Goal: Task Accomplishment & Management: Complete application form

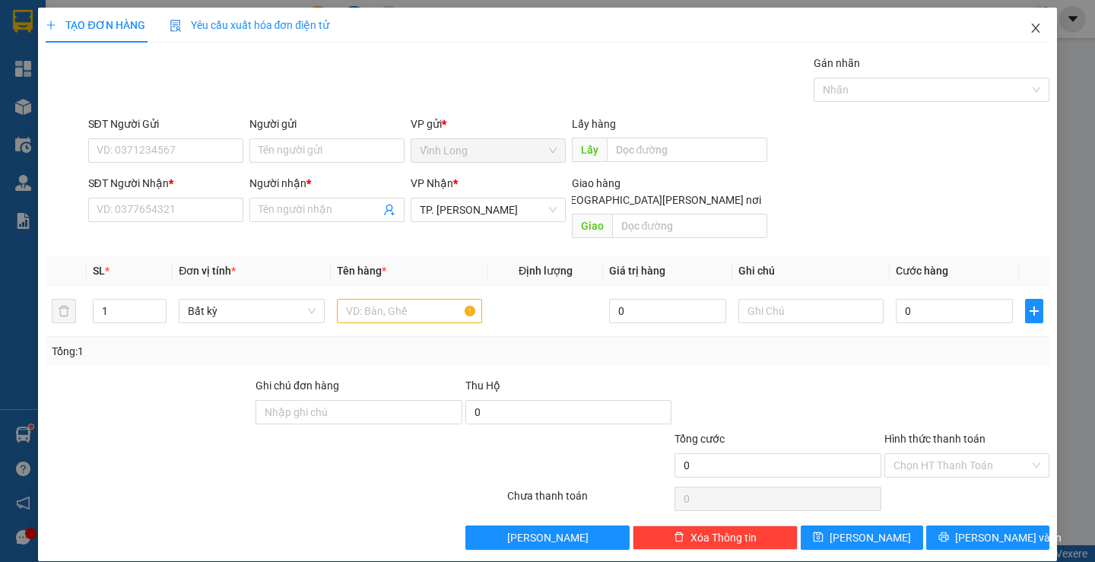
click at [1021, 21] on span "Close" at bounding box center [1035, 29] width 43 height 43
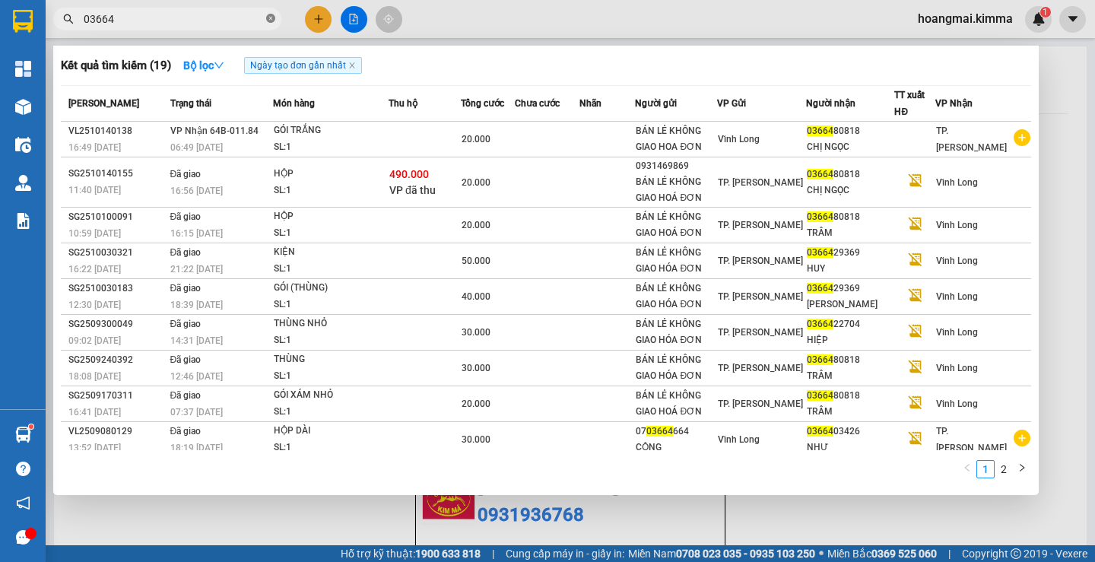
click at [273, 20] on icon "close-circle" at bounding box center [270, 18] width 9 height 9
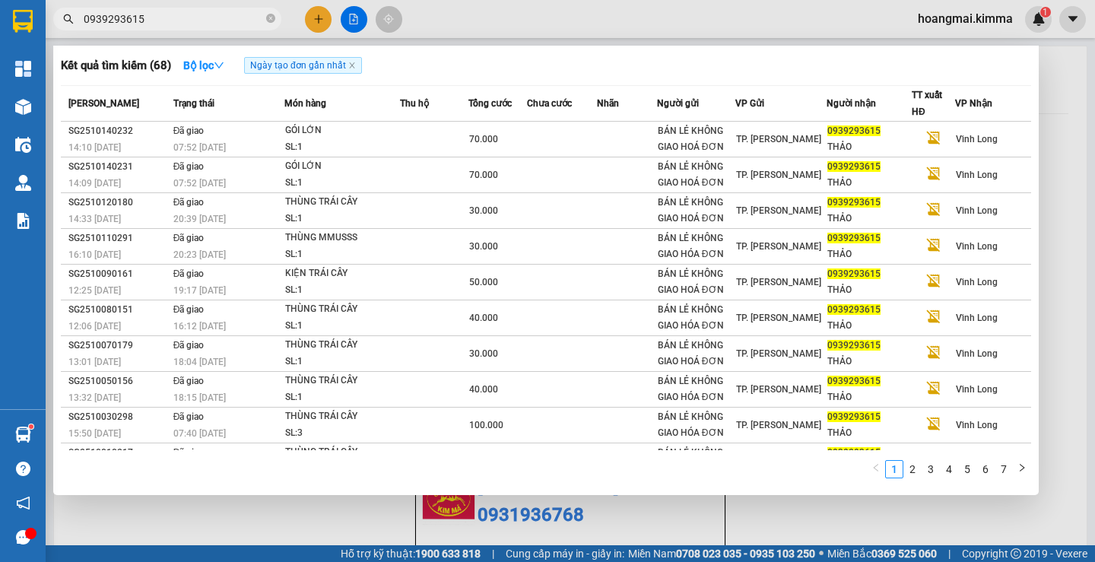
type input "0939293615"
click at [313, 14] on div at bounding box center [547, 281] width 1095 height 562
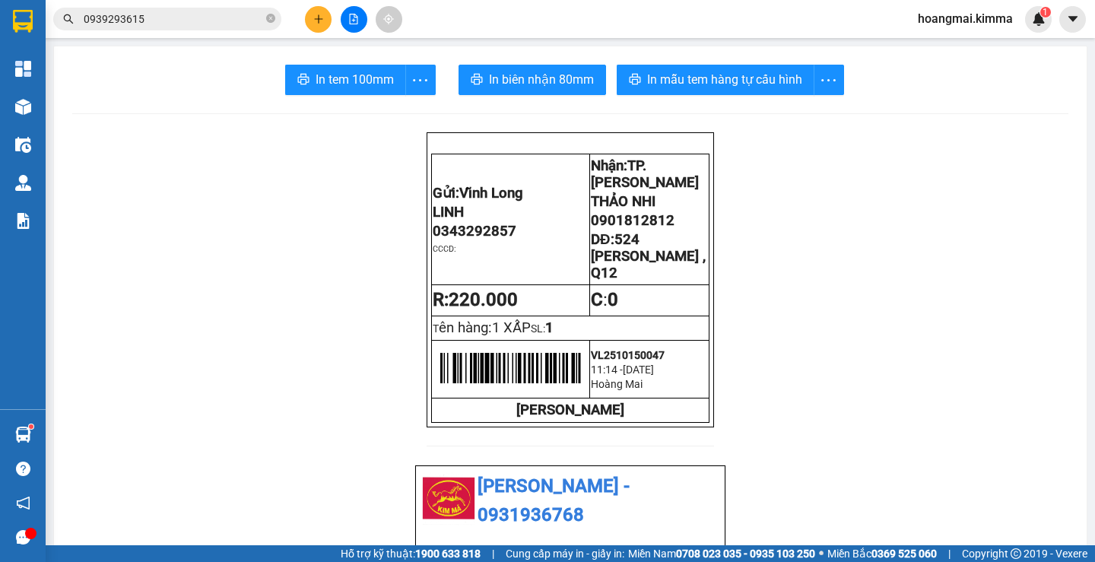
click at [321, 11] on button at bounding box center [318, 19] width 27 height 27
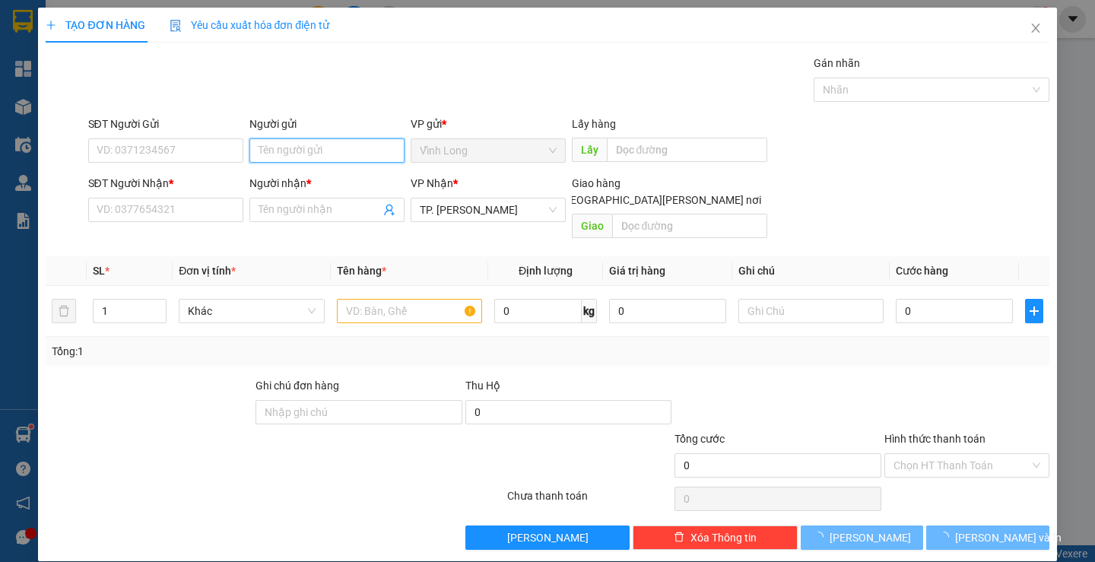
click at [319, 156] on input "Người gửi" at bounding box center [326, 150] width 155 height 24
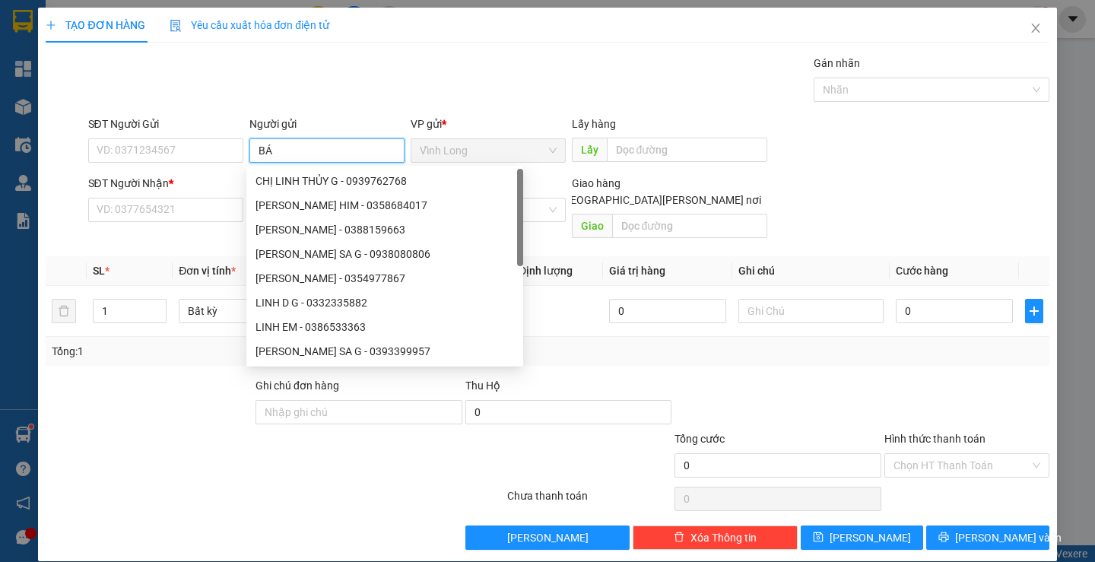
type input "BÁN"
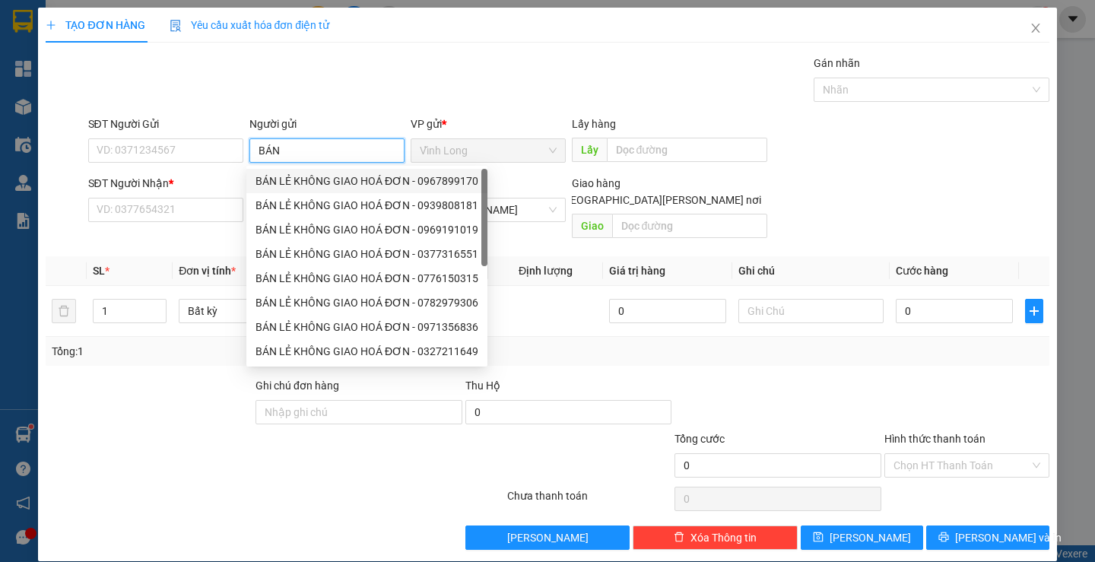
drag, startPoint x: 306, startPoint y: 177, endPoint x: 279, endPoint y: 176, distance: 27.4
click at [303, 176] on div "BÁN LẺ KHÔNG GIAO HOÁ ĐƠN - 0967899170" at bounding box center [366, 181] width 223 height 17
type input "0967899170"
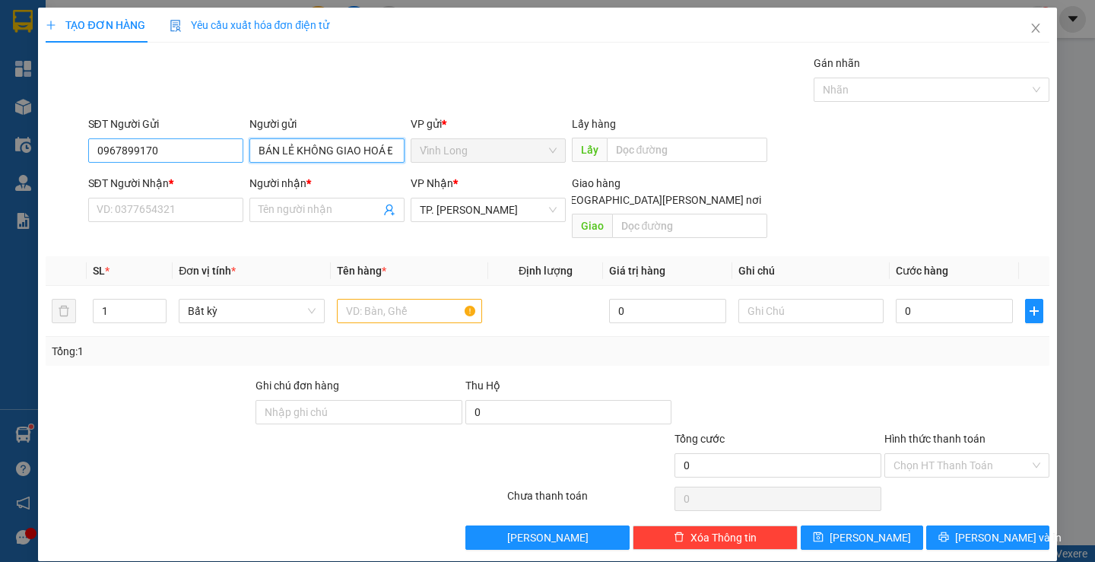
type input "BÁN LẺ KHÔNG GIAO HOÁ ĐƠN"
click at [198, 158] on input "0967899170" at bounding box center [165, 150] width 155 height 24
click at [387, 300] on input "text" at bounding box center [409, 311] width 145 height 24
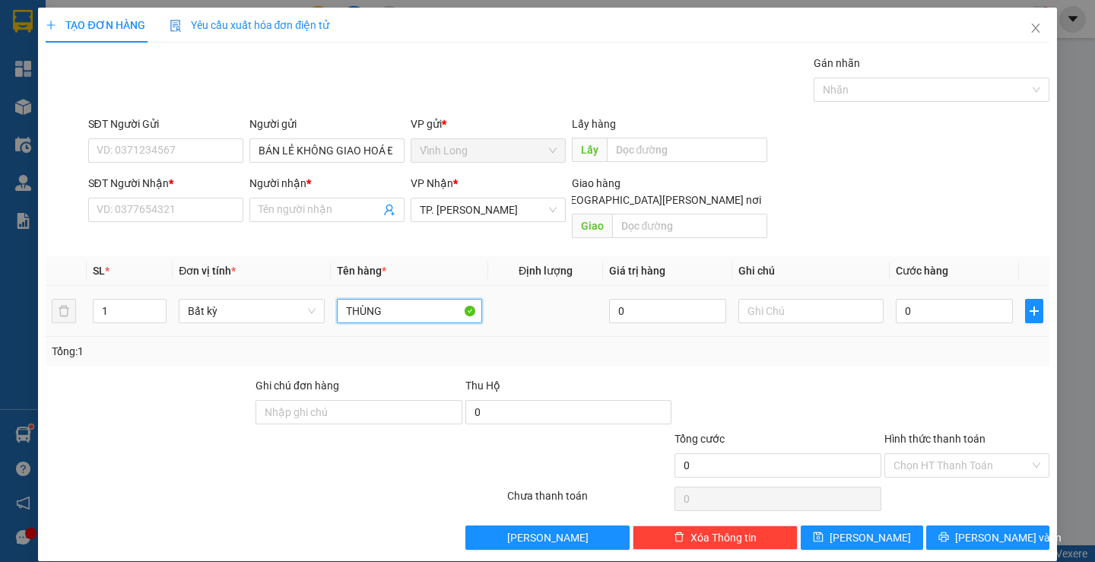
type input "THÙNG"
type input "THƯ"
click at [156, 303] on span "up" at bounding box center [158, 307] width 9 height 9
type input "2"
click at [156, 303] on span "up" at bounding box center [158, 307] width 9 height 9
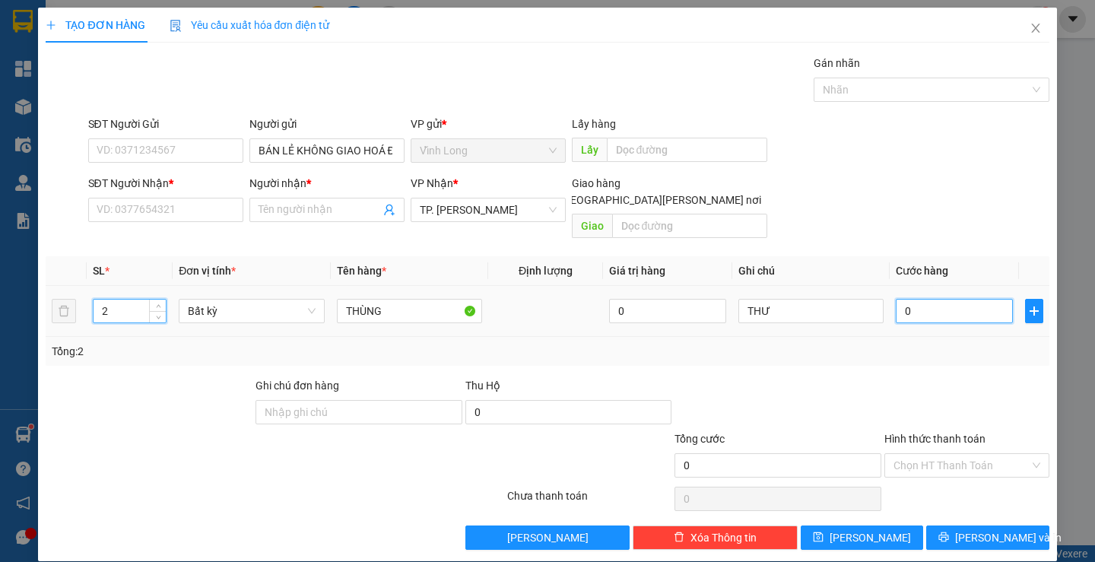
click at [962, 299] on input "0" at bounding box center [954, 311] width 117 height 24
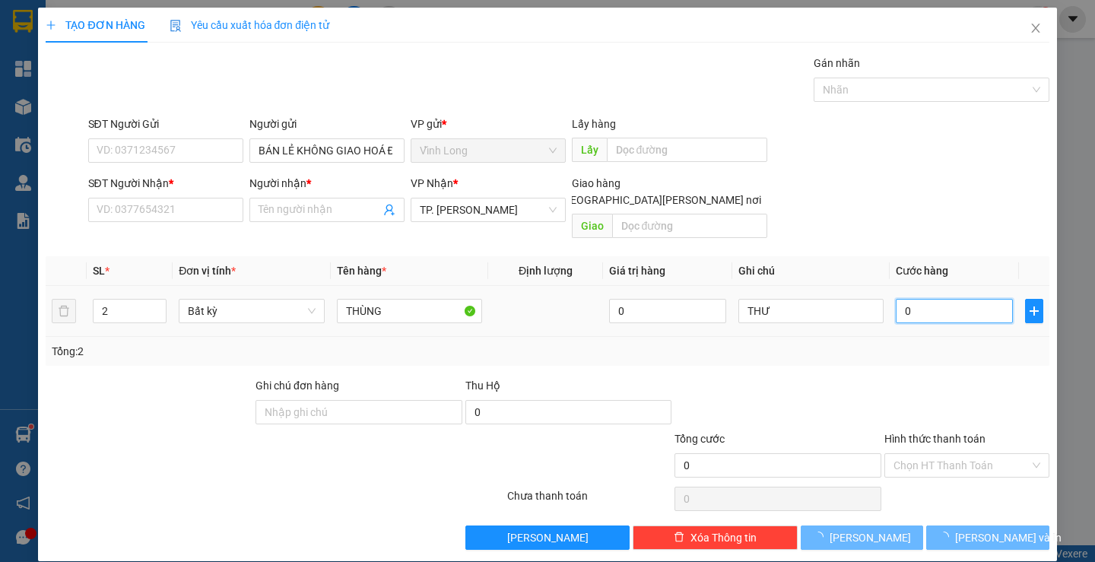
type input "7"
type input "70"
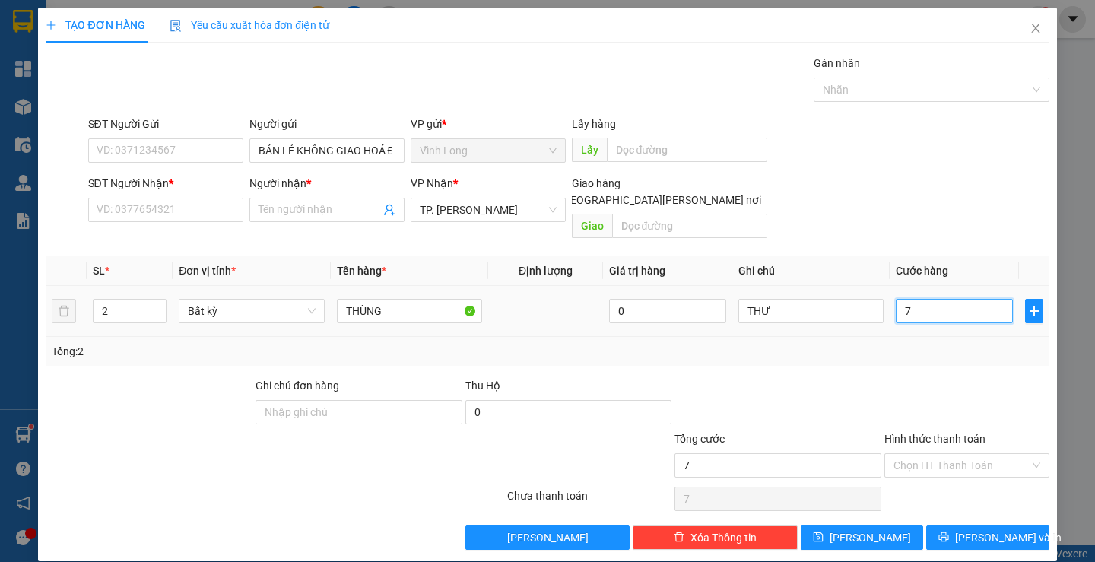
type input "70"
type input "70.000"
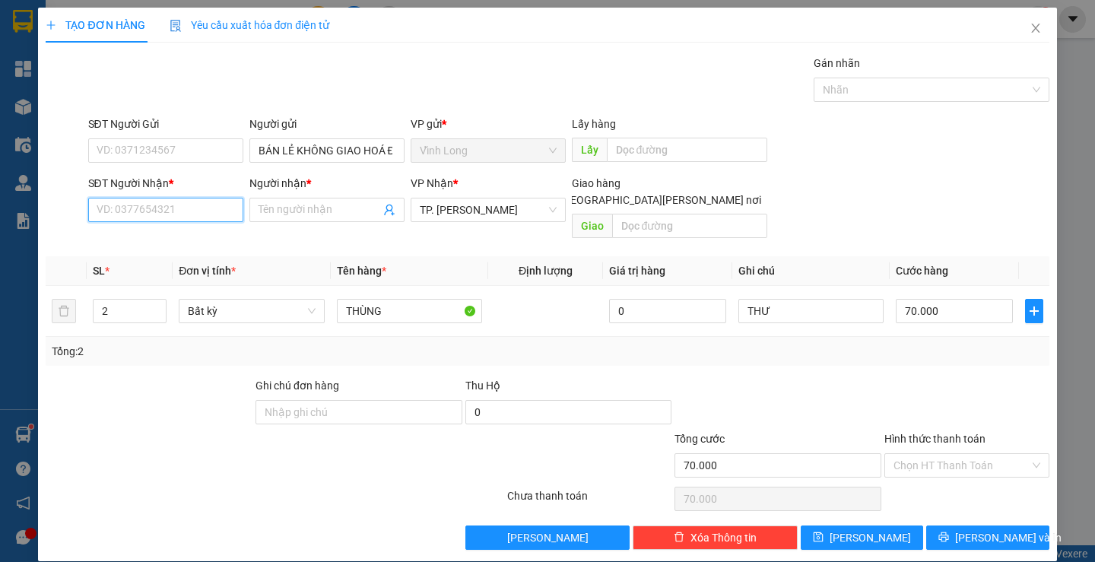
click at [169, 208] on input "SĐT Người Nhận *" at bounding box center [165, 210] width 155 height 24
type input "0919199339"
click at [202, 236] on div "0919199339 - UYÊN" at bounding box center [163, 240] width 135 height 17
type input "UYÊN"
type input "0919199339"
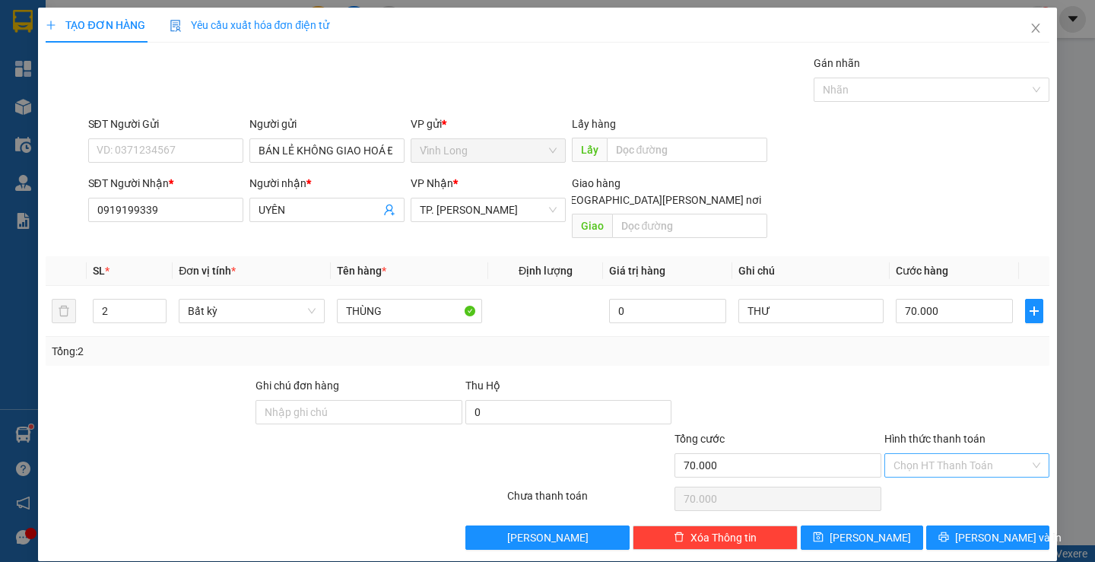
click at [958, 454] on input "Hình thức thanh toán" at bounding box center [961, 465] width 136 height 23
drag, startPoint x: 957, startPoint y: 463, endPoint x: 981, endPoint y: 511, distance: 53.4
click at [958, 471] on div "Tại văn phòng" at bounding box center [957, 479] width 163 height 24
type input "0"
click at [984, 529] on span "[PERSON_NAME] và In" at bounding box center [1008, 537] width 106 height 17
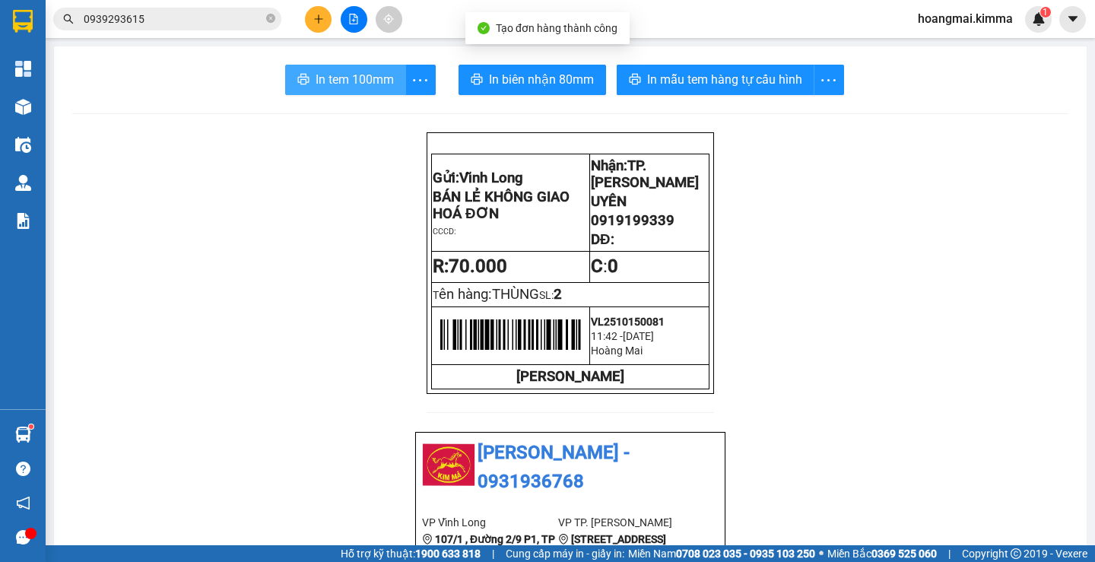
click at [368, 87] on span "In tem 100mm" at bounding box center [355, 79] width 78 height 19
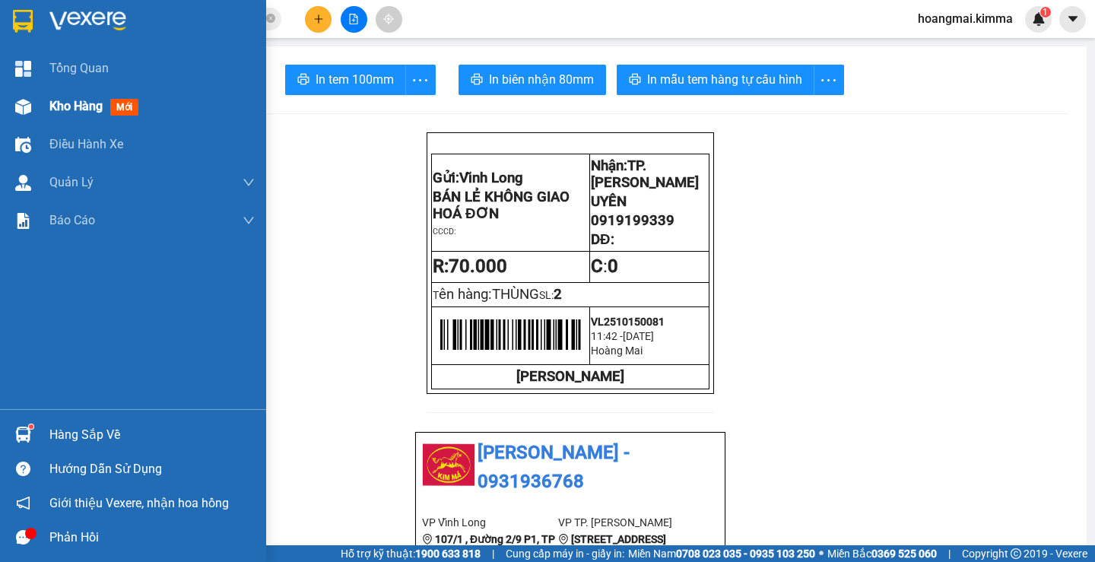
click at [65, 103] on span "Kho hàng" at bounding box center [75, 106] width 53 height 14
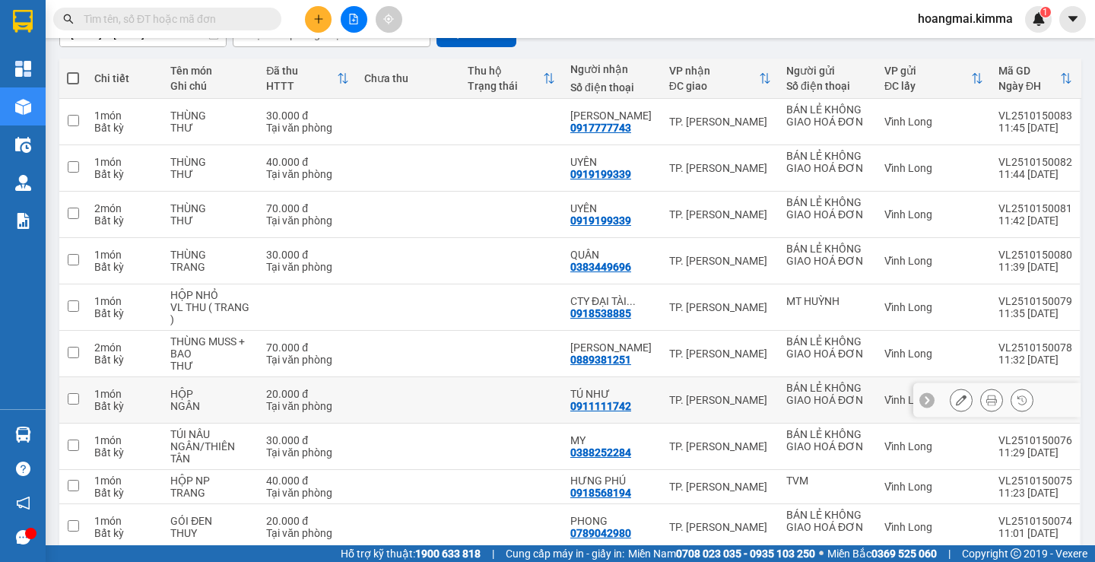
scroll to position [224, 0]
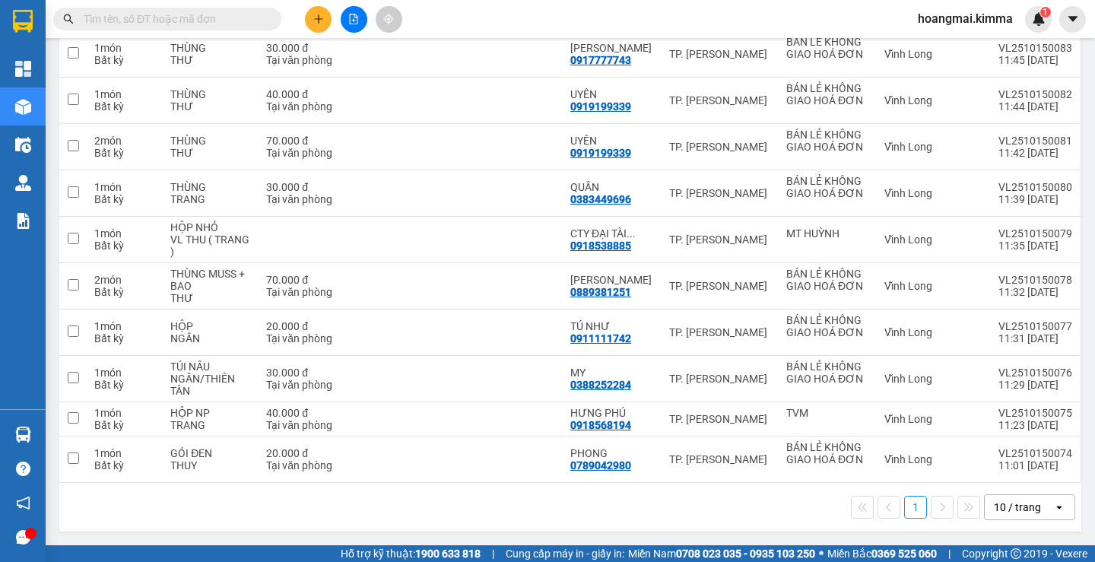
click at [1012, 502] on div "10 / trang" at bounding box center [1017, 506] width 47 height 15
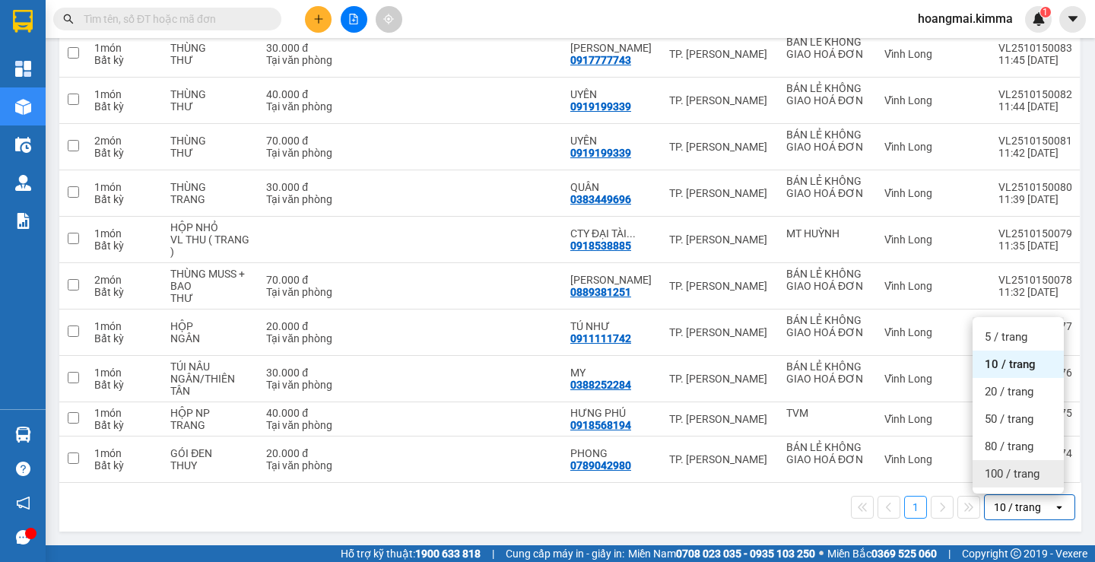
click at [1013, 471] on span "100 / trang" at bounding box center [1012, 473] width 55 height 15
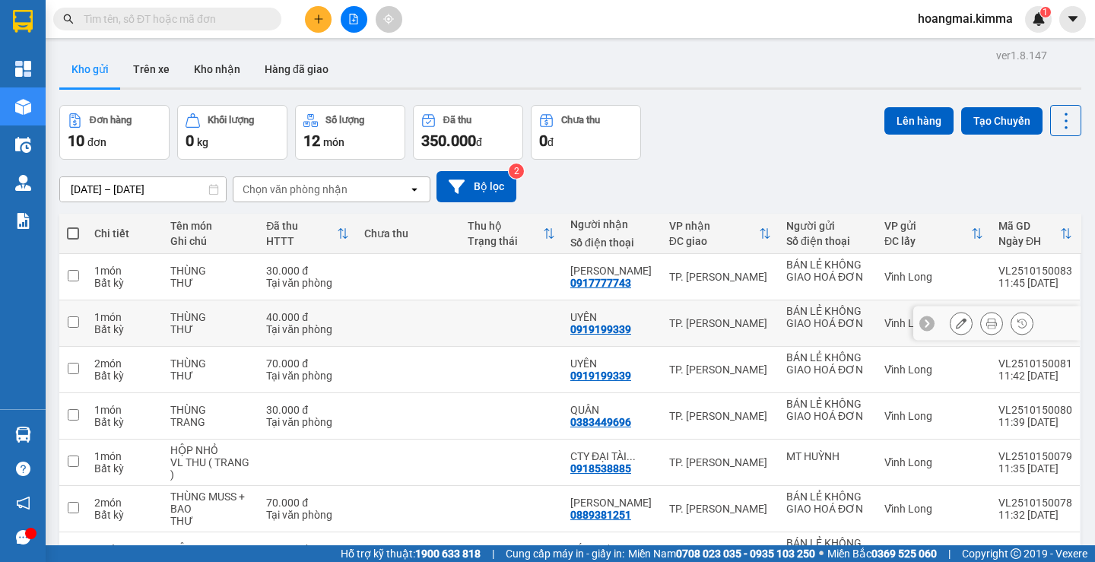
scroll to position [0, 0]
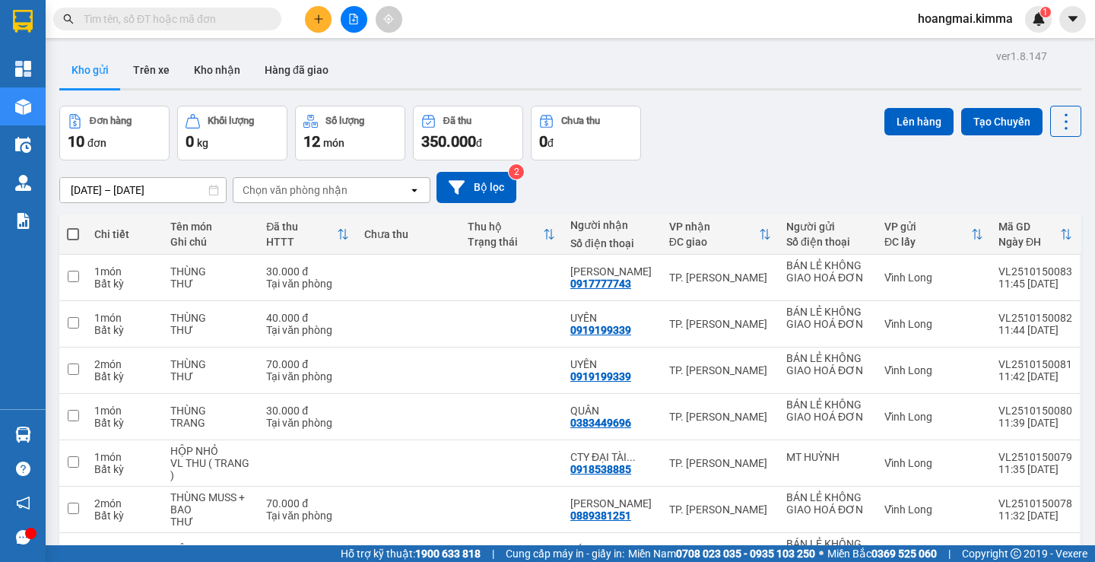
click at [72, 231] on span at bounding box center [73, 234] width 12 height 12
click at [73, 227] on input "checkbox" at bounding box center [73, 227] width 0 height 0
checkbox input "true"
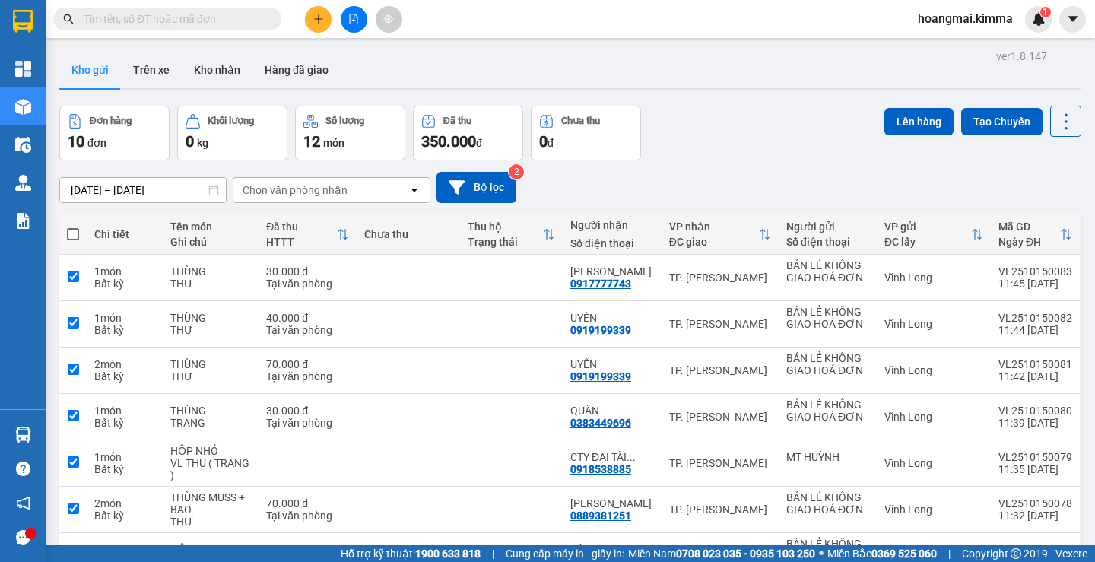
checkbox input "true"
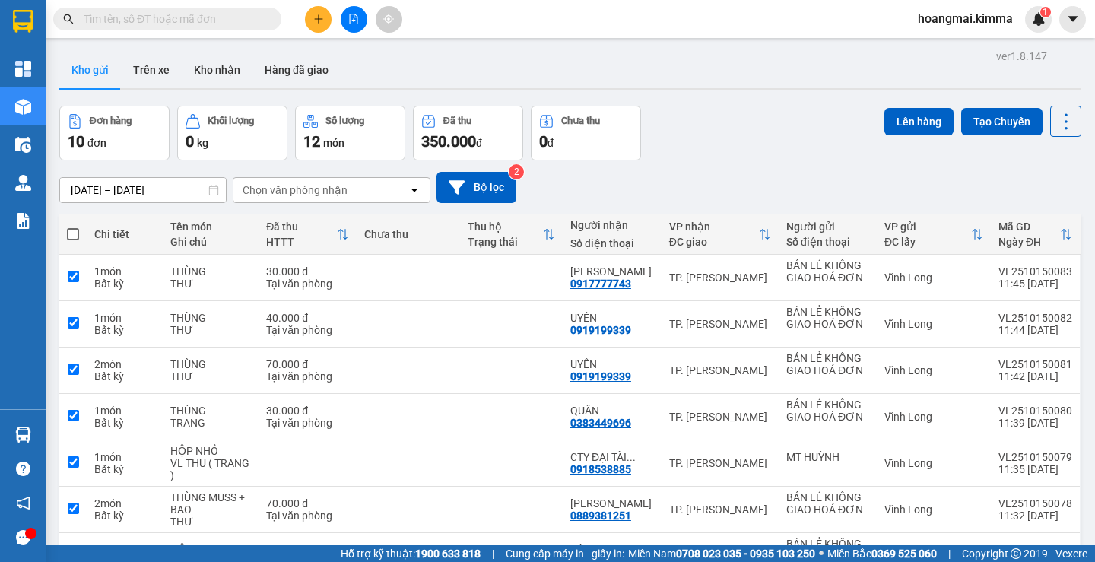
checkbox input "true"
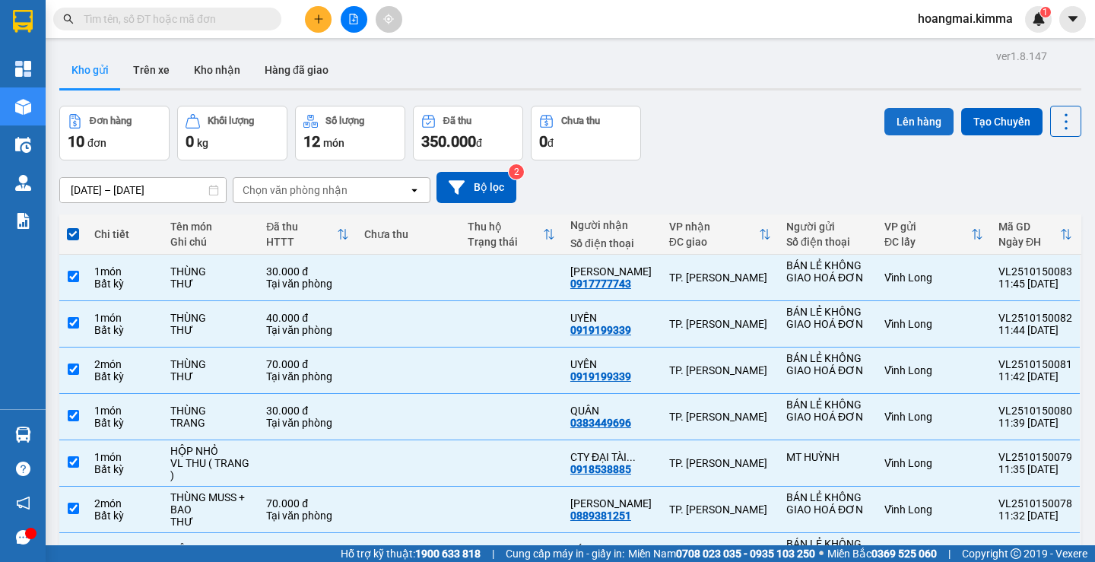
click at [896, 124] on button "Lên hàng" at bounding box center [918, 121] width 69 height 27
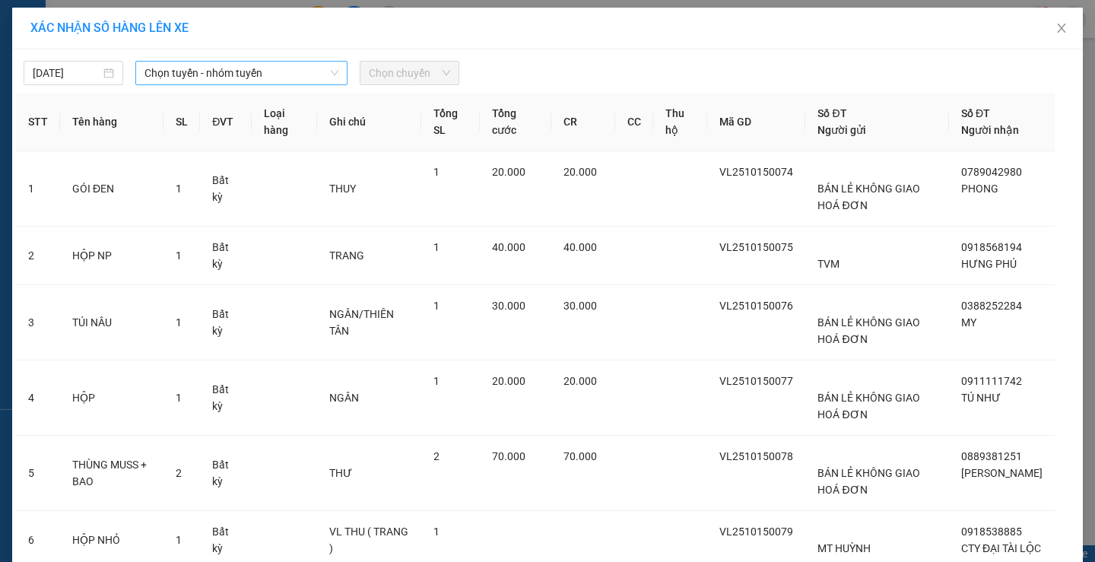
click at [284, 76] on span "Chọn tuyến - nhóm tuyến" at bounding box center [241, 73] width 194 height 23
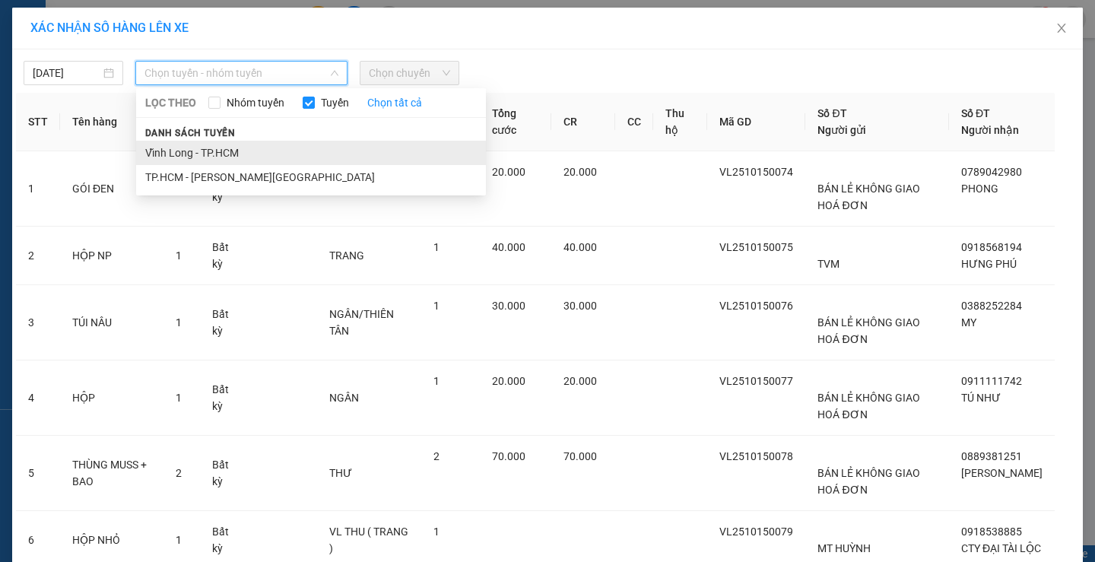
click at [250, 151] on li "Vĩnh Long - TP.HCM" at bounding box center [311, 153] width 350 height 24
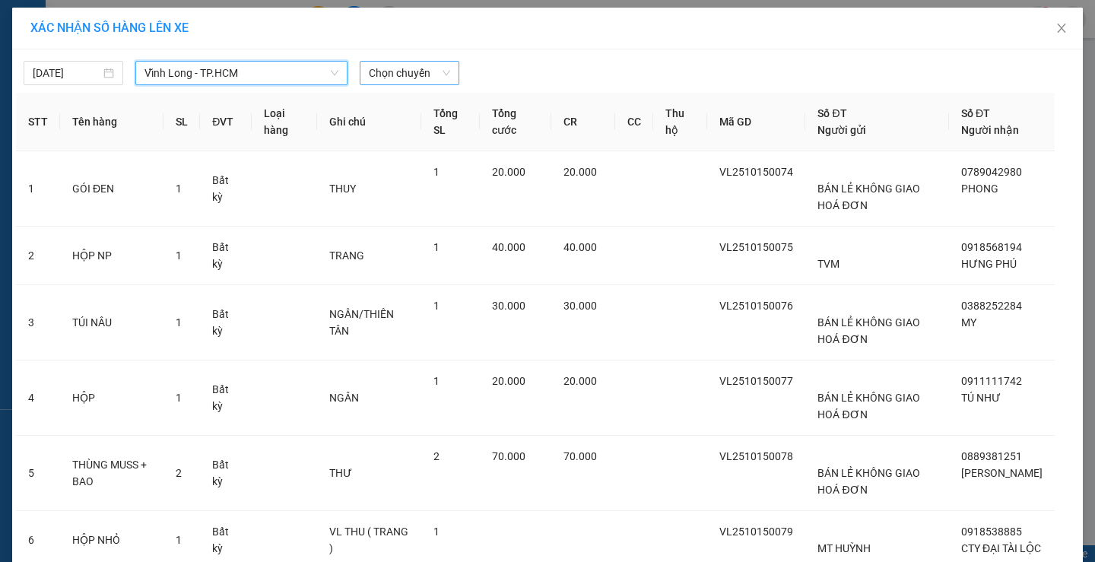
click at [397, 69] on span "Chọn chuyến" at bounding box center [409, 73] width 81 height 23
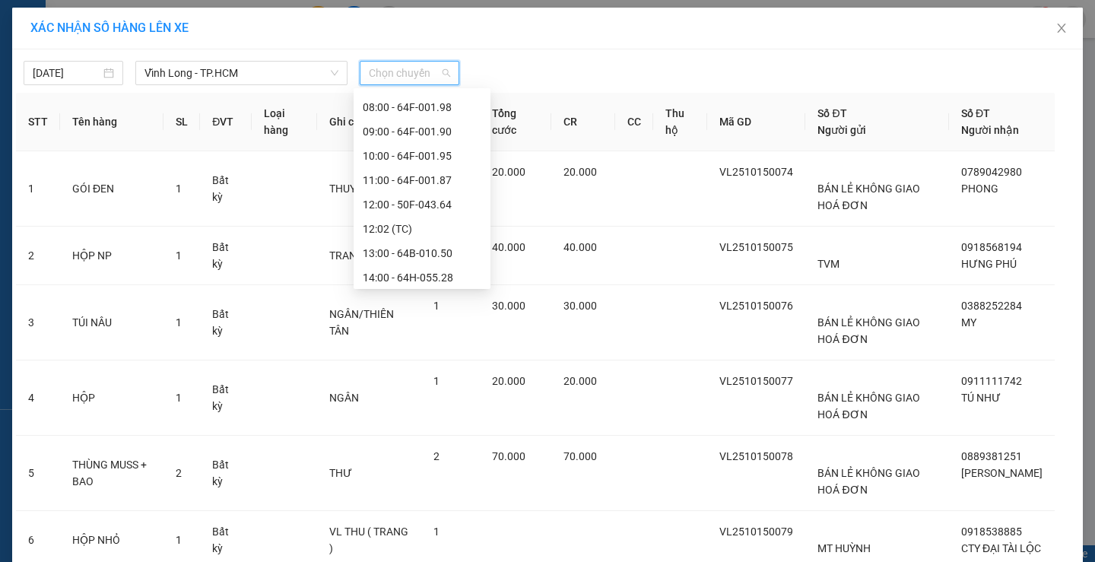
scroll to position [228, 0]
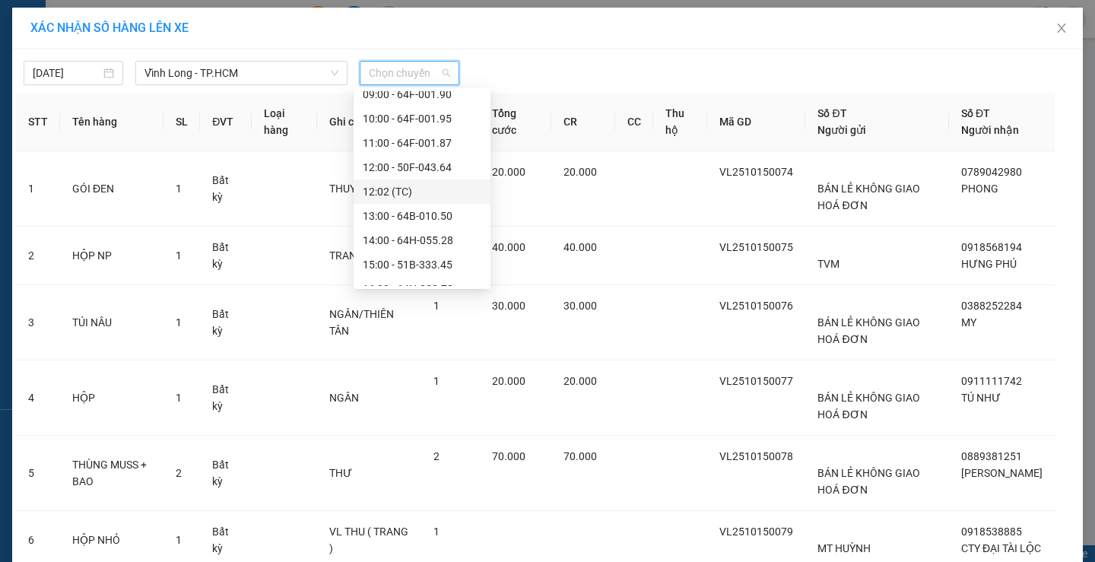
click at [406, 192] on div "12:02 (TC)" at bounding box center [422, 191] width 119 height 17
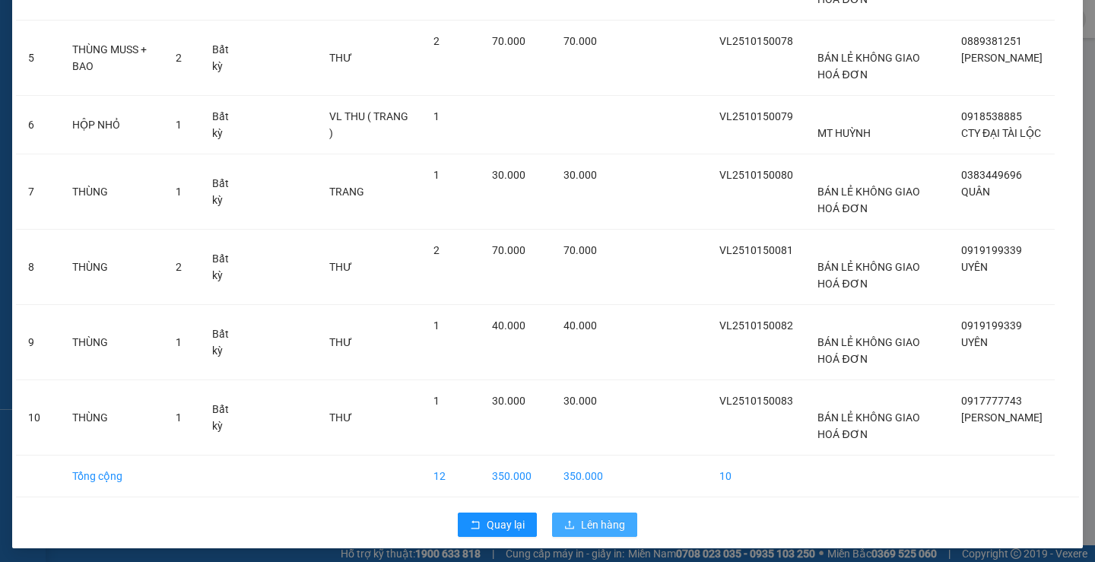
scroll to position [446, 0]
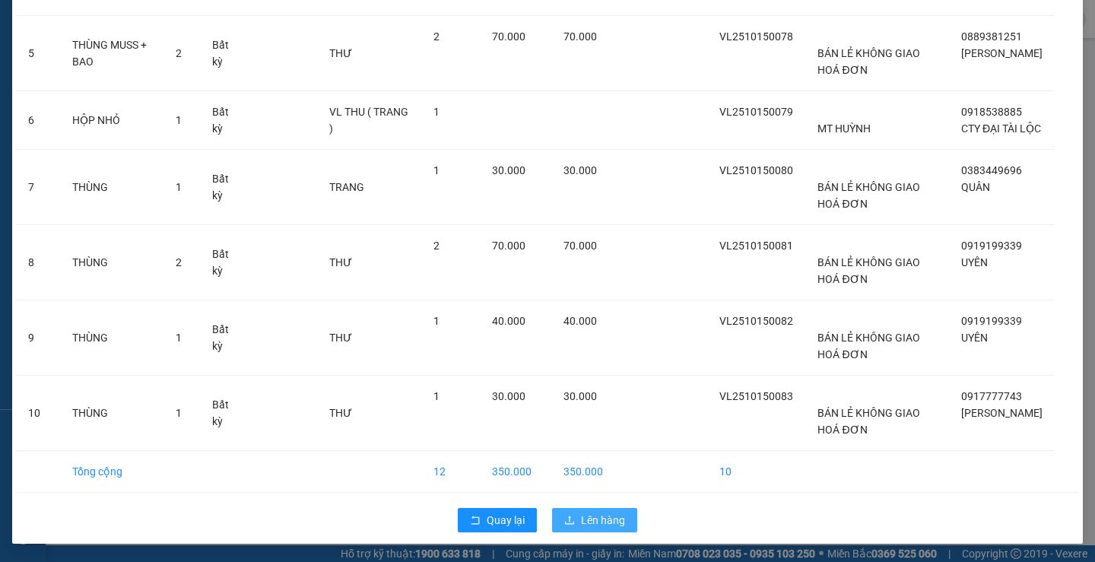
click at [606, 518] on span "Lên hàng" at bounding box center [603, 520] width 44 height 17
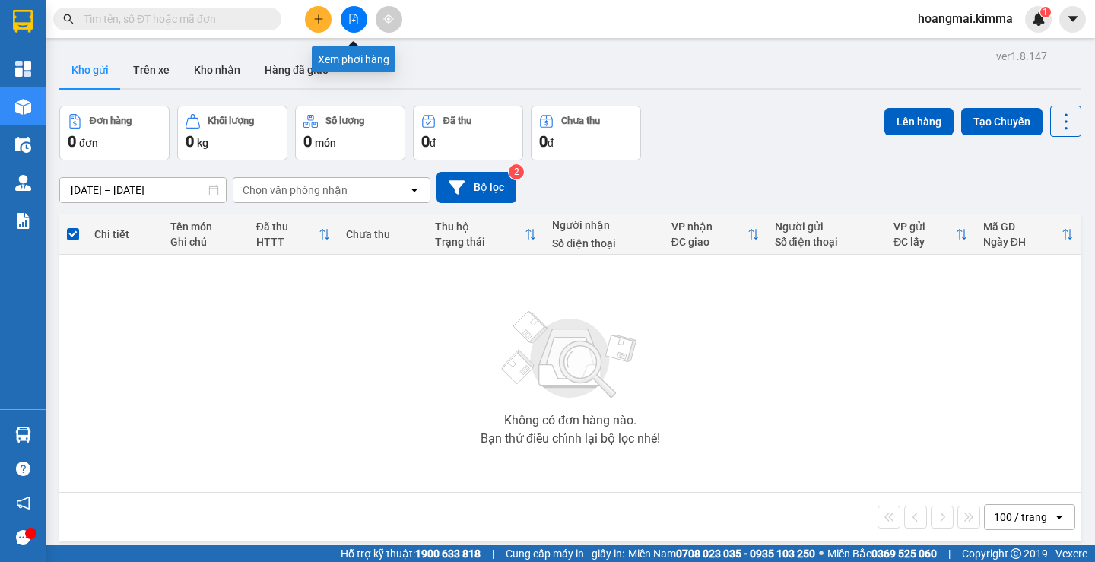
click at [348, 19] on icon "file-add" at bounding box center [353, 19] width 11 height 11
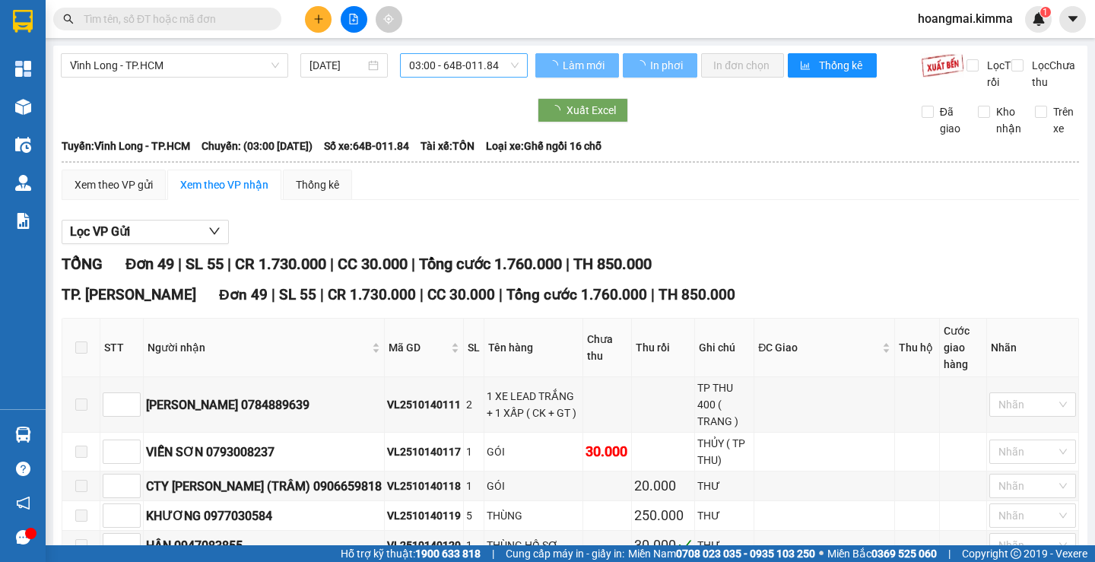
click at [435, 58] on span "03:00 - 64B-011.84" at bounding box center [463, 65] width 109 height 23
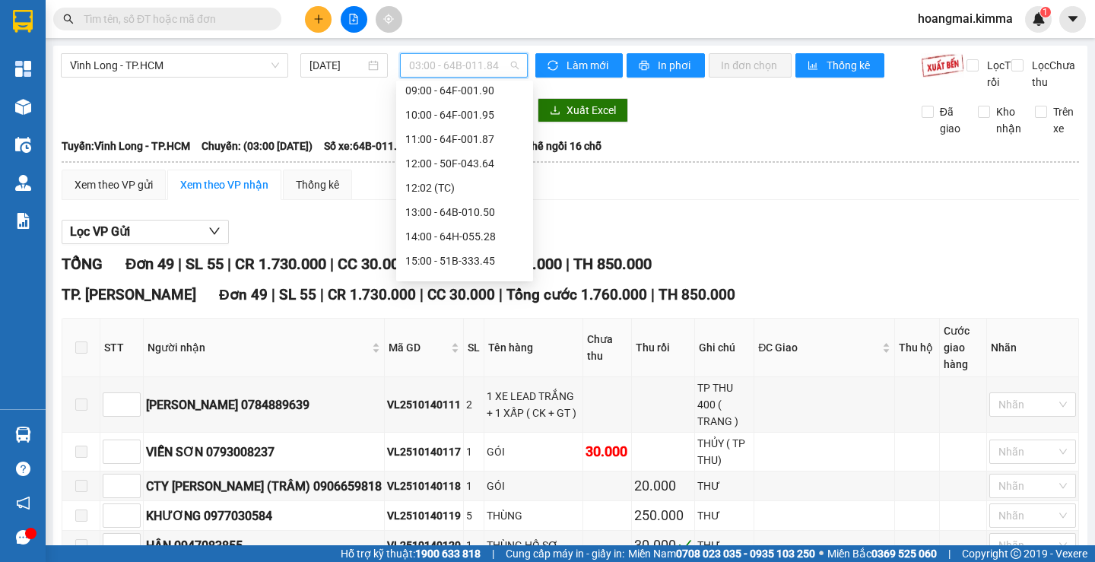
scroll to position [228, 0]
click at [456, 188] on div "12:02 (TC)" at bounding box center [464, 184] width 119 height 17
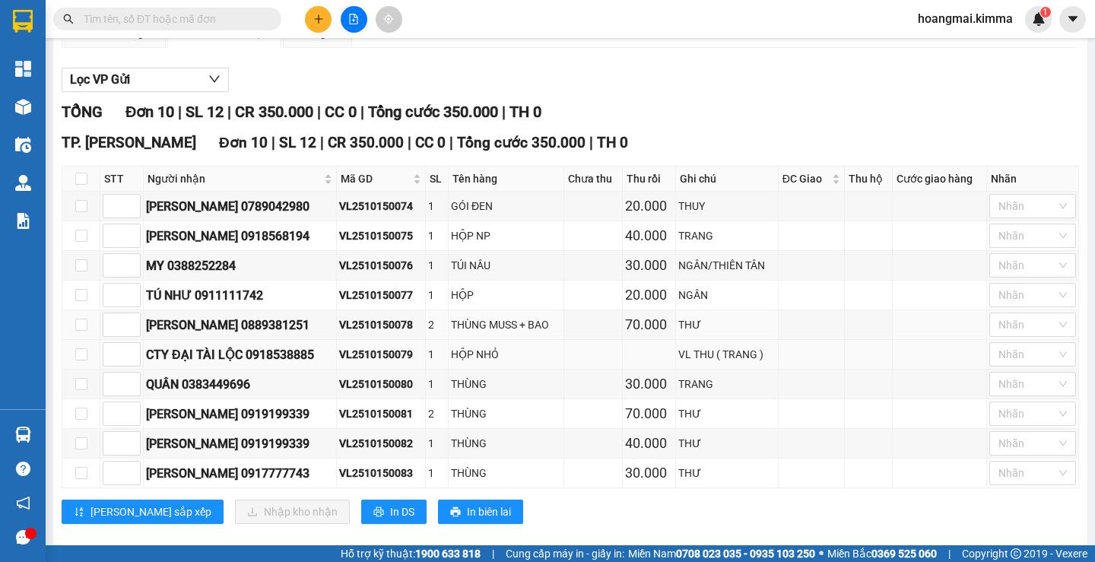
scroll to position [190, 0]
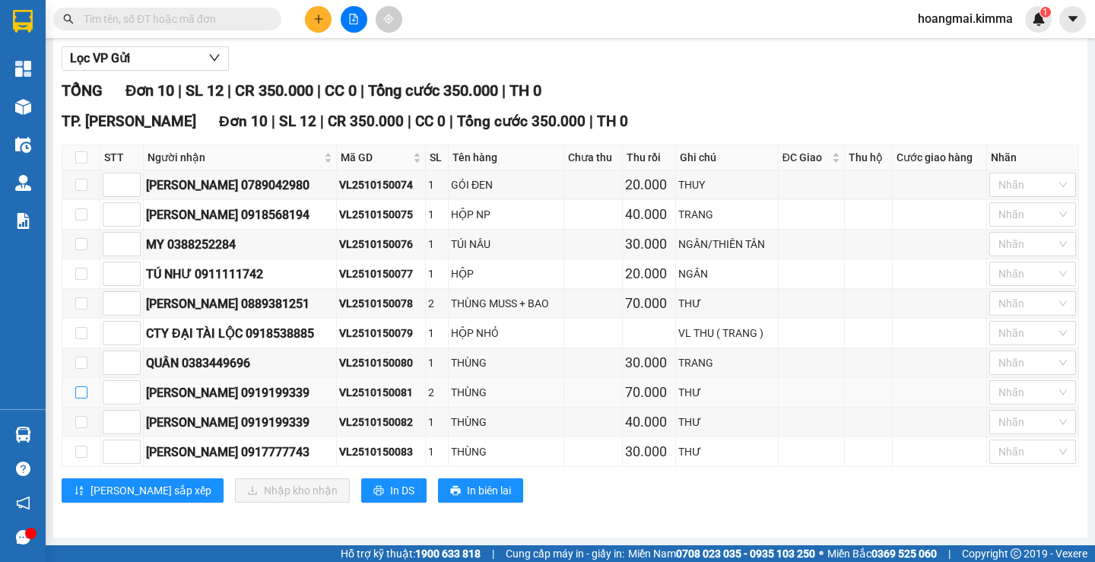
click at [79, 392] on input "checkbox" at bounding box center [81, 392] width 12 height 12
checkbox input "true"
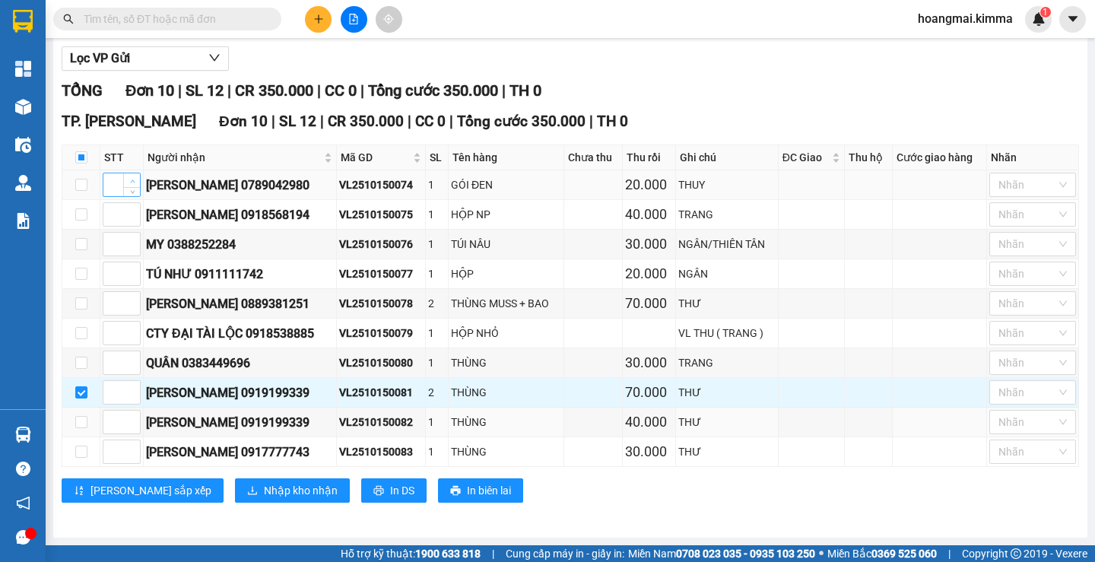
scroll to position [0, 0]
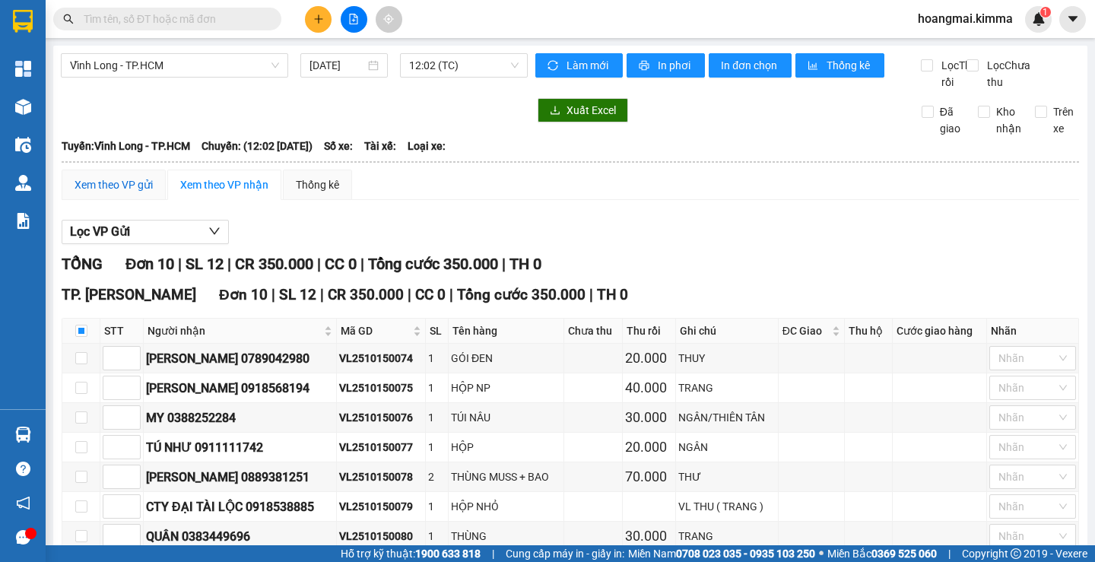
click at [98, 193] on div "Xem theo VP gửi" at bounding box center [114, 184] width 78 height 17
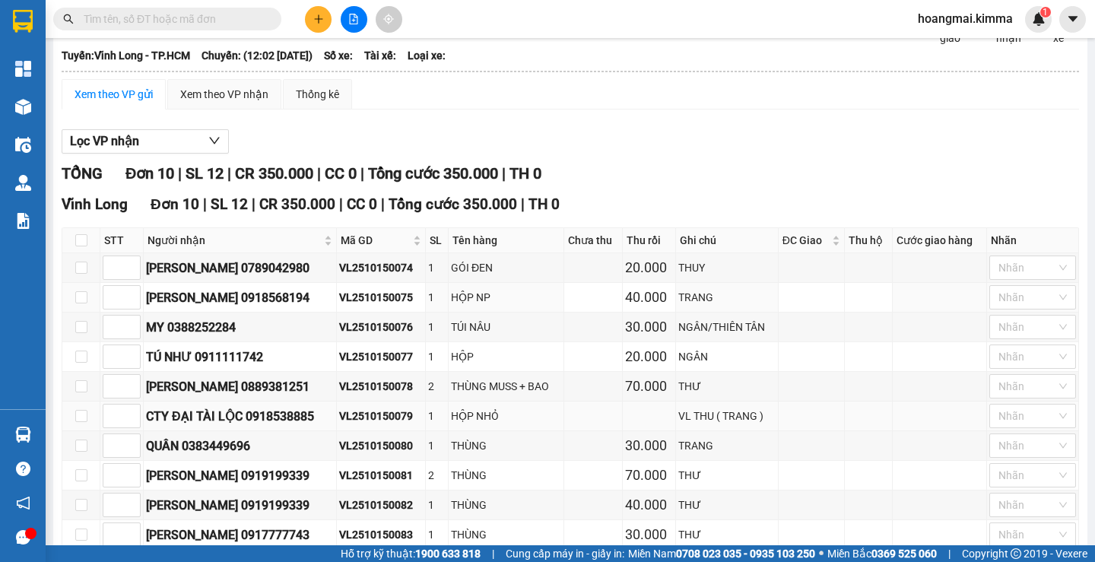
scroll to position [190, 0]
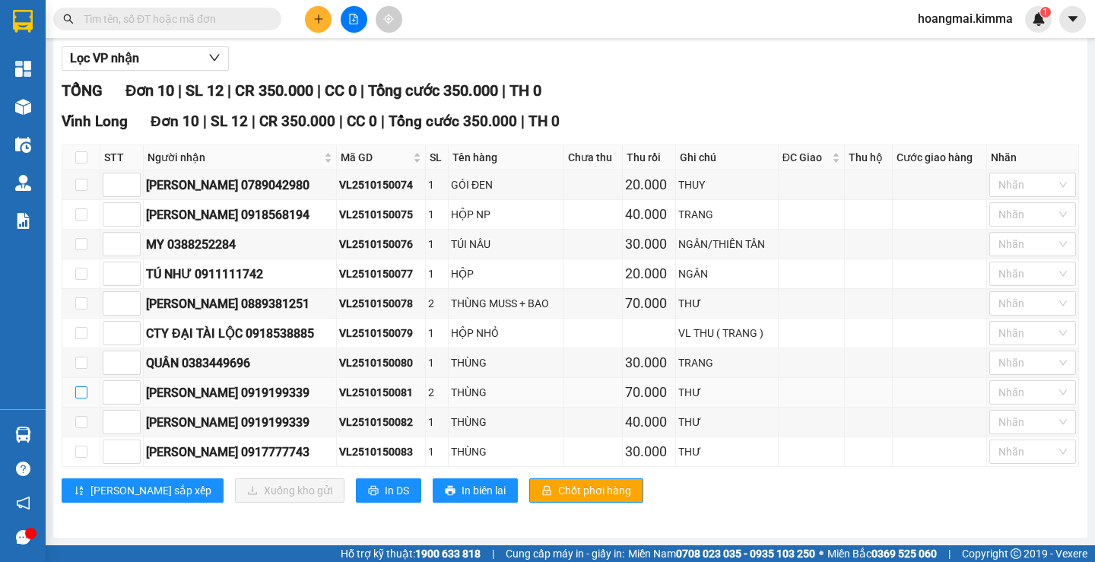
click at [81, 393] on input "checkbox" at bounding box center [81, 392] width 12 height 12
checkbox input "true"
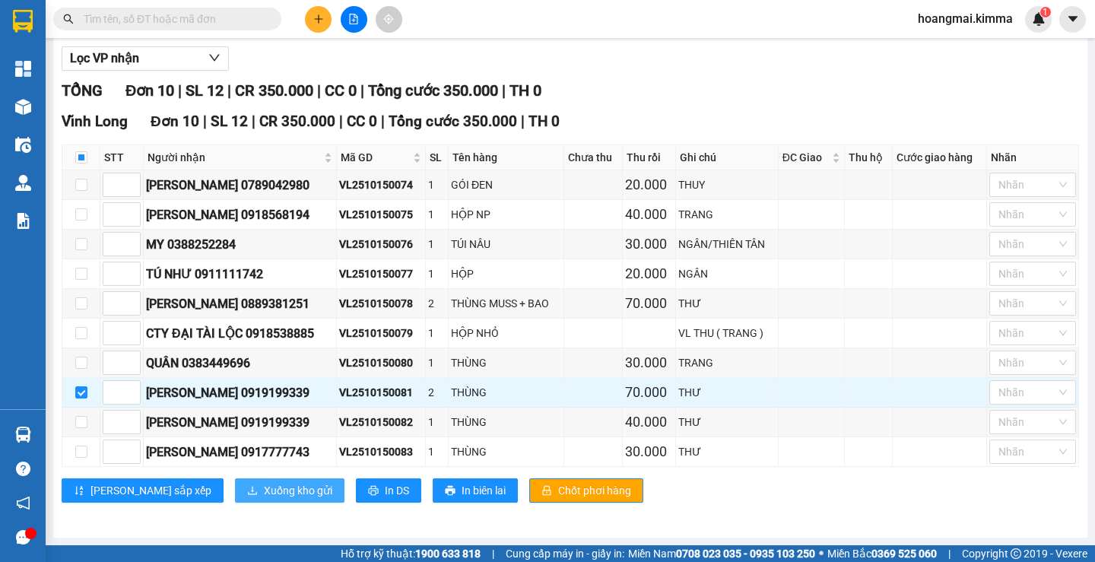
click at [264, 485] on span "Xuống kho gửi" at bounding box center [298, 490] width 68 height 17
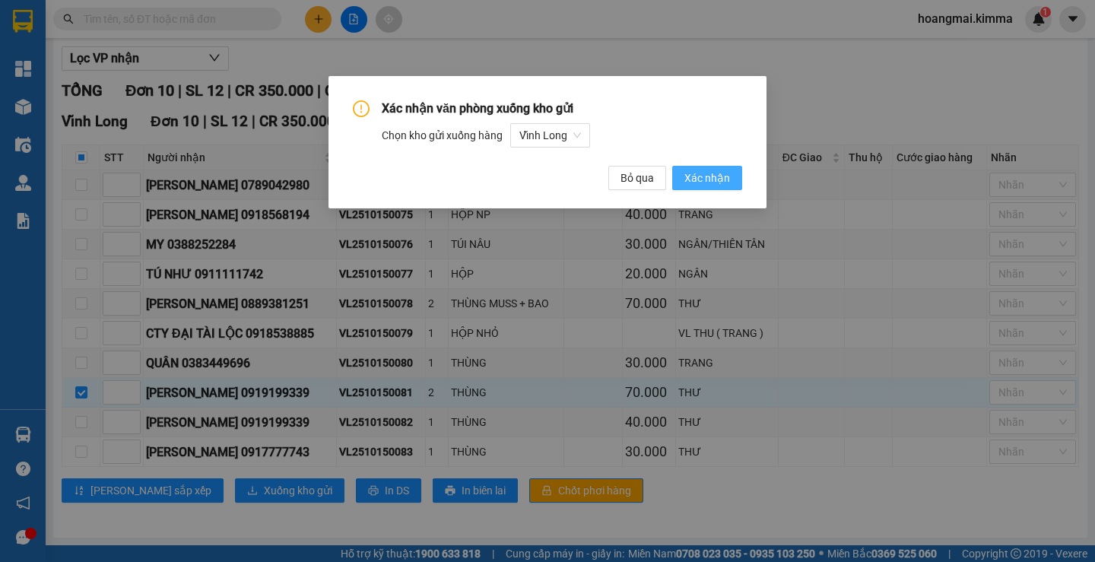
click at [718, 174] on span "Xác nhận" at bounding box center [707, 178] width 46 height 17
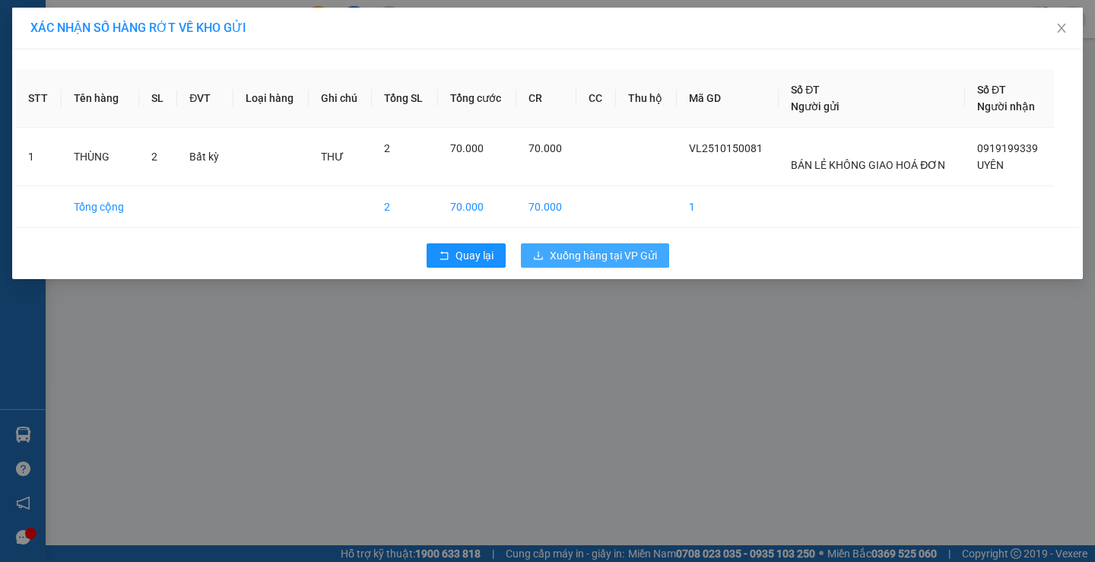
click at [621, 258] on span "Xuống hàng tại VP Gửi" at bounding box center [603, 255] width 107 height 17
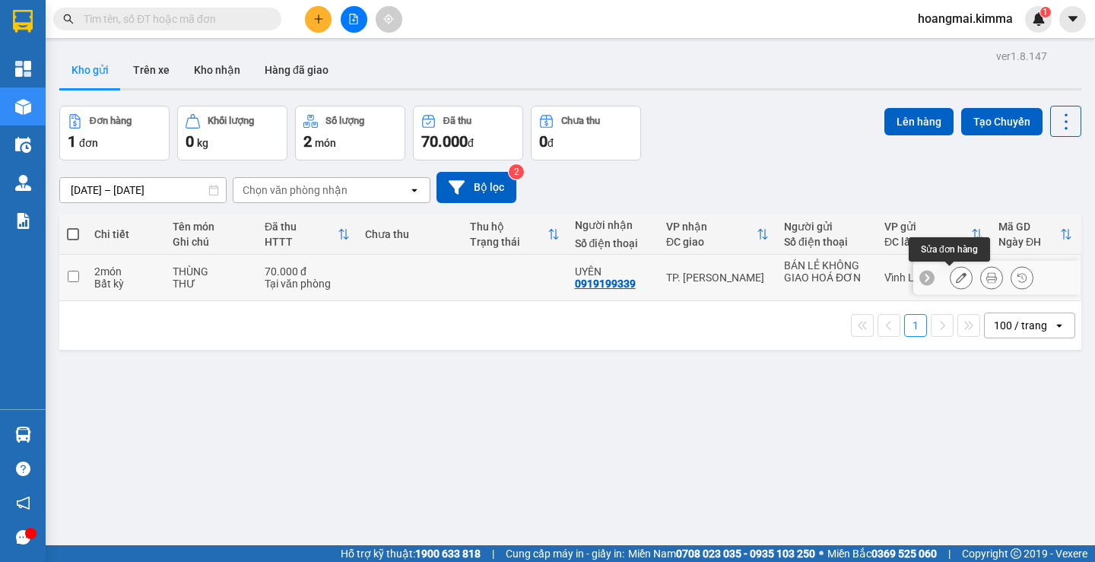
click at [956, 277] on icon at bounding box center [961, 277] width 11 height 11
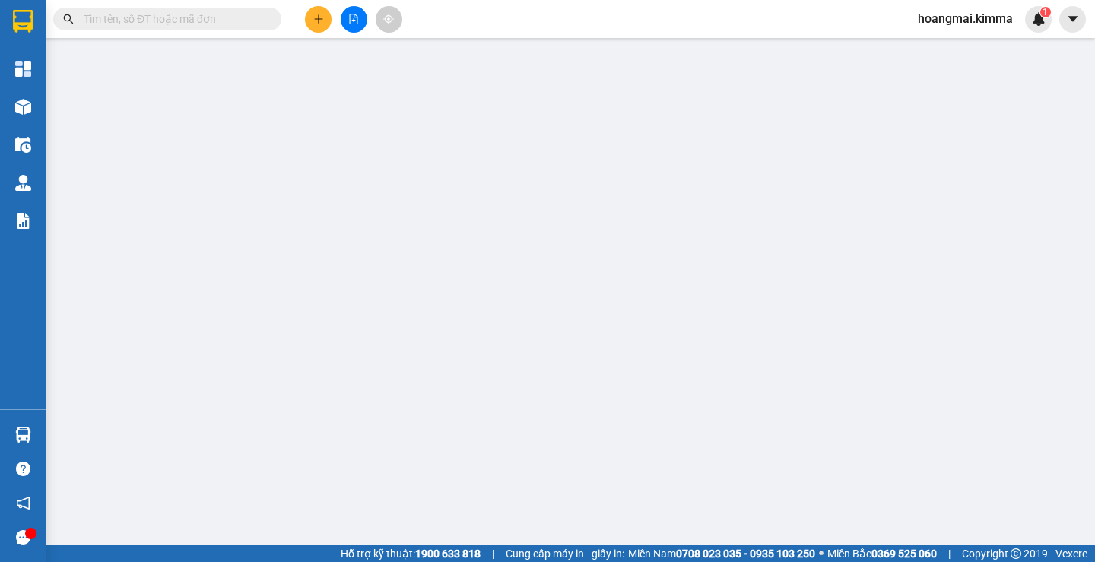
type input "BÁN LẺ KHÔNG GIAO HOÁ ĐƠN"
type input "0919199339"
type input "UYÊN"
type input "70.000"
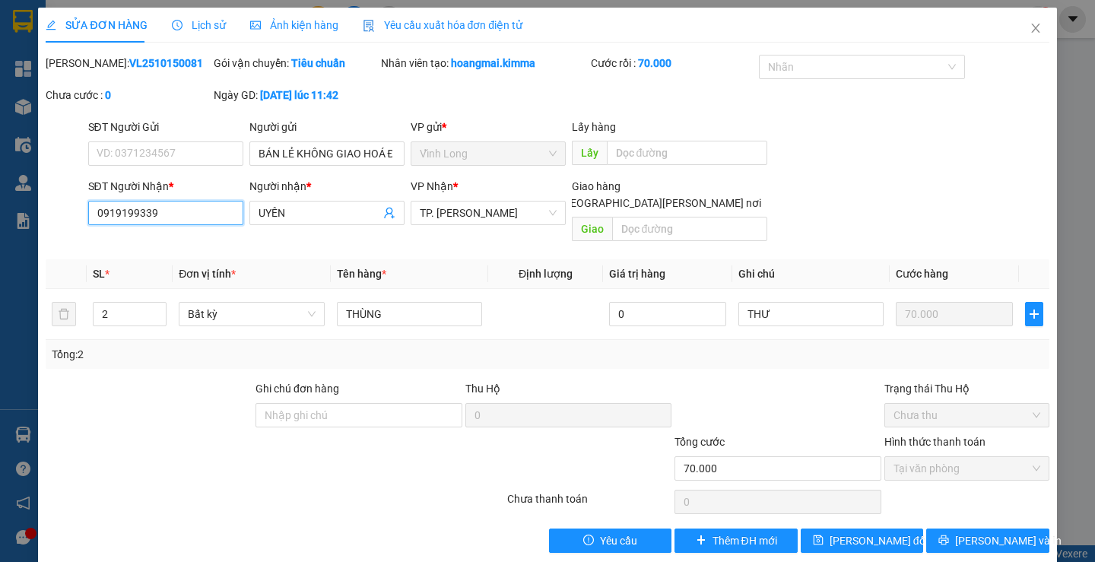
click at [190, 220] on input "0919199339" at bounding box center [165, 213] width 155 height 24
type input "0000000000"
click at [868, 532] on span "[PERSON_NAME] đổi" at bounding box center [878, 540] width 98 height 17
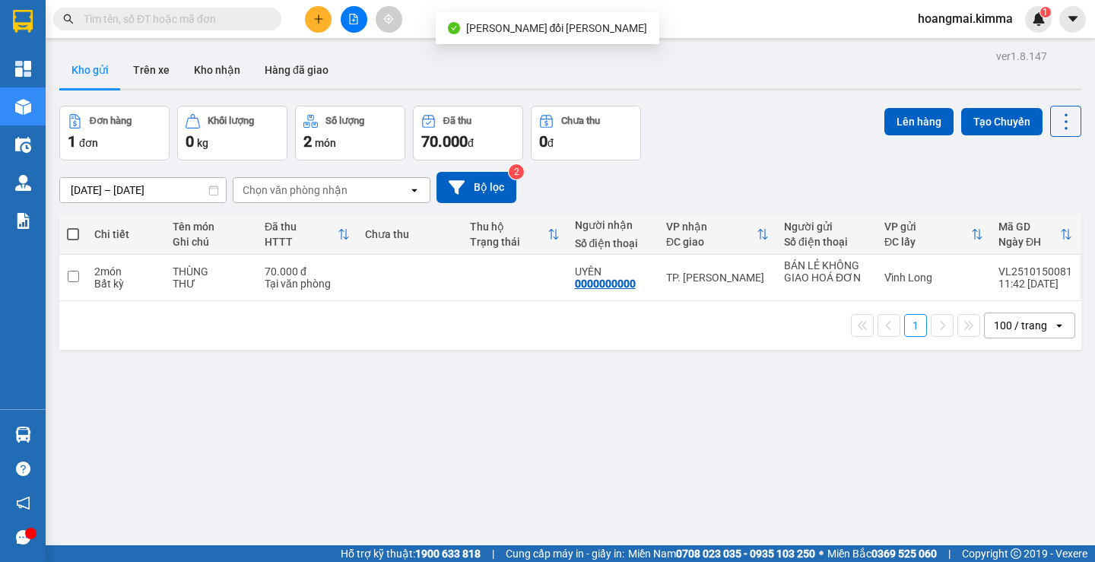
click at [372, 10] on div at bounding box center [354, 19] width 114 height 27
click at [348, 21] on icon "file-add" at bounding box center [353, 19] width 11 height 11
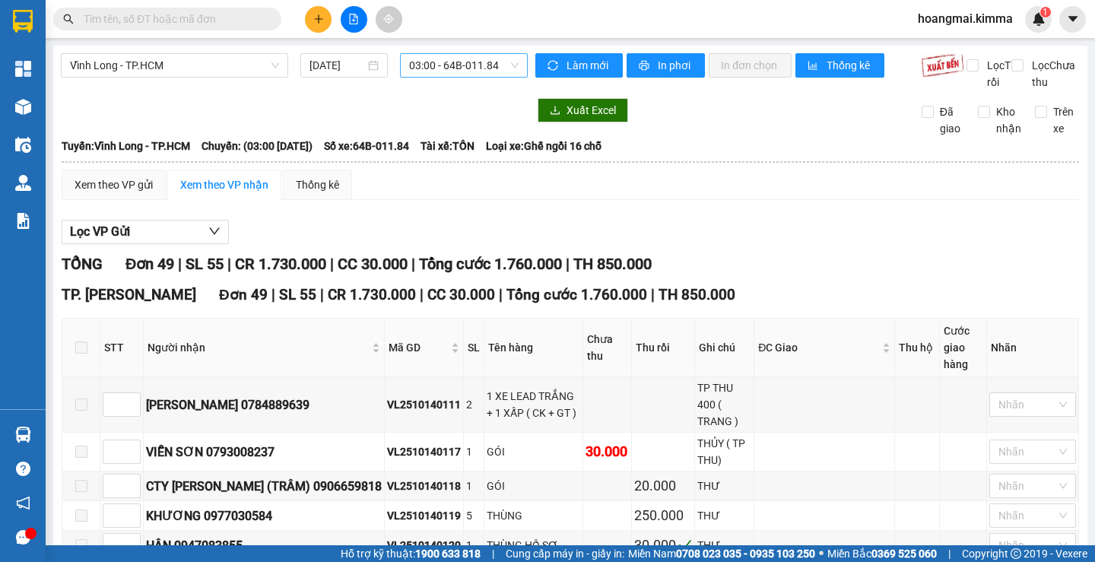
click at [476, 64] on span "03:00 - 64B-011.84" at bounding box center [463, 65] width 109 height 23
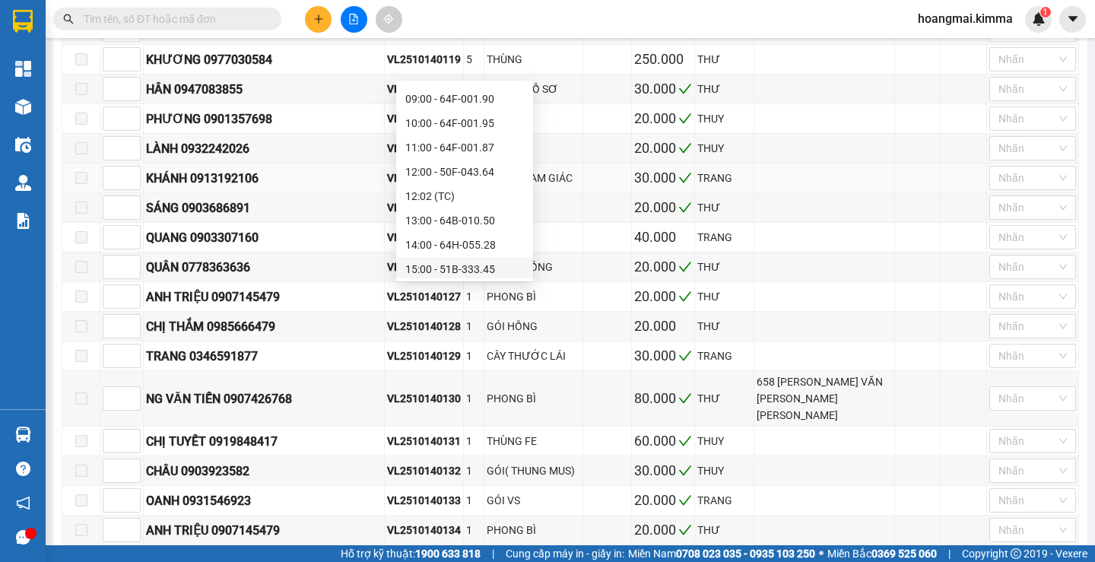
scroll to position [152, 0]
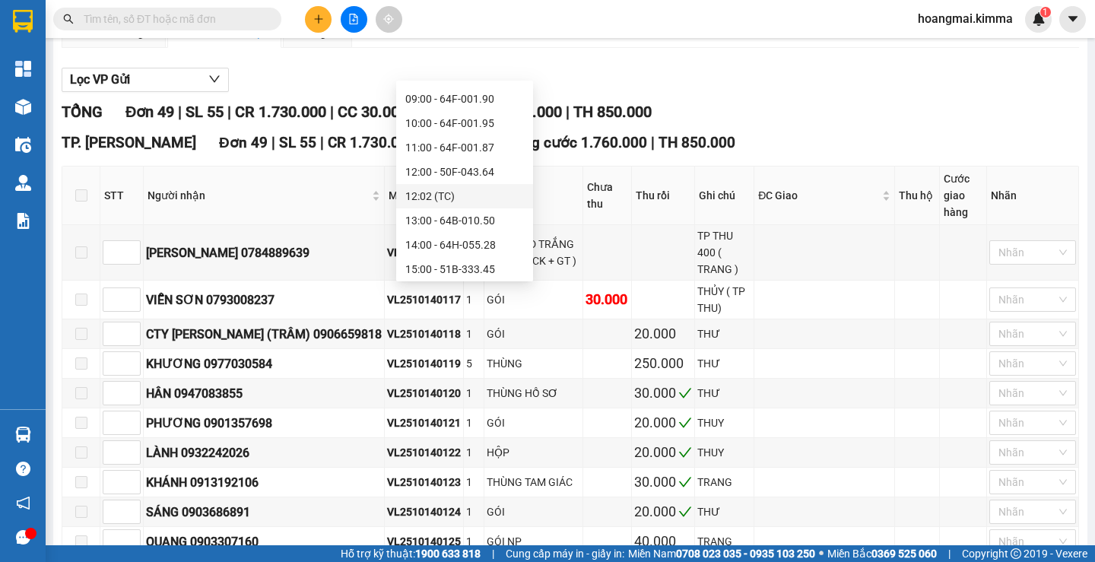
click at [454, 201] on div "12:02 (TC)" at bounding box center [464, 196] width 119 height 17
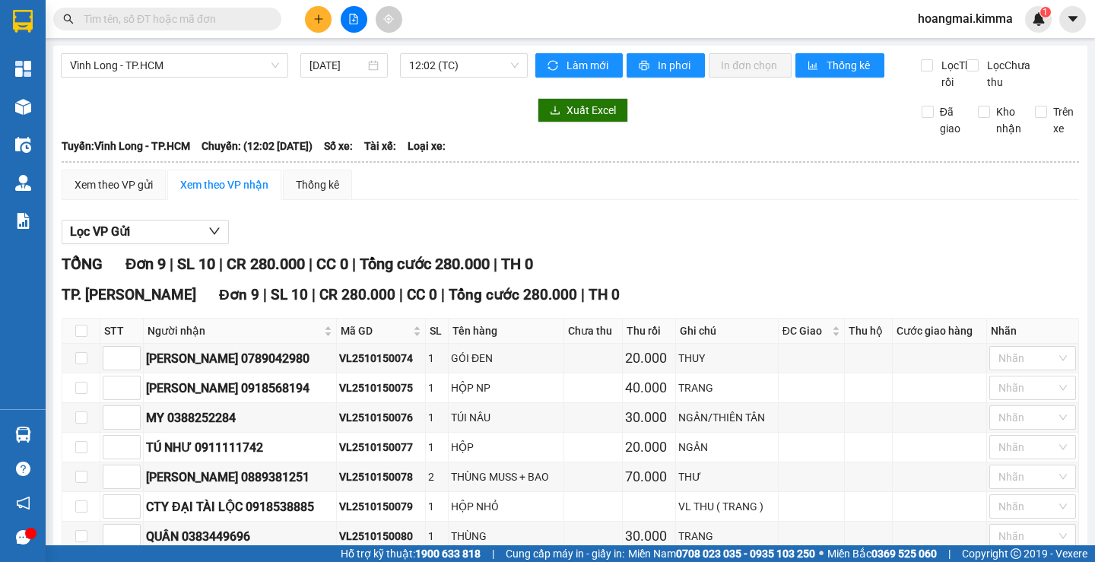
click at [133, 14] on input "text" at bounding box center [173, 19] width 179 height 17
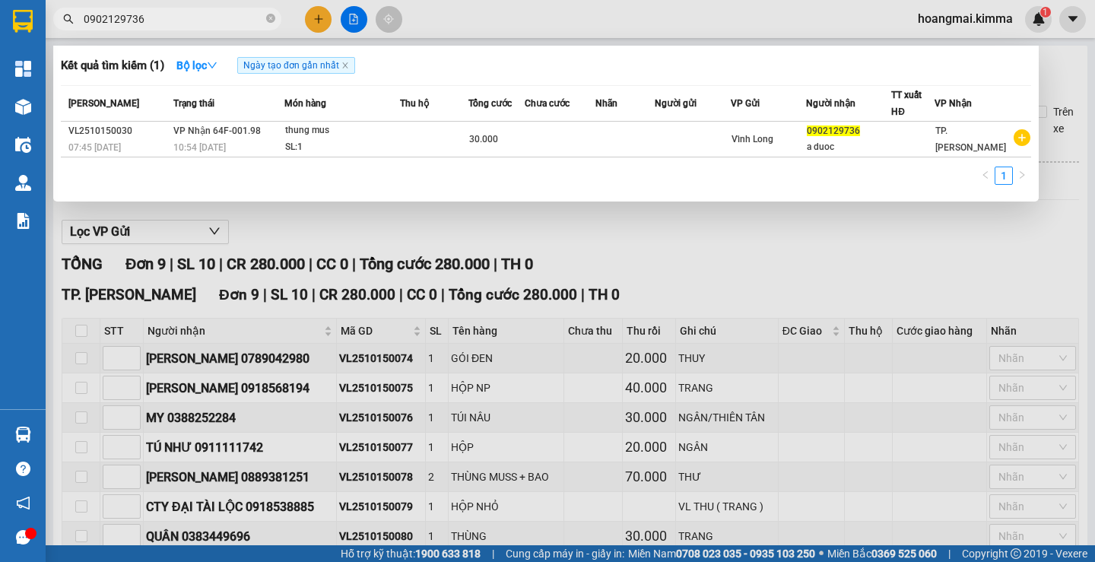
type input "0902129736"
click at [325, 18] on div at bounding box center [547, 281] width 1095 height 562
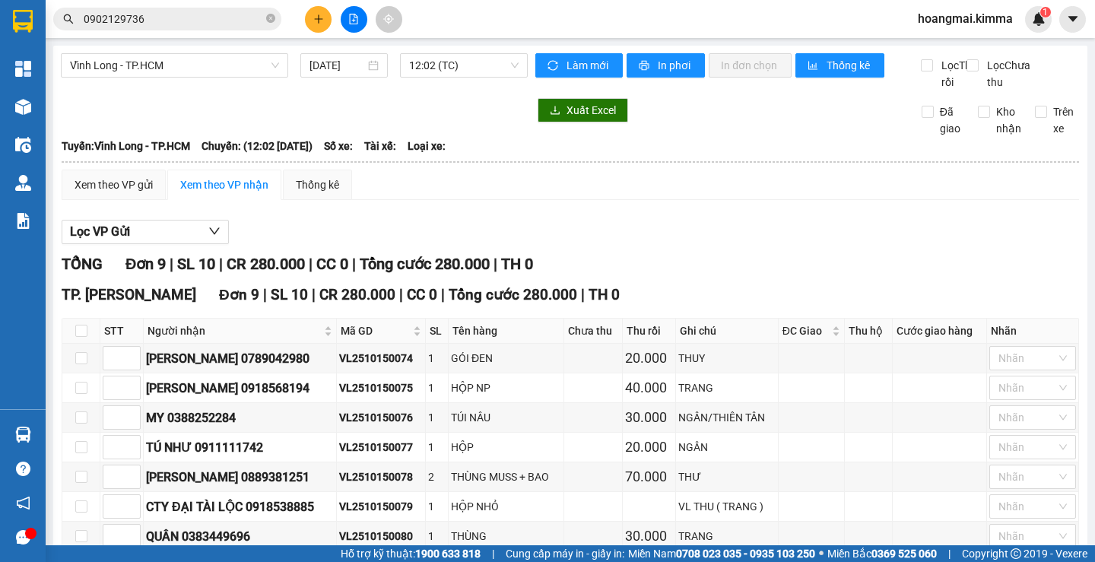
click at [316, 23] on icon "plus" at bounding box center [318, 19] width 11 height 11
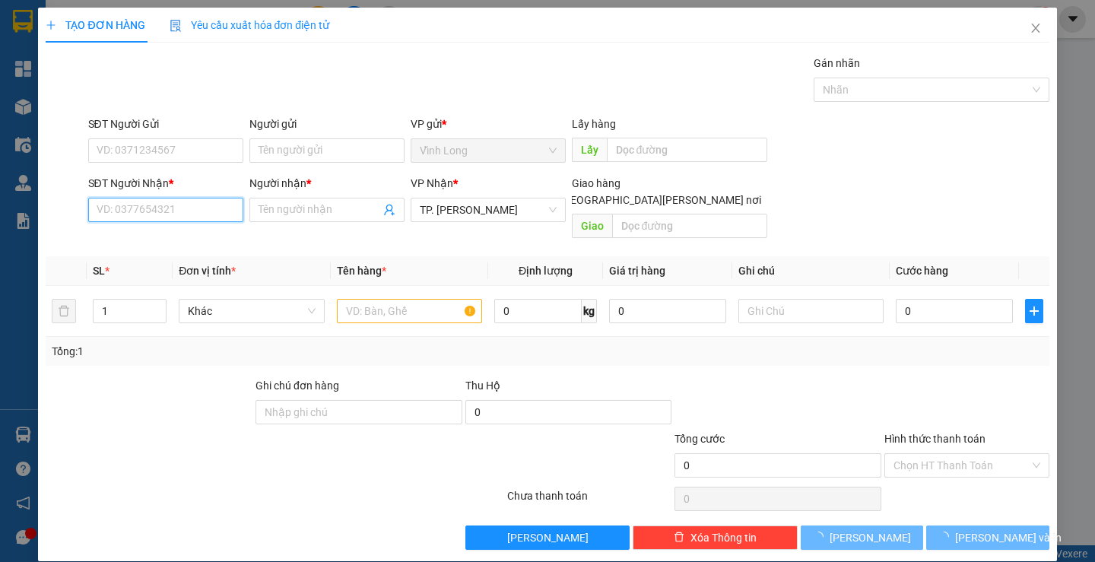
click at [177, 211] on input "SĐT Người Nhận *" at bounding box center [165, 210] width 155 height 24
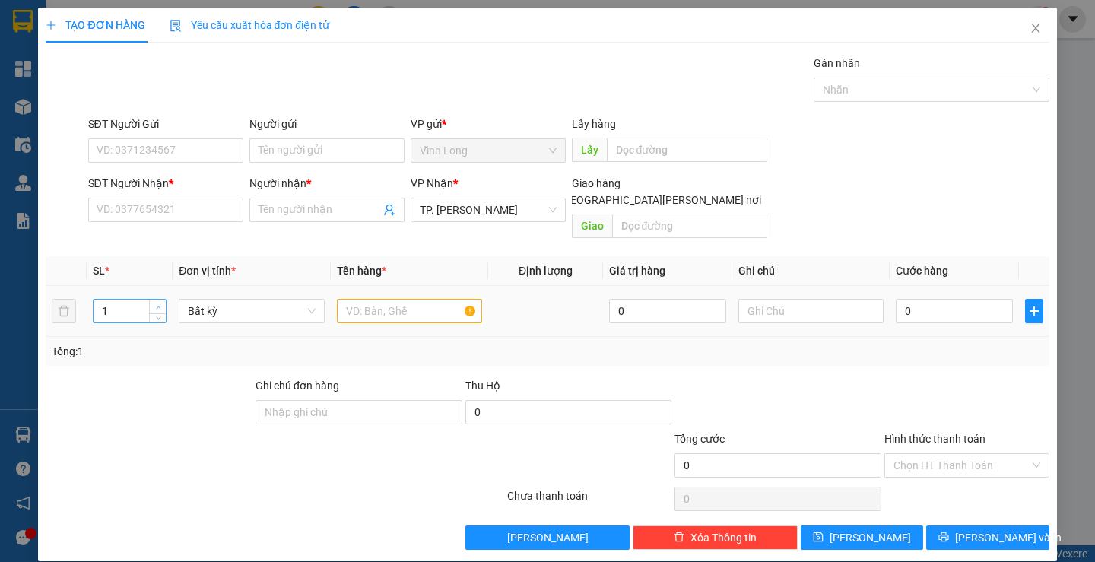
type input "2"
click at [157, 305] on icon "up" at bounding box center [158, 307] width 5 height 5
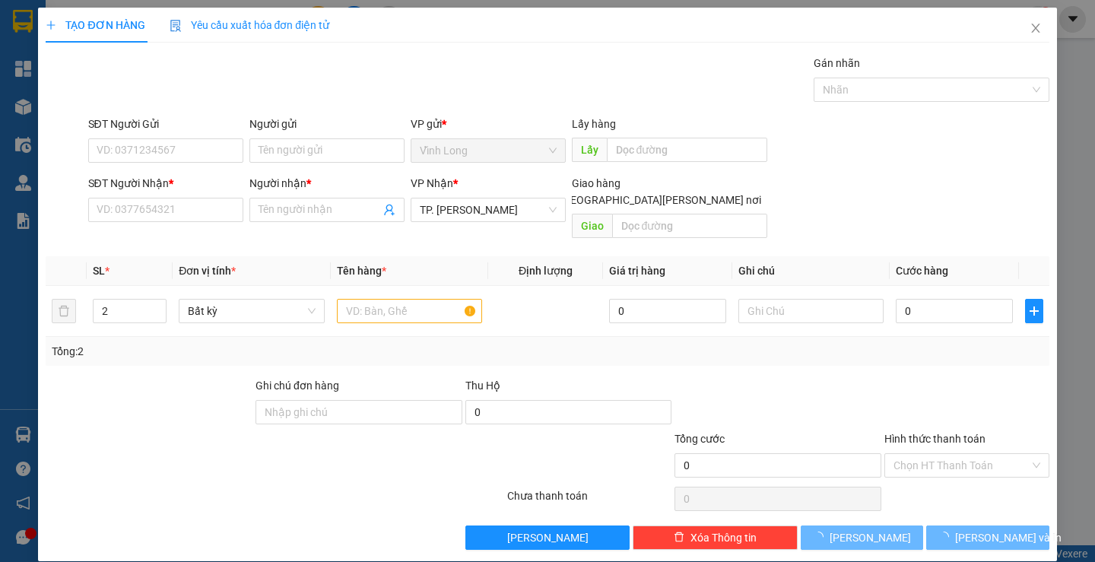
click at [163, 197] on div "SĐT Người Nhận *" at bounding box center [165, 186] width 155 height 23
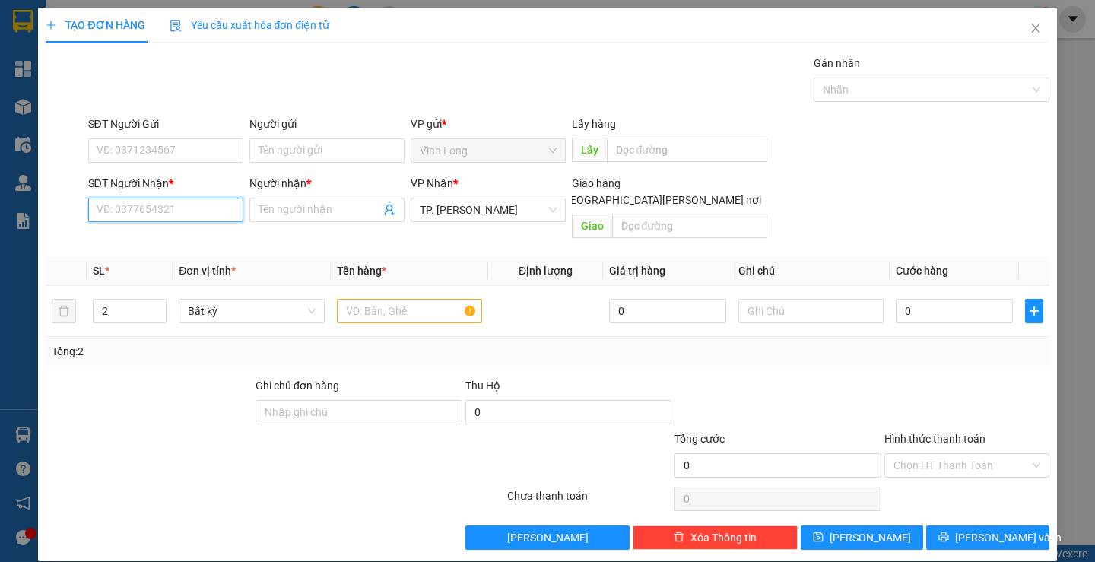
click at [178, 209] on input "SĐT Người Nhận *" at bounding box center [165, 210] width 155 height 24
drag, startPoint x: 368, startPoint y: 297, endPoint x: 909, endPoint y: 297, distance: 540.5
click at [441, 299] on input "text" at bounding box center [409, 311] width 145 height 24
type input "THÙNG MUSS + THÙNG"
click at [128, 207] on input "SĐT Người Nhận *" at bounding box center [165, 210] width 155 height 24
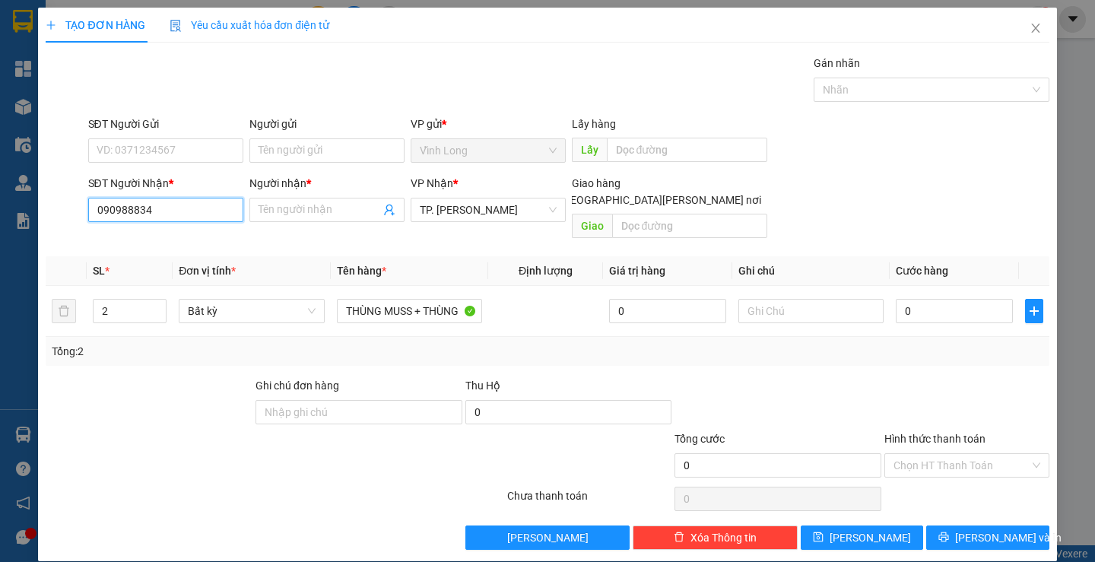
type input "0909888345"
click at [180, 237] on div "0909888345 - DUY" at bounding box center [163, 240] width 135 height 17
type input "DUY"
checkbox input "true"
type input "361 CÁCH MẠNG THÁNG TÁM, P12, Q10"
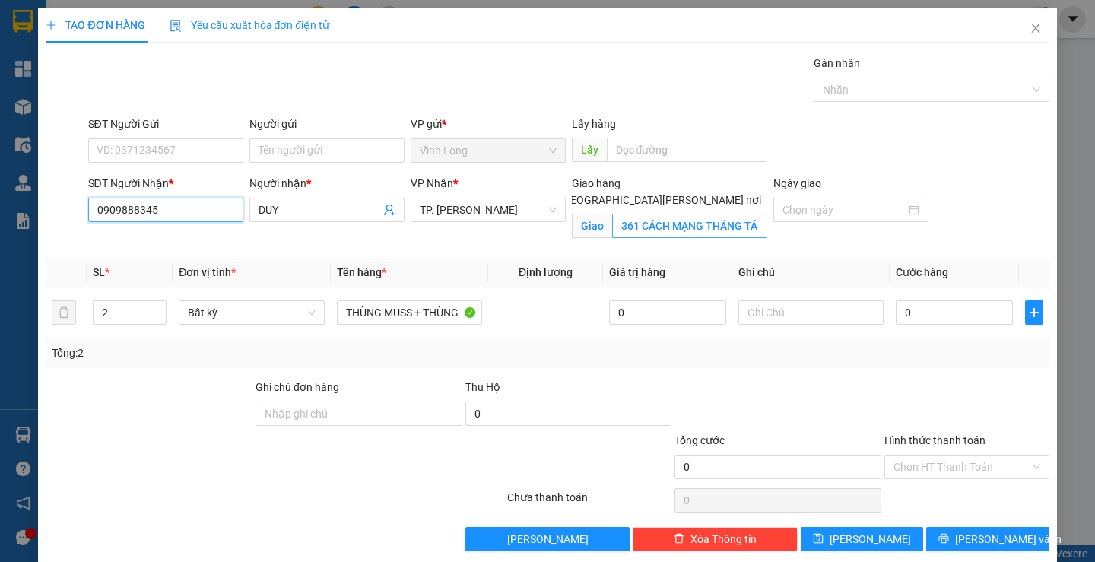
type input "0909888345"
click at [653, 219] on input "361 CÁCH MẠNG THÁNG TÁM, P12, Q10" at bounding box center [689, 226] width 155 height 24
click at [645, 214] on input "361 CÁCH MẠNG THÁNG TÁM, P12, Q10" at bounding box center [689, 226] width 155 height 24
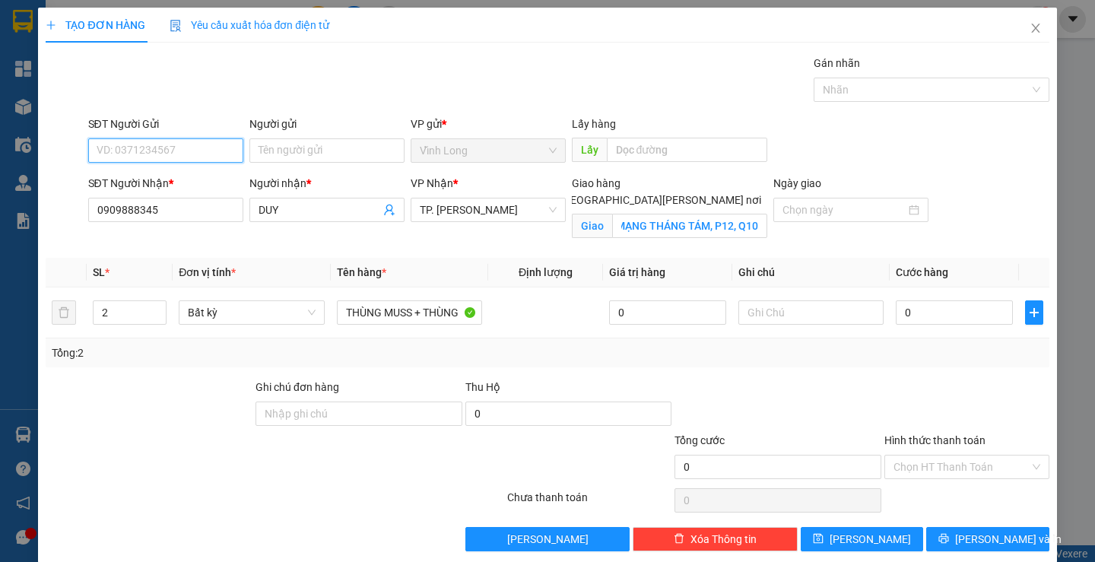
click at [186, 147] on input "SĐT Người Gửi" at bounding box center [165, 150] width 155 height 24
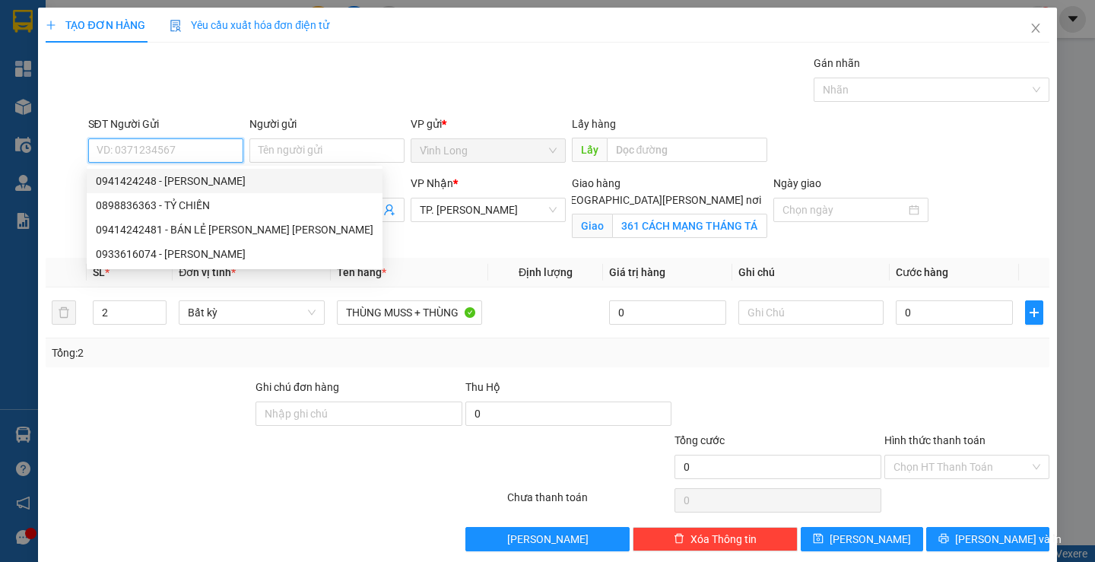
click at [233, 170] on div "0941424248 - [PERSON_NAME]" at bounding box center [235, 181] width 296 height 24
type input "0941424248"
type input "DUY KHƯƠNG"
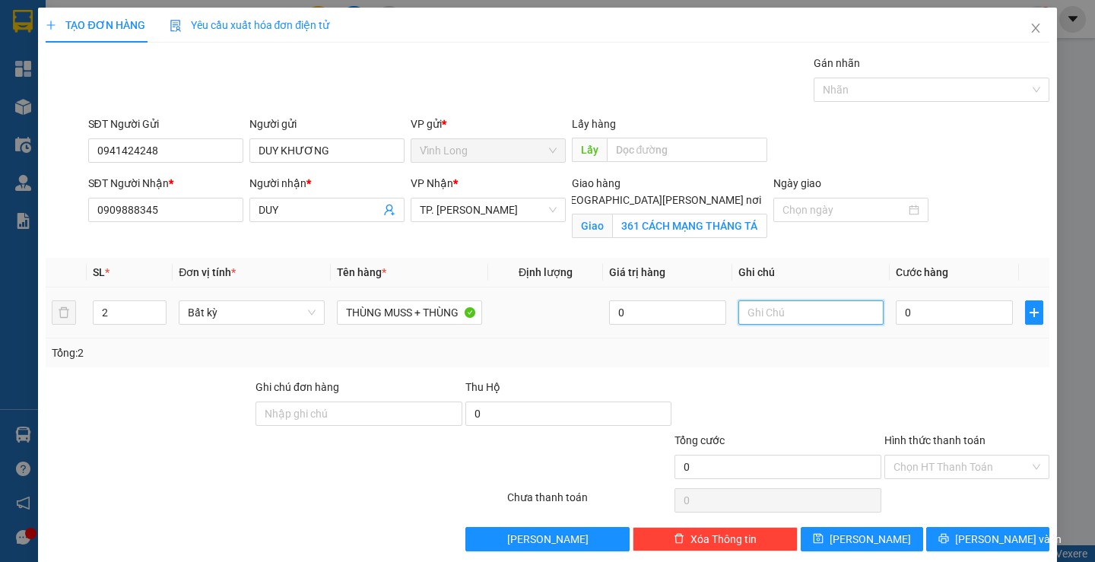
click at [796, 313] on input "text" at bounding box center [810, 312] width 145 height 24
type input "THƯ"
type input "3"
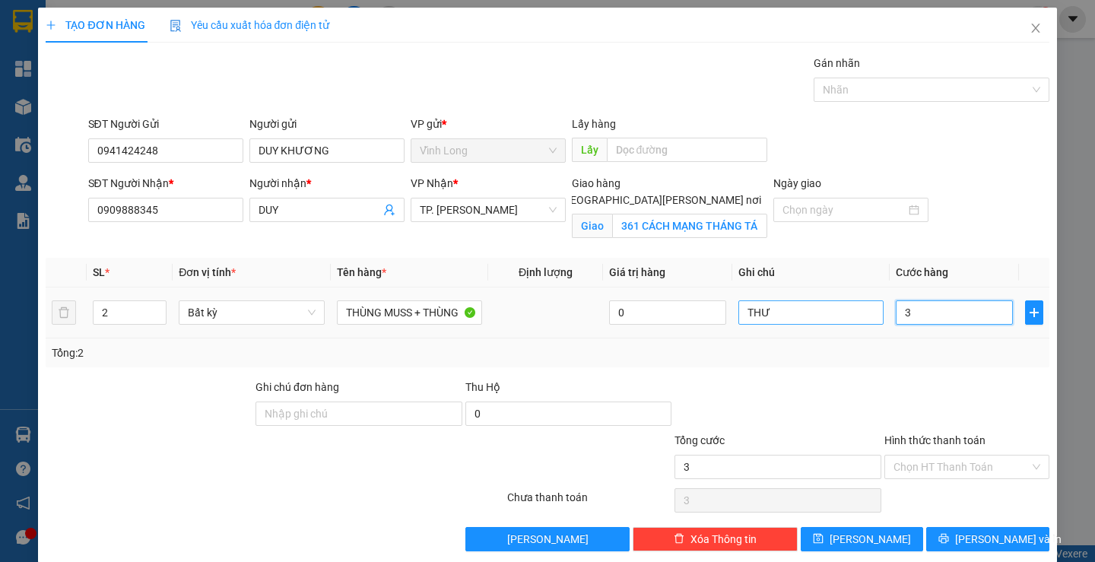
type input "32"
type input "320"
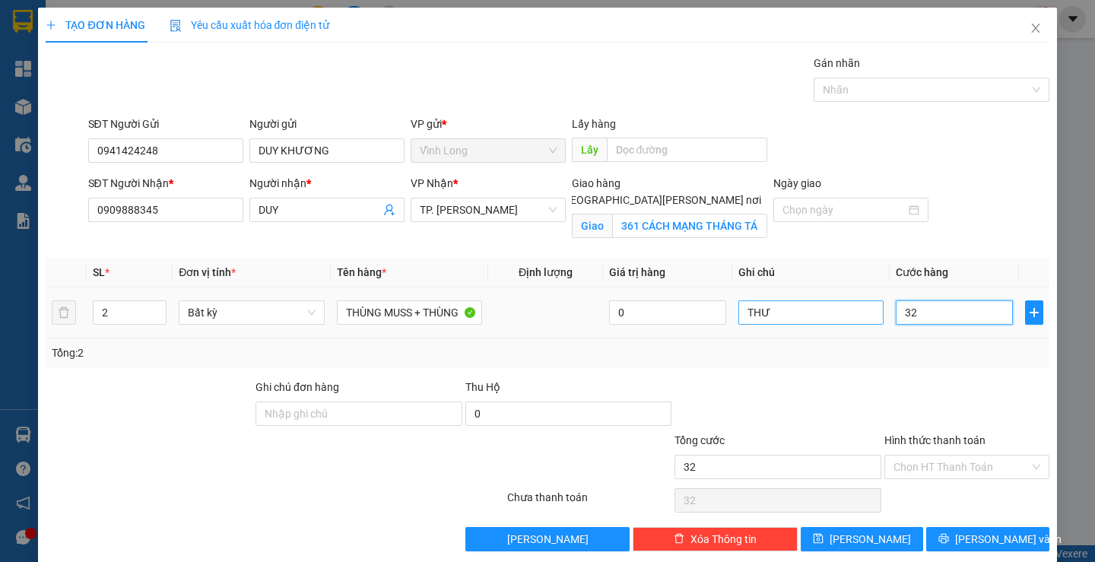
type input "320"
type input "320.000"
click at [966, 430] on div at bounding box center [967, 405] width 168 height 53
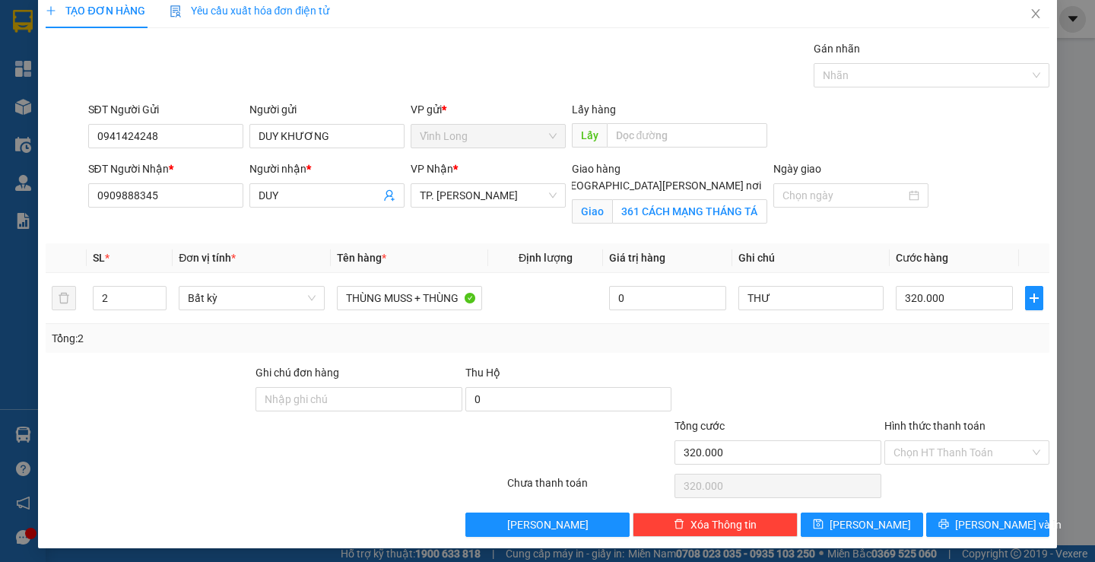
scroll to position [19, 0]
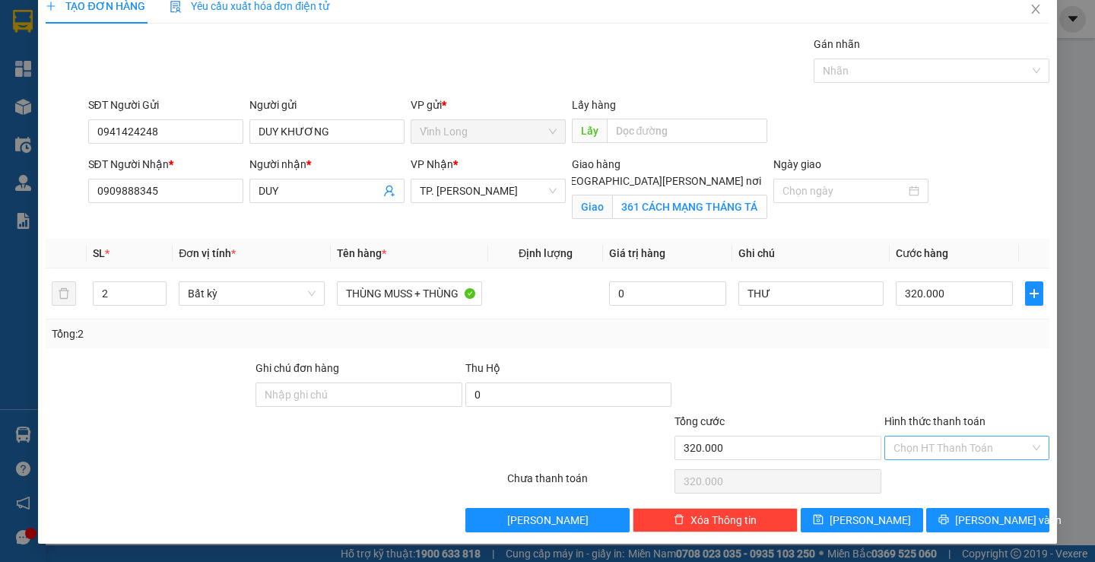
click at [972, 449] on input "Hình thức thanh toán" at bounding box center [961, 447] width 136 height 23
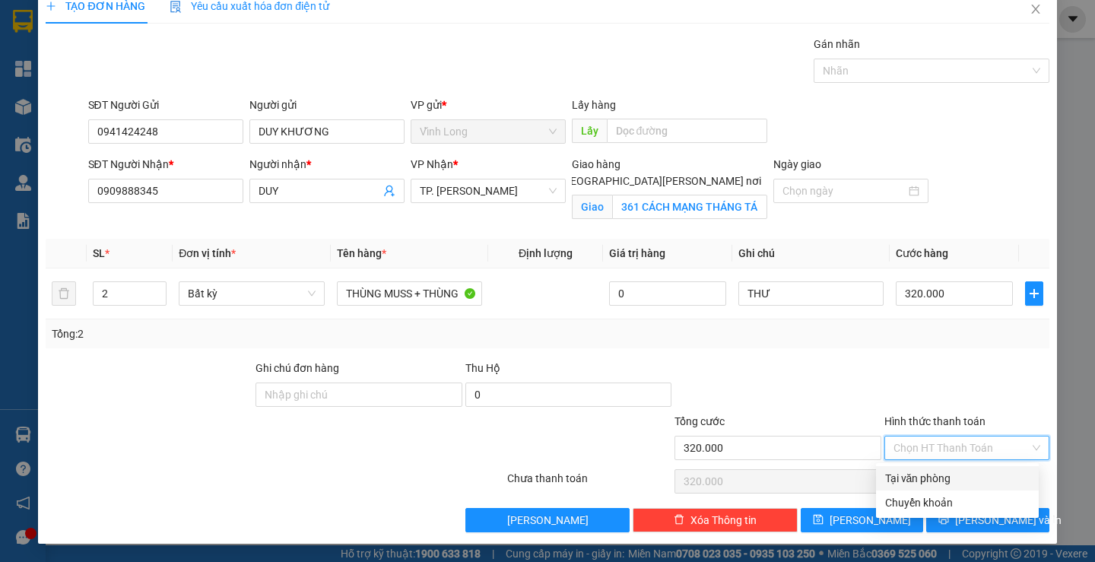
click at [957, 474] on div "Tại văn phòng" at bounding box center [957, 478] width 144 height 17
type input "0"
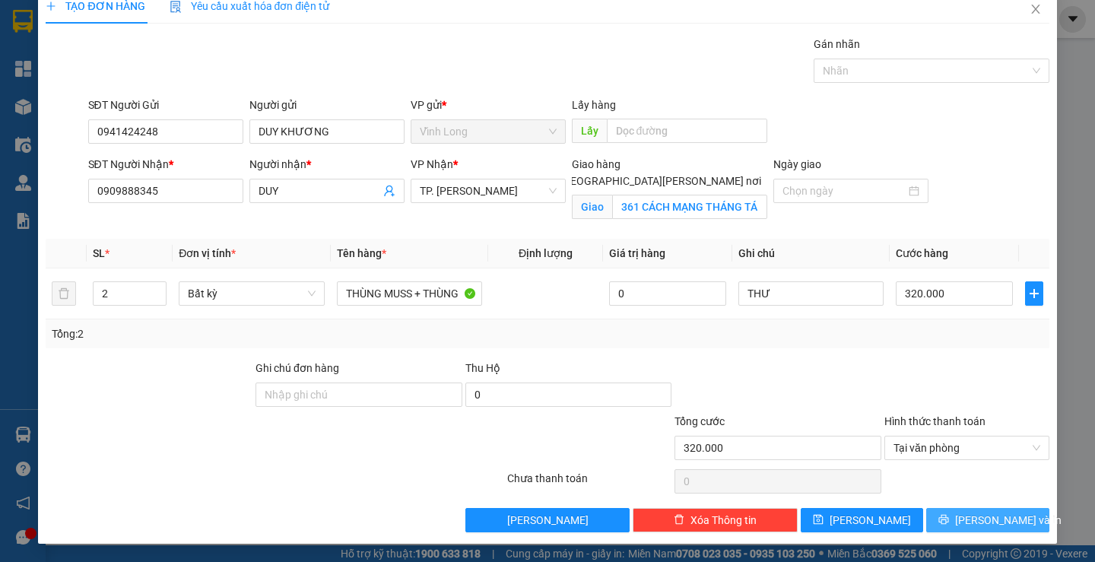
click at [971, 513] on span "[PERSON_NAME] và In" at bounding box center [1008, 520] width 106 height 17
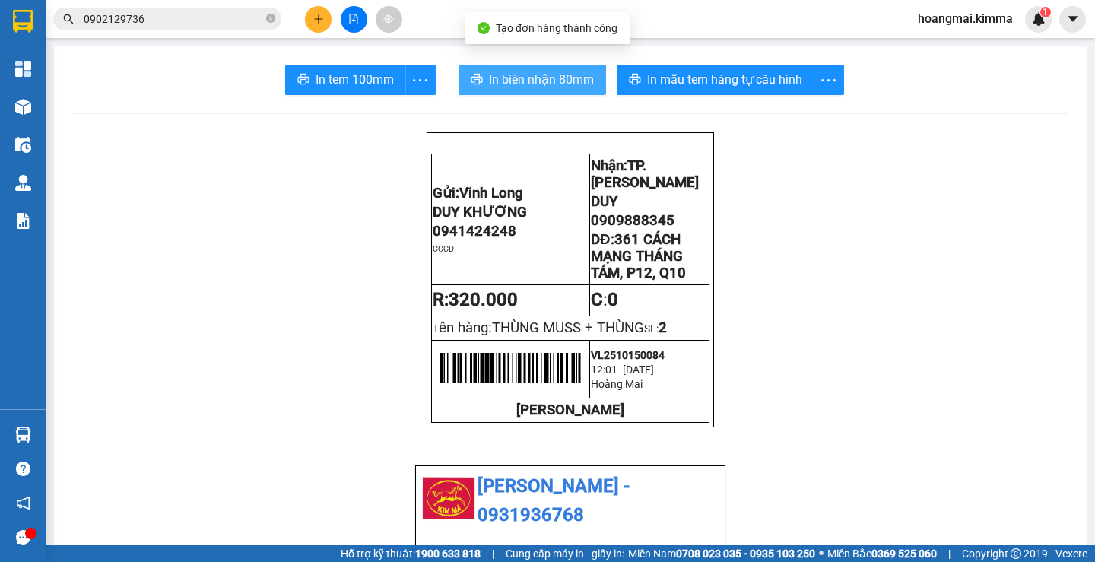
click at [536, 77] on span "In biên nhận 80mm" at bounding box center [541, 79] width 105 height 19
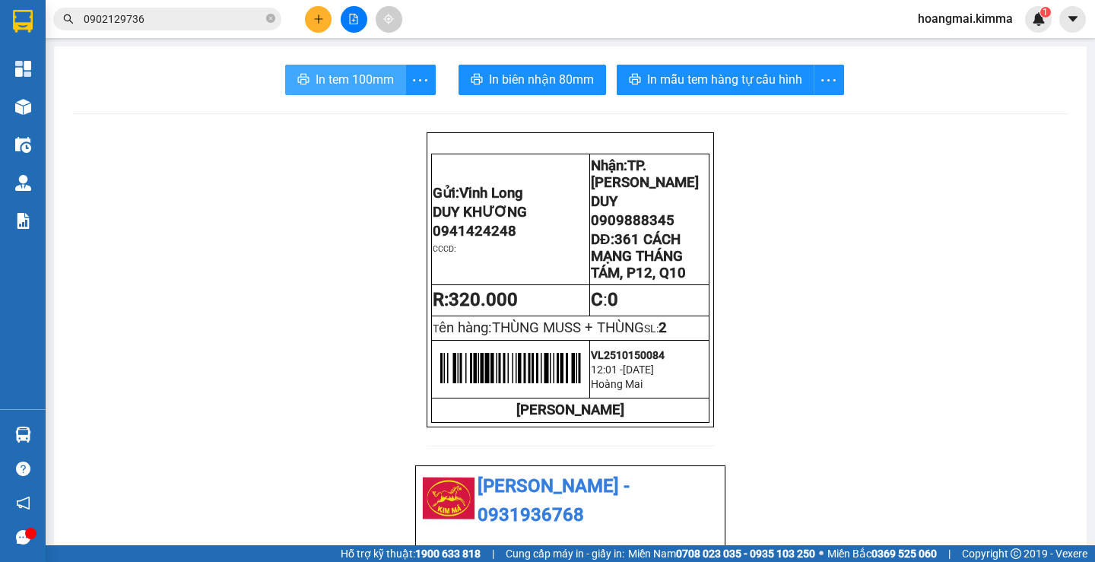
click at [316, 86] on span "In tem 100mm" at bounding box center [355, 79] width 78 height 19
click at [180, 26] on input "0902129736" at bounding box center [173, 19] width 179 height 17
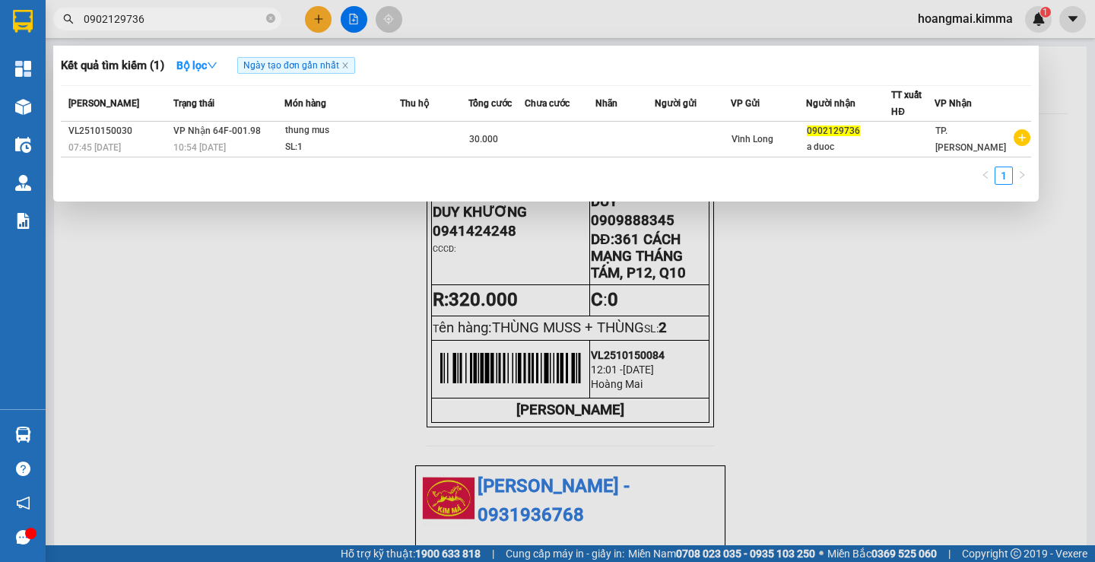
click at [180, 26] on input "0902129736" at bounding box center [173, 19] width 179 height 17
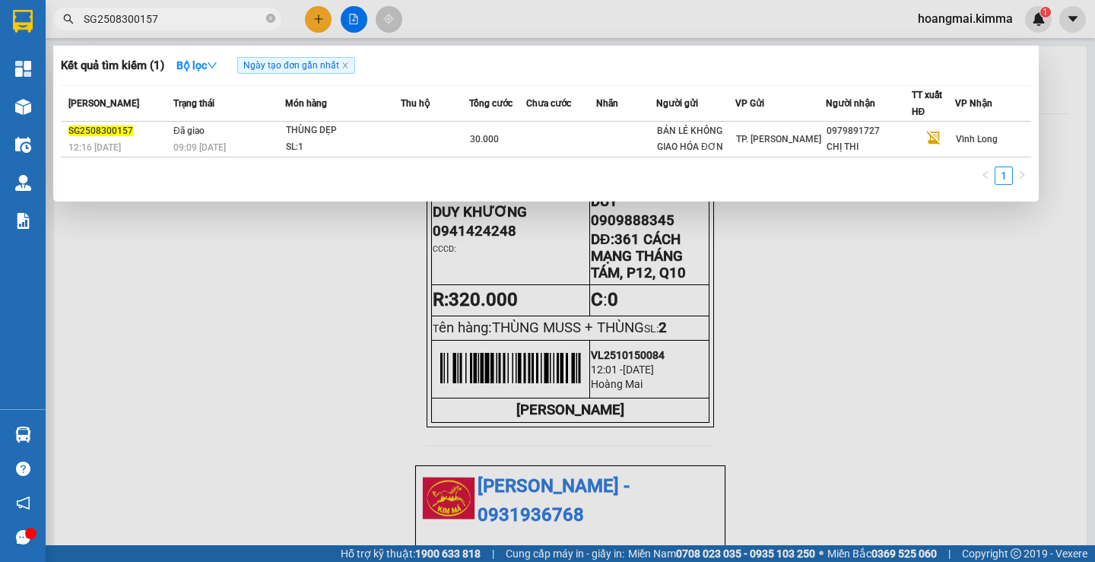
type input "SG2508300157"
click at [324, 21] on div at bounding box center [547, 281] width 1095 height 562
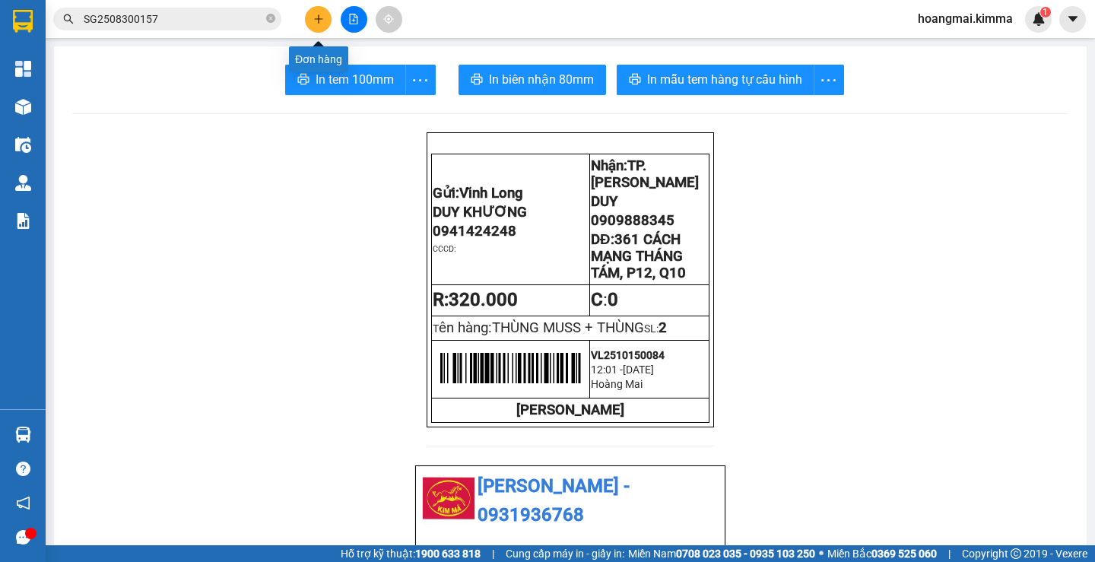
click at [322, 24] on icon "plus" at bounding box center [318, 19] width 11 height 11
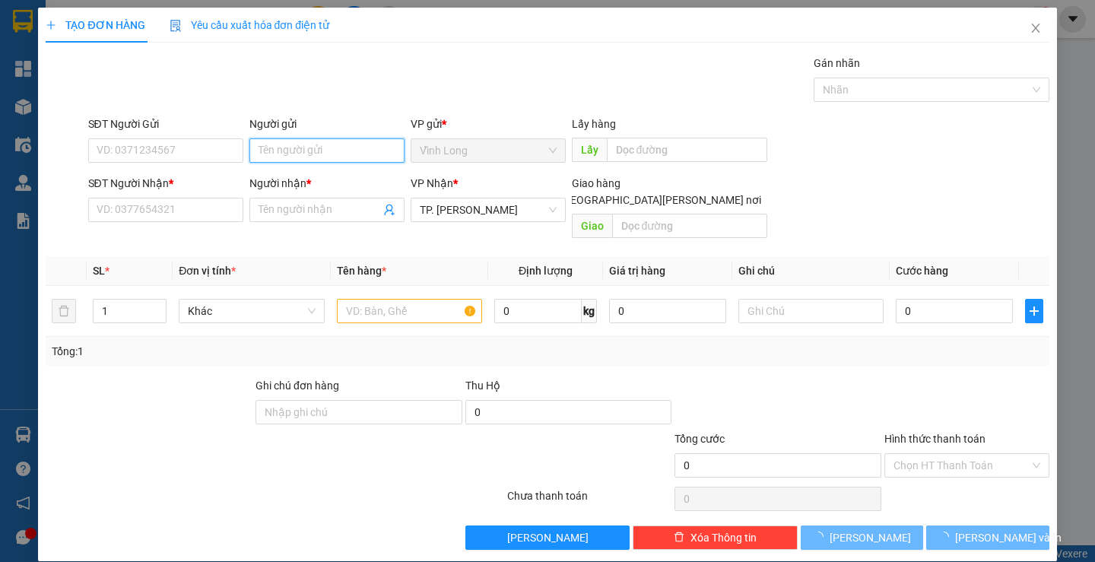
click at [347, 152] on input "Người gửi" at bounding box center [326, 150] width 155 height 24
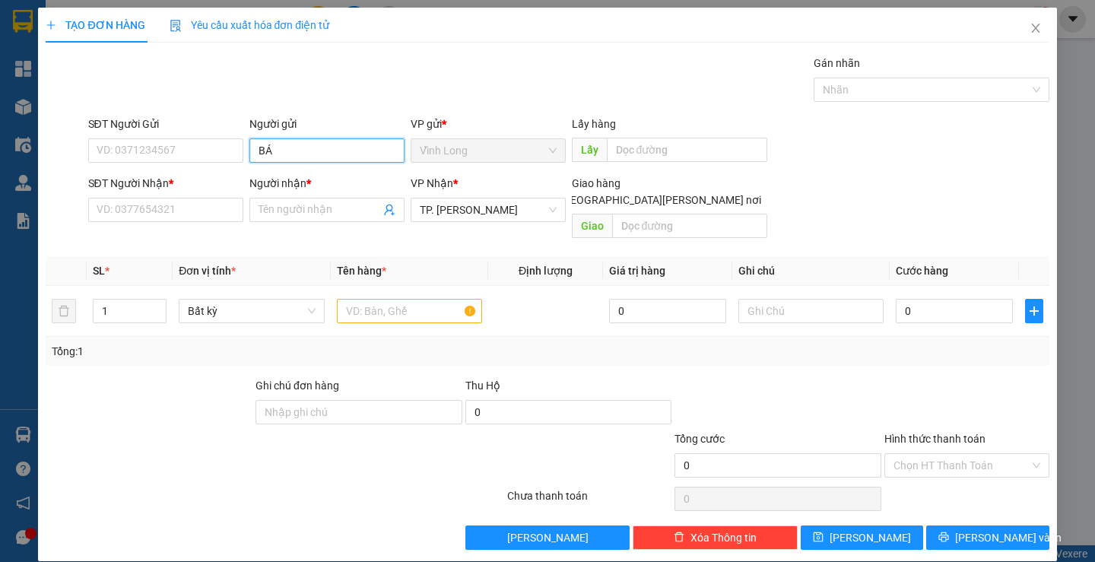
type input "BÁN"
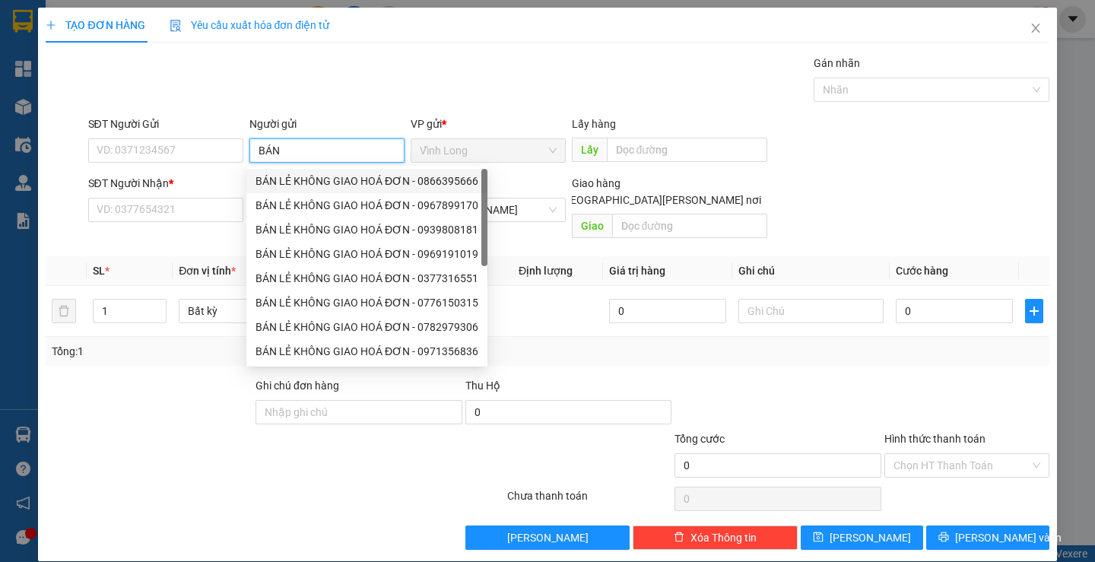
click at [305, 180] on div "BÁN LẺ KHÔNG GIAO HOÁ ĐƠN - 0866395666" at bounding box center [366, 181] width 223 height 17
type input "0866395666"
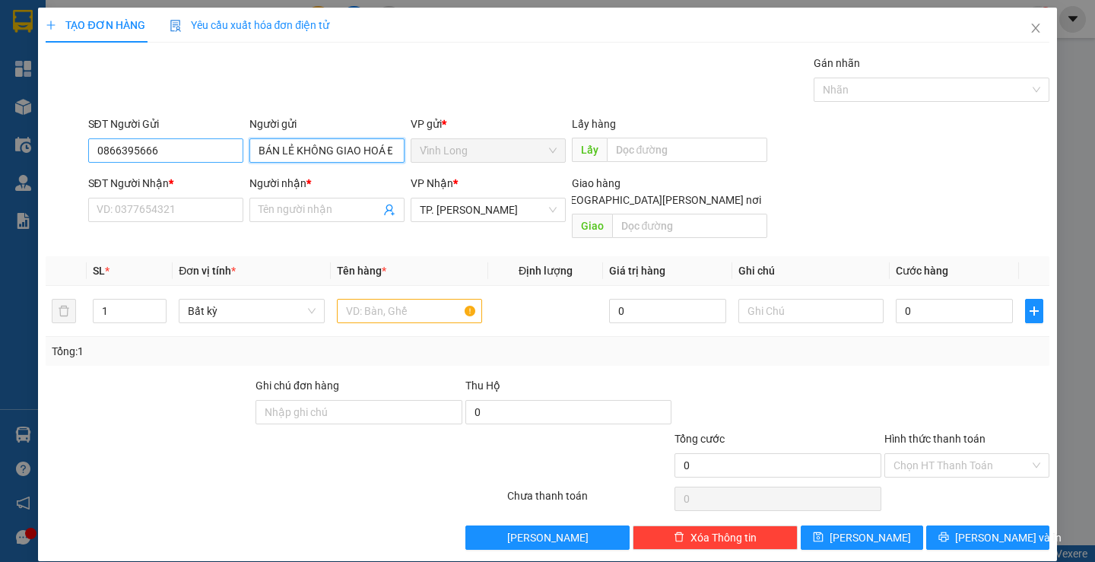
type input "BÁN LẺ KHÔNG GIAO HOÁ ĐƠN"
click at [205, 152] on input "0866395666" at bounding box center [165, 150] width 155 height 24
click at [379, 299] on input "text" at bounding box center [409, 311] width 145 height 24
type input "2"
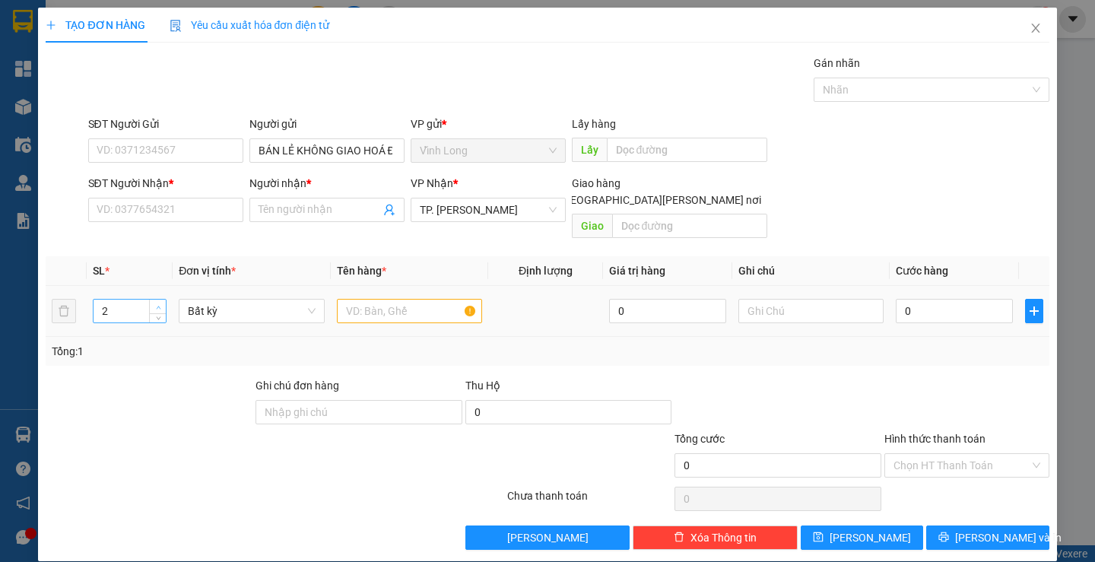
click at [154, 303] on span "up" at bounding box center [158, 307] width 9 height 9
click at [381, 299] on input "text" at bounding box center [409, 311] width 145 height 24
type input "GIỎ FE + GÓI FE"
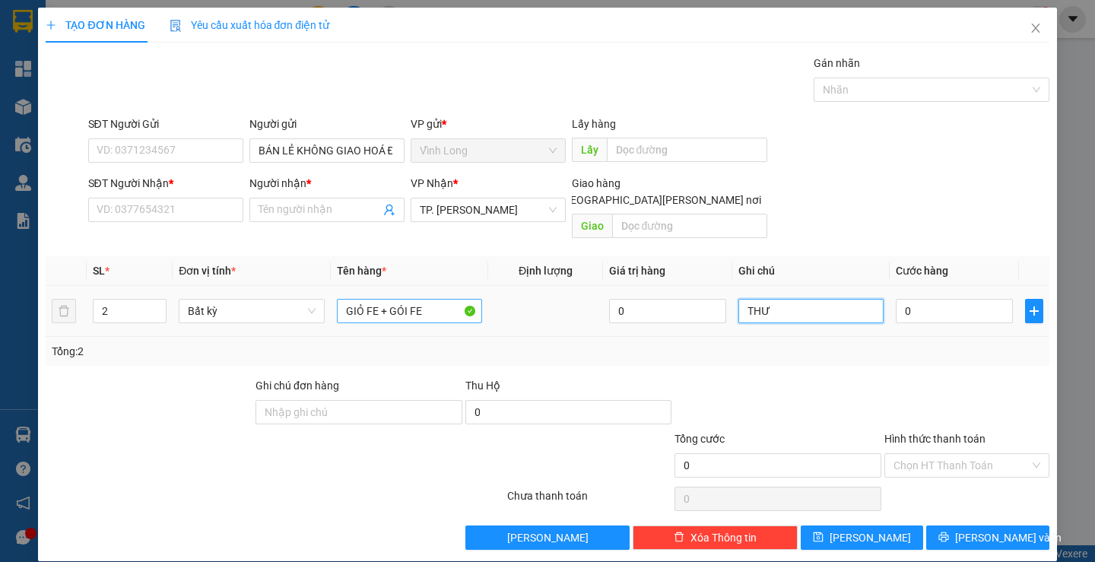
type input "THƯ"
type input "1"
type input "12"
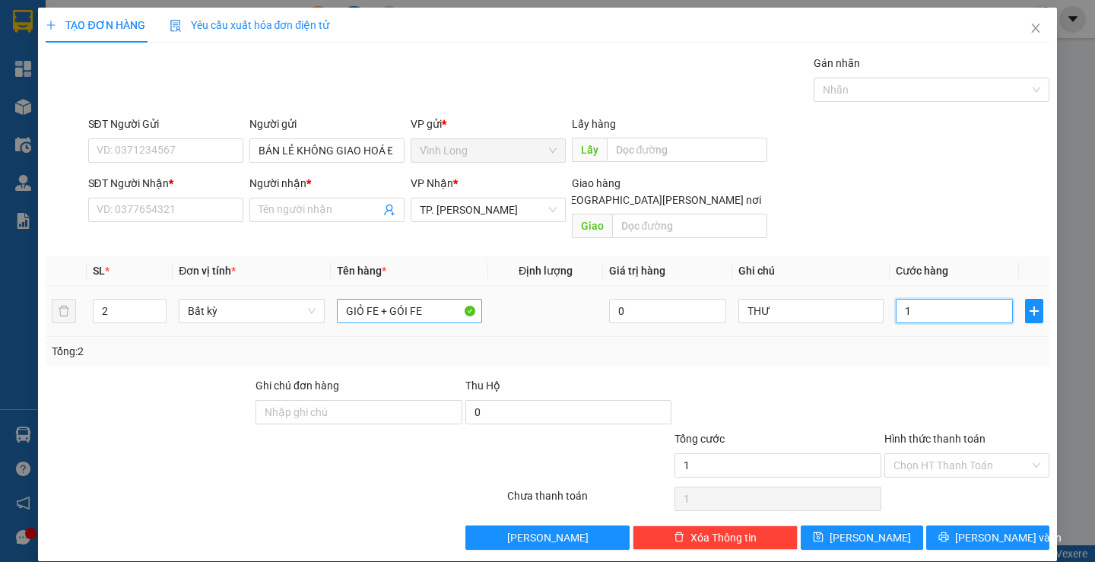
type input "12"
type input "120"
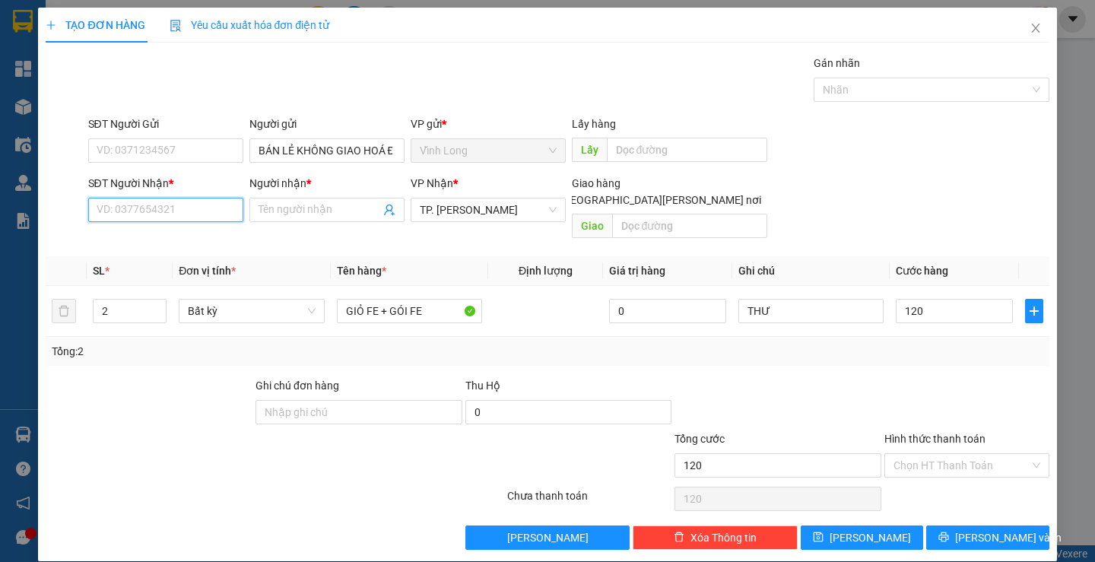
type input "120.000"
click at [203, 213] on input "SĐT Người Nhận *" at bounding box center [165, 210] width 155 height 24
type input "0973355323"
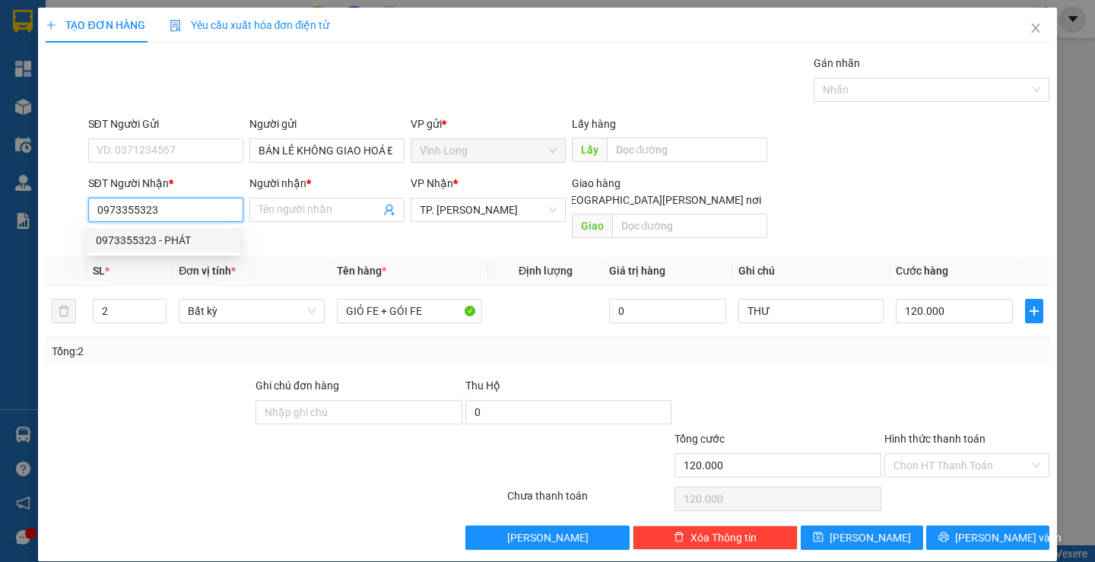
click at [157, 239] on div "0973355323 - PHÁT" at bounding box center [163, 240] width 135 height 17
type input "PHÁT"
type input "0973355323"
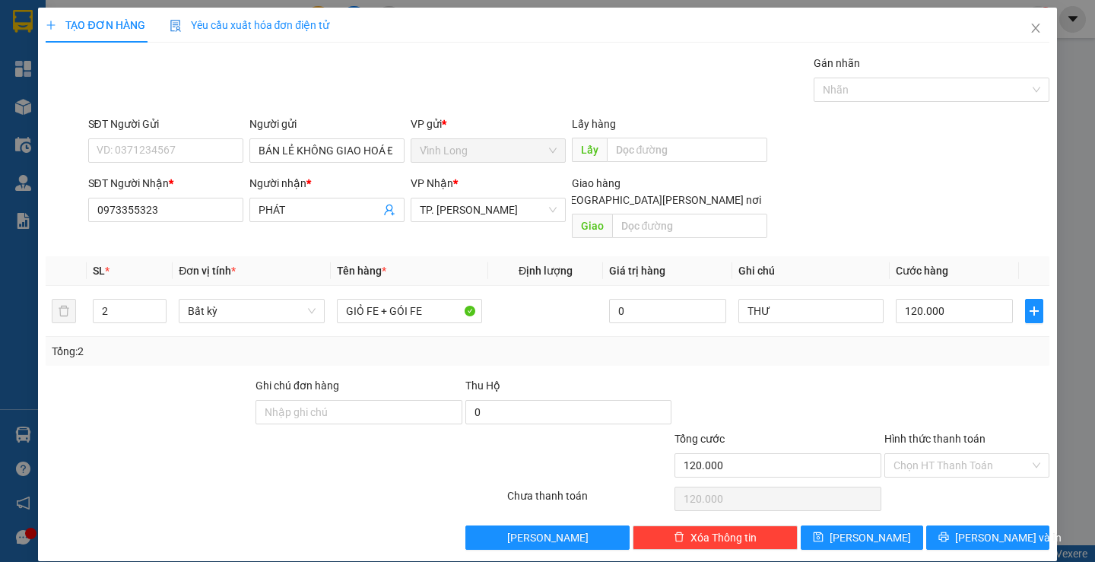
click at [936, 382] on div at bounding box center [967, 403] width 168 height 53
click at [195, 150] on input "SĐT Người Gửi" at bounding box center [165, 150] width 155 height 24
click at [945, 377] on div at bounding box center [967, 403] width 168 height 53
click at [956, 454] on input "Hình thức thanh toán" at bounding box center [961, 465] width 136 height 23
click at [928, 474] on div "Tại văn phòng" at bounding box center [957, 479] width 144 height 17
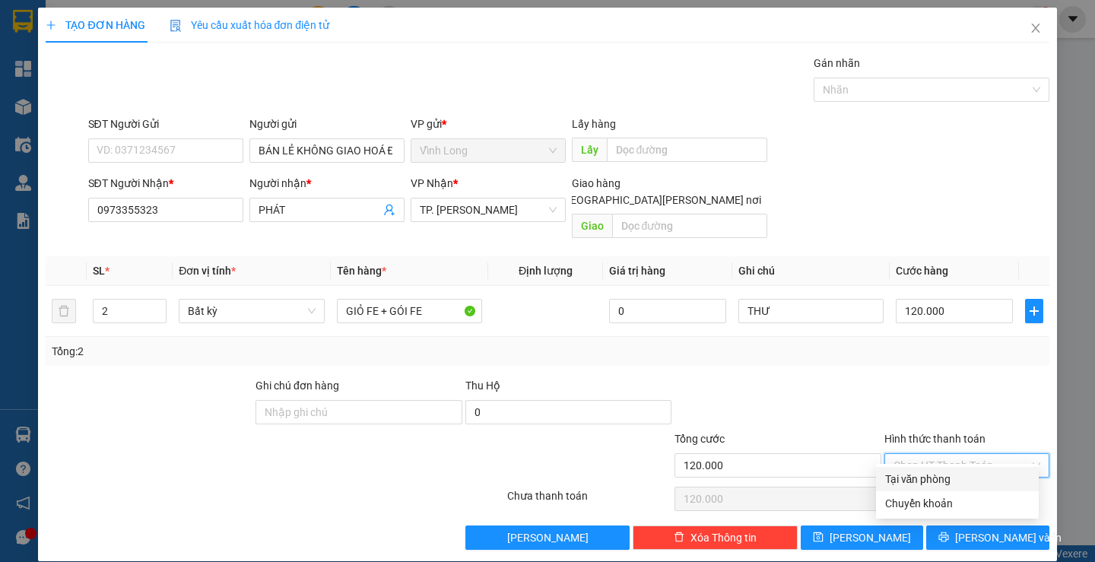
type input "0"
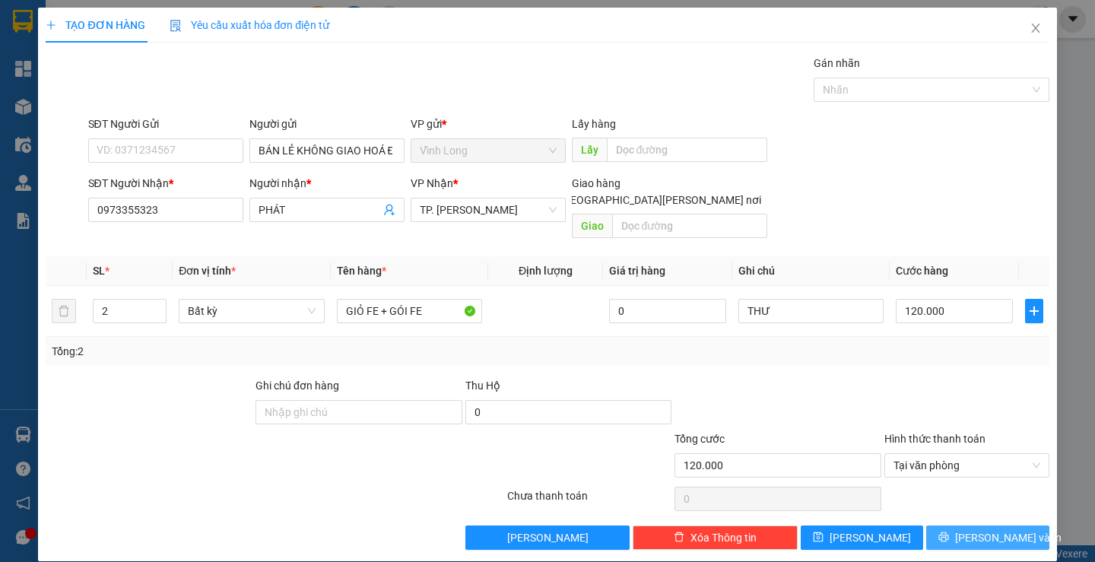
click at [981, 529] on span "[PERSON_NAME] và In" at bounding box center [1008, 537] width 106 height 17
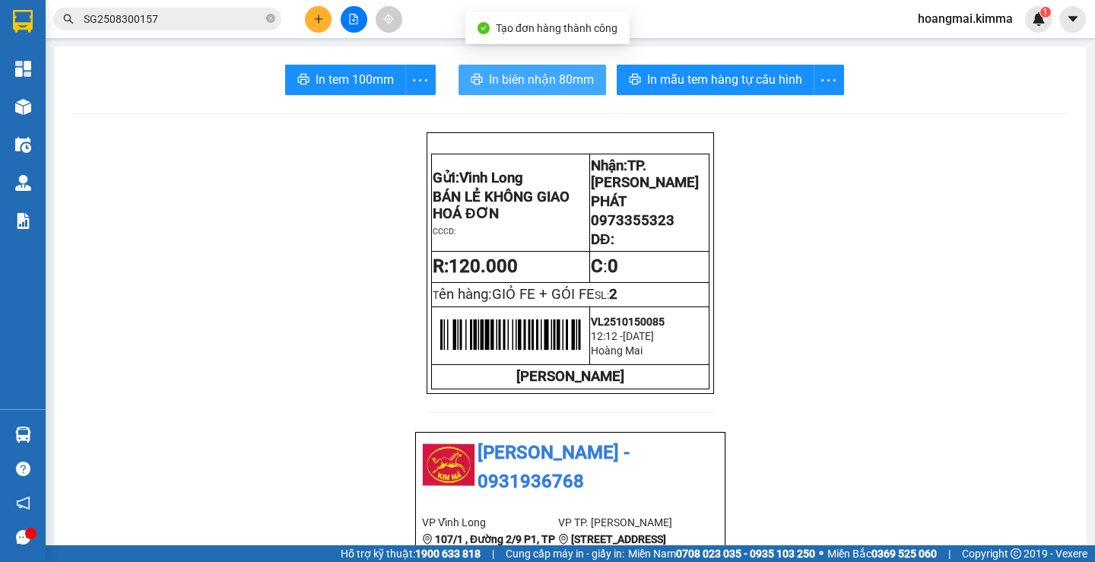
click at [508, 77] on span "In biên nhận 80mm" at bounding box center [541, 79] width 105 height 19
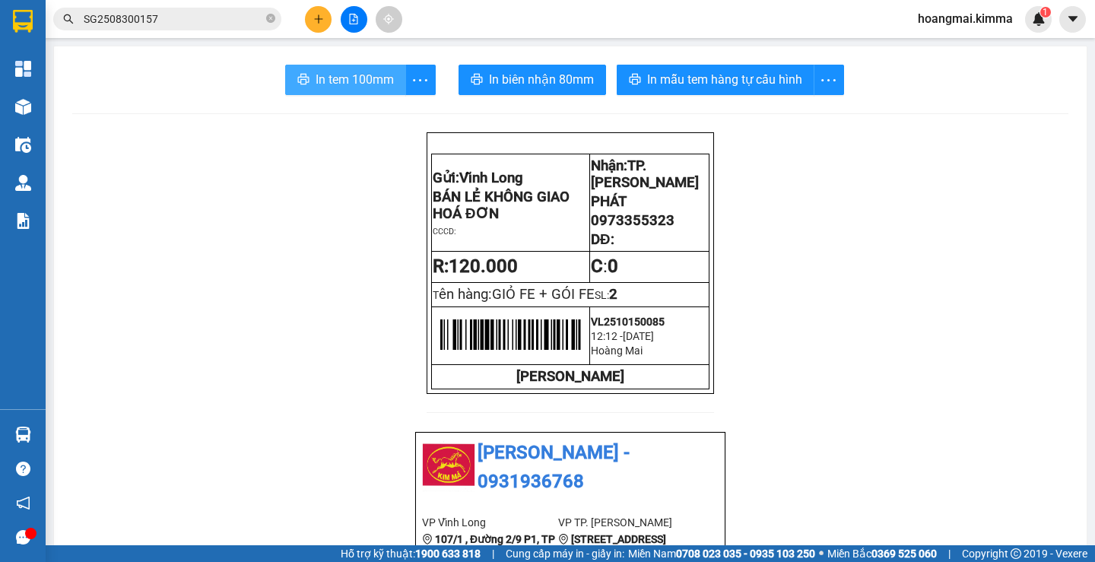
click at [327, 78] on span "In tem 100mm" at bounding box center [355, 79] width 78 height 19
click at [317, 28] on button at bounding box center [318, 19] width 27 height 27
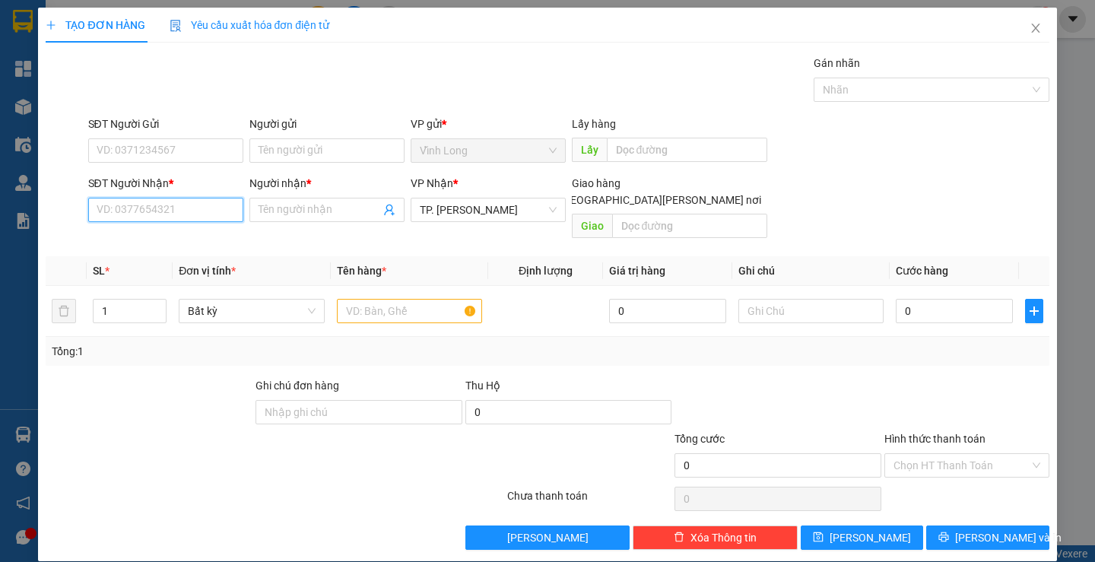
click at [231, 208] on input "SĐT Người Nhận *" at bounding box center [165, 210] width 155 height 24
click at [323, 153] on input "Người gửi" at bounding box center [326, 150] width 155 height 24
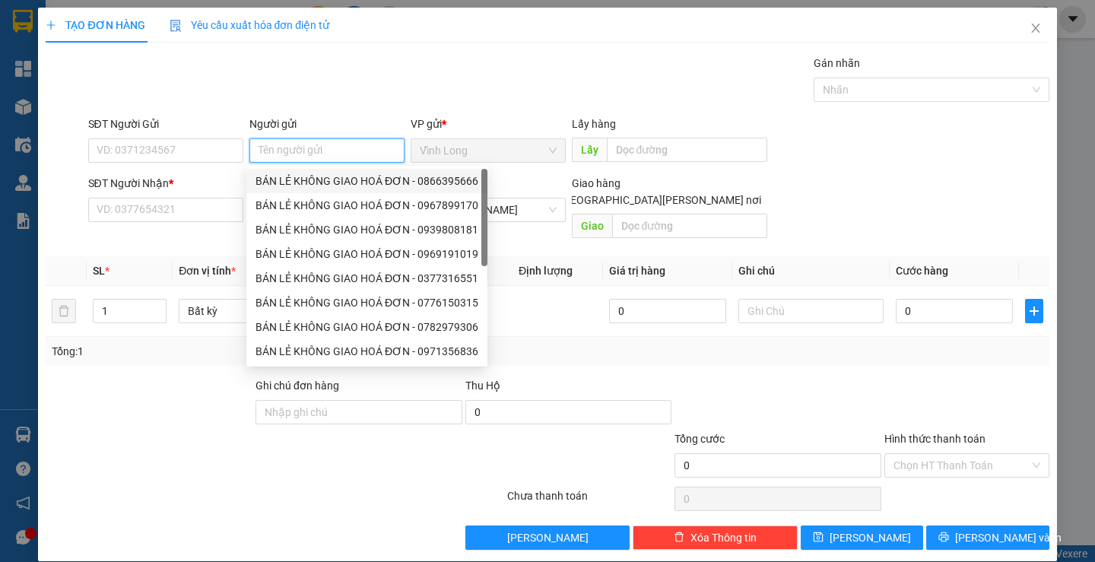
click at [325, 176] on div "BÁN LẺ KHÔNG GIAO HOÁ ĐƠN - 0866395666" at bounding box center [366, 181] width 223 height 17
type input "0866395666"
type input "BÁN LẺ KHÔNG GIAO HOÁ ĐƠN"
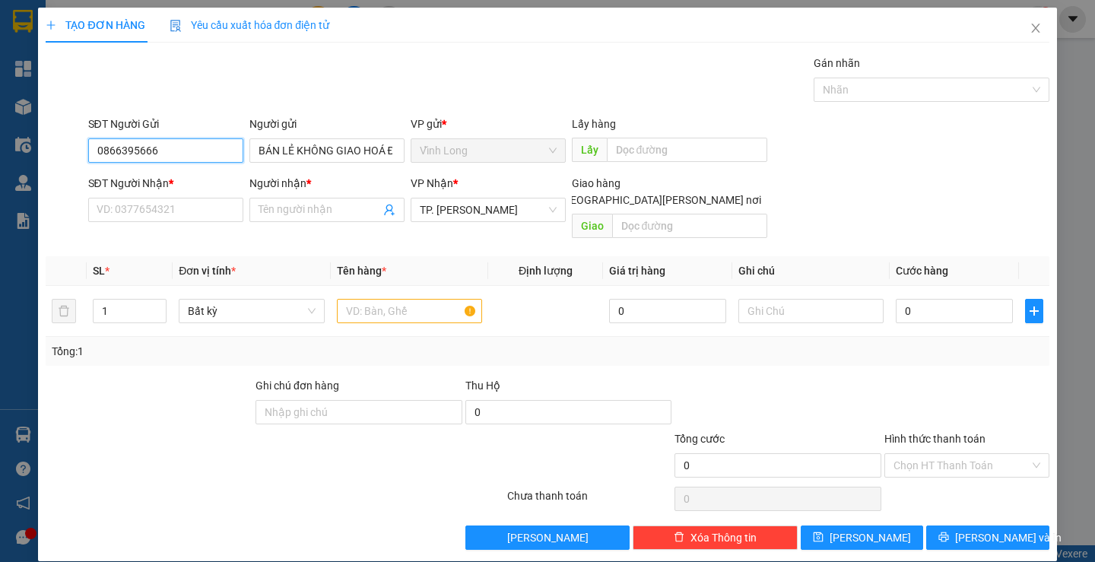
click at [164, 147] on input "0866395666" at bounding box center [165, 150] width 155 height 24
click at [357, 299] on input "text" at bounding box center [409, 311] width 145 height 24
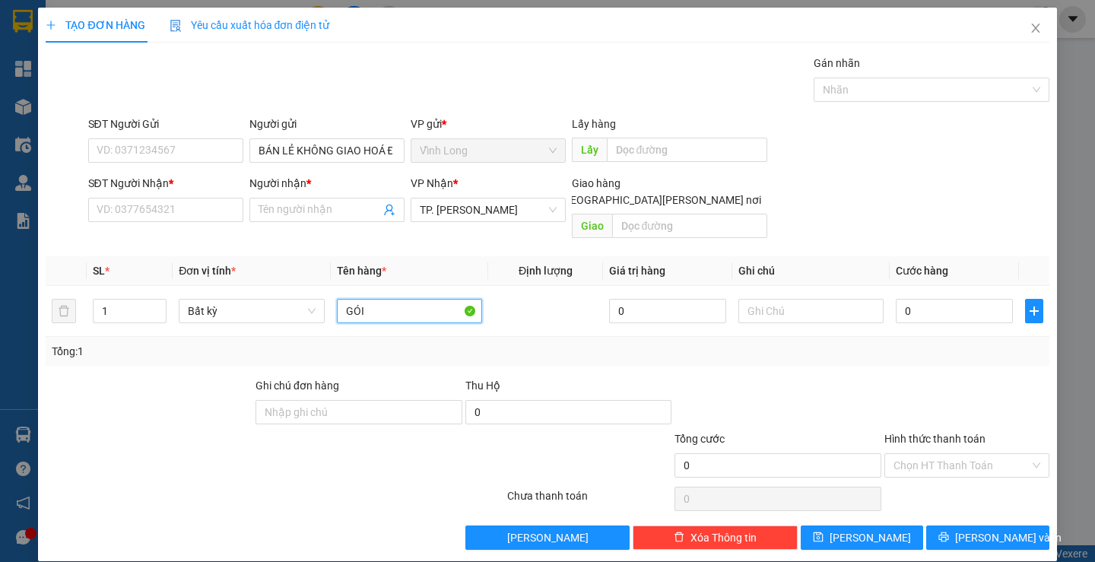
type input "GÓI"
type input "THƯ"
type input "2"
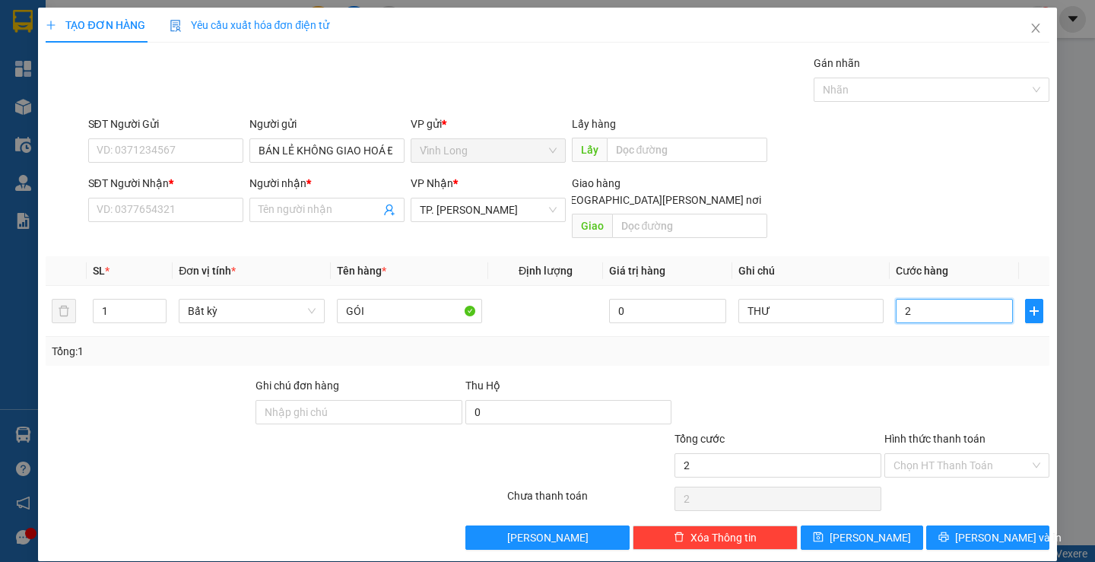
type input "20"
type input "20.000"
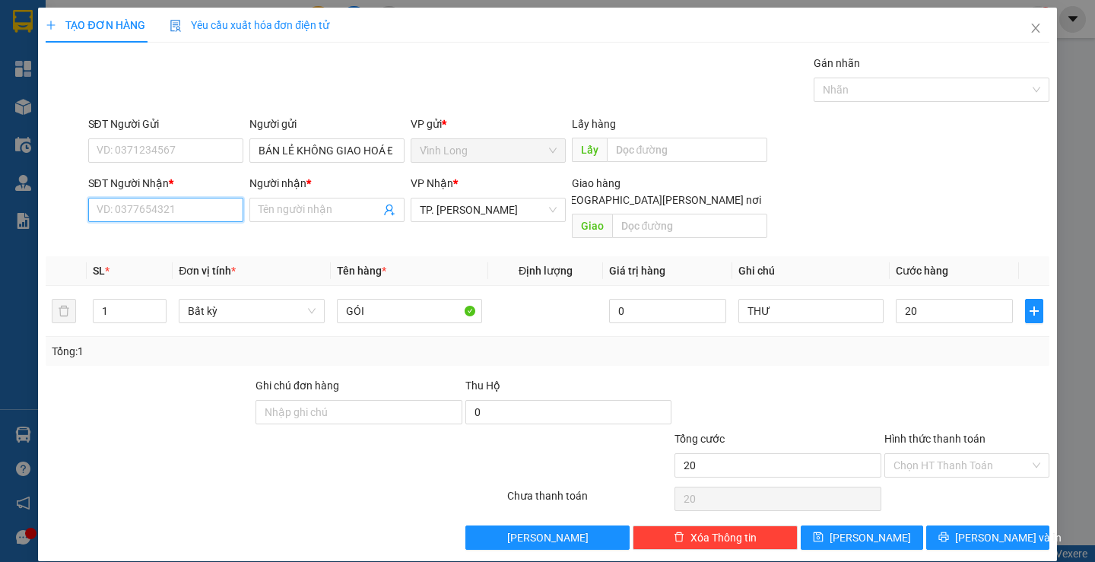
type input "20.000"
click at [170, 201] on input "SĐT Người Nhận *" at bounding box center [165, 210] width 155 height 24
type input "0907456655"
click at [204, 238] on div "0907456655 - [PERSON_NAME]" at bounding box center [171, 240] width 150 height 17
type input "TUYỀN"
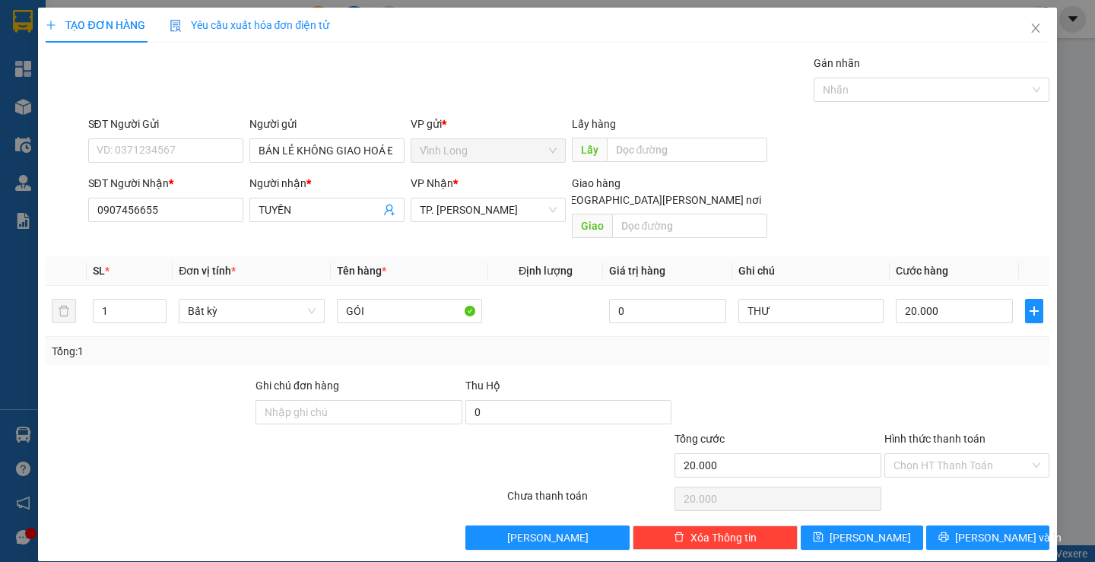
click at [978, 408] on div at bounding box center [967, 403] width 168 height 53
drag, startPoint x: 982, startPoint y: 442, endPoint x: 976, endPoint y: 461, distance: 20.7
click at [983, 454] on input "Hình thức thanh toán" at bounding box center [961, 465] width 136 height 23
click at [943, 477] on div "Tại văn phòng" at bounding box center [957, 479] width 144 height 17
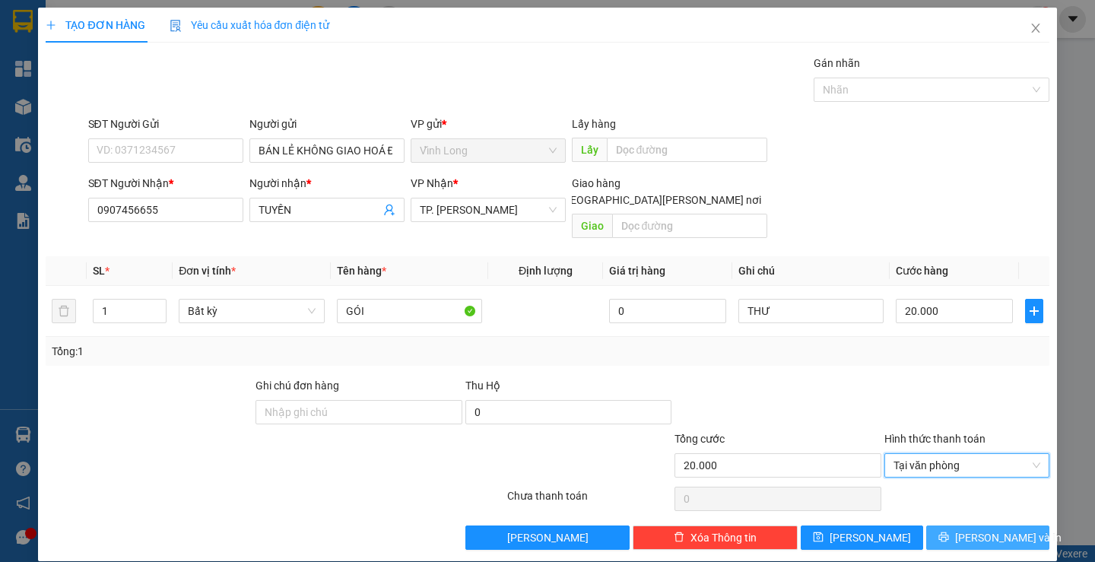
click at [949, 531] on icon "printer" at bounding box center [943, 536] width 11 height 11
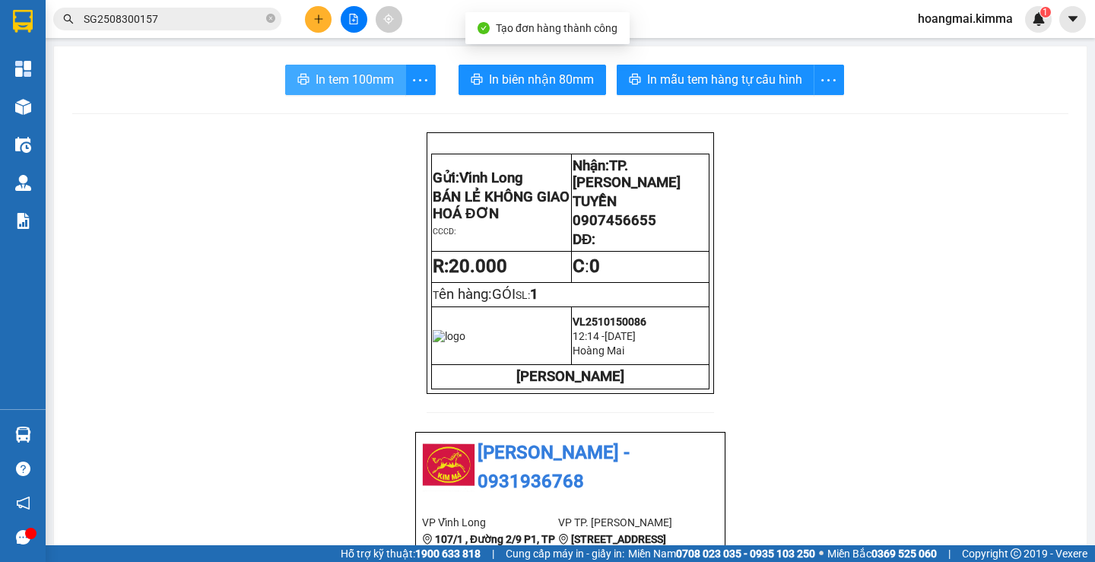
click at [333, 80] on span "In tem 100mm" at bounding box center [355, 79] width 78 height 19
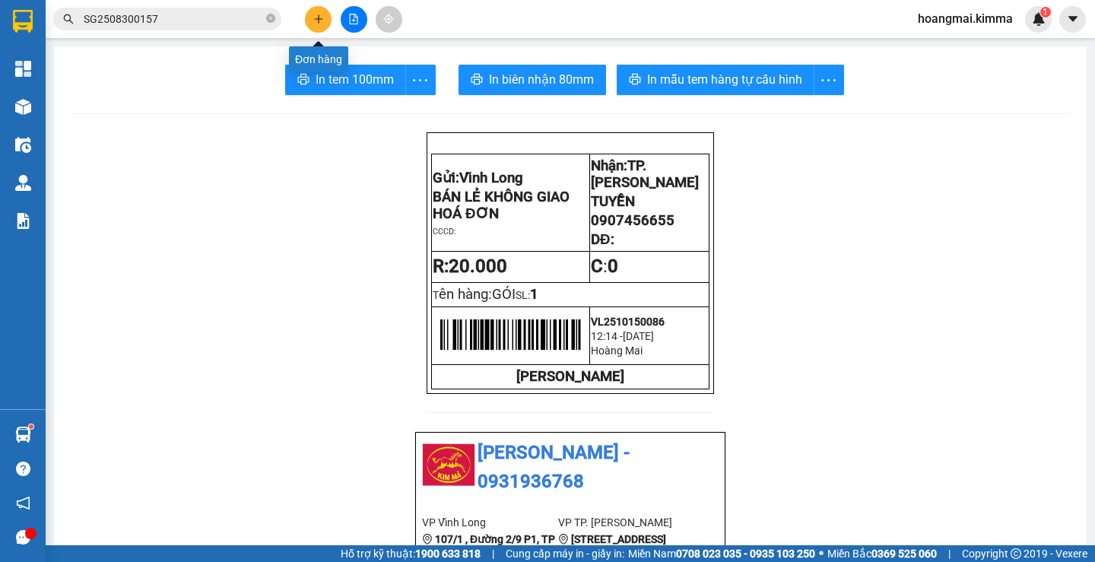
click at [319, 28] on button at bounding box center [318, 19] width 27 height 27
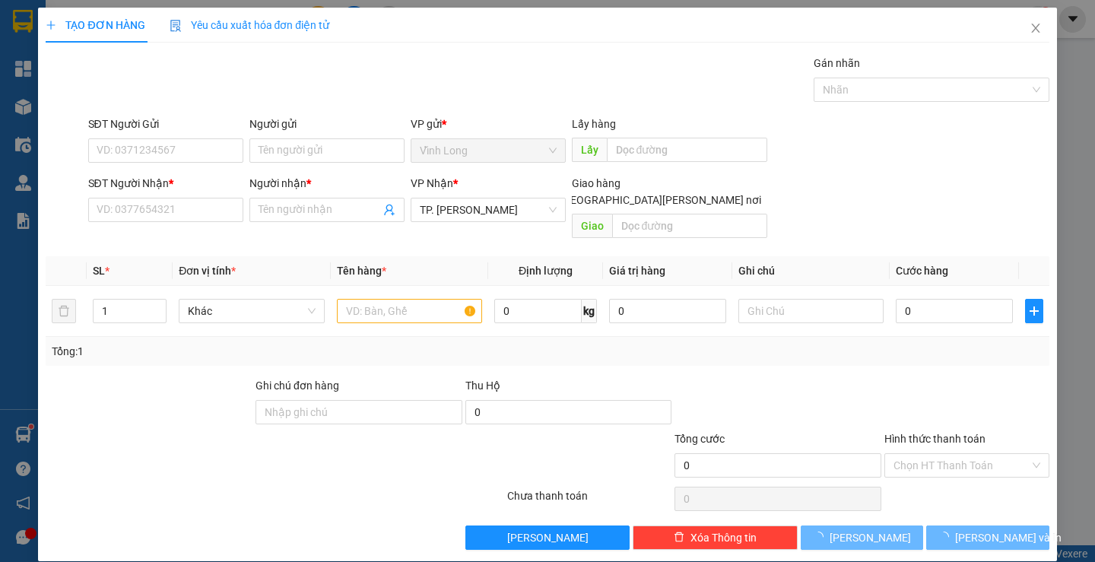
click at [207, 224] on div "SĐT Người Nhận * VD: 0377654321" at bounding box center [165, 201] width 155 height 53
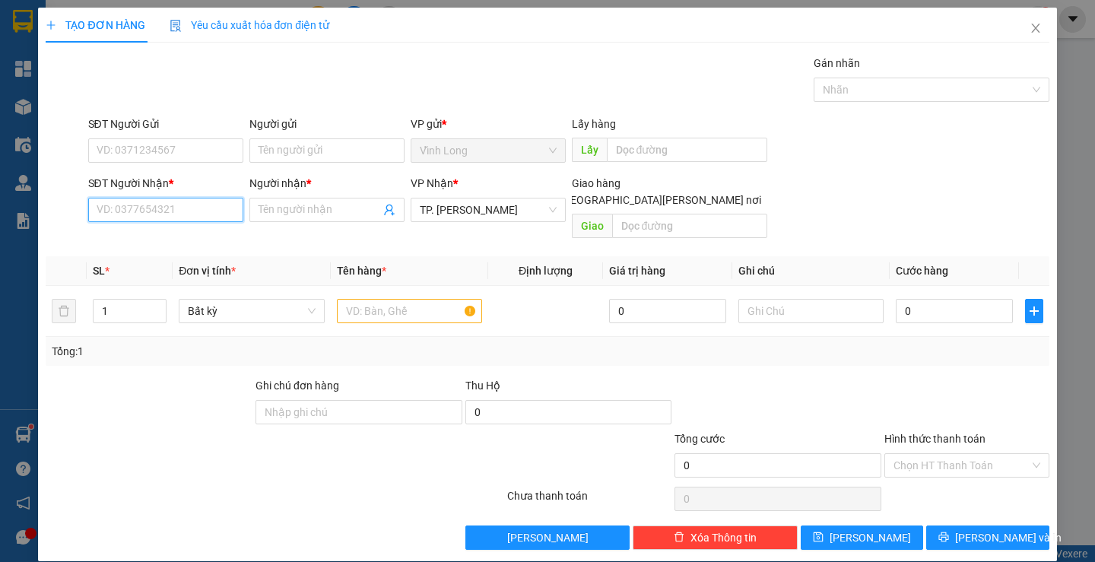
click at [233, 202] on input "SĐT Người Nhận *" at bounding box center [165, 210] width 155 height 24
type input "0909981905"
click at [191, 232] on div "0909981905 - THUẬN" at bounding box center [163, 240] width 135 height 17
type input "THUẬN"
type input "0909981905"
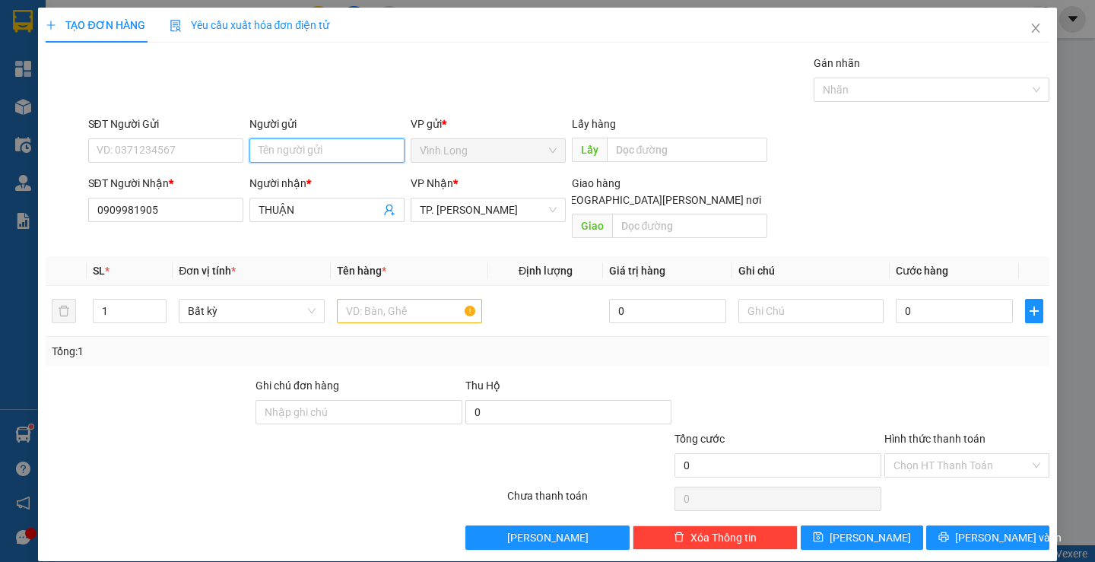
click at [277, 160] on input "Người gửi" at bounding box center [326, 150] width 155 height 24
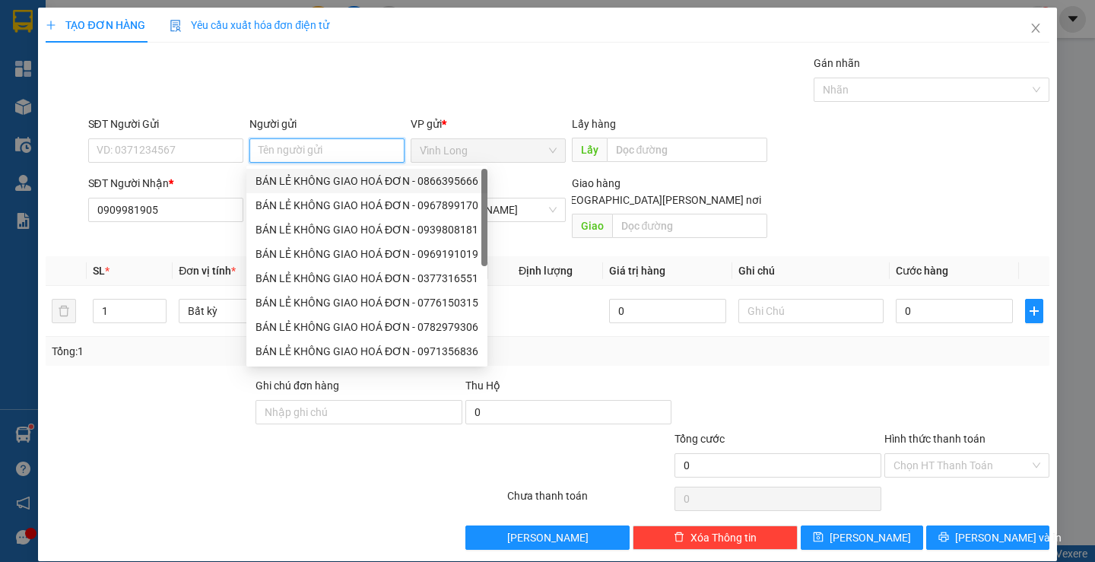
click at [310, 179] on div "BÁN LẺ KHÔNG GIAO HOÁ ĐƠN - 0866395666" at bounding box center [366, 181] width 223 height 17
type input "0866395666"
type input "BÁN LẺ KHÔNG GIAO HOÁ ĐƠN"
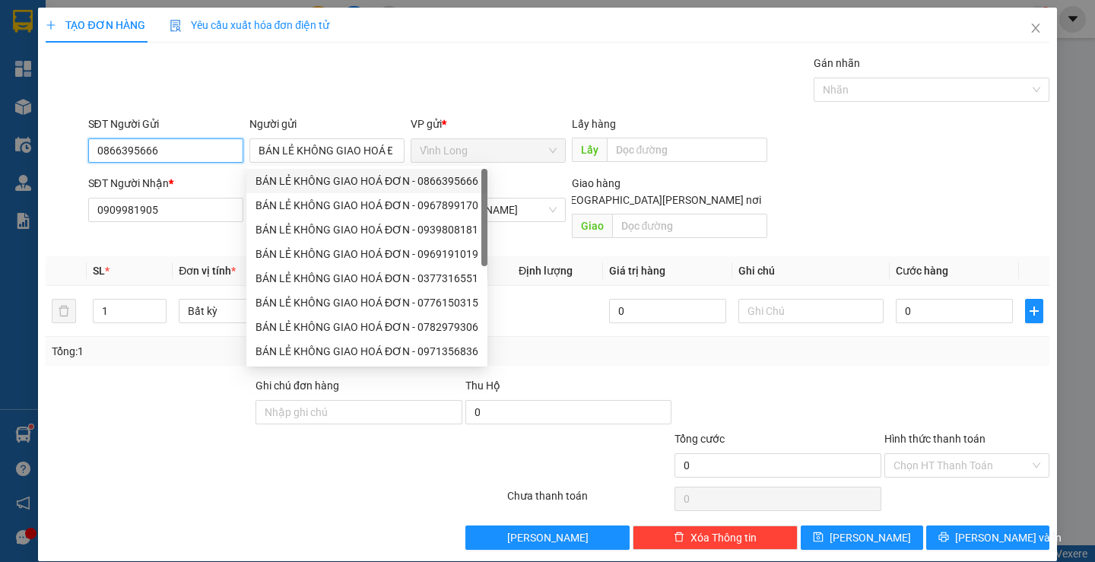
click at [202, 154] on input "0866395666" at bounding box center [165, 150] width 155 height 24
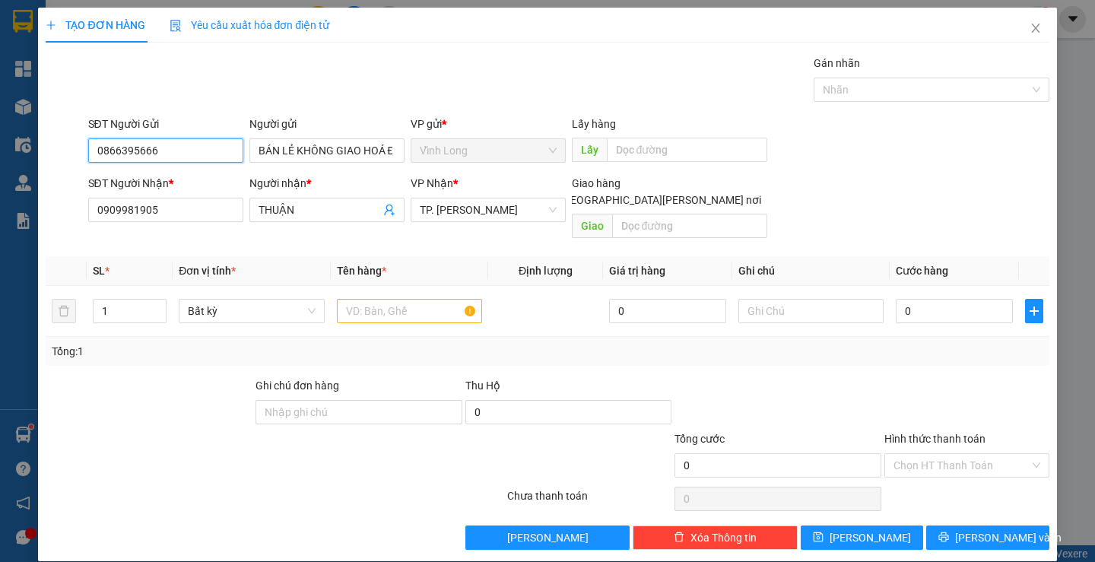
click at [202, 154] on input "0866395666" at bounding box center [165, 150] width 155 height 24
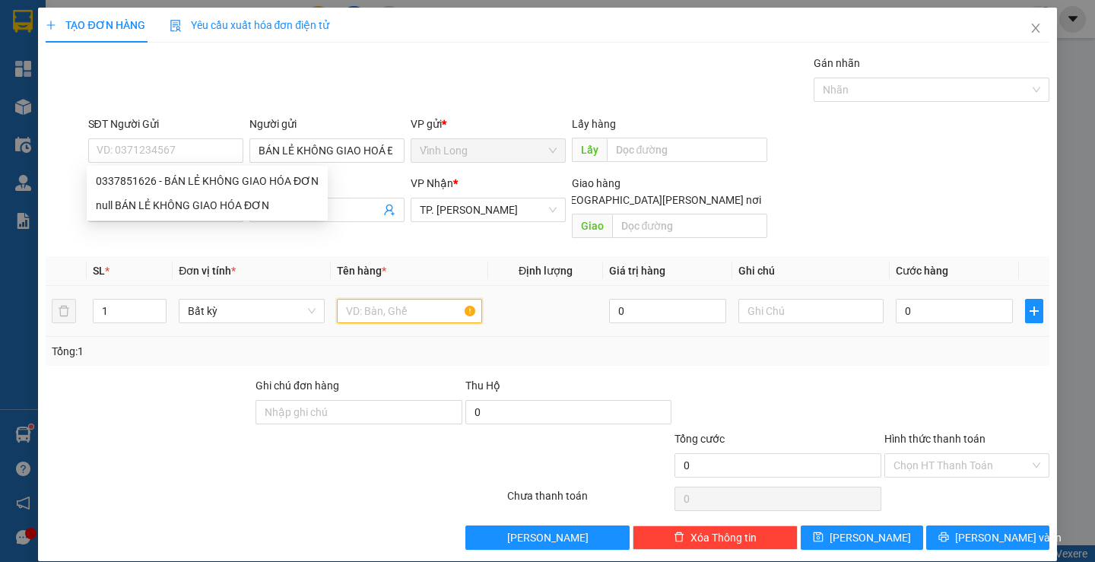
click at [389, 299] on input "text" at bounding box center [409, 311] width 145 height 24
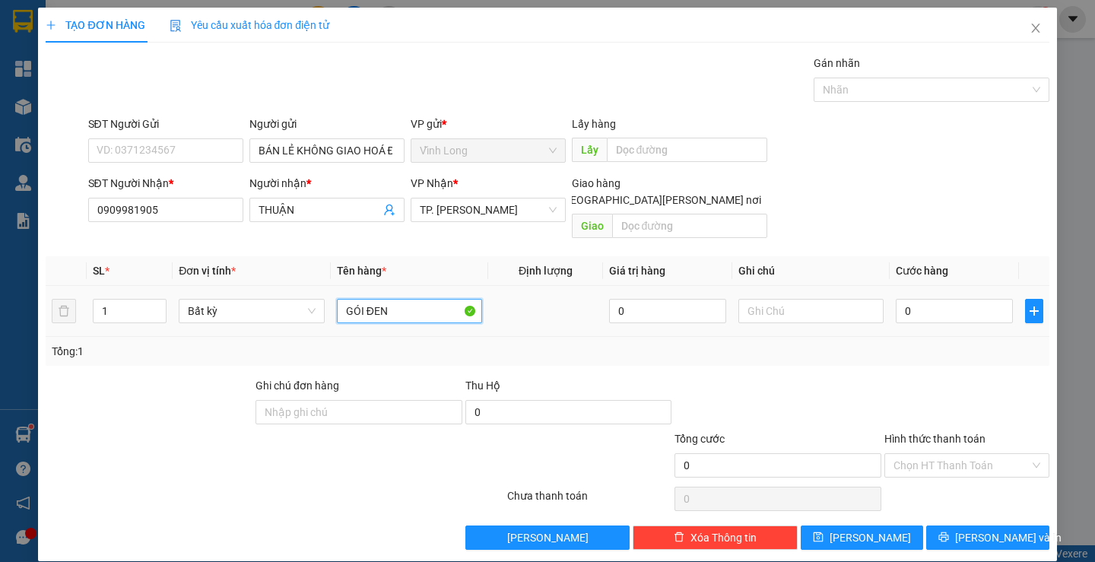
type input "GÓI ĐEN"
type input "H"
type input "THƯ"
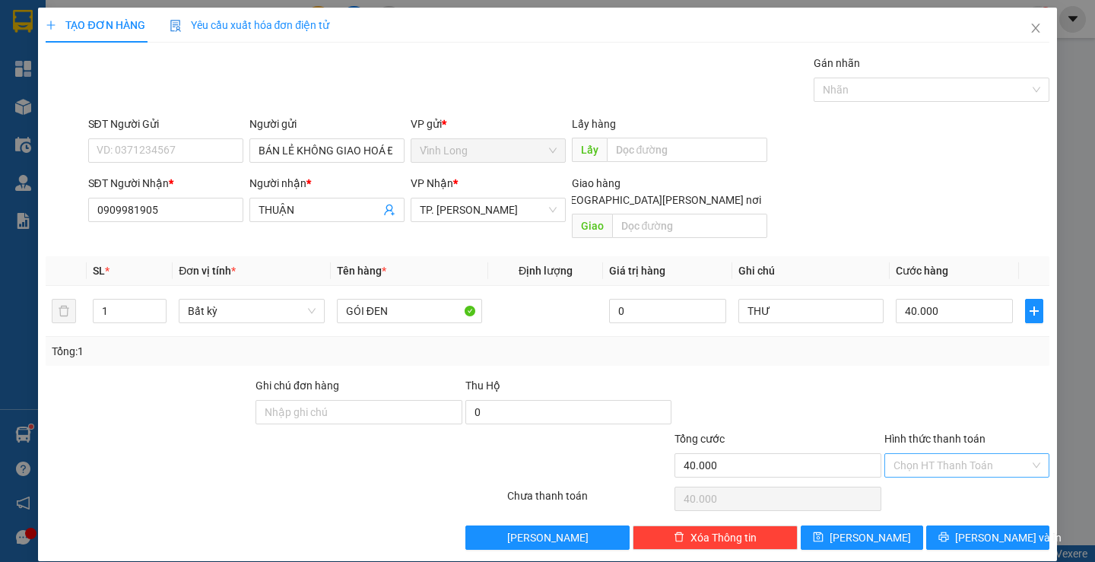
click at [963, 454] on input "Hình thức thanh toán" at bounding box center [961, 465] width 136 height 23
click at [949, 478] on div "Tại văn phòng" at bounding box center [957, 479] width 144 height 17
click at [971, 529] on span "[PERSON_NAME] và In" at bounding box center [1008, 537] width 106 height 17
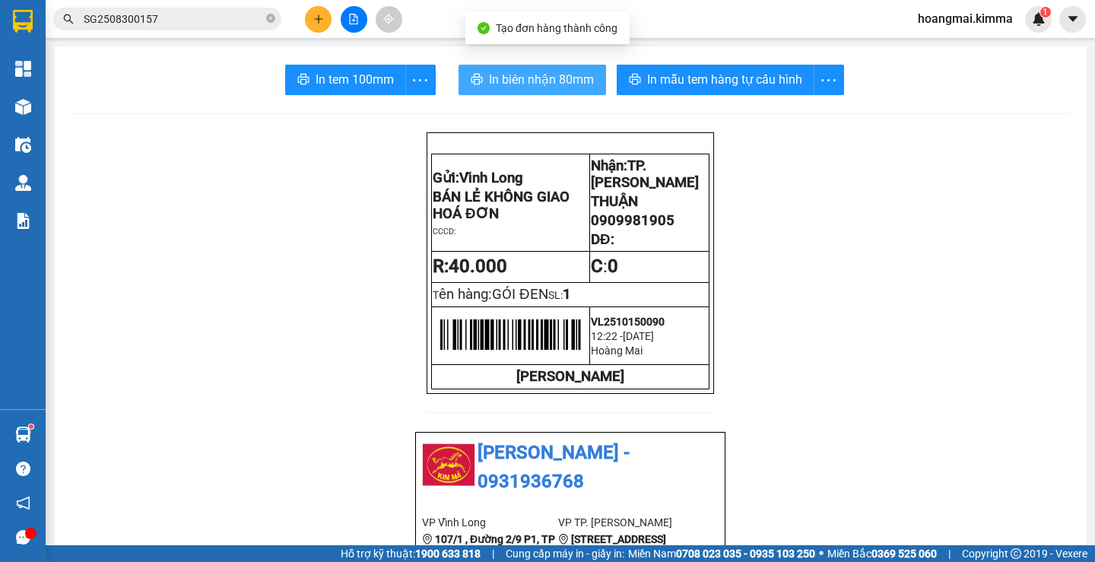
click at [523, 83] on span "In biên nhận 80mm" at bounding box center [541, 79] width 105 height 19
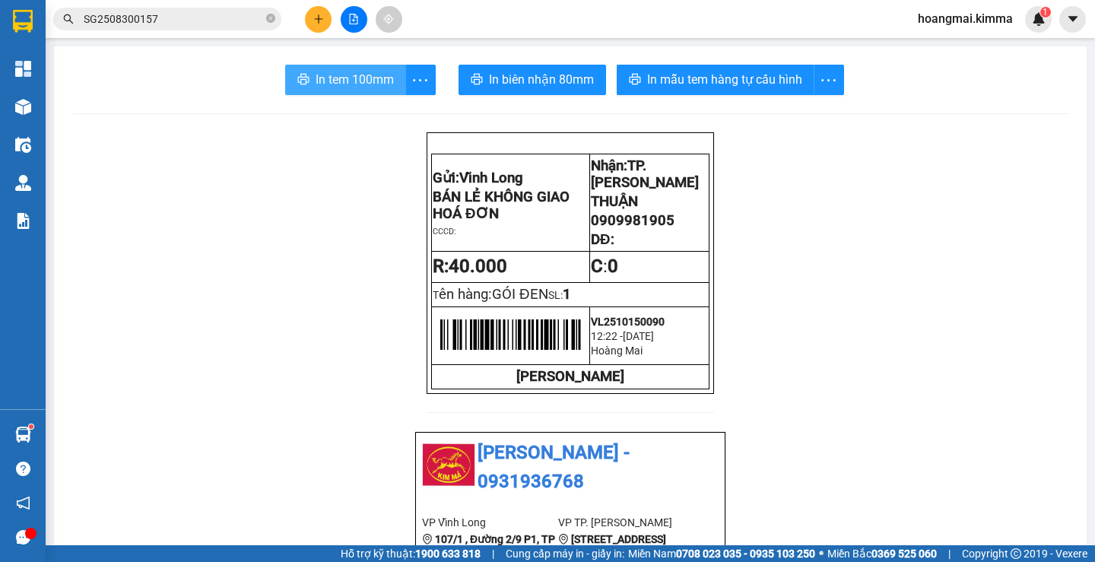
click at [358, 80] on span "In tem 100mm" at bounding box center [355, 79] width 78 height 19
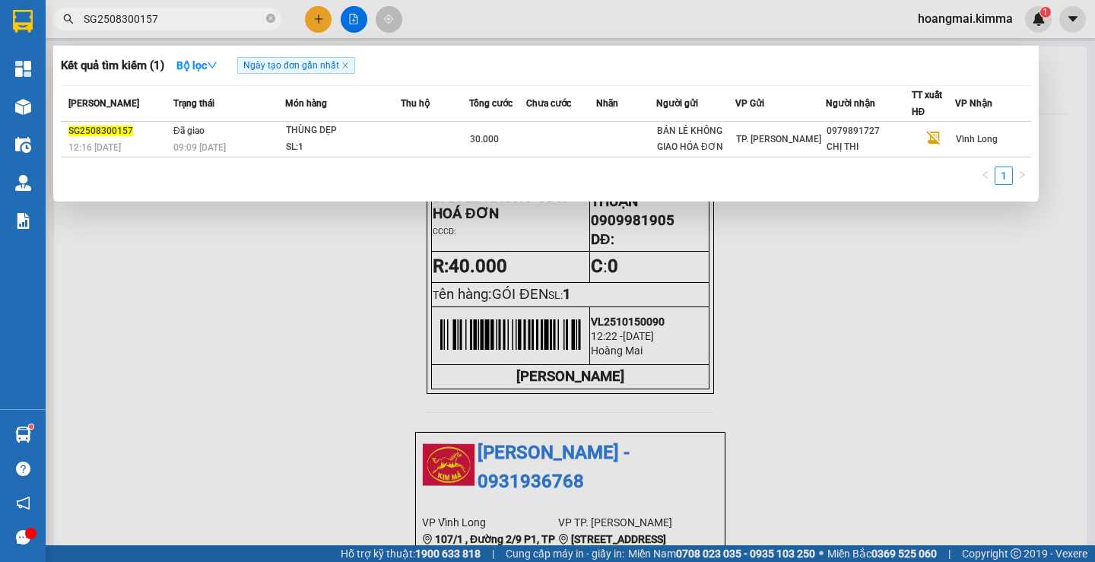
click at [183, 16] on input "SG2508300157" at bounding box center [173, 19] width 179 height 17
type input "0933083968"
click at [314, 12] on div at bounding box center [547, 281] width 1095 height 562
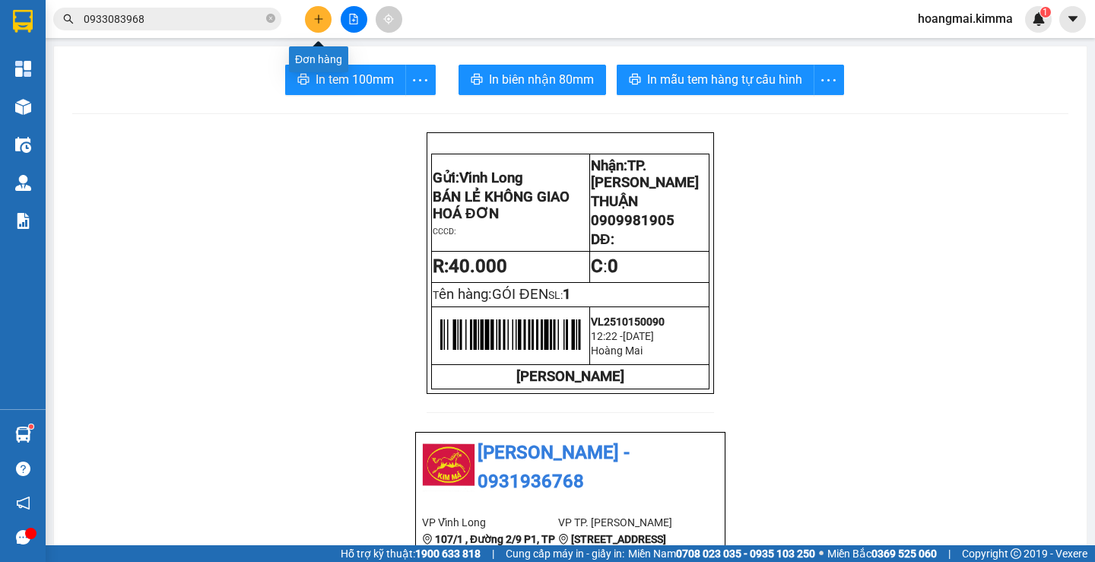
click at [314, 17] on icon "plus" at bounding box center [318, 19] width 11 height 11
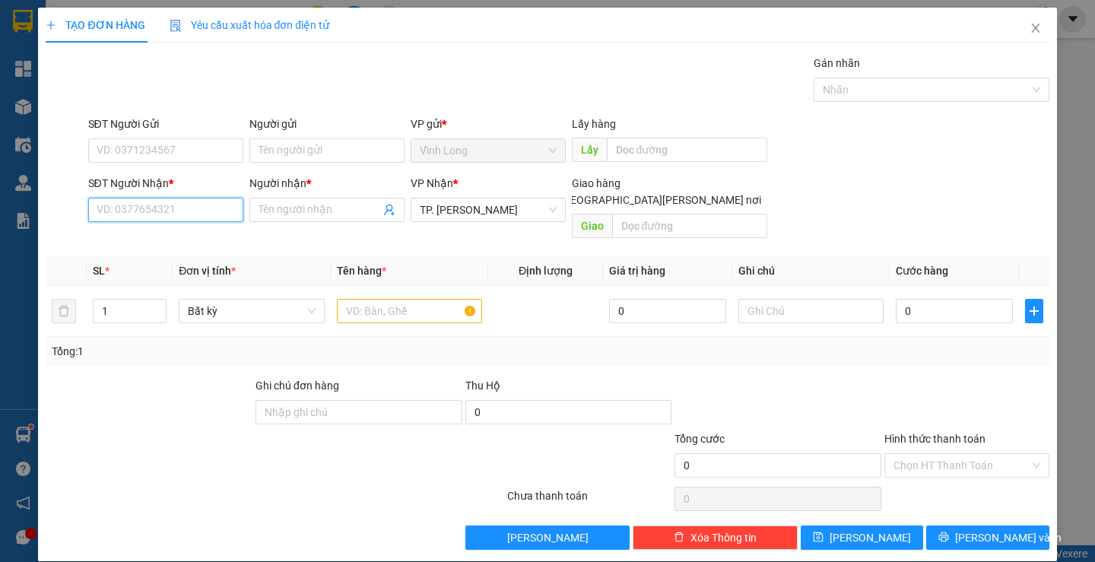
click at [189, 215] on input "SĐT Người Nhận *" at bounding box center [165, 210] width 155 height 24
drag, startPoint x: 205, startPoint y: 239, endPoint x: 261, endPoint y: 170, distance: 88.1
click at [208, 237] on div "0983831797 - [PERSON_NAME]" at bounding box center [171, 240] width 150 height 17
type input "0983831797"
type input "HOÀNG THÁI"
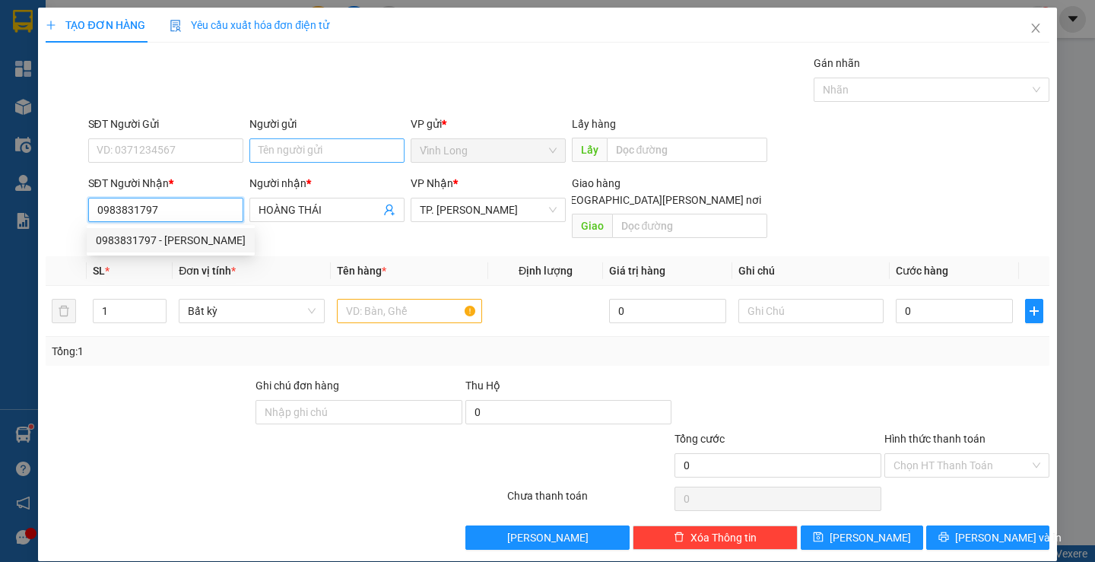
type input "0983831797"
click at [267, 157] on input "Người gửi" at bounding box center [326, 150] width 155 height 24
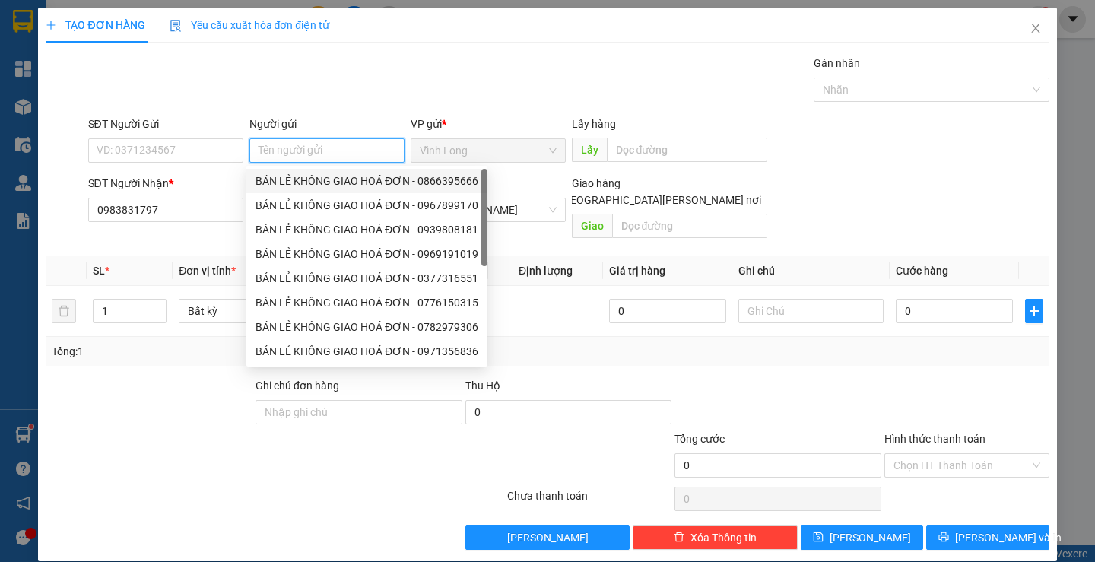
click at [314, 178] on div "BÁN LẺ KHÔNG GIAO HOÁ ĐƠN - 0866395666" at bounding box center [366, 181] width 223 height 17
type input "0866395666"
type input "BÁN LẺ KHÔNG GIAO HOÁ ĐƠN"
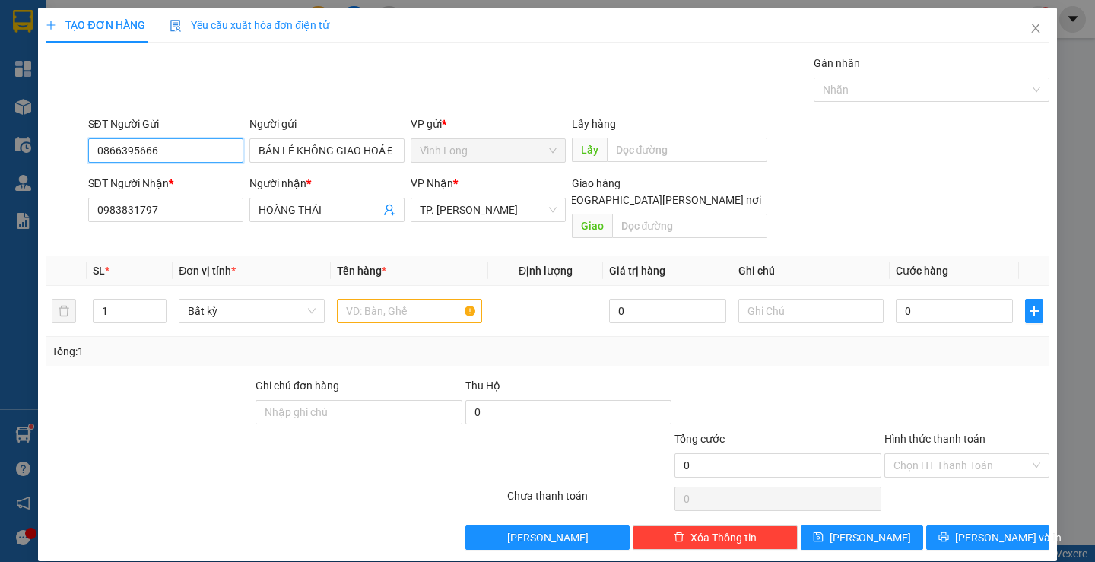
click at [175, 160] on input "0866395666" at bounding box center [165, 150] width 155 height 24
click at [382, 301] on input "text" at bounding box center [409, 311] width 145 height 24
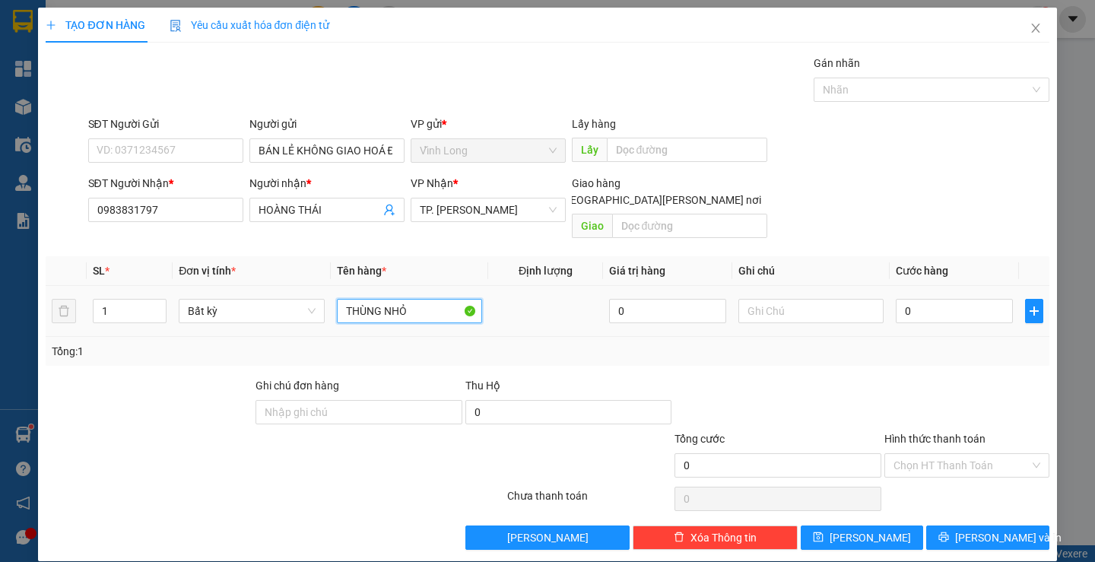
type input "THÙNG NHỎ"
type input "THƯ"
type input "3"
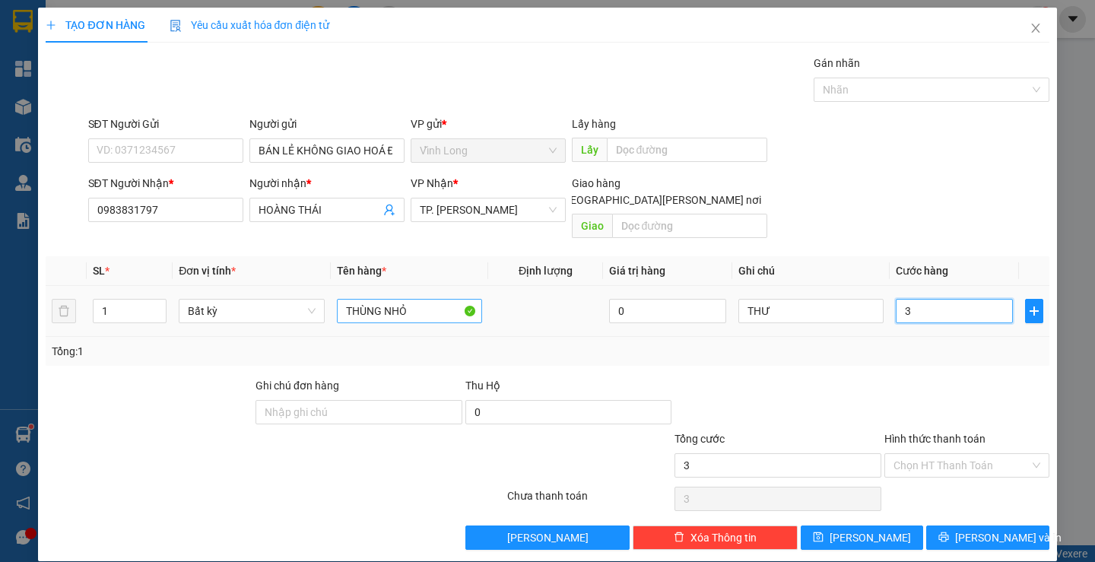
type input "30"
type input "30.000"
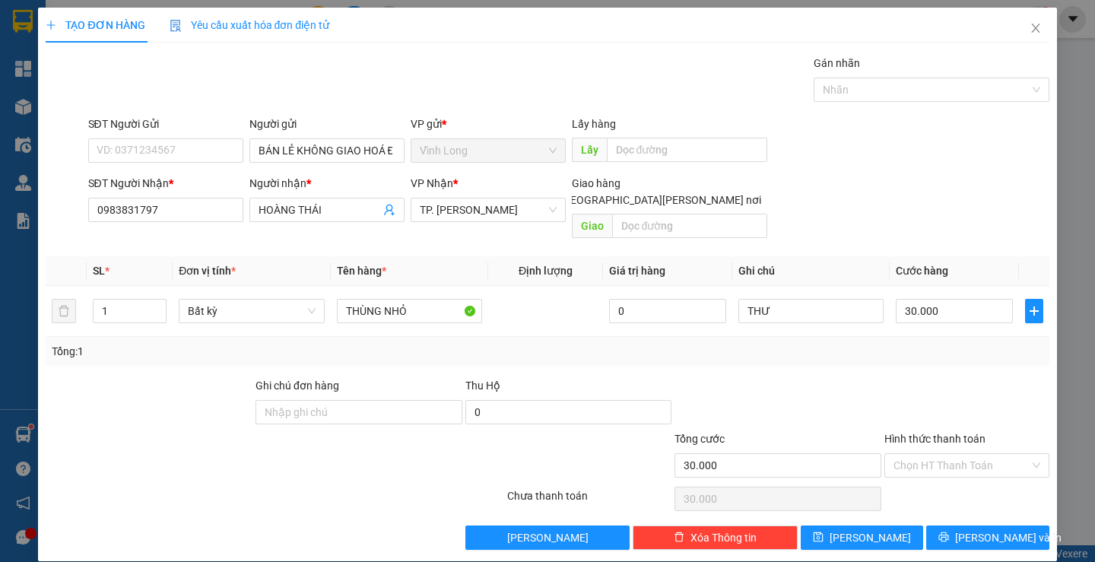
click at [908, 377] on div at bounding box center [967, 403] width 168 height 53
click at [931, 454] on input "Hình thức thanh toán" at bounding box center [961, 465] width 136 height 23
click at [928, 478] on div "Tại văn phòng" at bounding box center [957, 479] width 144 height 17
type input "0"
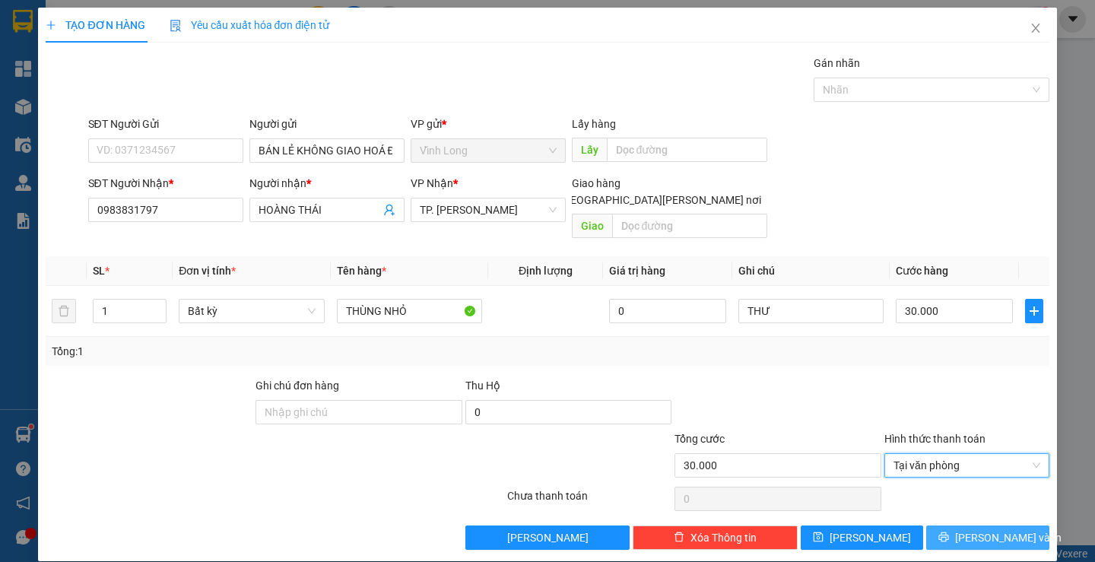
click at [968, 529] on span "[PERSON_NAME] và In" at bounding box center [1008, 537] width 106 height 17
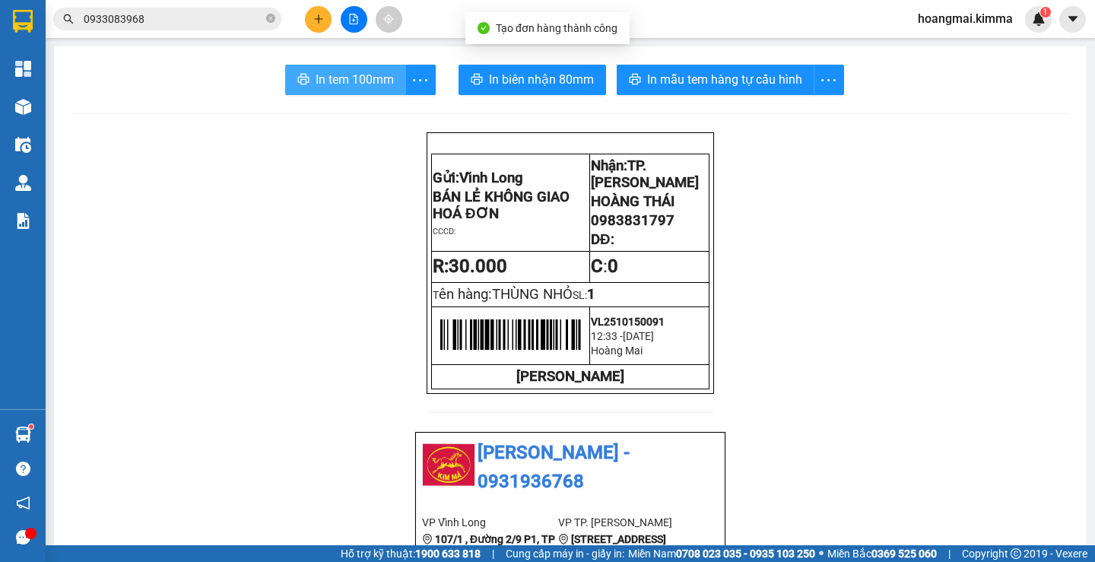
click at [354, 81] on span "In tem 100mm" at bounding box center [355, 79] width 78 height 19
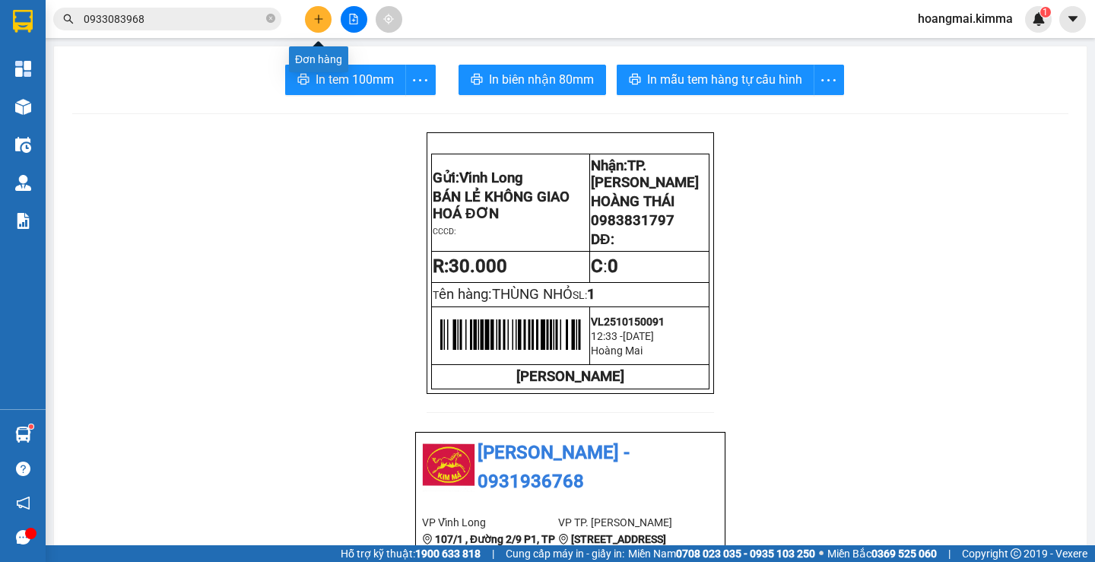
click at [326, 12] on button at bounding box center [318, 19] width 27 height 27
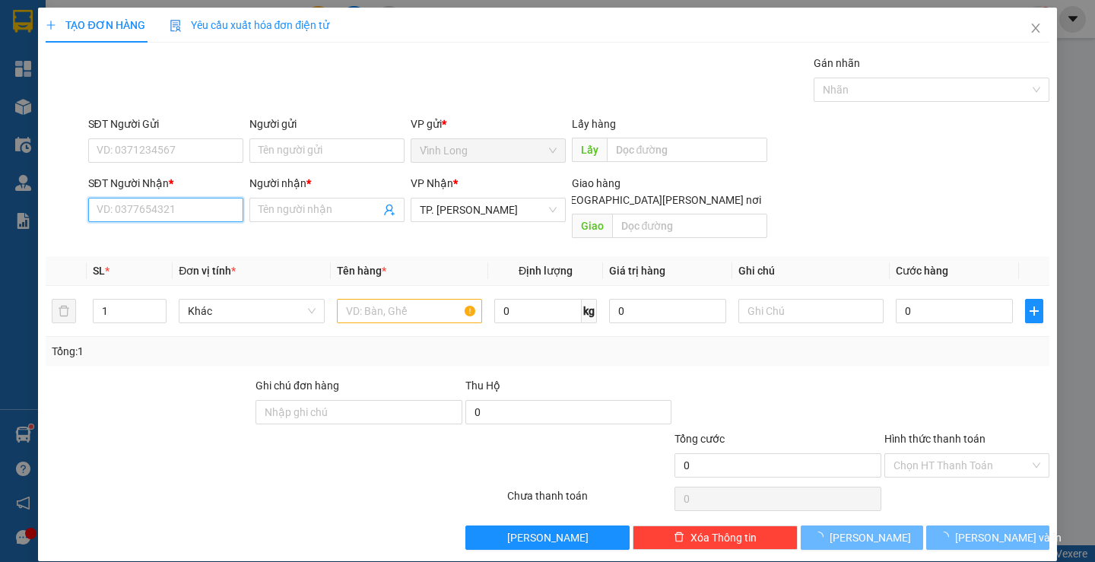
click at [194, 202] on input "SĐT Người Nhận *" at bounding box center [165, 210] width 155 height 24
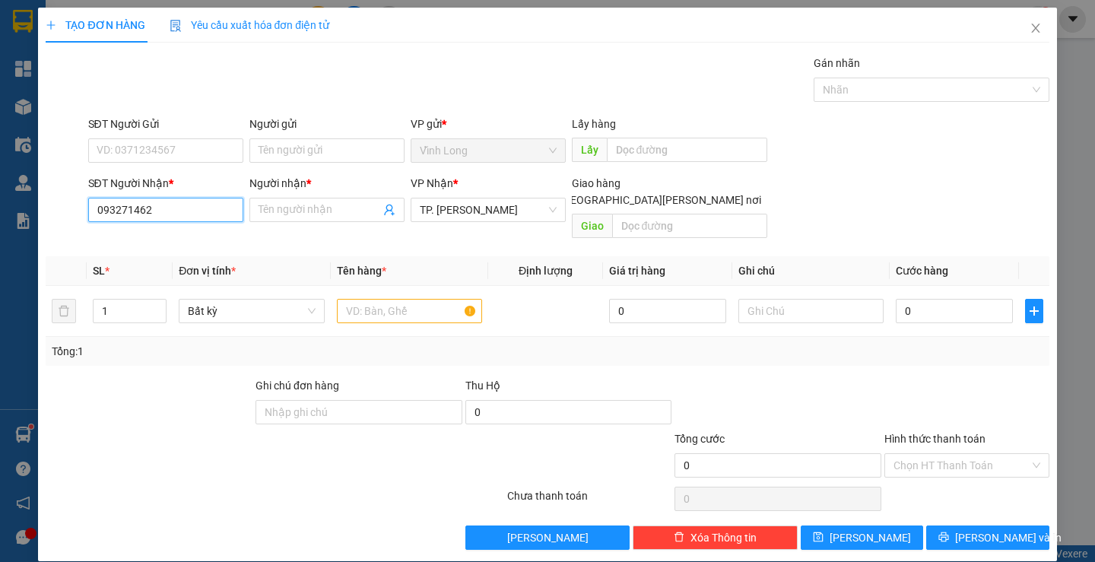
type input "0932714621"
click at [178, 237] on div "0932714621 - [PERSON_NAME]" at bounding box center [171, 240] width 150 height 17
type input "CHÂU"
type input "0932714621"
click at [290, 156] on input "Người gửi" at bounding box center [326, 150] width 155 height 24
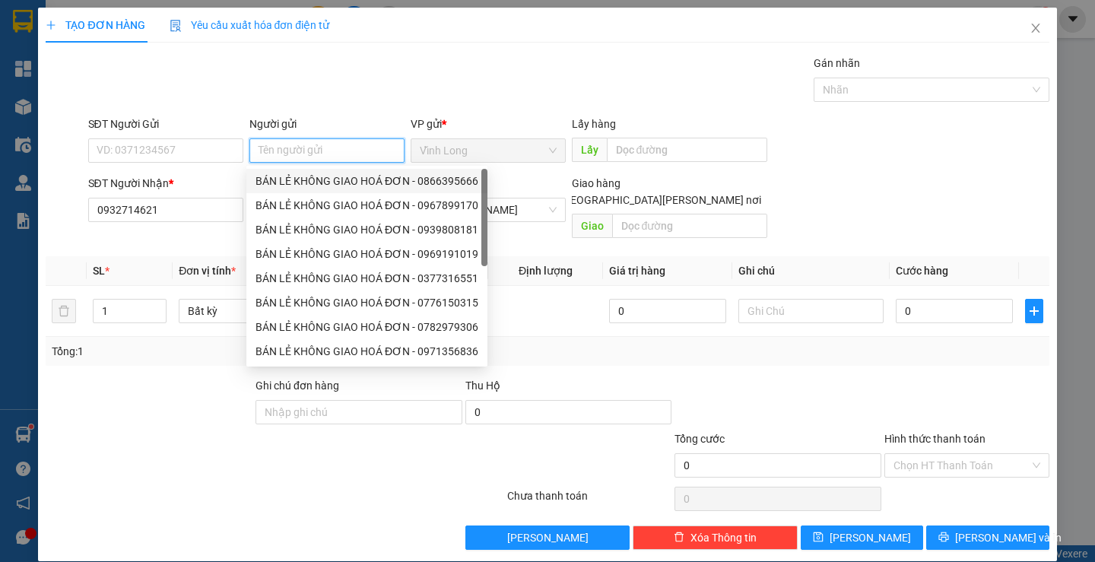
click at [323, 181] on div "BÁN LẺ KHÔNG GIAO HOÁ ĐƠN - 0866395666" at bounding box center [366, 181] width 223 height 17
type input "0866395666"
type input "BÁN LẺ KHÔNG GIAO HOÁ ĐƠN"
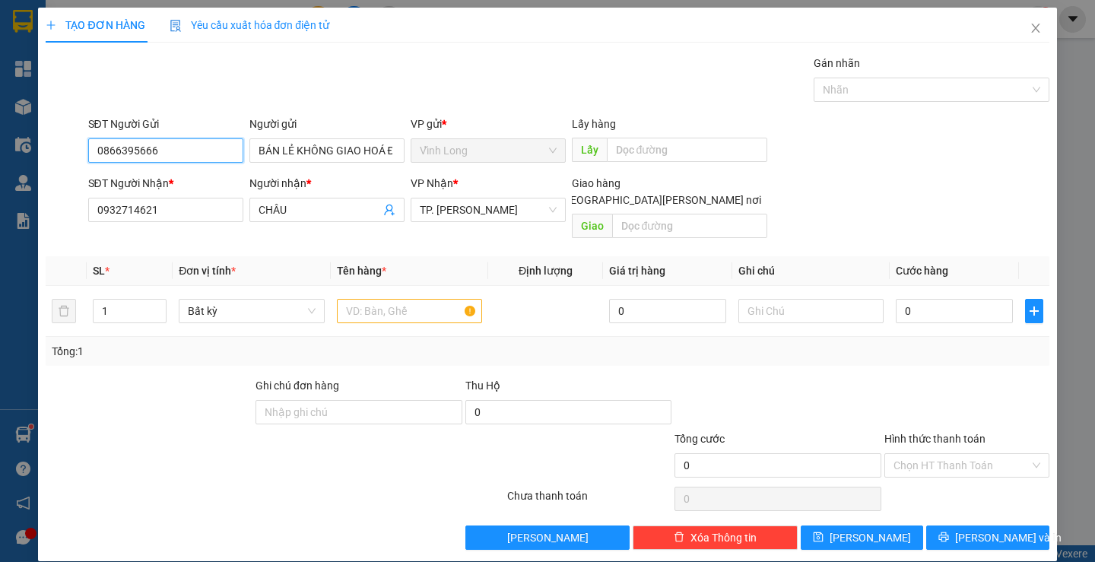
click at [191, 158] on input "0866395666" at bounding box center [165, 150] width 155 height 24
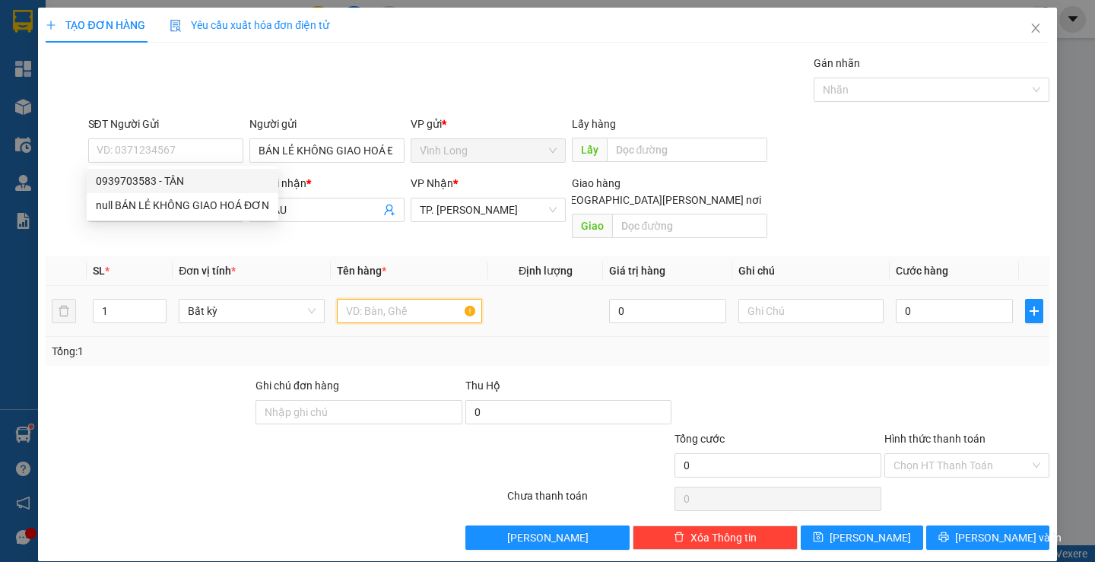
click at [363, 299] on input "text" at bounding box center [409, 311] width 145 height 24
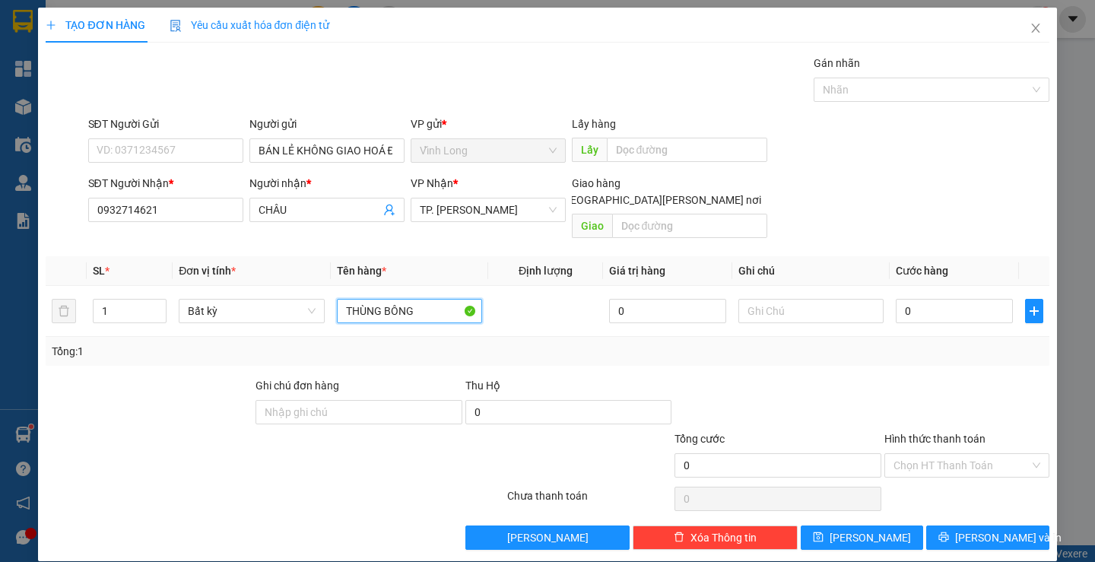
type input "THÙNG BÔNG"
type input "THƯ"
type input "1"
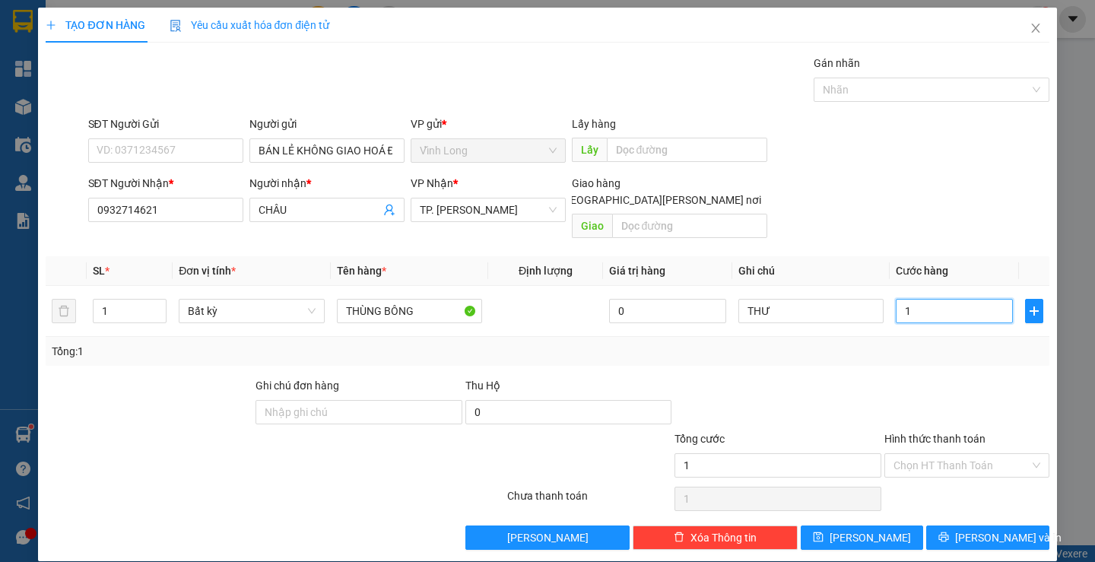
type input "11"
type input "110"
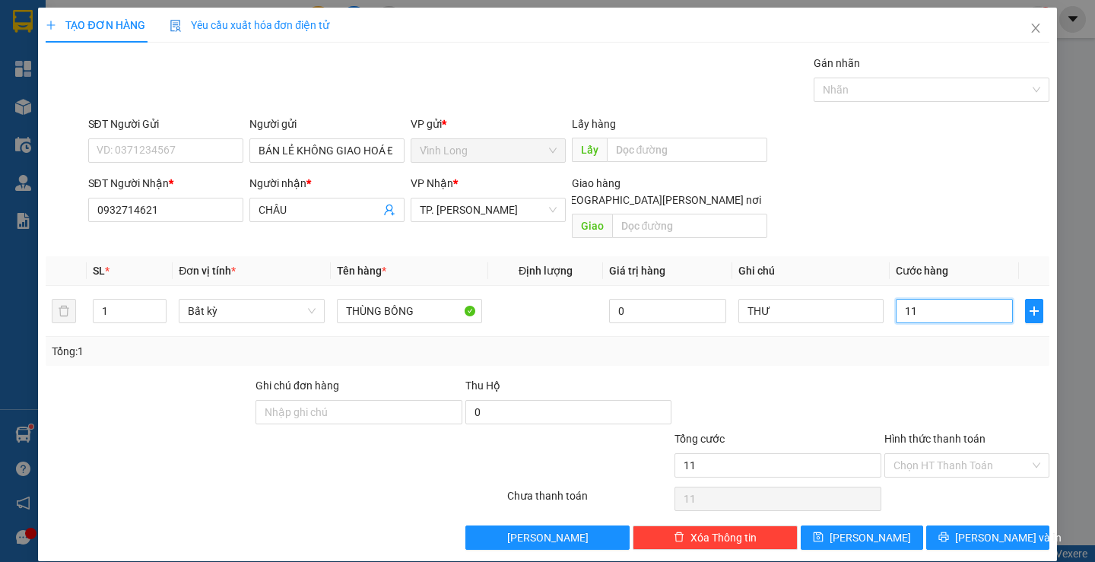
type input "110"
type input "11"
type input "1"
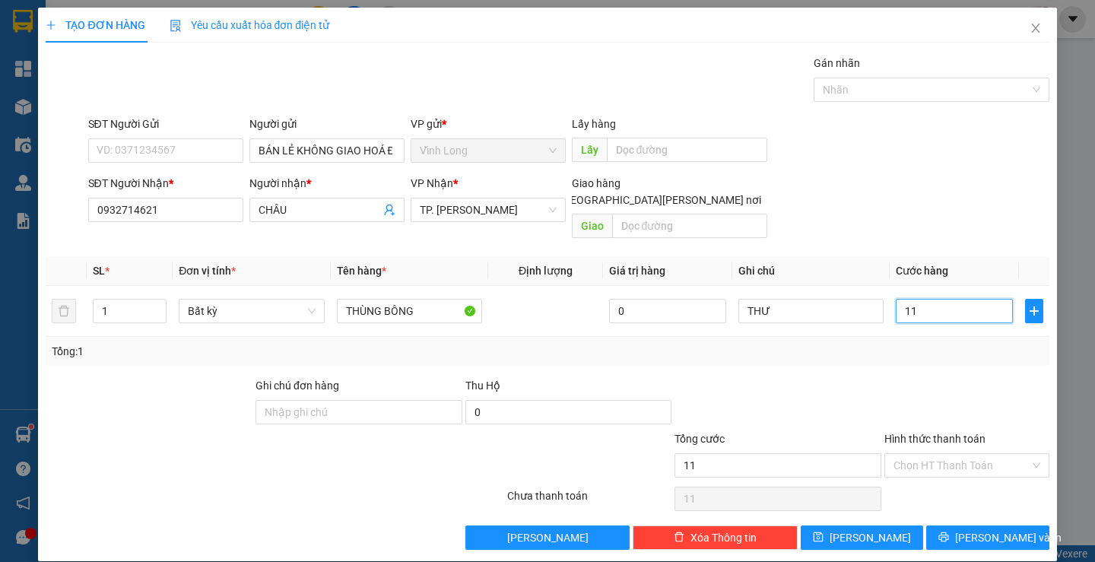
type input "1"
type input "10"
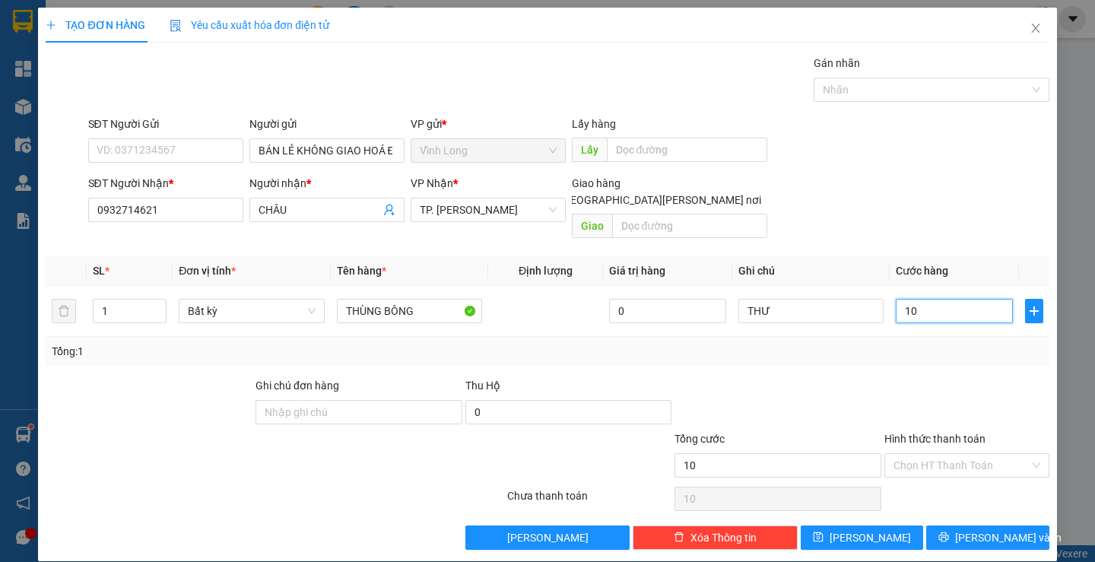
type input "100"
click at [883, 396] on div at bounding box center [967, 403] width 168 height 53
click at [943, 454] on input "Hình thức thanh toán" at bounding box center [961, 465] width 136 height 23
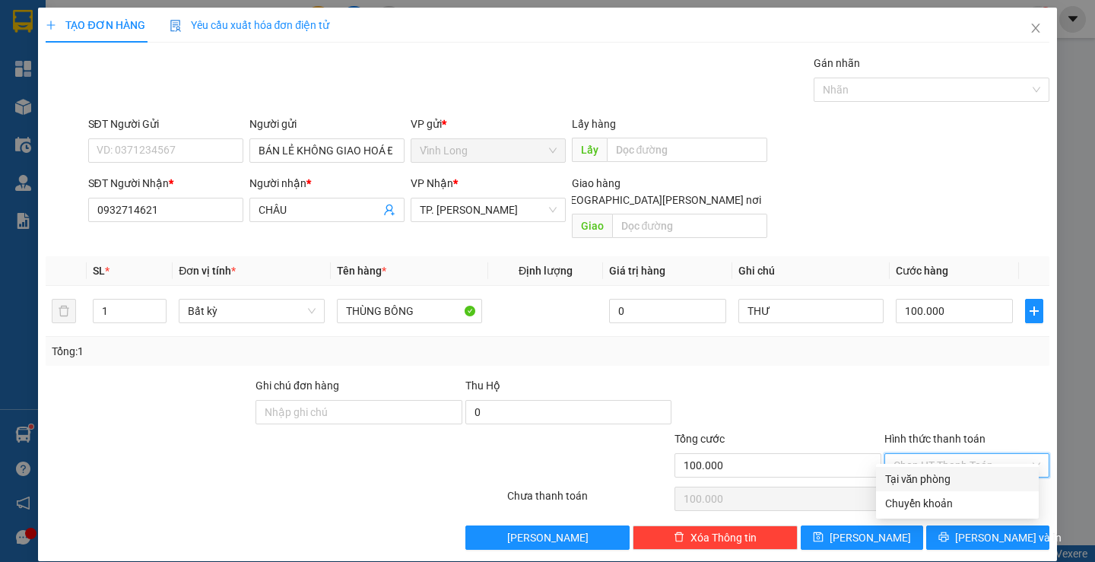
click at [943, 471] on div "Tại văn phòng" at bounding box center [957, 479] width 144 height 17
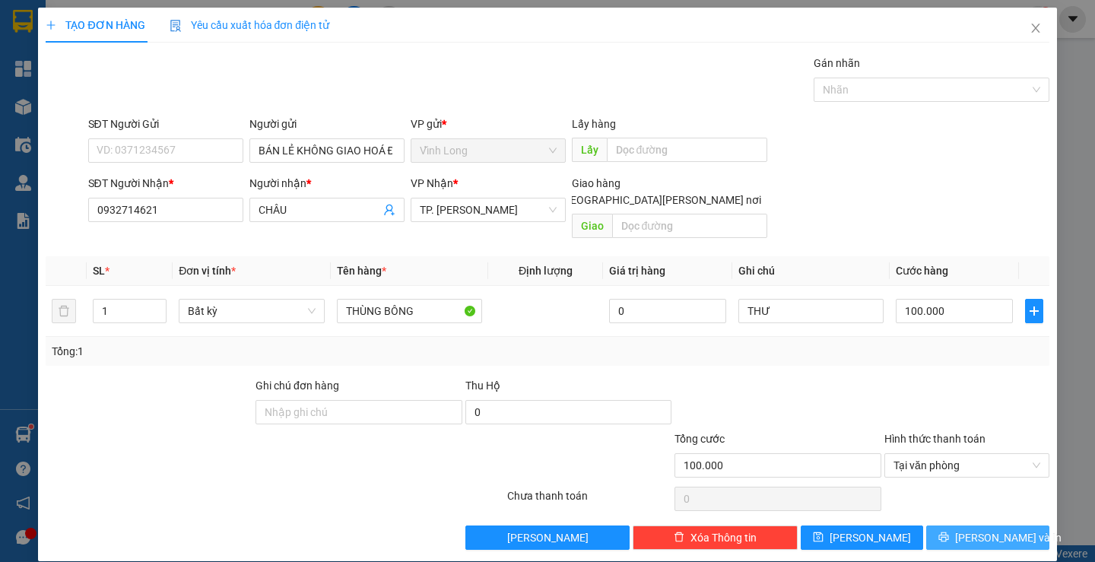
click at [978, 529] on span "[PERSON_NAME] và In" at bounding box center [1008, 537] width 106 height 17
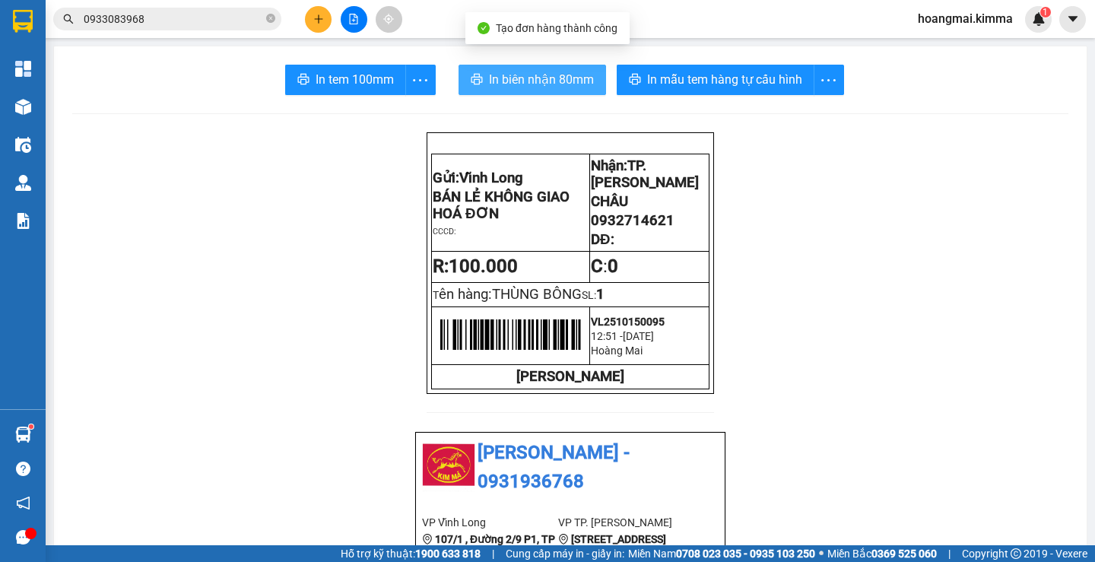
click at [544, 85] on span "In biên nhận 80mm" at bounding box center [541, 79] width 105 height 19
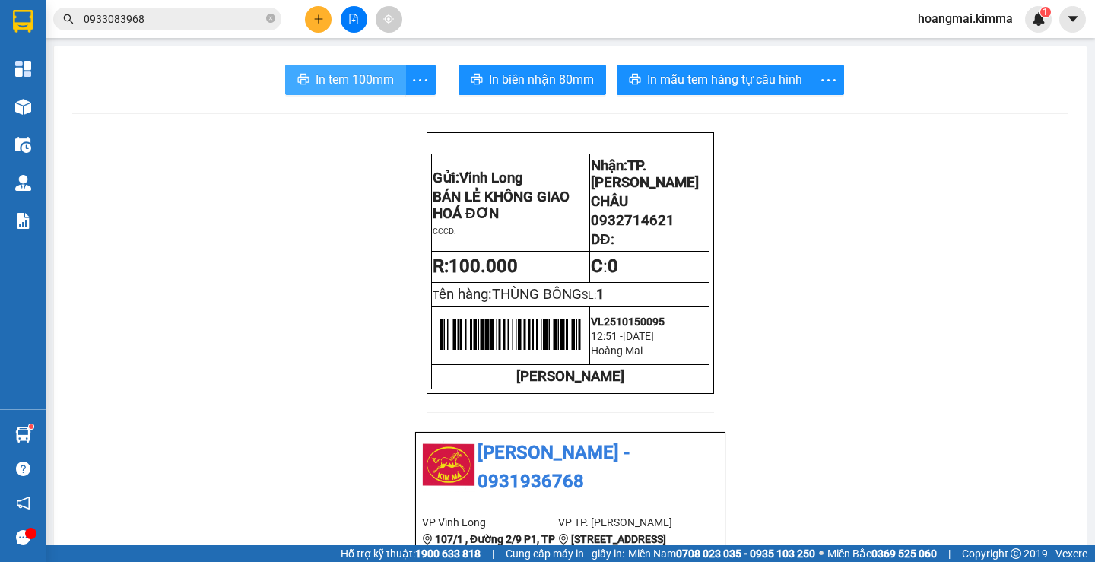
click at [347, 87] on span "In tem 100mm" at bounding box center [355, 79] width 78 height 19
click at [269, 23] on icon "close-circle" at bounding box center [270, 18] width 9 height 9
click at [309, 22] on button at bounding box center [318, 19] width 27 height 27
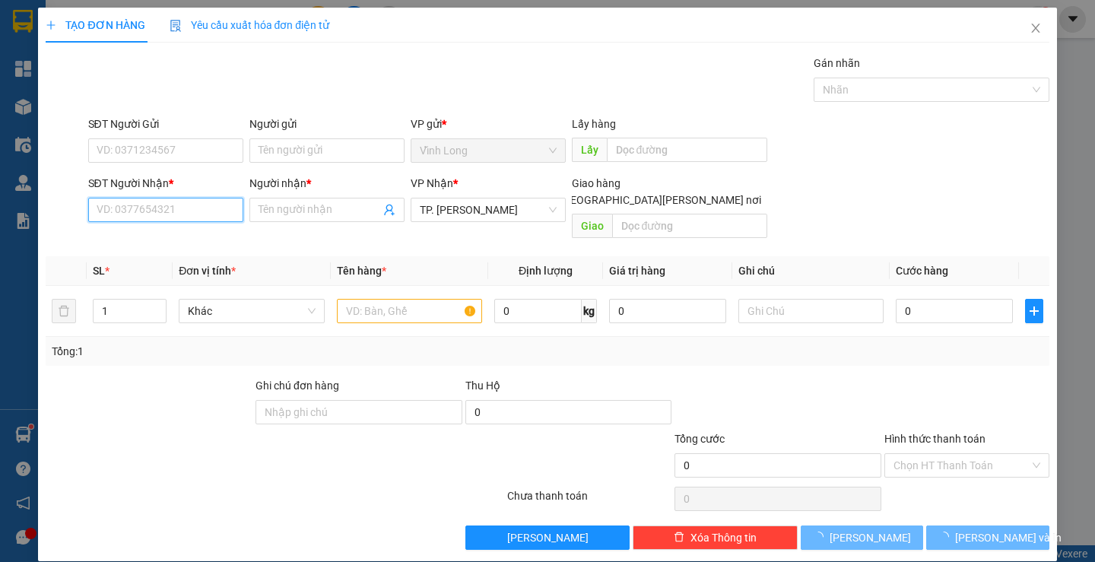
click at [170, 211] on input "SĐT Người Nhận *" at bounding box center [165, 210] width 155 height 24
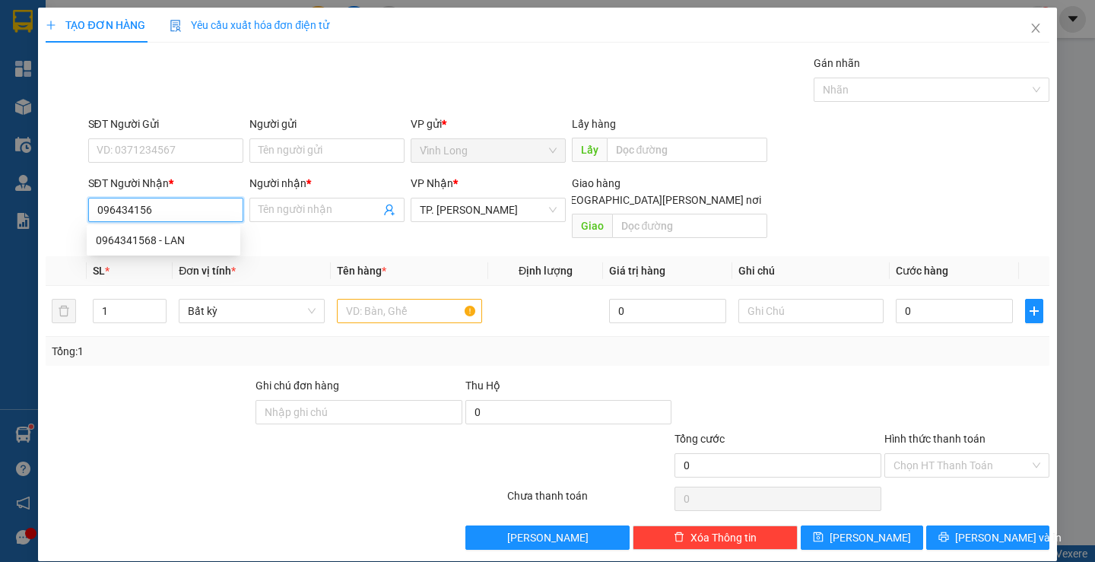
type input "0964341568"
click at [160, 242] on div "0964341568 - LAN" at bounding box center [163, 240] width 135 height 17
type input "LAN"
type input "0964341568"
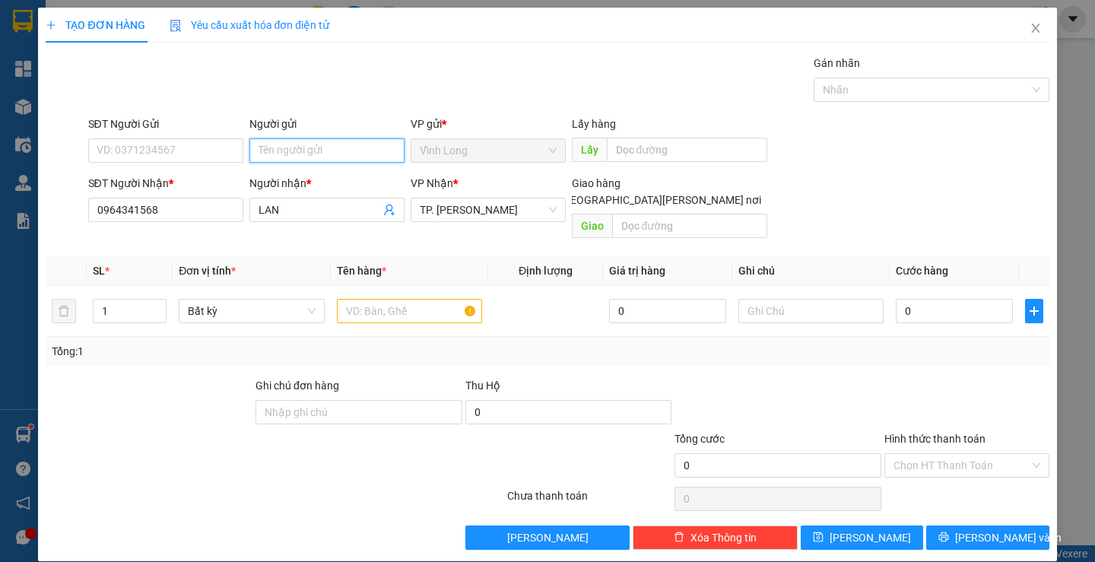
click at [344, 150] on input "Người gửi" at bounding box center [326, 150] width 155 height 24
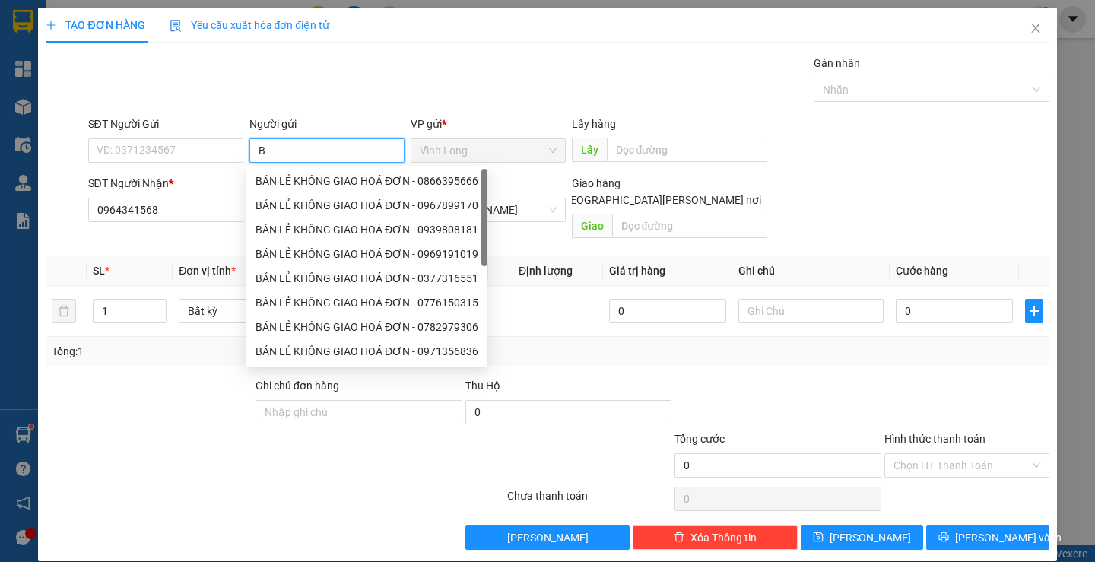
type input "BÁ"
click at [284, 179] on div "BÁN LẺ KHÔNG GIAO HOÁ ĐƠN - 0866395666" at bounding box center [366, 181] width 223 height 17
type input "0866395666"
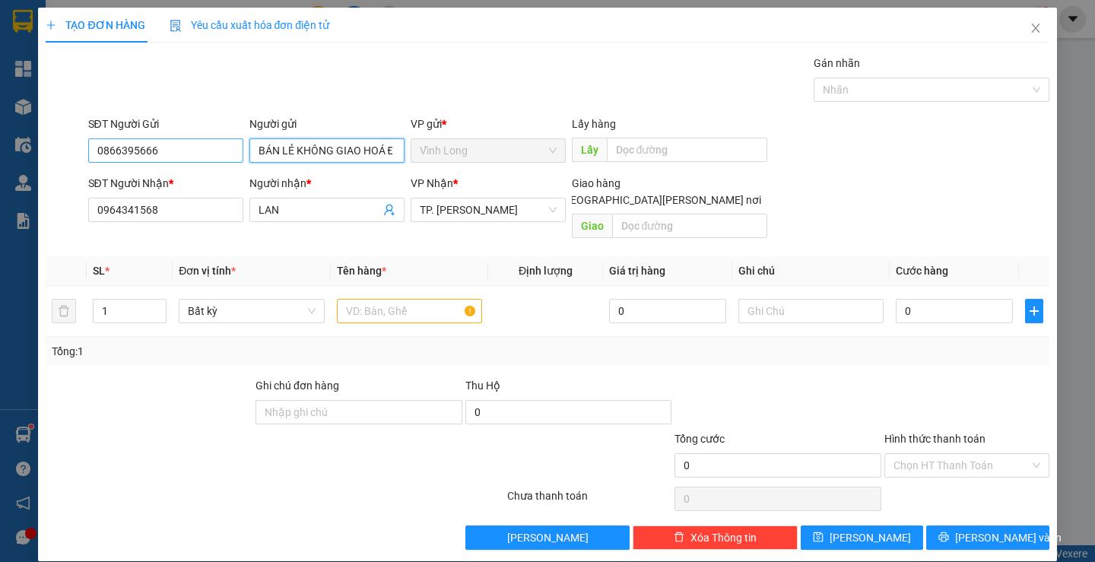
type input "BÁN LẺ KHÔNG GIAO HOÁ ĐƠN"
drag, startPoint x: 167, startPoint y: 152, endPoint x: 0, endPoint y: 308, distance: 228.6
click at [0, 297] on div "TẠO ĐƠN HÀNG Yêu cầu xuất [PERSON_NAME] điện tử Transit Pickup Surcharge Ids Tr…" at bounding box center [547, 281] width 1095 height 562
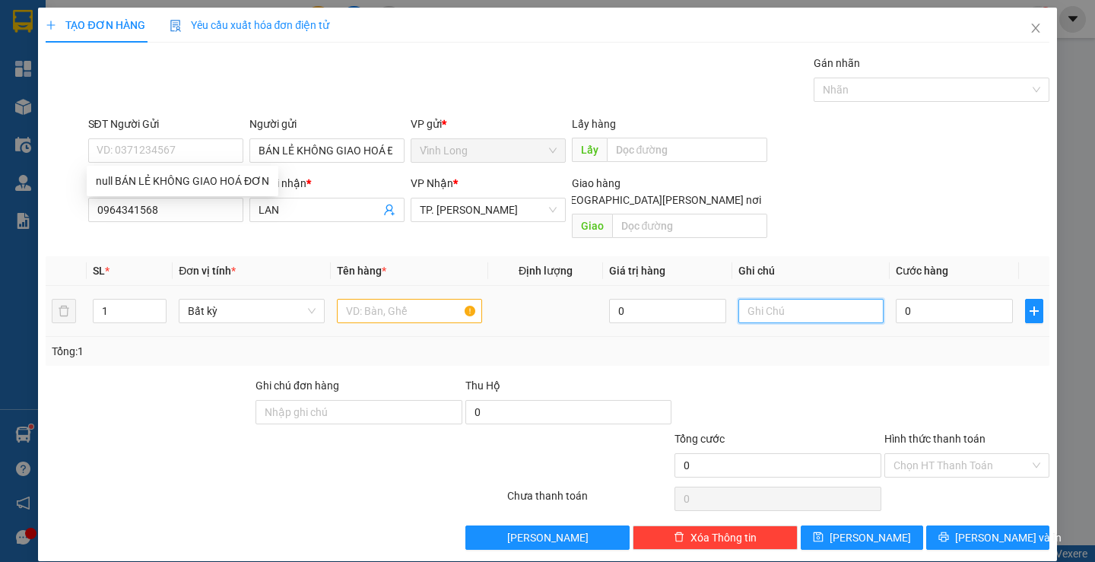
click at [782, 300] on input "text" at bounding box center [810, 311] width 145 height 24
type input "R"
type input "THỦY"
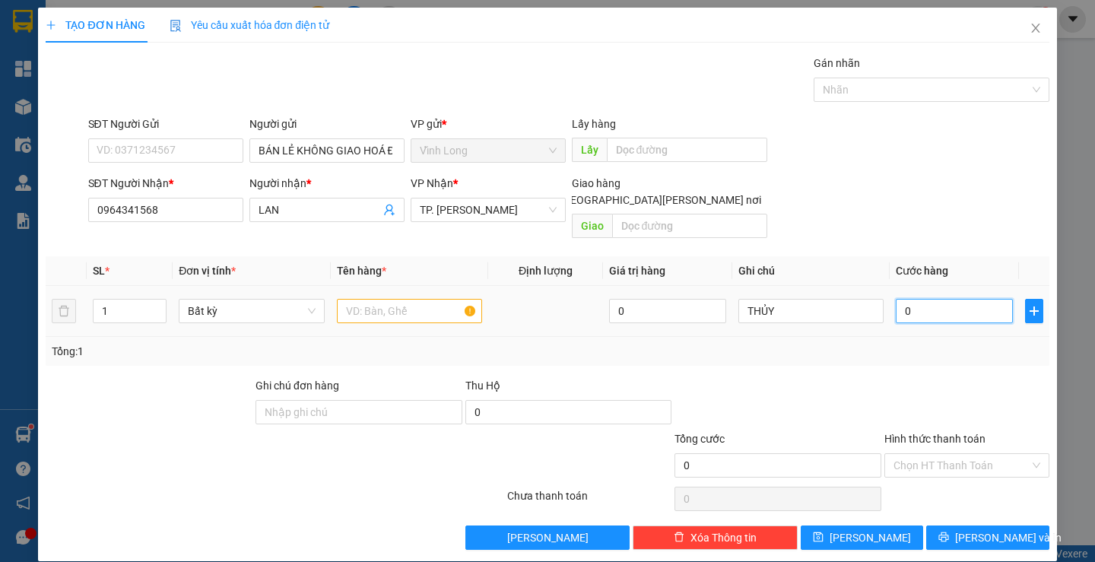
click at [896, 301] on input "0" at bounding box center [954, 311] width 117 height 24
type input "3"
type input "30"
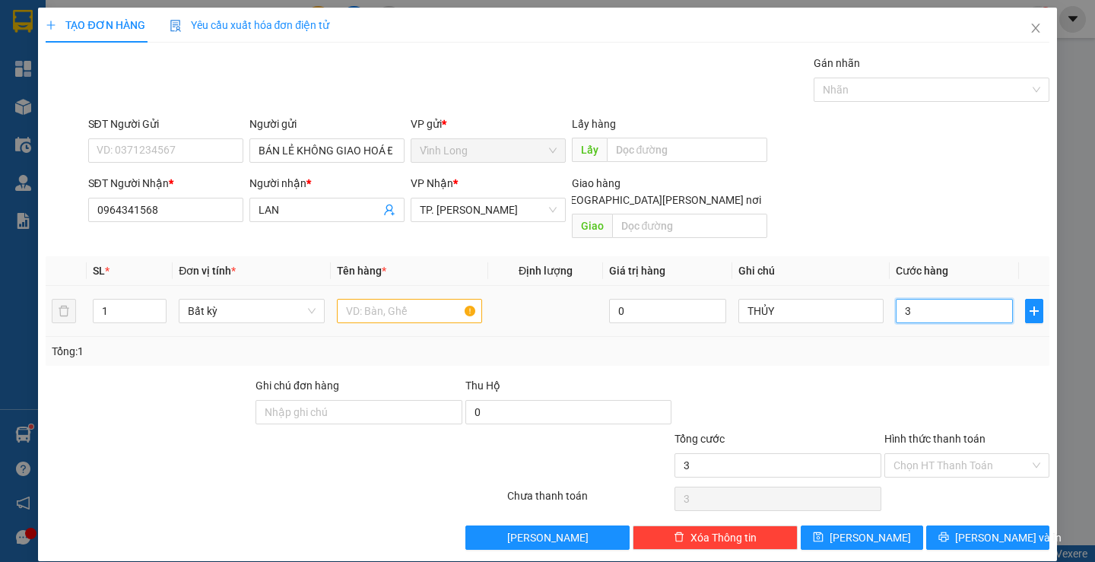
type input "30"
type input "30.000"
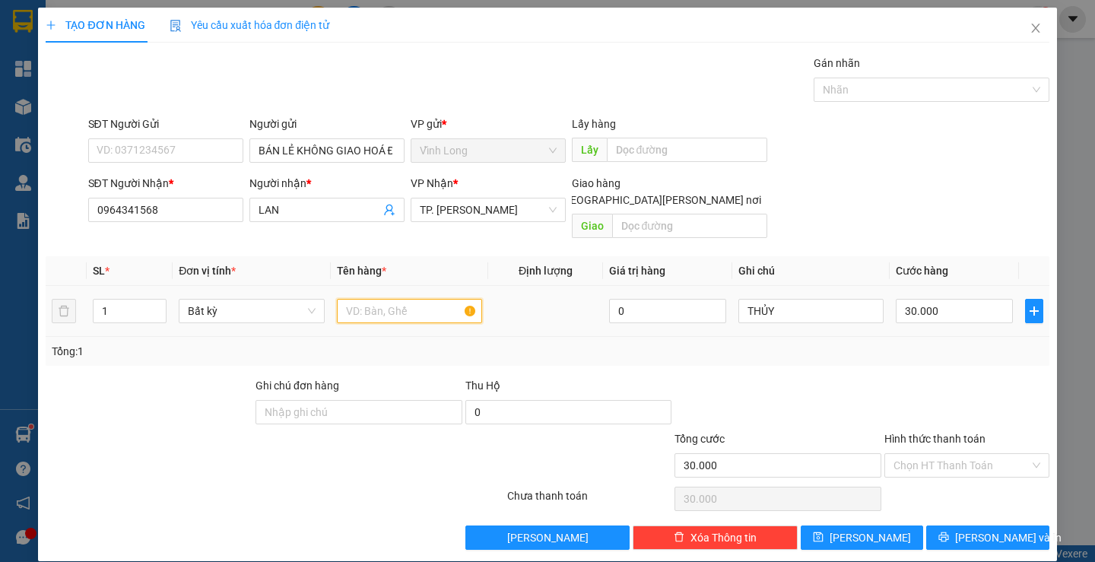
click at [405, 305] on input "text" at bounding box center [409, 311] width 145 height 24
type input "T"
type input "GÓI ĐEN"
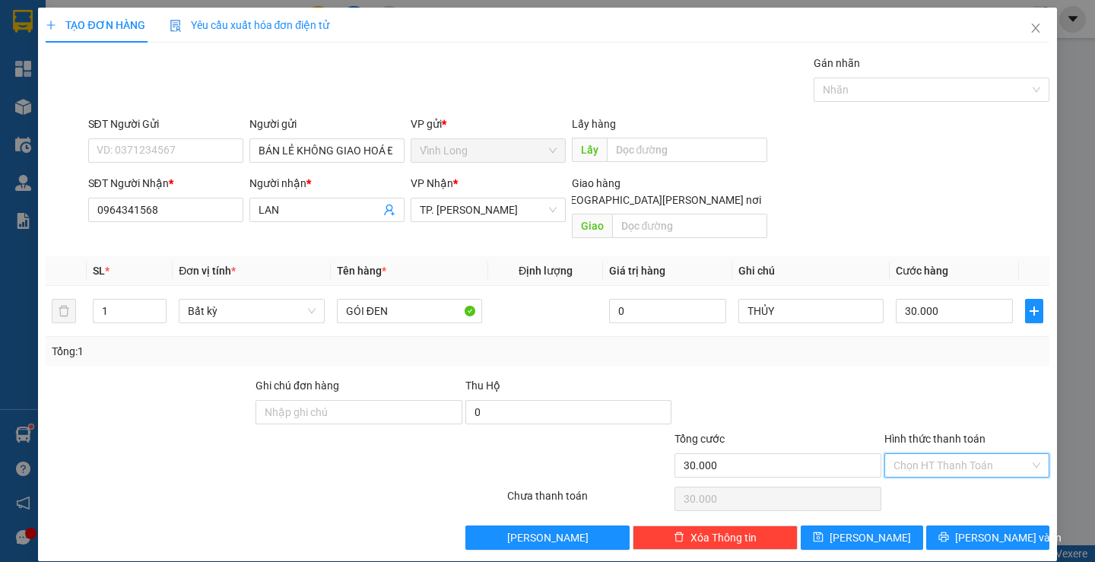
drag, startPoint x: 921, startPoint y: 448, endPoint x: 889, endPoint y: 481, distance: 46.8
click at [921, 454] on input "Hình thức thanh toán" at bounding box center [961, 465] width 136 height 23
click at [886, 483] on div "Tại văn phòng" at bounding box center [957, 479] width 144 height 17
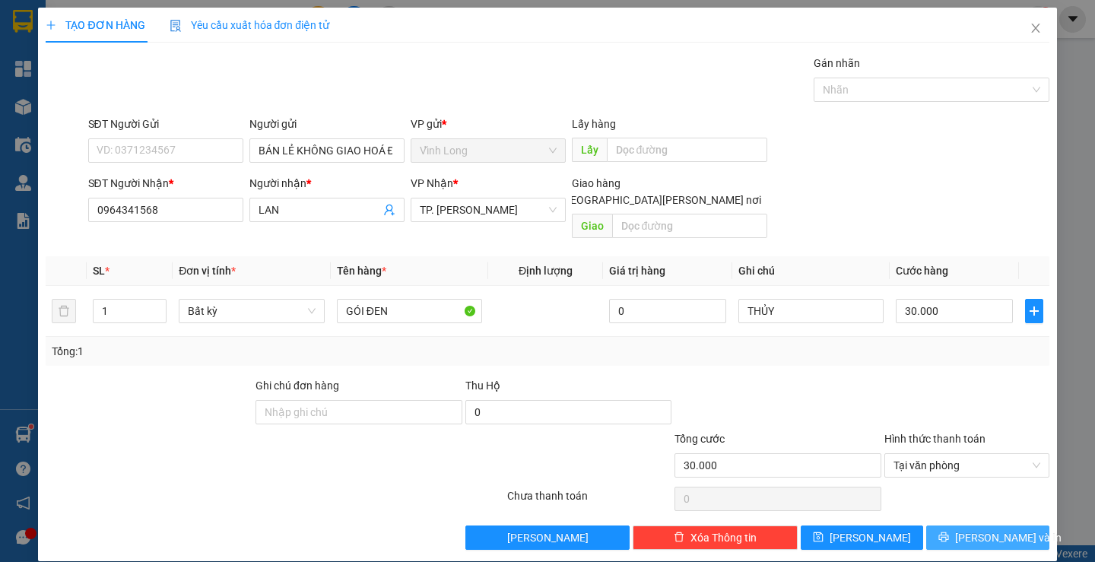
click at [934, 525] on button "[PERSON_NAME] và In" at bounding box center [987, 537] width 122 height 24
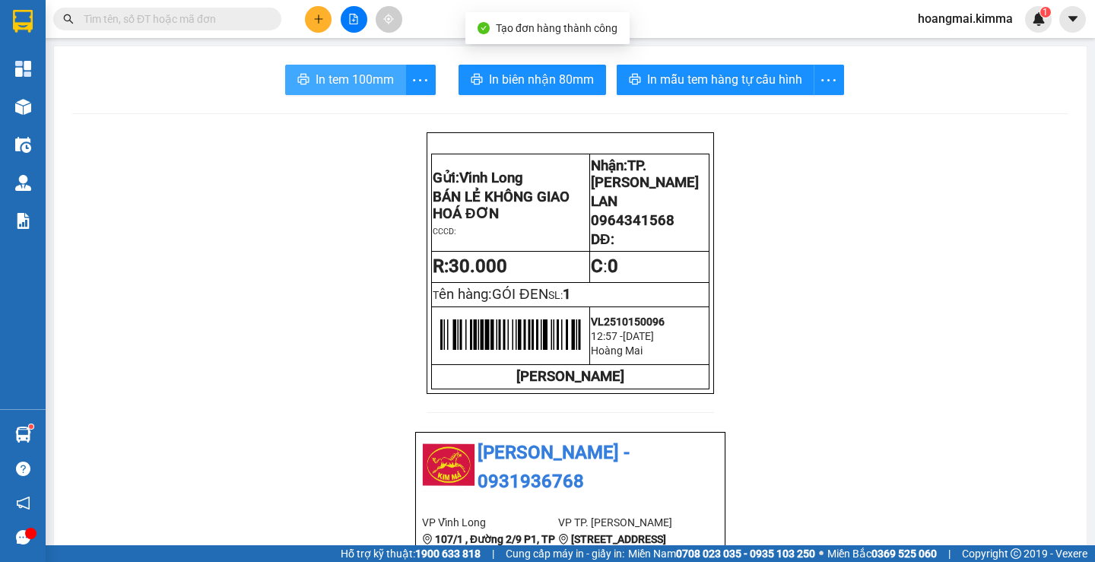
click at [360, 81] on span "In tem 100mm" at bounding box center [355, 79] width 78 height 19
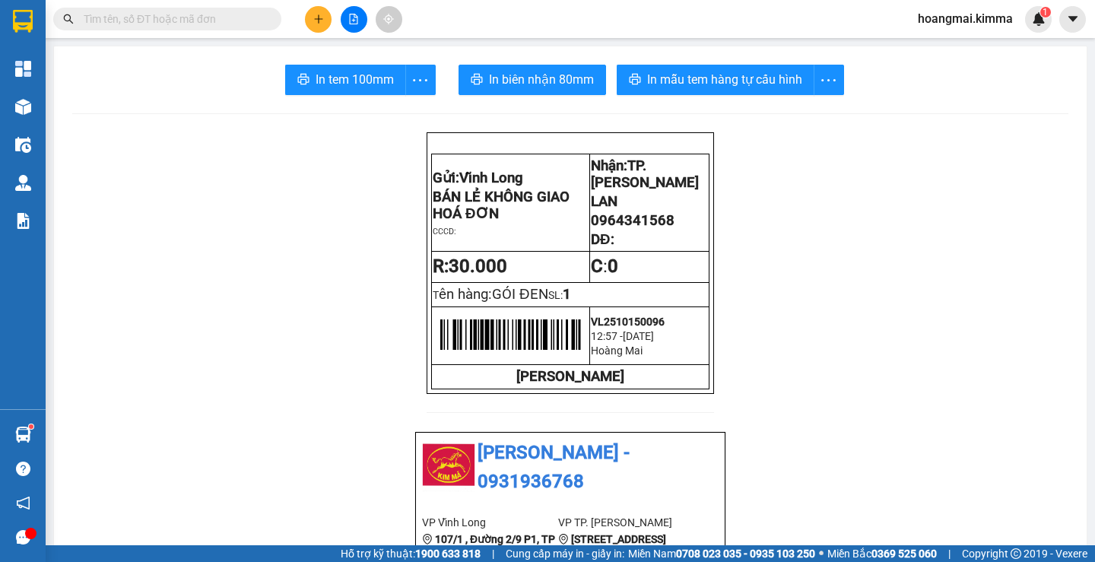
click at [316, 10] on button at bounding box center [318, 19] width 27 height 27
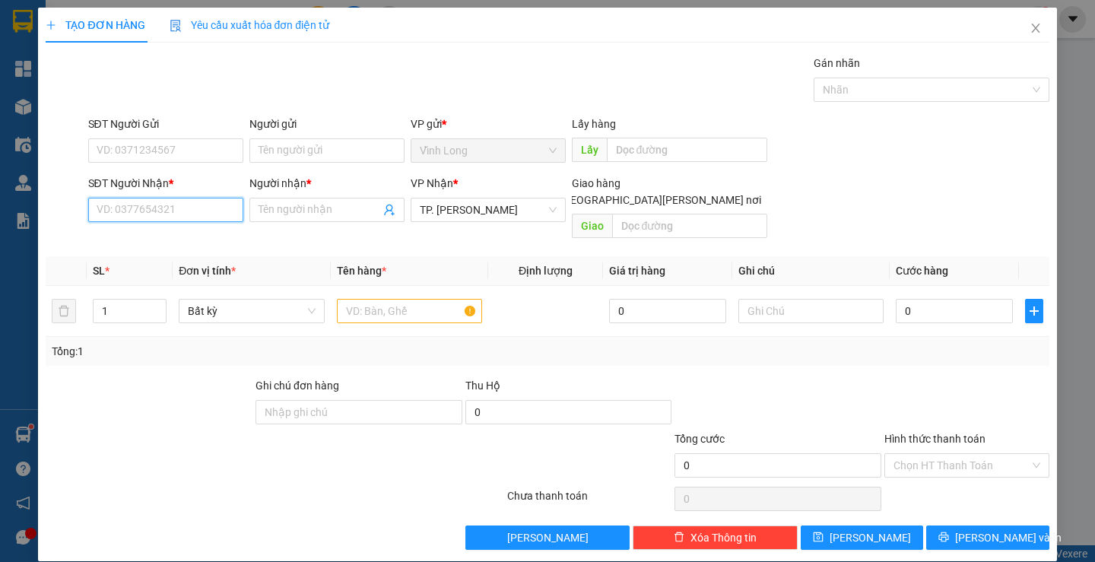
click at [209, 208] on input "SĐT Người Nhận *" at bounding box center [165, 210] width 155 height 24
click at [176, 211] on input "0909336616" at bounding box center [165, 210] width 155 height 24
type input "0909336616"
click at [278, 210] on input "Người nhận *" at bounding box center [319, 209] width 122 height 17
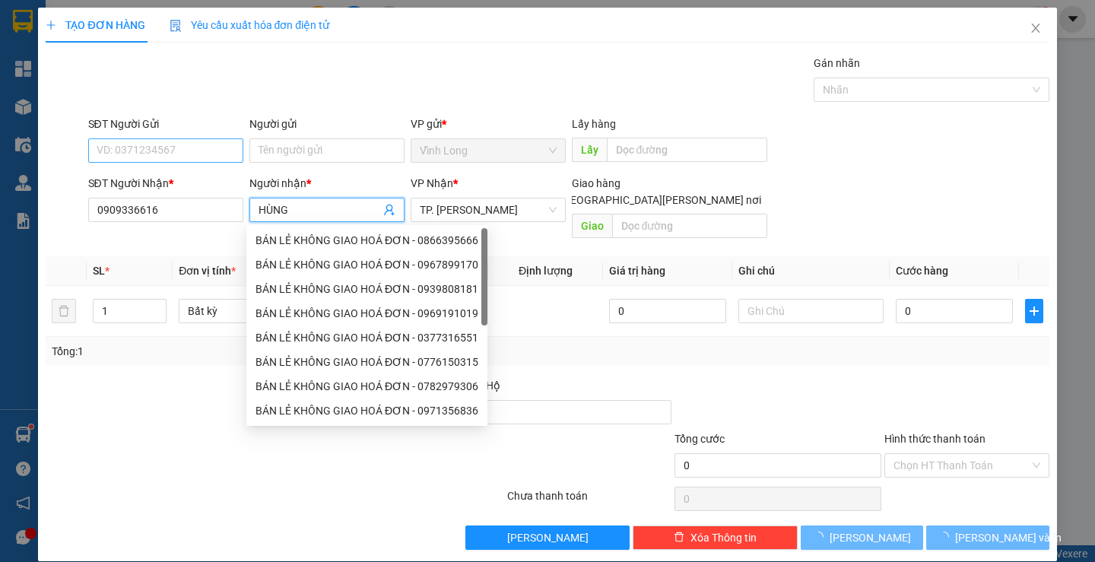
type input "HÙNG"
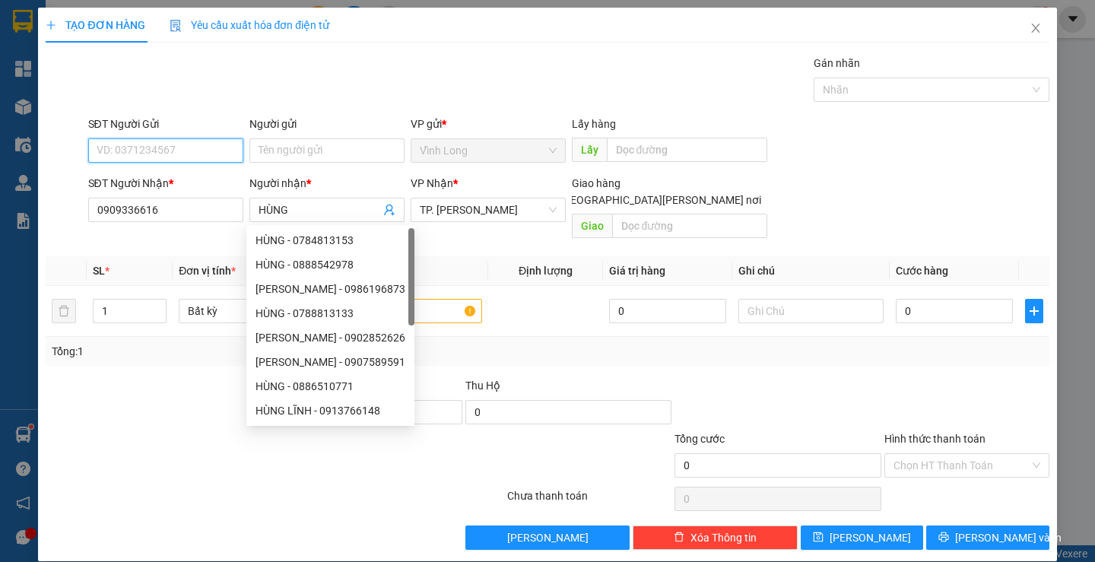
click at [119, 144] on input "SĐT Người Gửi" at bounding box center [165, 150] width 155 height 24
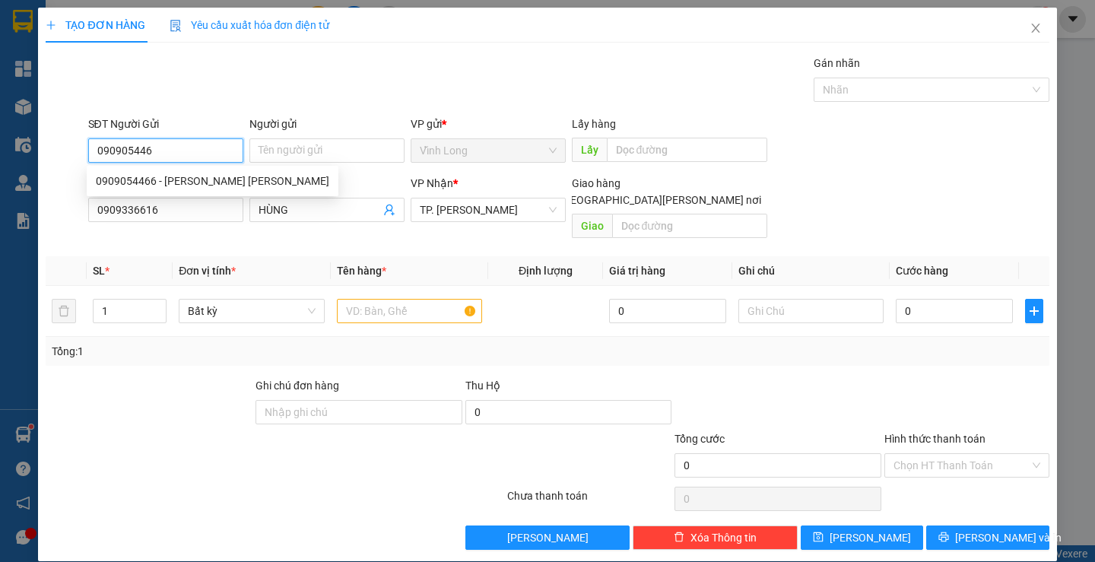
type input "0909054466"
click at [169, 179] on div "0909054466 - [PERSON_NAME] [PERSON_NAME]" at bounding box center [212, 181] width 233 height 17
type input "[PERSON_NAME] [PERSON_NAME]"
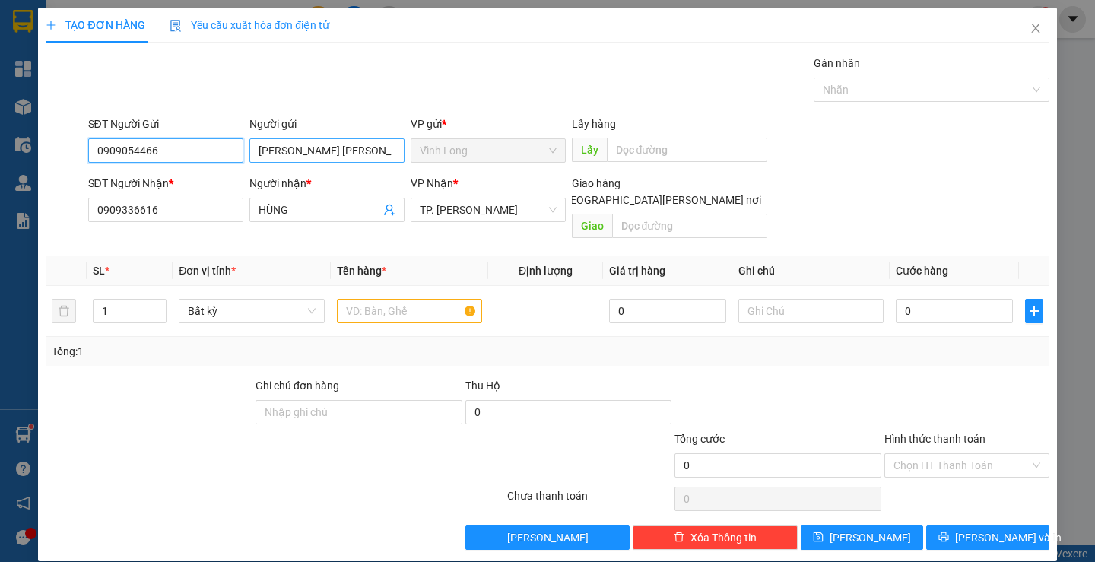
type input "0909054466"
click at [339, 152] on input "[PERSON_NAME] [PERSON_NAME]" at bounding box center [326, 150] width 155 height 24
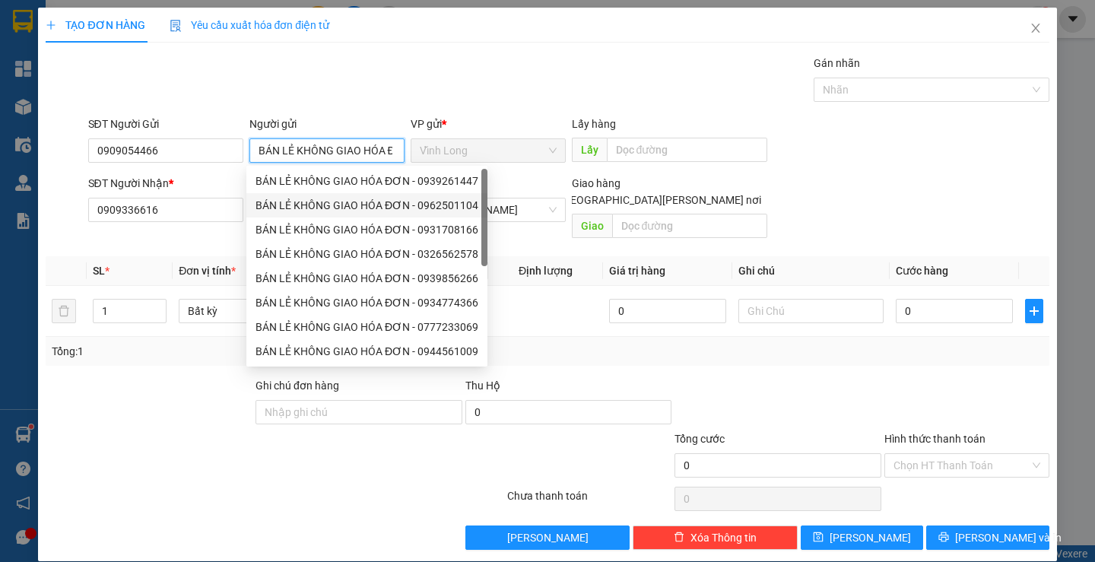
type input "BÁN LẺ KHÔNG GIAO HÓA ĐƠN"
click at [764, 350] on div "Transit Pickup Surcharge Ids Transit Deliver Surcharge Ids Transit Deliver Surc…" at bounding box center [547, 302] width 1003 height 495
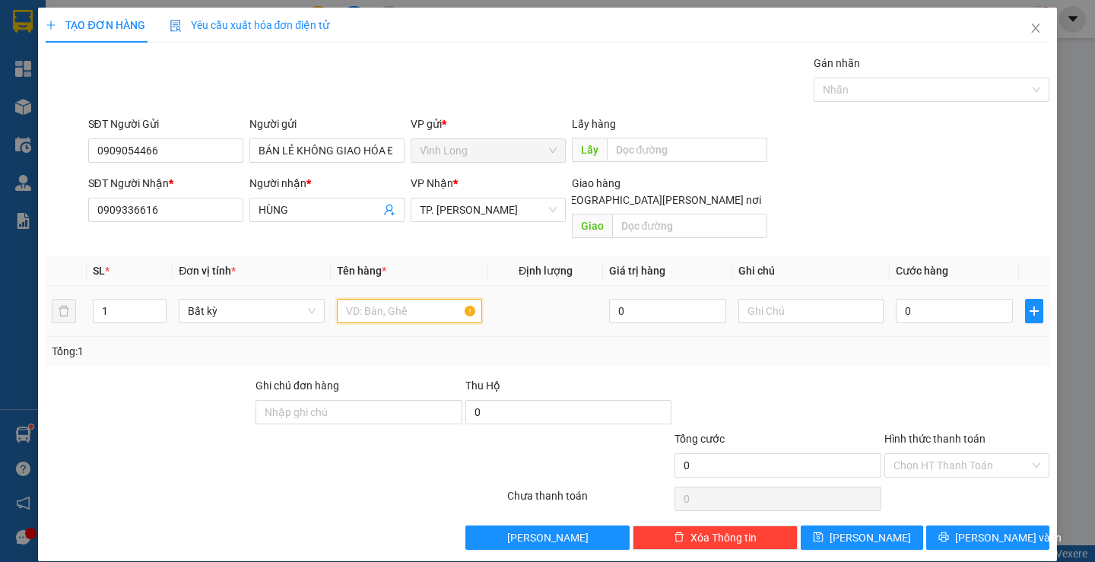
click at [395, 299] on input "text" at bounding box center [409, 311] width 145 height 24
type input "Y"
type input "BAO GẠO TRẮNG"
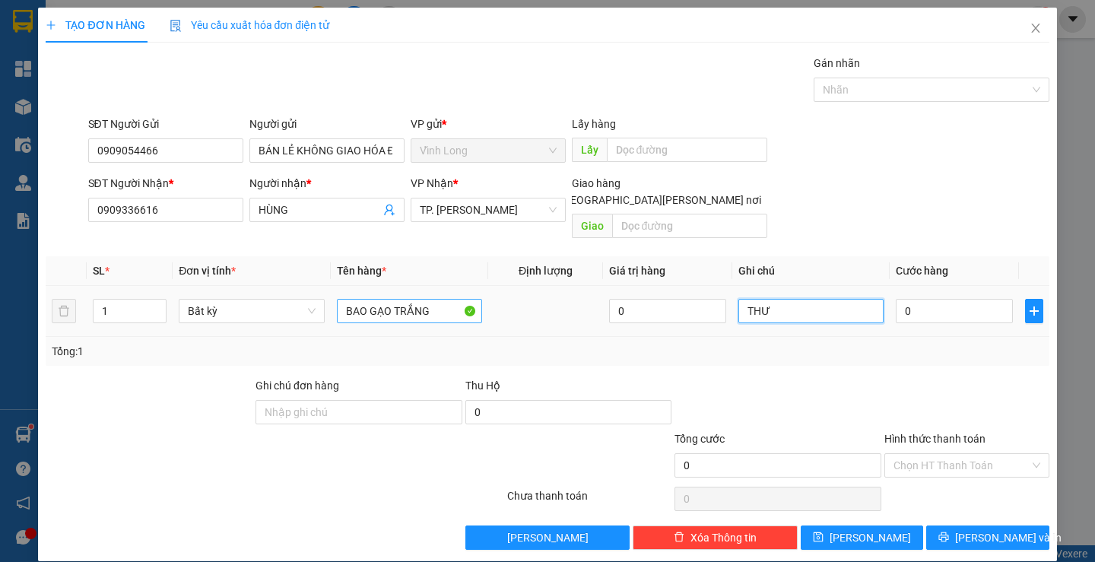
type input "THƯ"
type input "3"
type input "30"
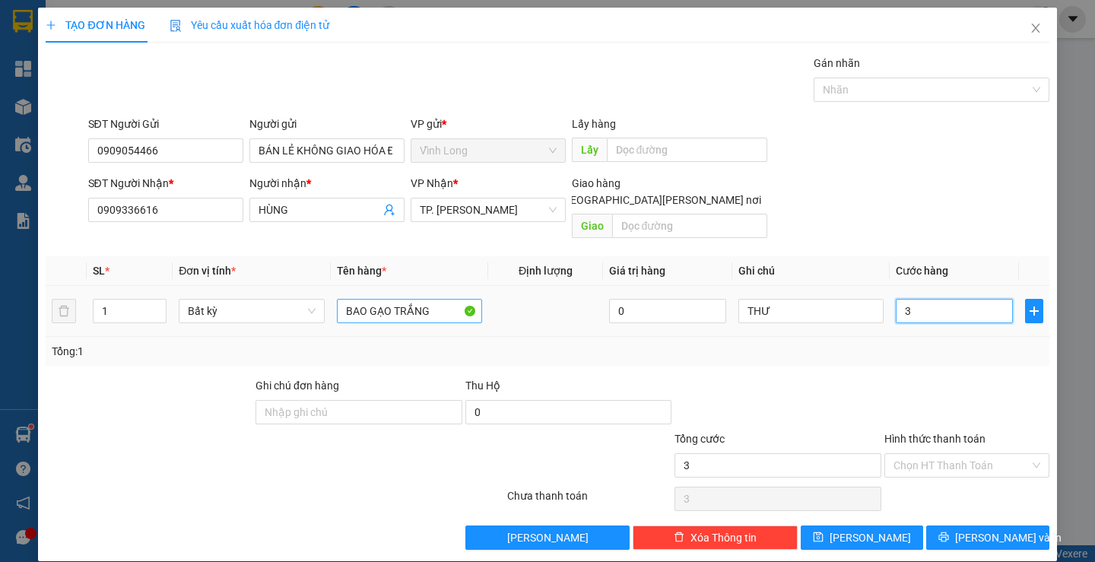
type input "30"
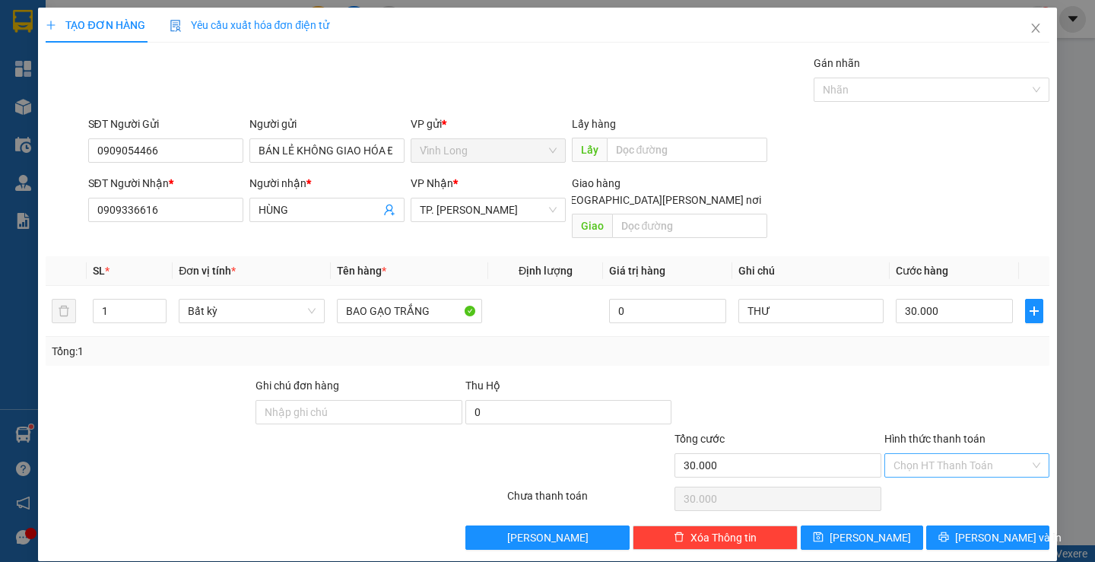
click at [896, 454] on input "Hình thức thanh toán" at bounding box center [961, 465] width 136 height 23
click at [935, 481] on div "Tại văn phòng" at bounding box center [957, 479] width 144 height 17
click at [985, 529] on span "[PERSON_NAME] và In" at bounding box center [1008, 537] width 106 height 17
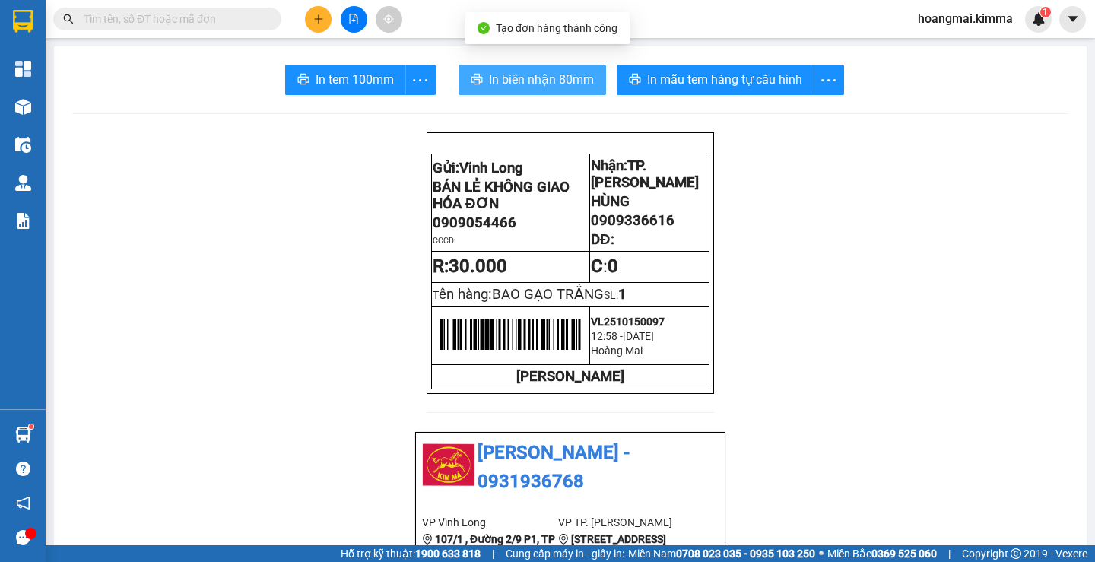
click at [534, 80] on span "In biên nhận 80mm" at bounding box center [541, 79] width 105 height 19
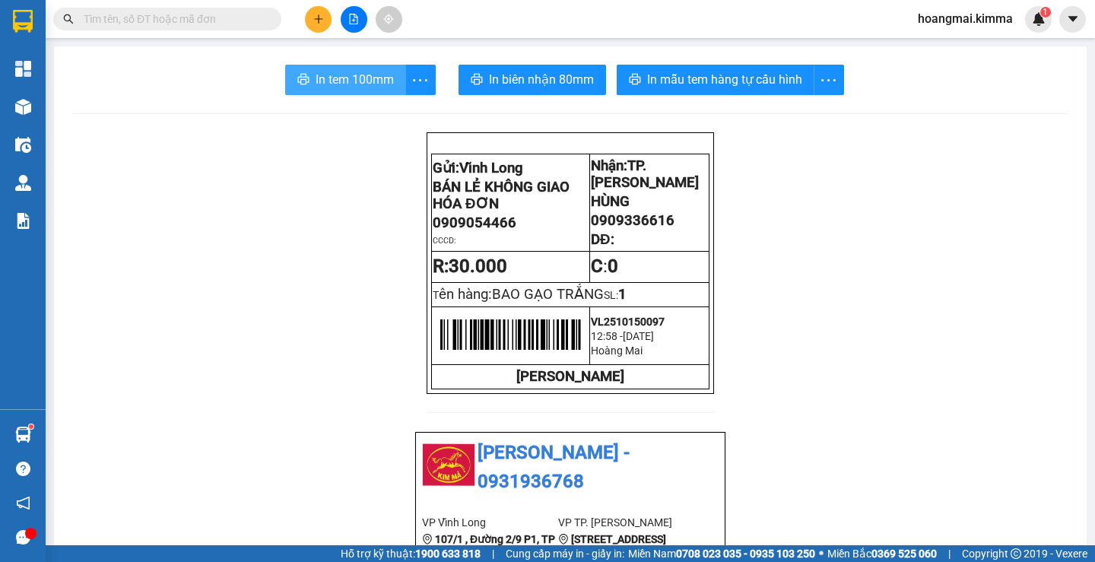
click at [316, 68] on button "In tem 100mm" at bounding box center [345, 80] width 121 height 30
click at [182, 24] on input "text" at bounding box center [173, 19] width 179 height 17
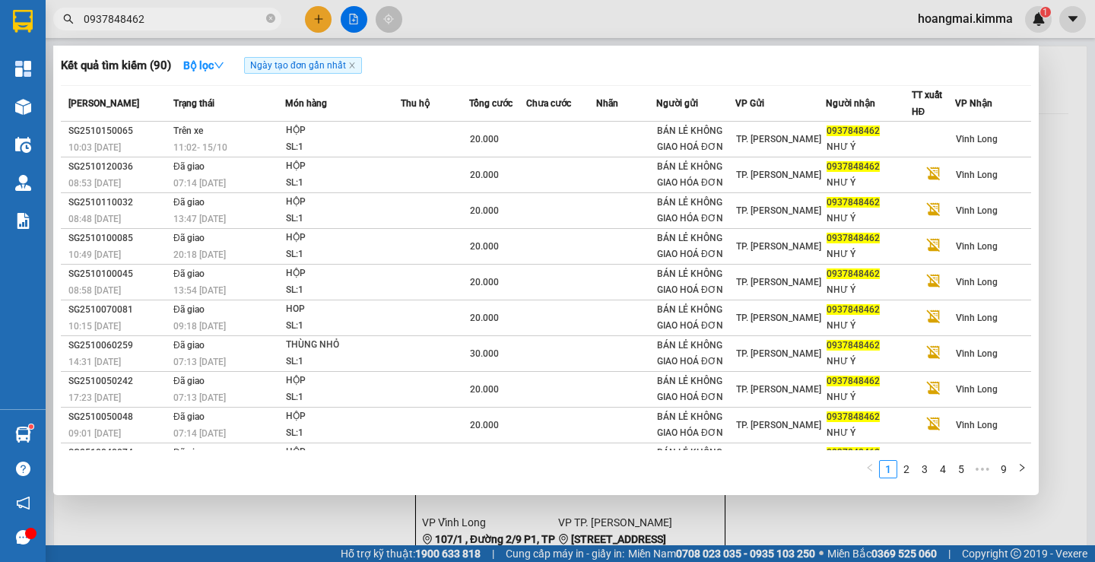
type input "0937848462"
click at [319, 19] on div at bounding box center [547, 281] width 1095 height 562
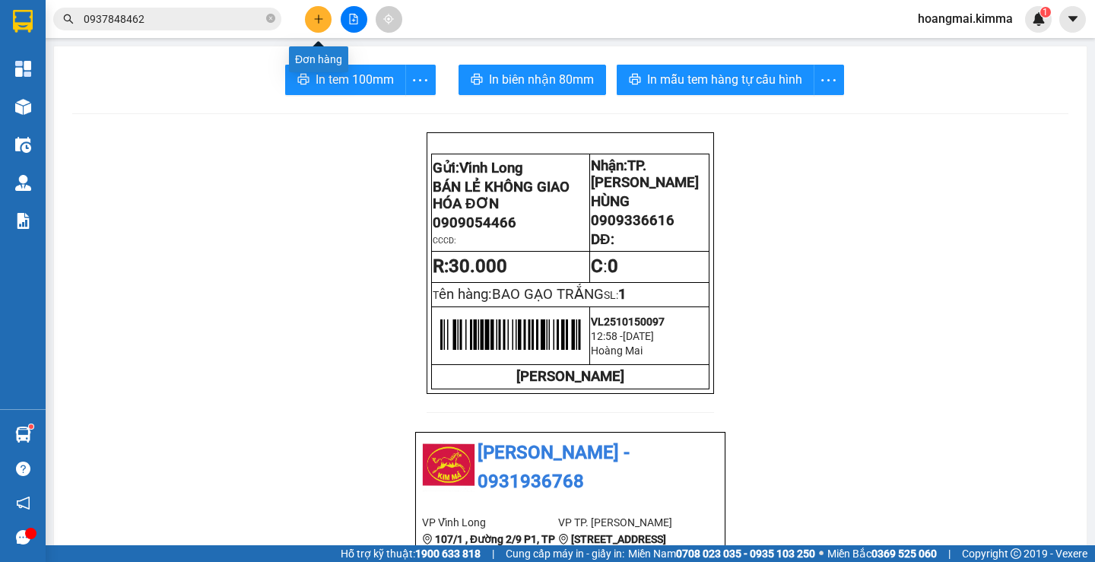
click at [319, 19] on icon "plus" at bounding box center [318, 18] width 8 height 1
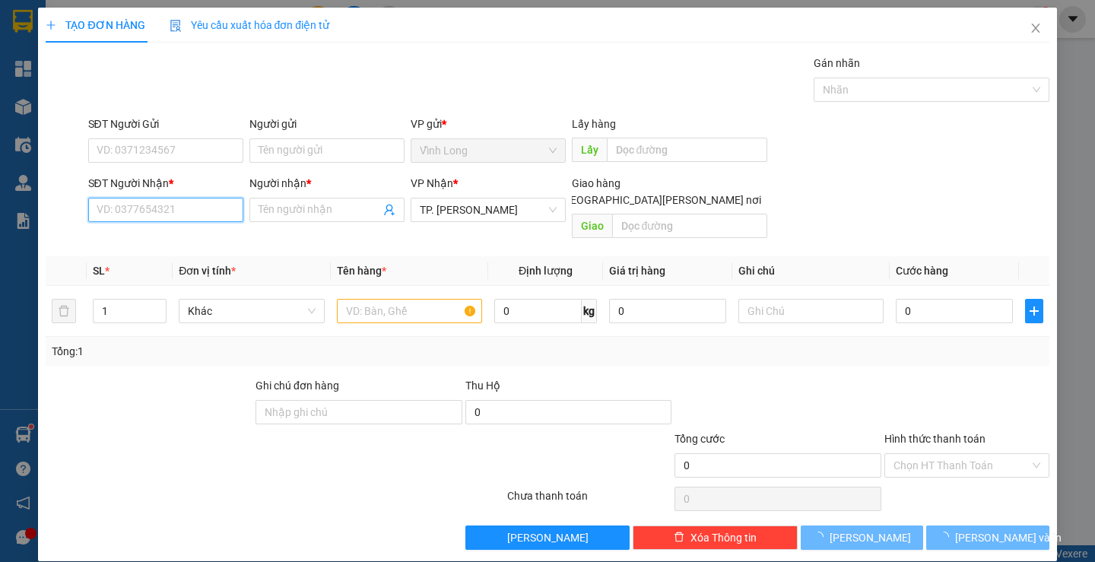
click at [116, 205] on input "SĐT Người Nhận *" at bounding box center [165, 210] width 155 height 24
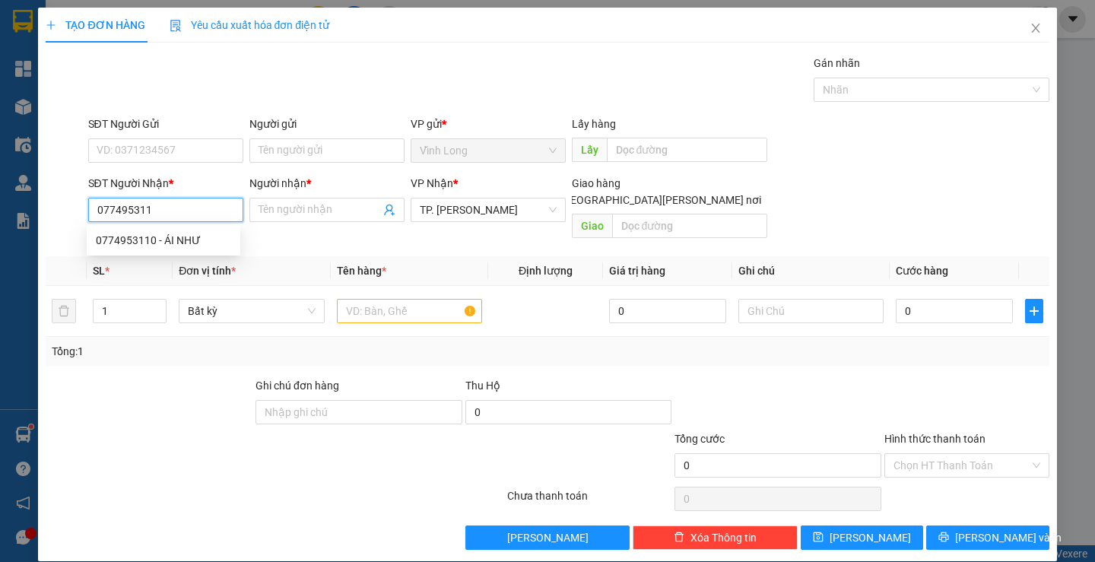
type input "0774953110"
click at [185, 239] on div "0774953110 - ÁI NHƯ" at bounding box center [163, 240] width 135 height 17
type input "ÁI NHƯ"
type input "0774953110"
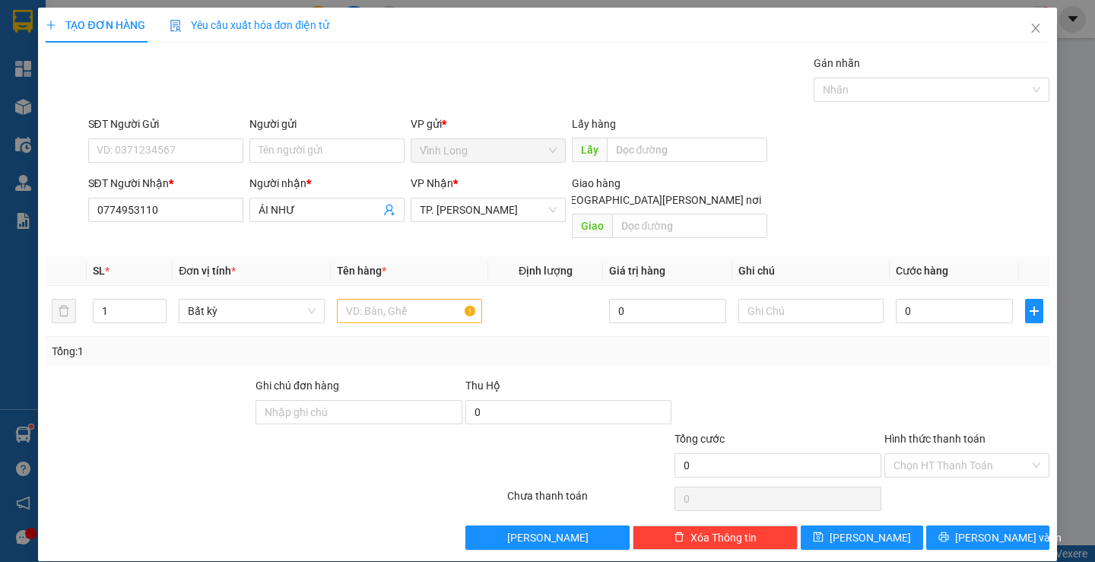
click at [281, 129] on div "Người gửi" at bounding box center [326, 124] width 155 height 17
click at [281, 138] on input "Người gửi" at bounding box center [326, 150] width 155 height 24
drag, startPoint x: 296, startPoint y: 163, endPoint x: 296, endPoint y: 152, distance: 10.6
click at [296, 157] on div "Người gửi Tên người gửi" at bounding box center [326, 142] width 155 height 53
click at [296, 150] on input "Người gửi" at bounding box center [326, 150] width 155 height 24
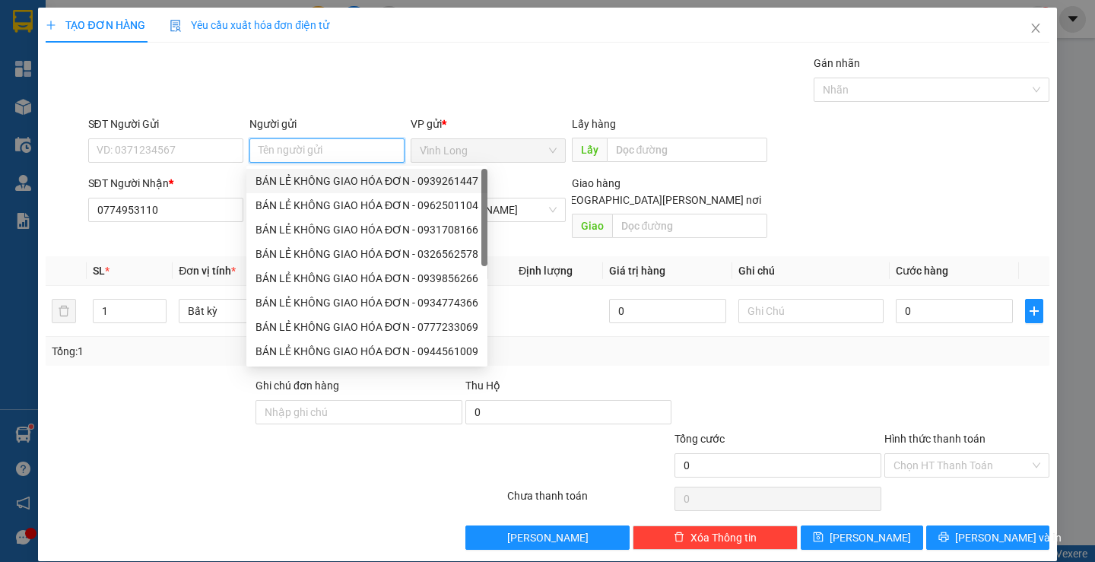
click at [314, 178] on div "BÁN LẺ KHÔNG GIAO HÓA ĐƠN - 0939261447" at bounding box center [366, 181] width 223 height 17
type input "0939261447"
type input "BÁN LẺ KHÔNG GIAO HÓA ĐƠN"
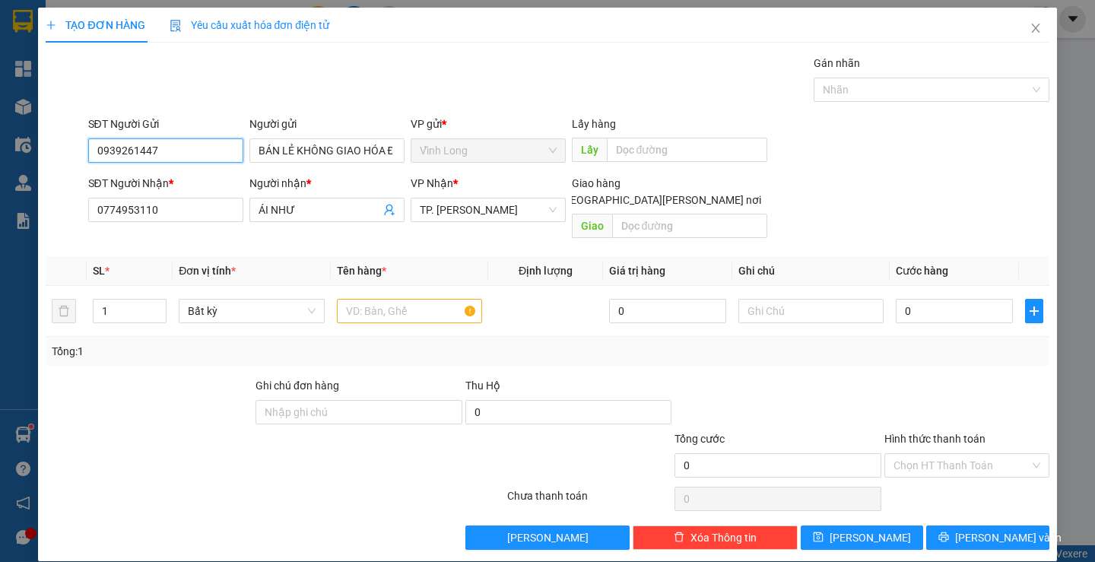
click at [206, 152] on input "0939261447" at bounding box center [165, 150] width 155 height 24
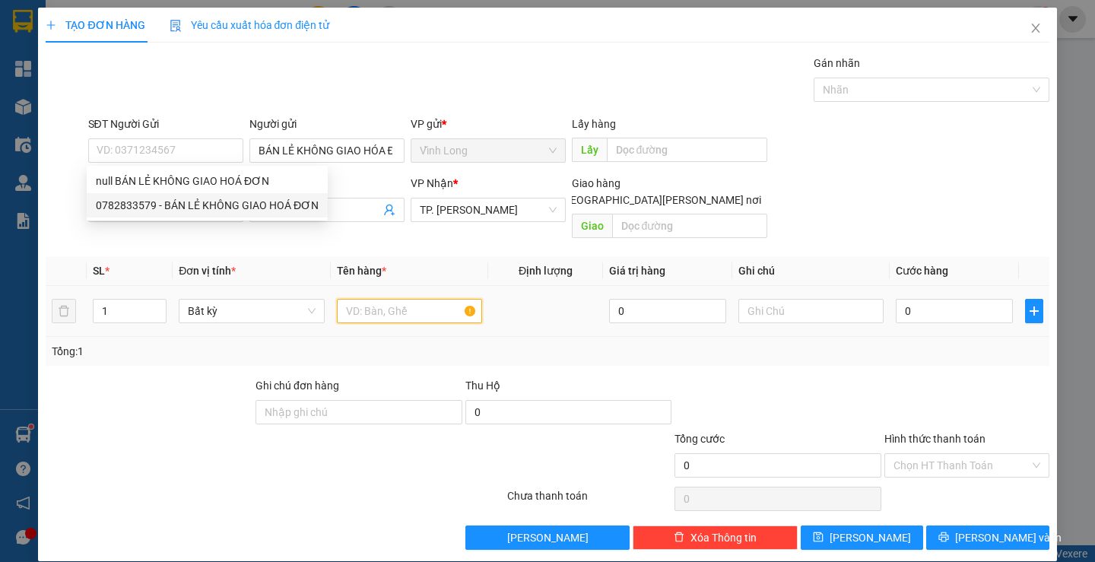
click at [373, 299] on input "text" at bounding box center [409, 311] width 145 height 24
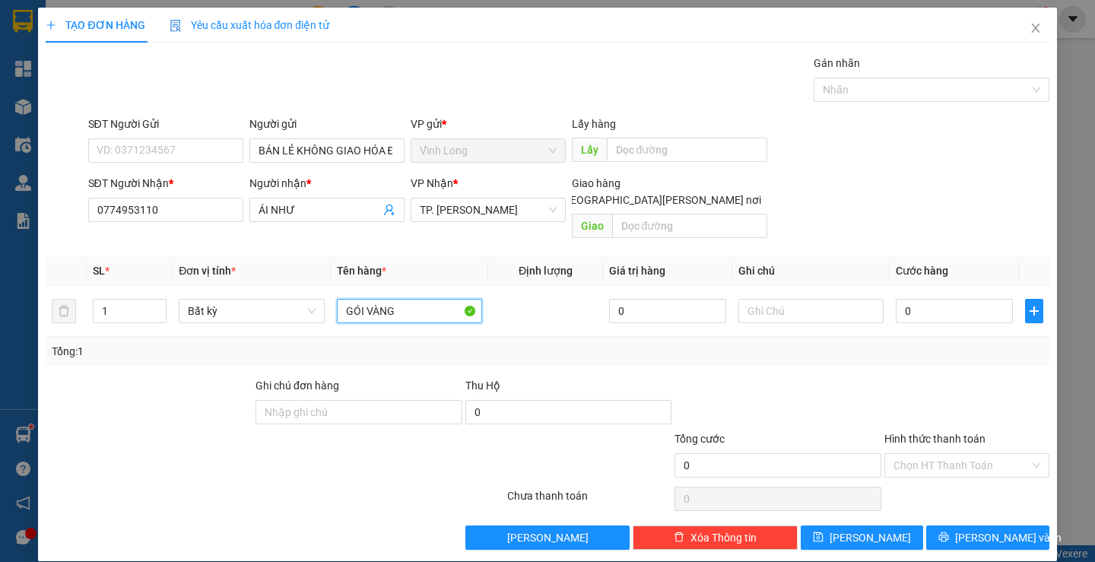
type input "GÓI VÀNG"
type input "THƯ"
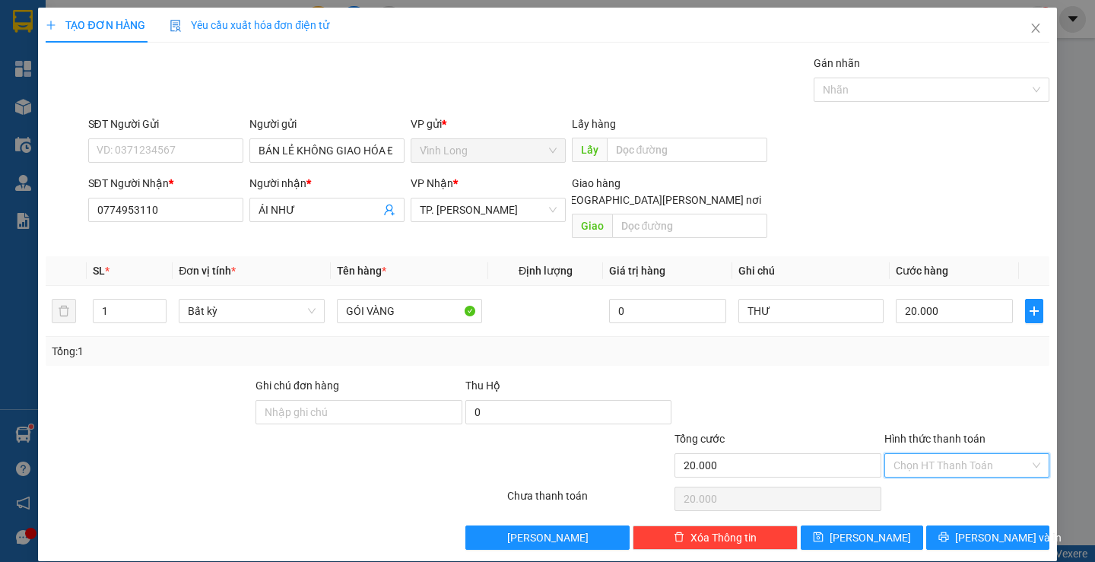
click at [961, 454] on input "Hình thức thanh toán" at bounding box center [961, 465] width 136 height 23
click at [954, 478] on div "Tại văn phòng" at bounding box center [957, 479] width 144 height 17
click at [975, 529] on span "[PERSON_NAME] và In" at bounding box center [1008, 537] width 106 height 17
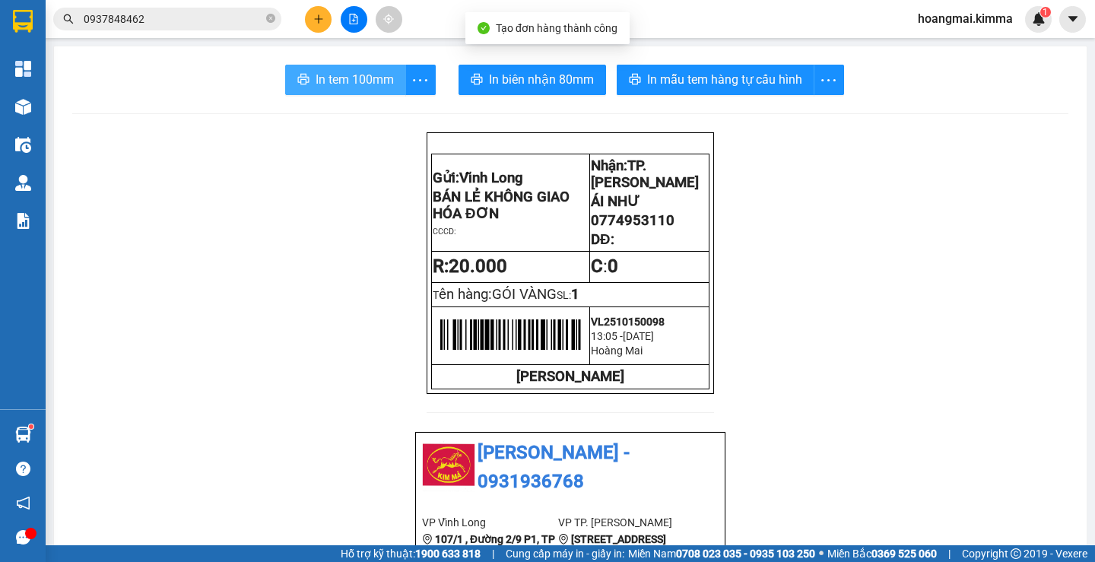
click at [329, 84] on span "In tem 100mm" at bounding box center [355, 79] width 78 height 19
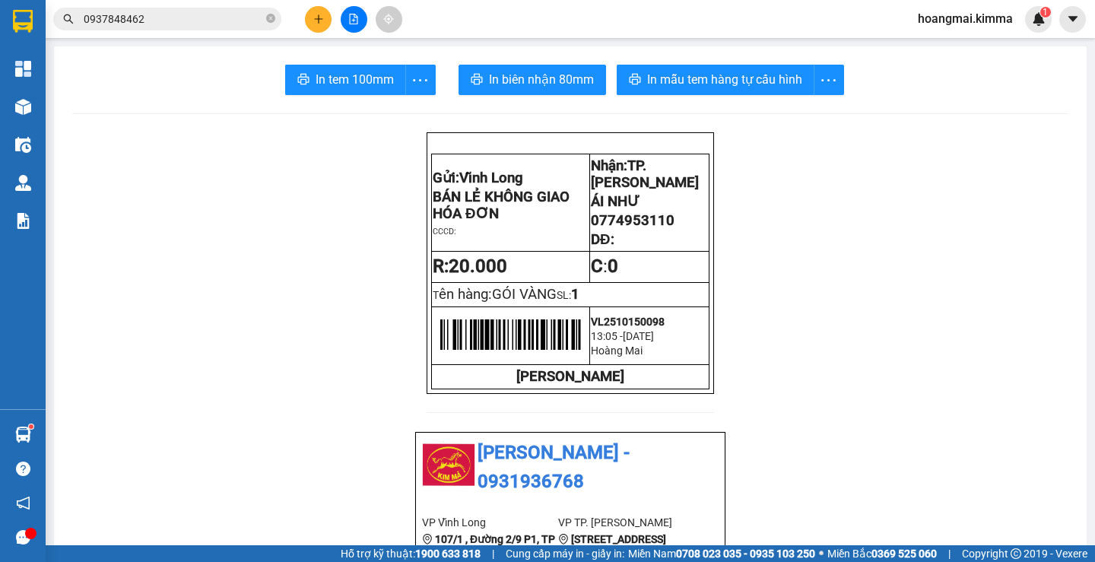
click at [306, 10] on div at bounding box center [354, 19] width 114 height 27
click at [317, 14] on icon "plus" at bounding box center [318, 19] width 11 height 11
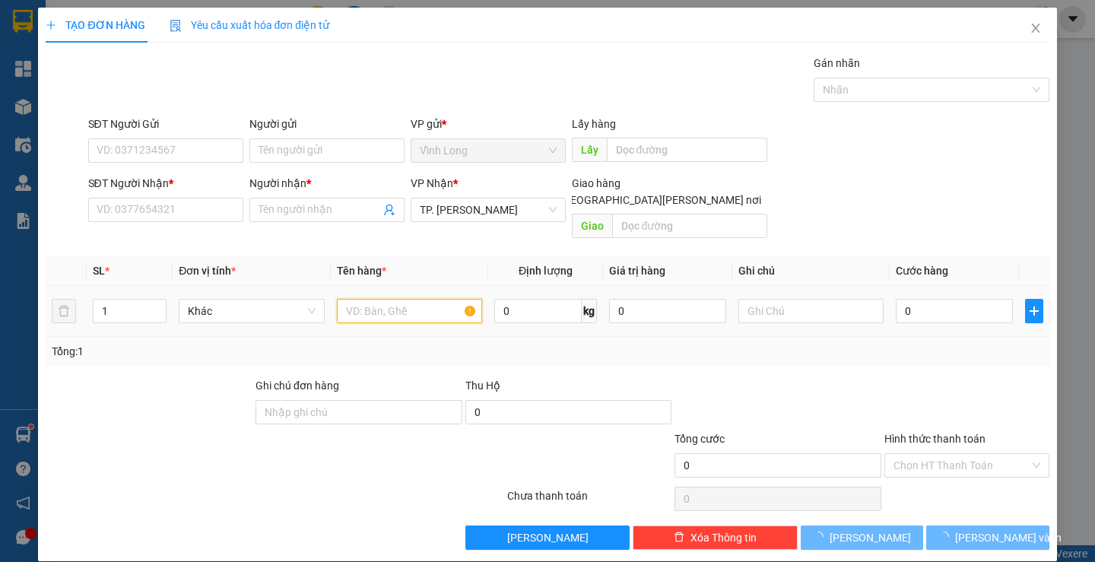
click at [414, 300] on input "text" at bounding box center [409, 311] width 145 height 24
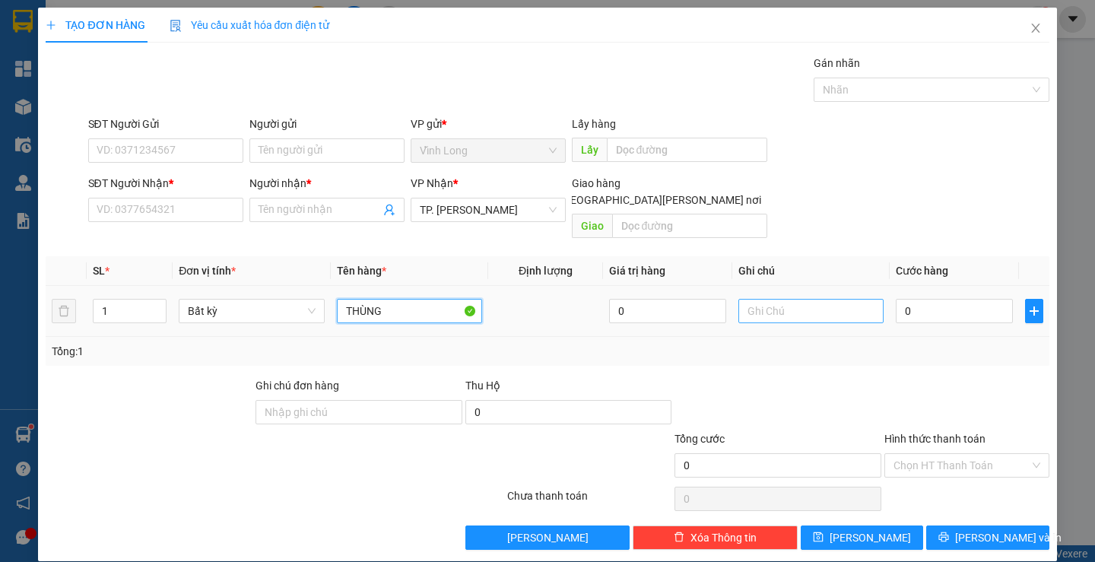
type input "THÙNG"
click at [790, 299] on input "text" at bounding box center [810, 311] width 145 height 24
type input "THƯ"
type input "3"
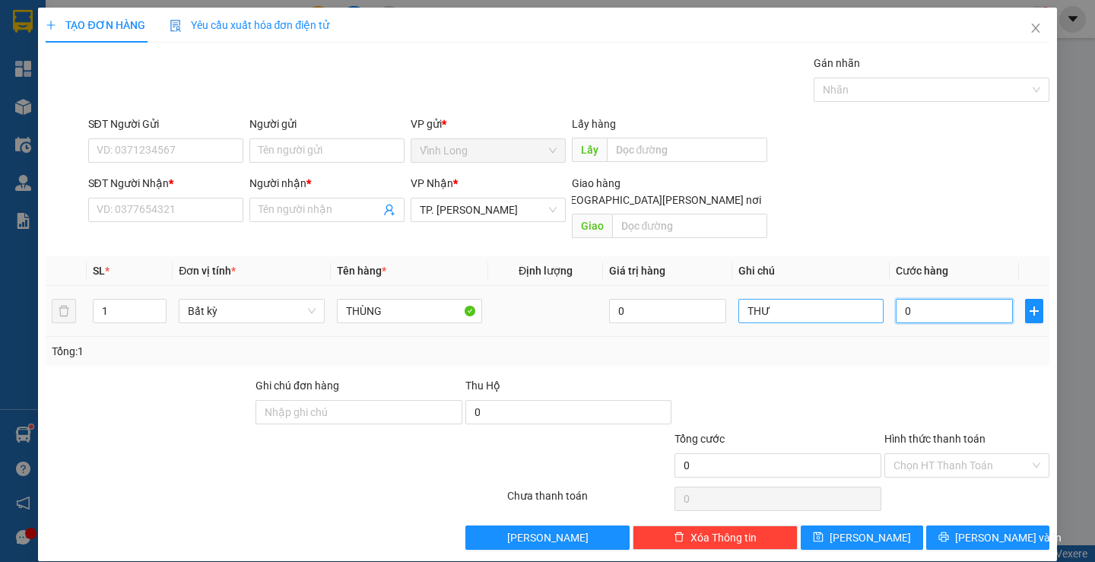
type input "3"
type input "30"
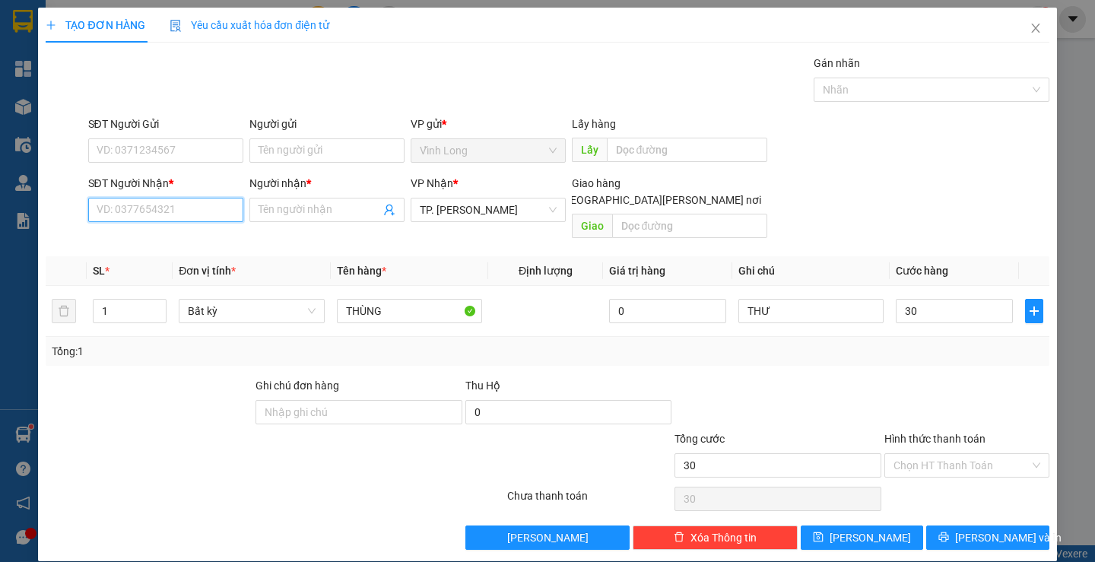
type input "30.000"
click at [141, 219] on input "SĐT Người Nhận *" at bounding box center [165, 210] width 155 height 24
click at [271, 158] on input "Người gửi" at bounding box center [326, 150] width 155 height 24
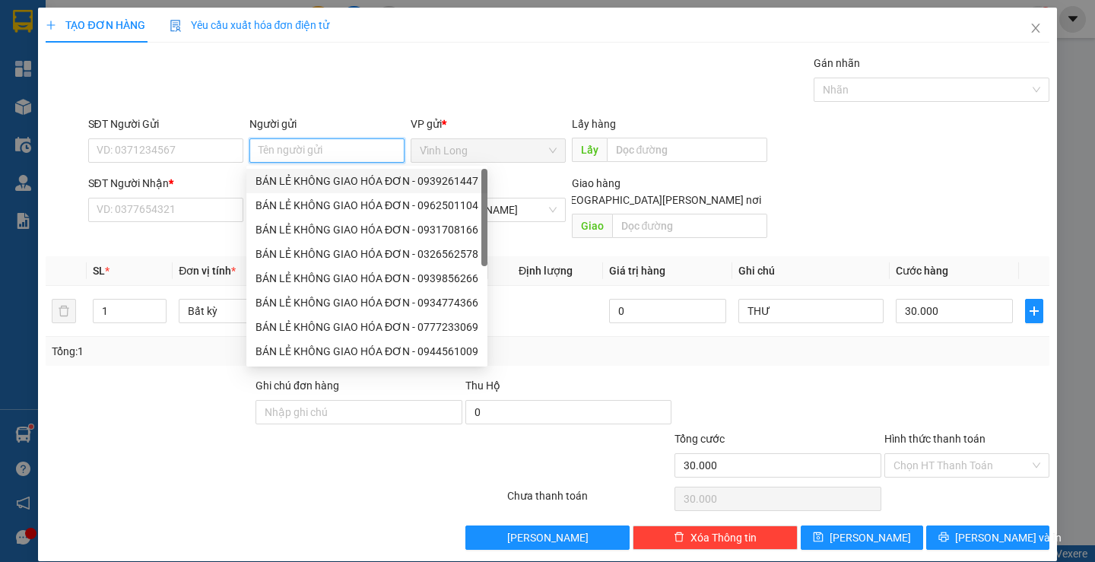
drag, startPoint x: 311, startPoint y: 186, endPoint x: 137, endPoint y: 163, distance: 175.6
click at [308, 186] on div "BÁN LẺ KHÔNG GIAO HÓA ĐƠN - 0939261447" at bounding box center [366, 181] width 223 height 17
type input "0939261447"
type input "BÁN LẺ KHÔNG GIAO HÓA ĐƠN"
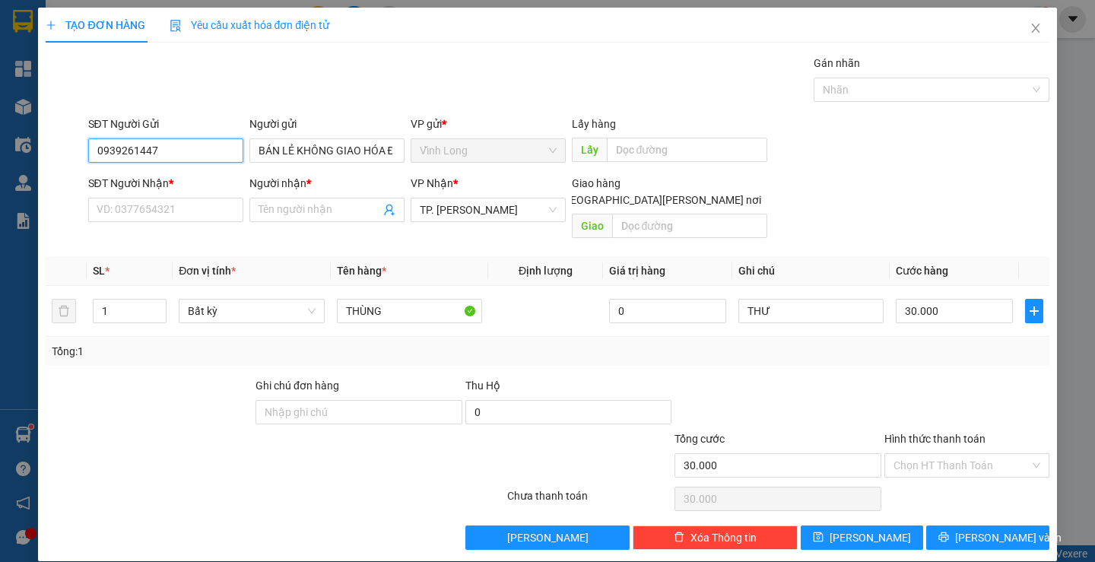
click at [147, 153] on input "0939261447" at bounding box center [165, 150] width 155 height 24
click at [153, 209] on input "SĐT Người Nhận *" at bounding box center [165, 210] width 155 height 24
click at [225, 210] on input "SĐT Người Nhận *" at bounding box center [165, 210] width 155 height 24
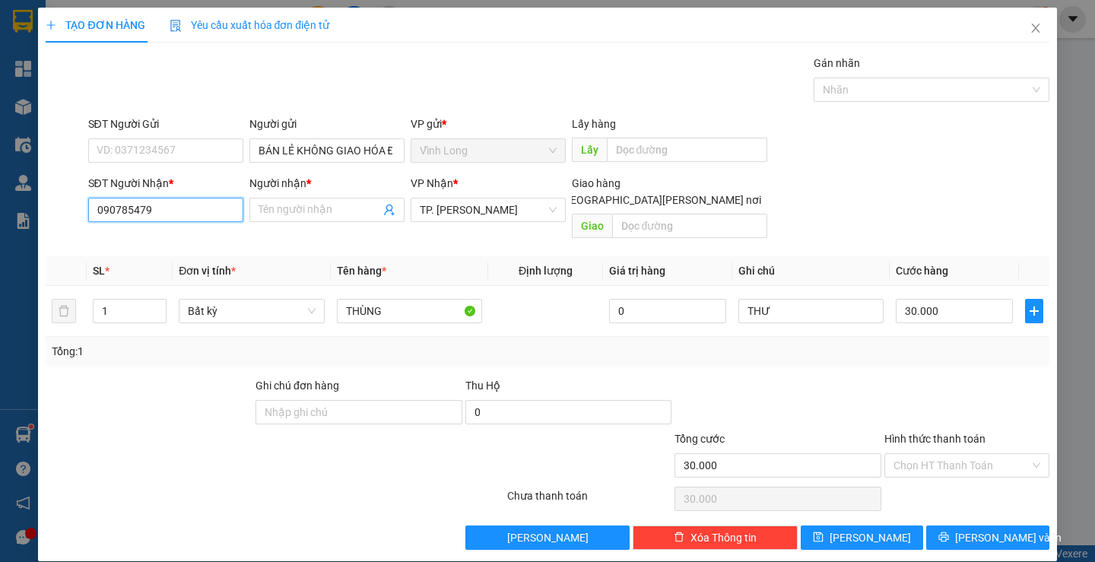
type input "0907854790"
click at [209, 236] on div "0907854790 - [PERSON_NAME]" at bounding box center [171, 240] width 150 height 17
type input "BẢO CHÂU"
type input "0907854790"
click at [947, 350] on div "Transit Pickup Surcharge Ids Transit Deliver Surcharge Ids Transit Deliver Surc…" at bounding box center [547, 302] width 1003 height 495
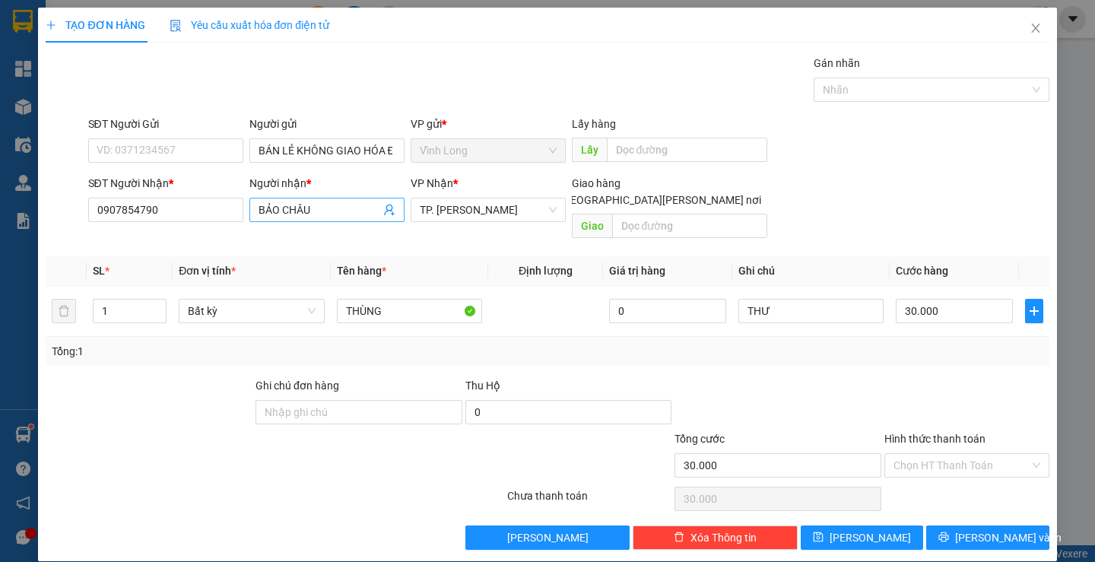
click at [312, 206] on input "BẢO CHÂU" at bounding box center [319, 209] width 122 height 17
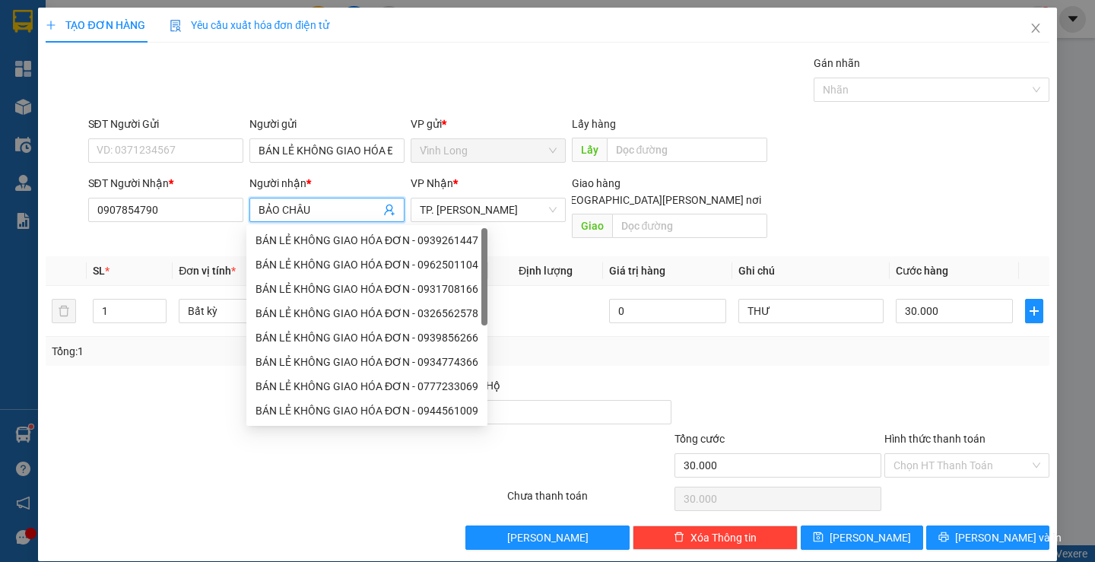
click at [924, 347] on div "Tổng: 1" at bounding box center [547, 351] width 1003 height 29
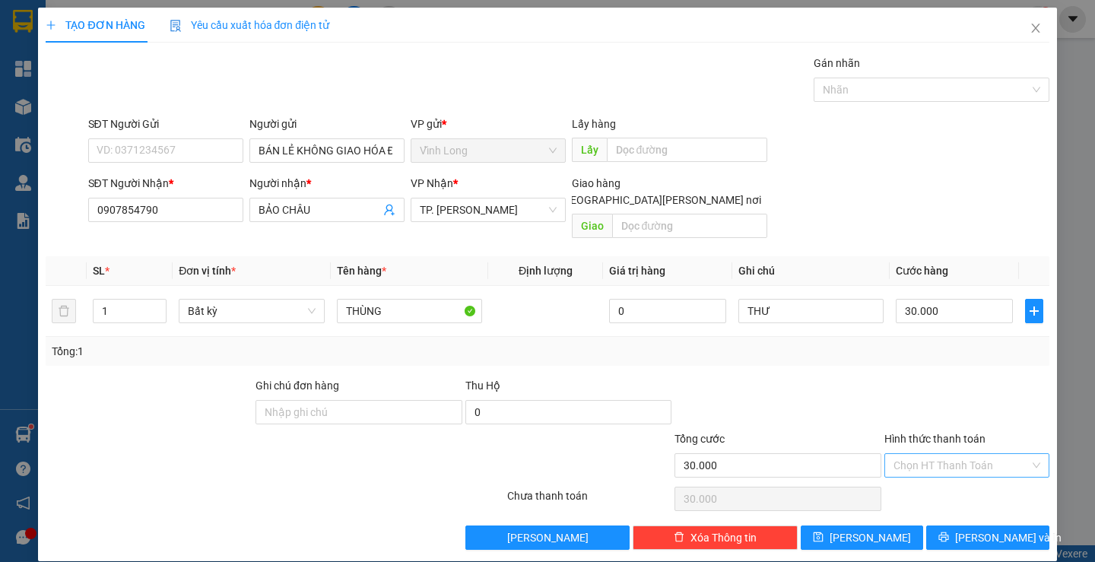
click at [962, 454] on input "Hình thức thanh toán" at bounding box center [961, 465] width 136 height 23
click at [946, 377] on div at bounding box center [967, 403] width 168 height 53
click at [922, 454] on input "Hình thức thanh toán" at bounding box center [961, 465] width 136 height 23
click at [947, 485] on div "Tại văn phòng" at bounding box center [957, 479] width 144 height 17
drag, startPoint x: 969, startPoint y: 519, endPoint x: 737, endPoint y: 430, distance: 247.6
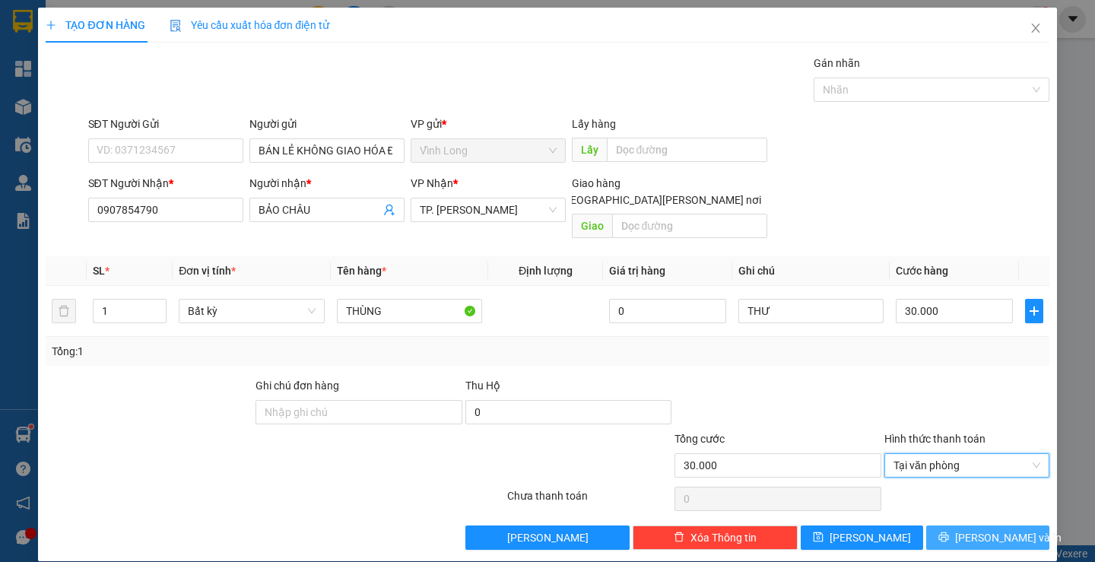
click at [969, 529] on span "[PERSON_NAME] và In" at bounding box center [1008, 537] width 106 height 17
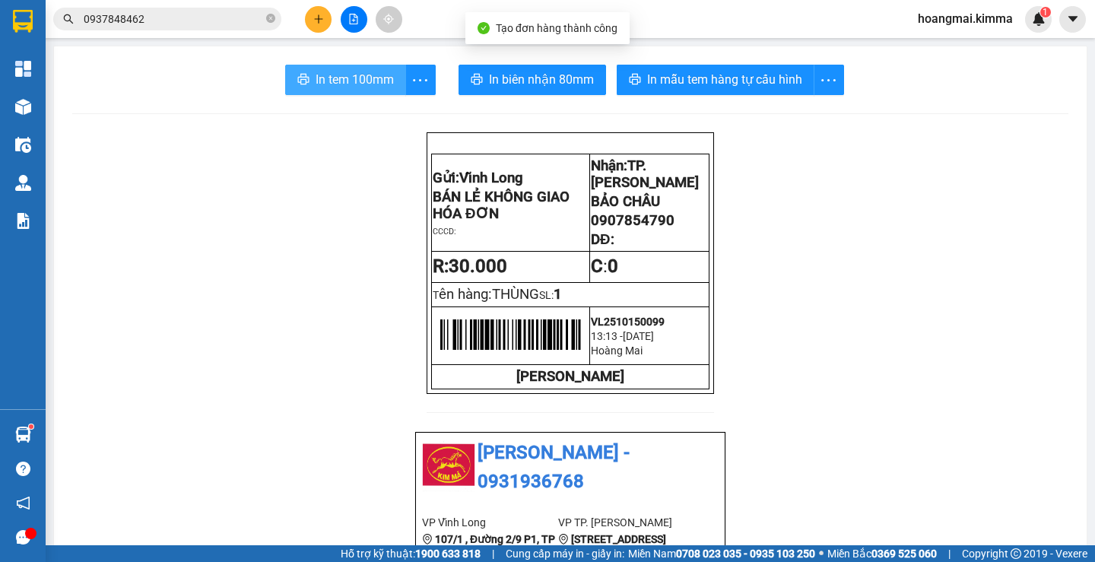
click at [340, 87] on span "In tem 100mm" at bounding box center [355, 79] width 78 height 19
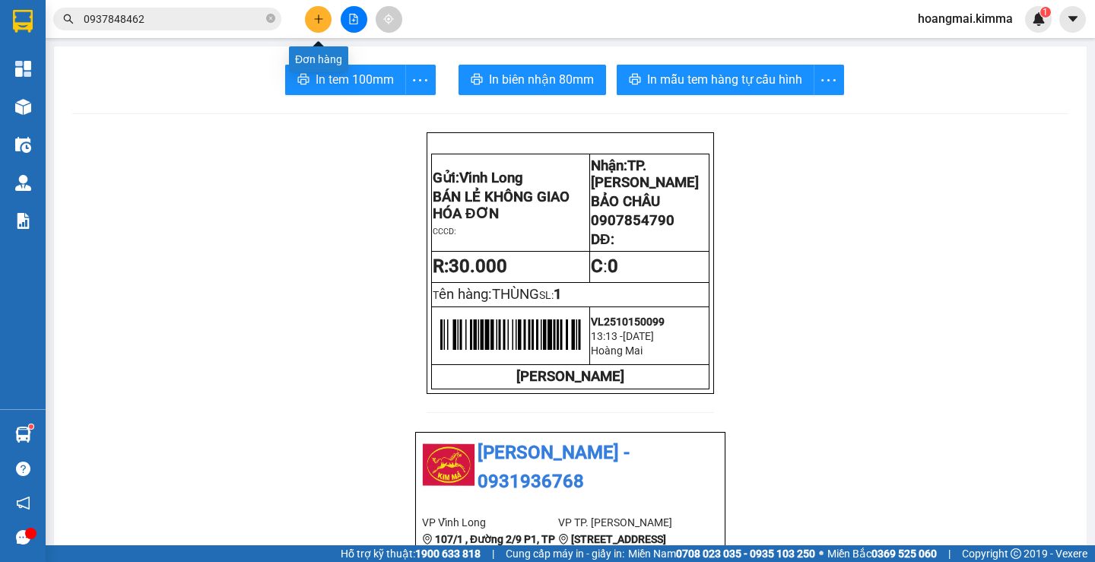
click at [326, 21] on button at bounding box center [318, 19] width 27 height 27
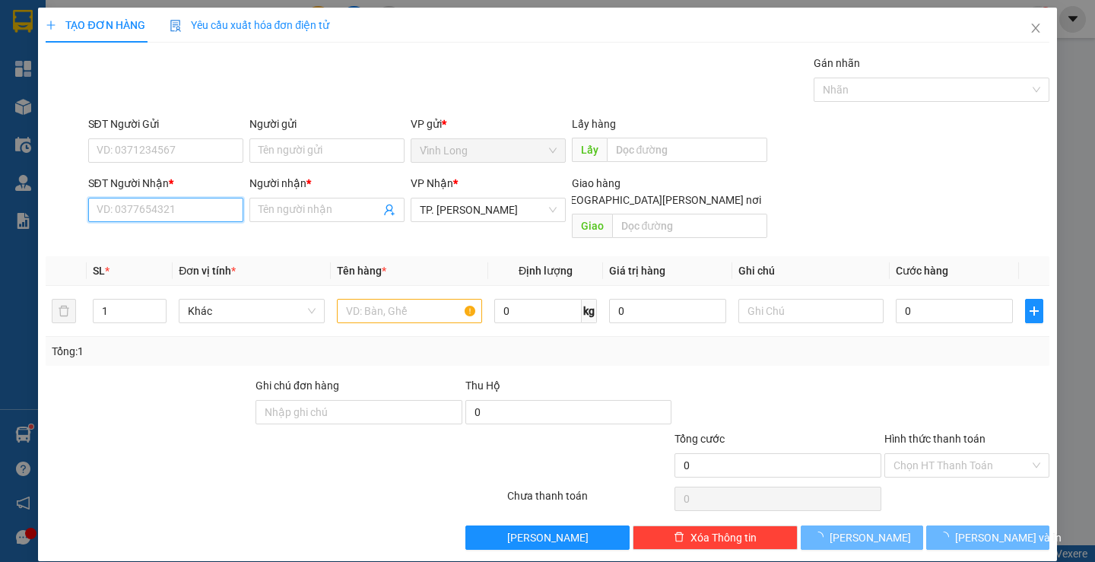
drag, startPoint x: 210, startPoint y: 216, endPoint x: 237, endPoint y: 216, distance: 27.4
click at [210, 215] on input "SĐT Người Nhận *" at bounding box center [165, 210] width 155 height 24
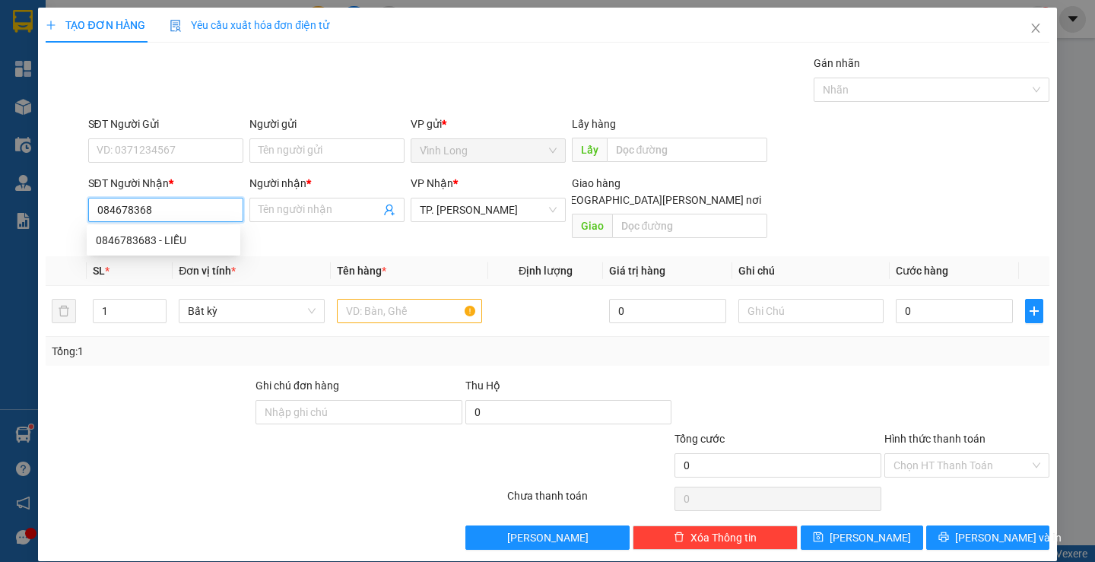
type input "0846783683"
click at [160, 236] on div "0846783683 - LIỄU" at bounding box center [163, 240] width 135 height 17
type input "LIỄU"
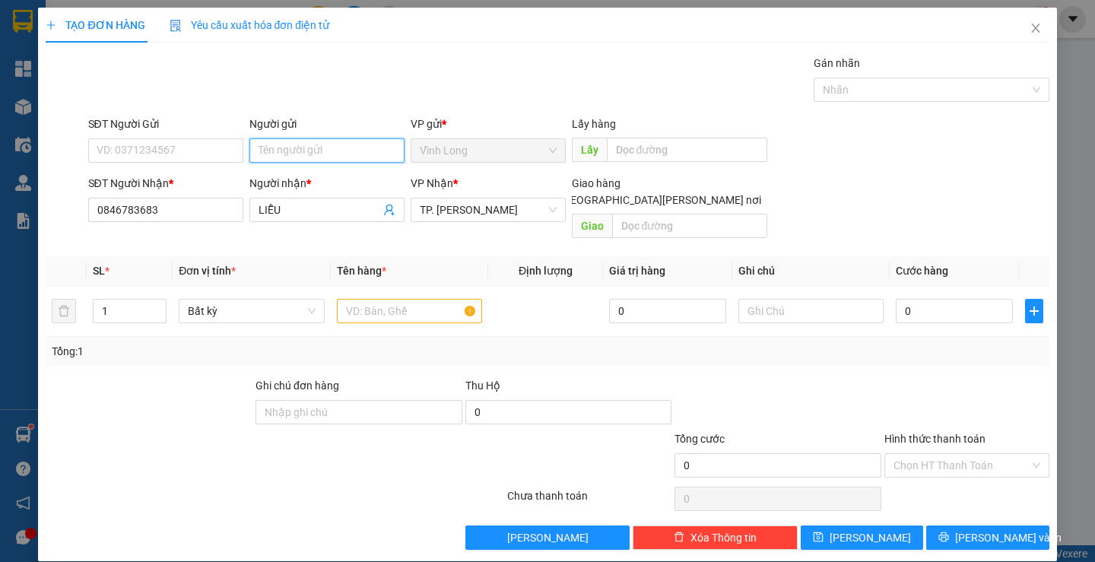
click at [274, 146] on input "Người gửi" at bounding box center [326, 150] width 155 height 24
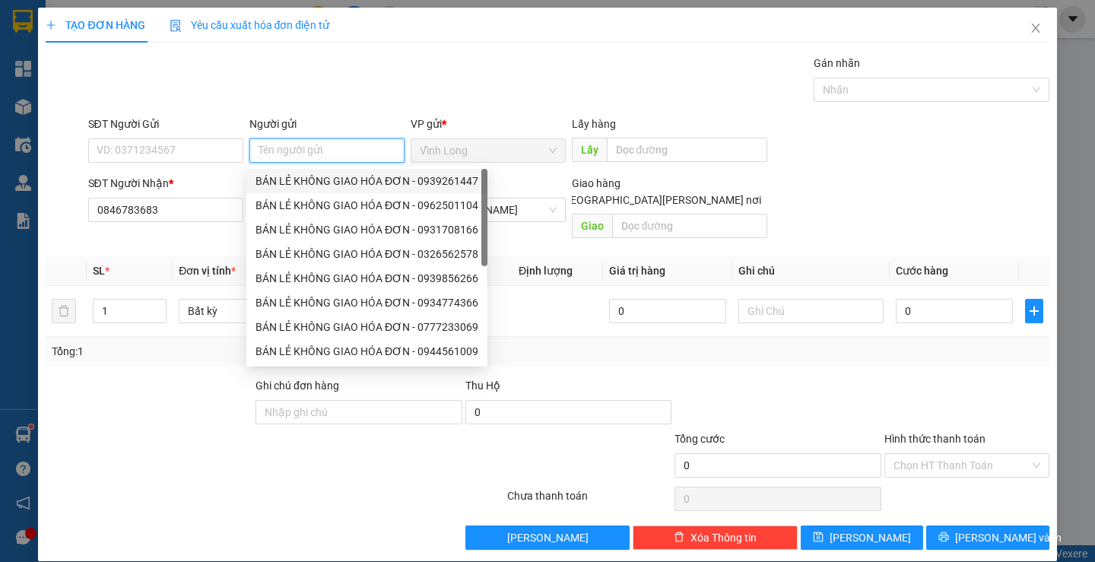
drag, startPoint x: 310, startPoint y: 175, endPoint x: 239, endPoint y: 165, distance: 72.1
click at [310, 176] on div "BÁN LẺ KHÔNG GIAO HÓA ĐƠN - 0939261447" at bounding box center [366, 181] width 223 height 17
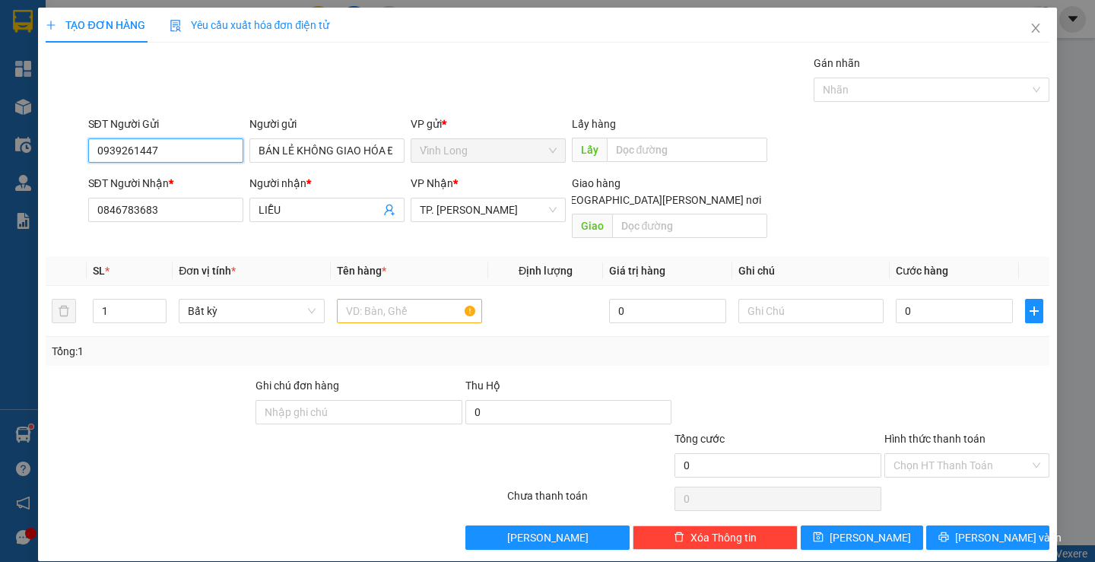
click at [214, 152] on input "0939261447" at bounding box center [165, 150] width 155 height 24
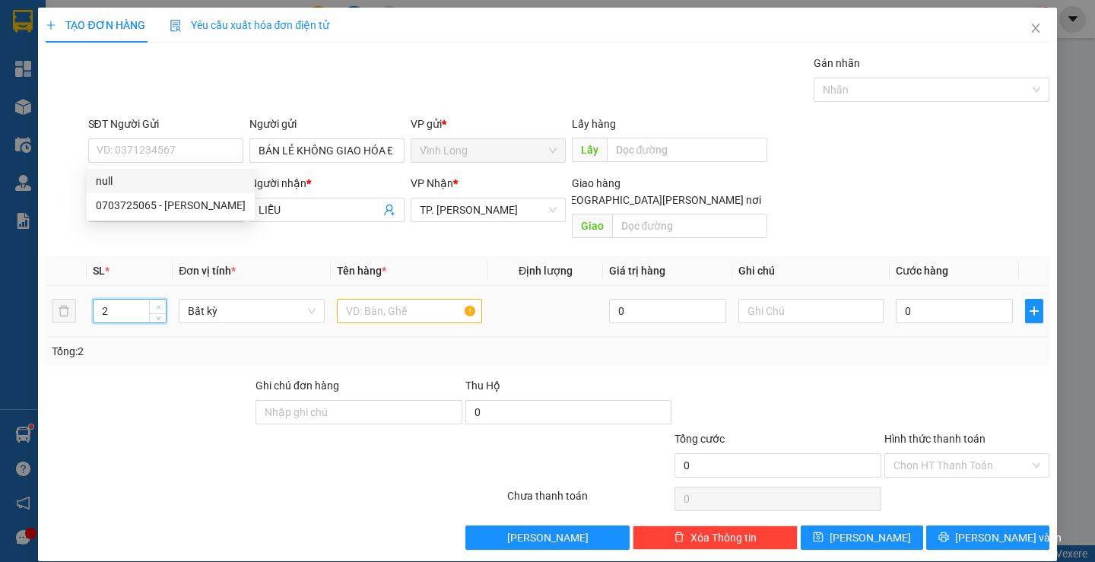
click at [154, 303] on span "up" at bounding box center [158, 307] width 9 height 9
click at [372, 299] on input "text" at bounding box center [409, 311] width 145 height 24
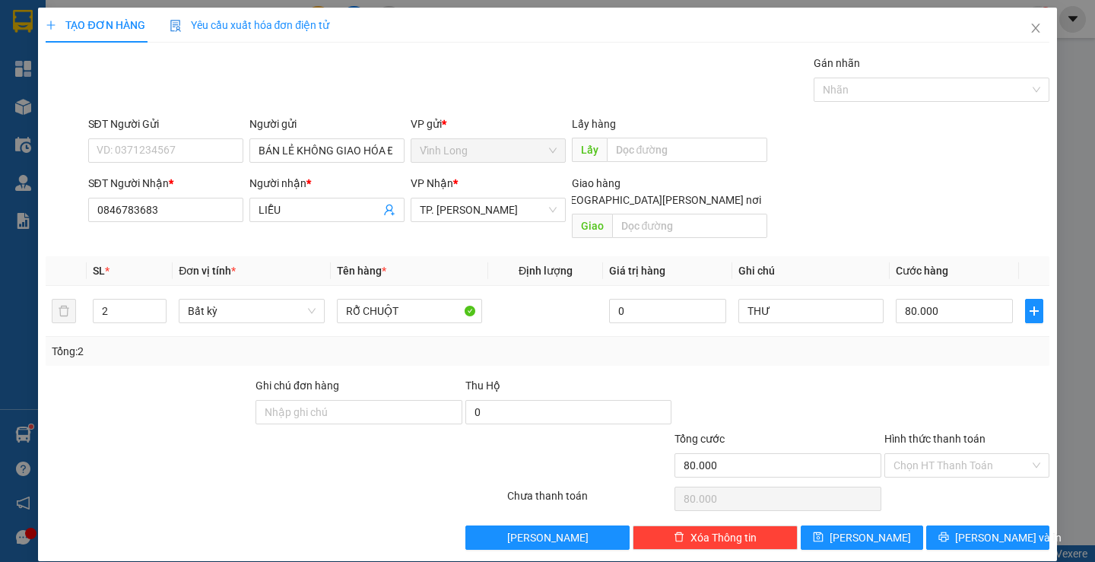
click at [935, 399] on div at bounding box center [967, 403] width 168 height 53
click at [928, 458] on input "Hình thức thanh toán" at bounding box center [961, 465] width 136 height 23
click at [937, 474] on div "Tại văn phòng" at bounding box center [957, 479] width 144 height 17
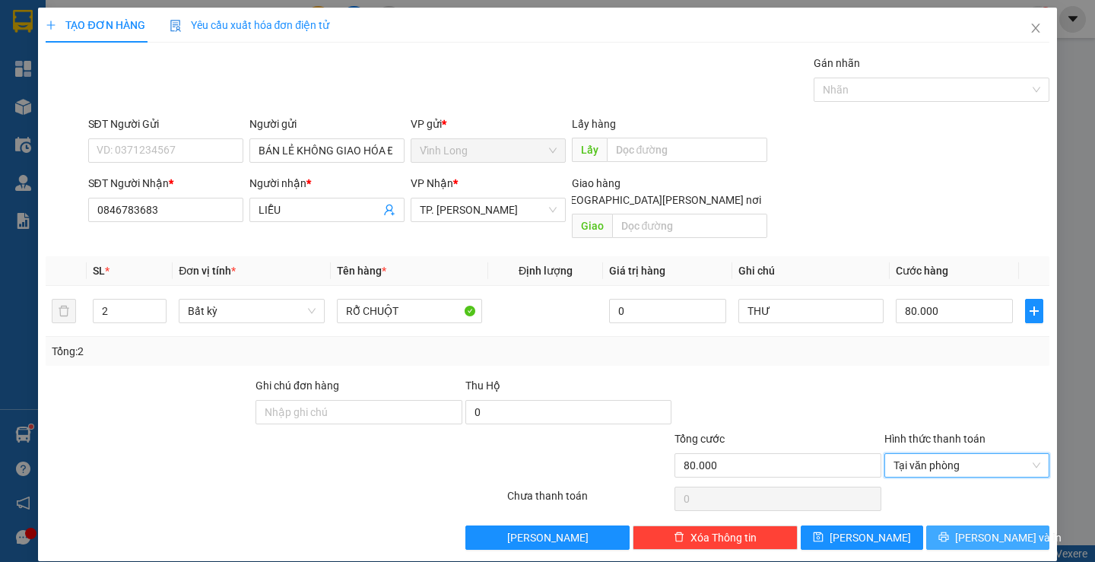
click at [970, 529] on span "[PERSON_NAME] và In" at bounding box center [1008, 537] width 106 height 17
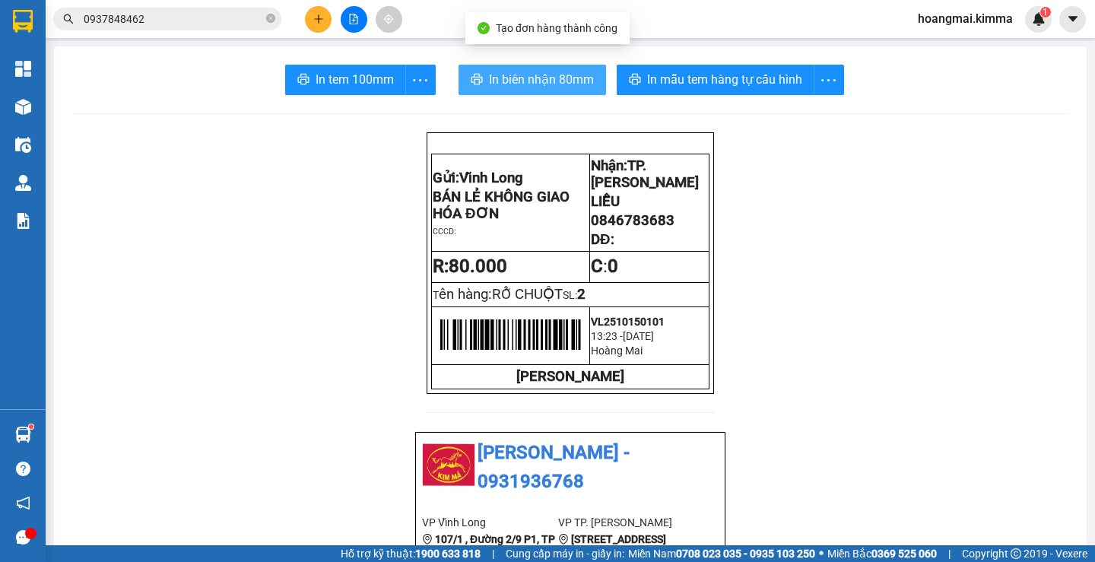
click at [522, 81] on span "In biên nhận 80mm" at bounding box center [541, 79] width 105 height 19
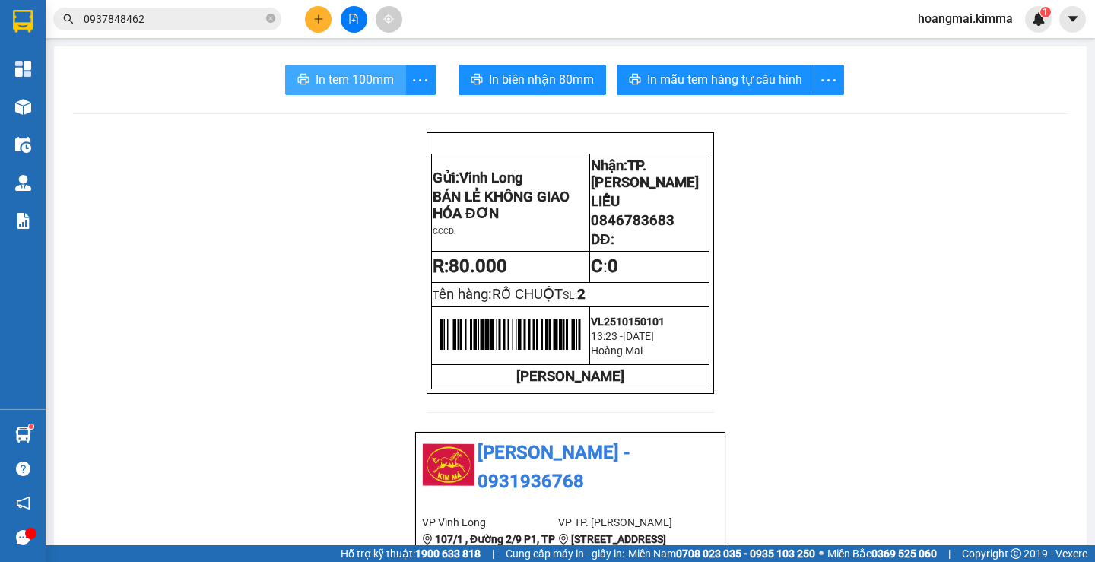
click at [363, 79] on span "In tem 100mm" at bounding box center [355, 79] width 78 height 19
click at [327, 26] on button at bounding box center [318, 19] width 27 height 27
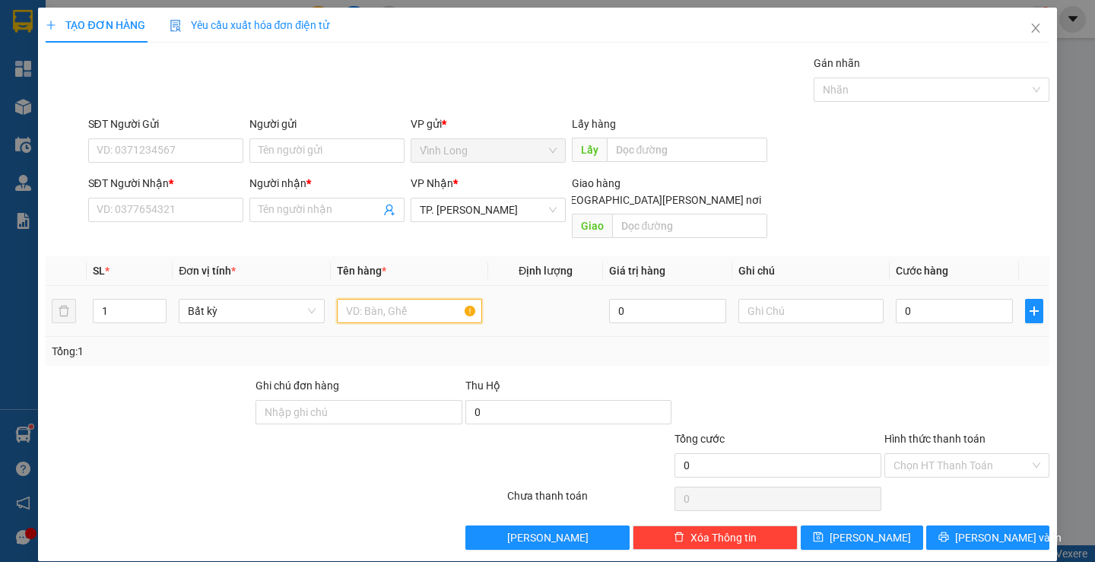
click at [357, 299] on input "text" at bounding box center [409, 311] width 145 height 24
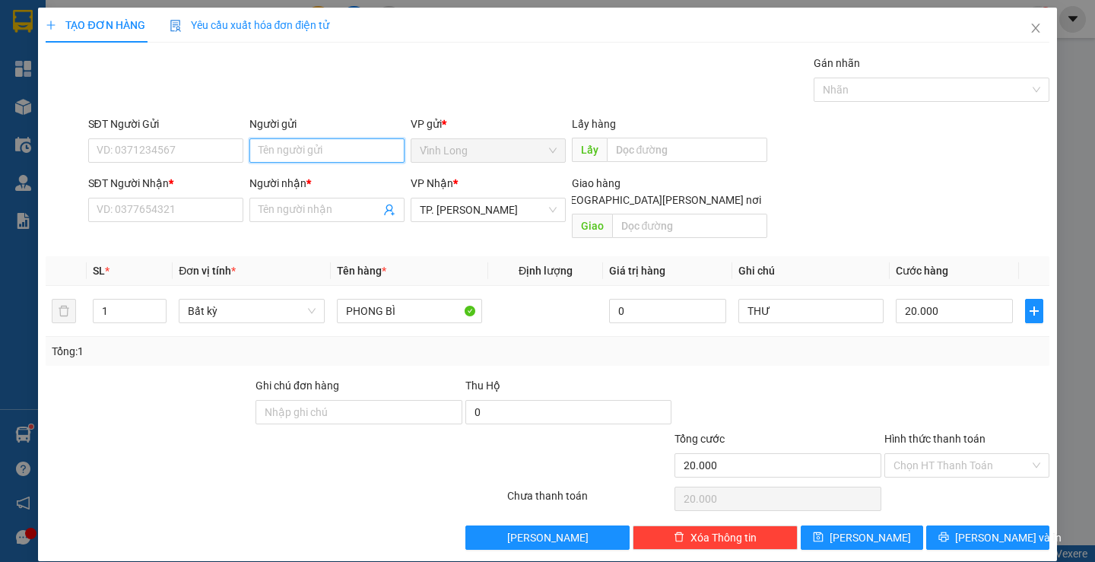
click at [306, 147] on input "Người gửi" at bounding box center [326, 150] width 155 height 24
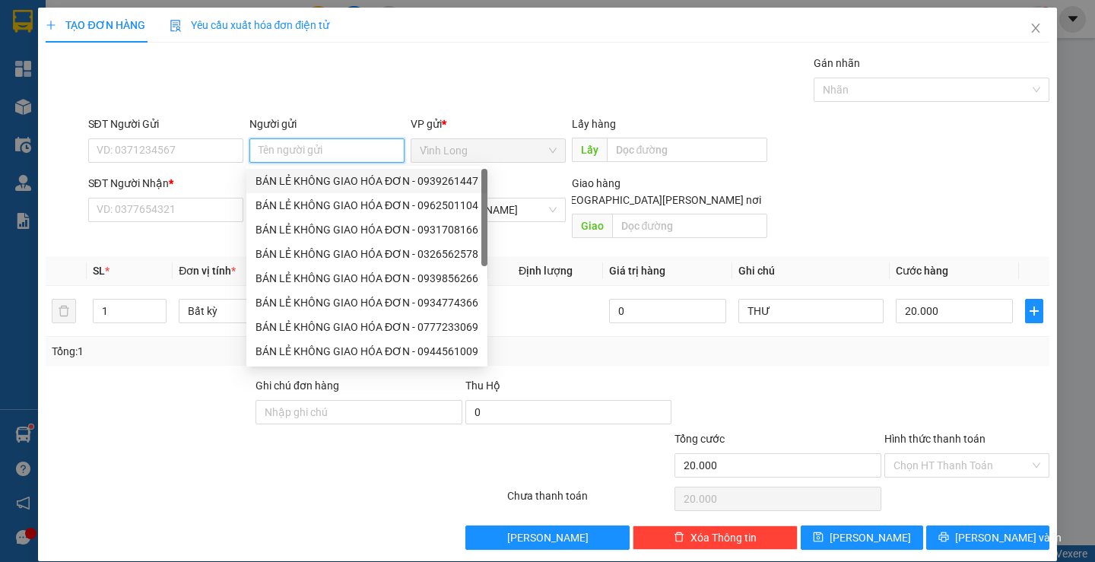
click at [330, 173] on div "BÁN LẺ KHÔNG GIAO HÓA ĐƠN - 0939261447" at bounding box center [366, 181] width 223 height 17
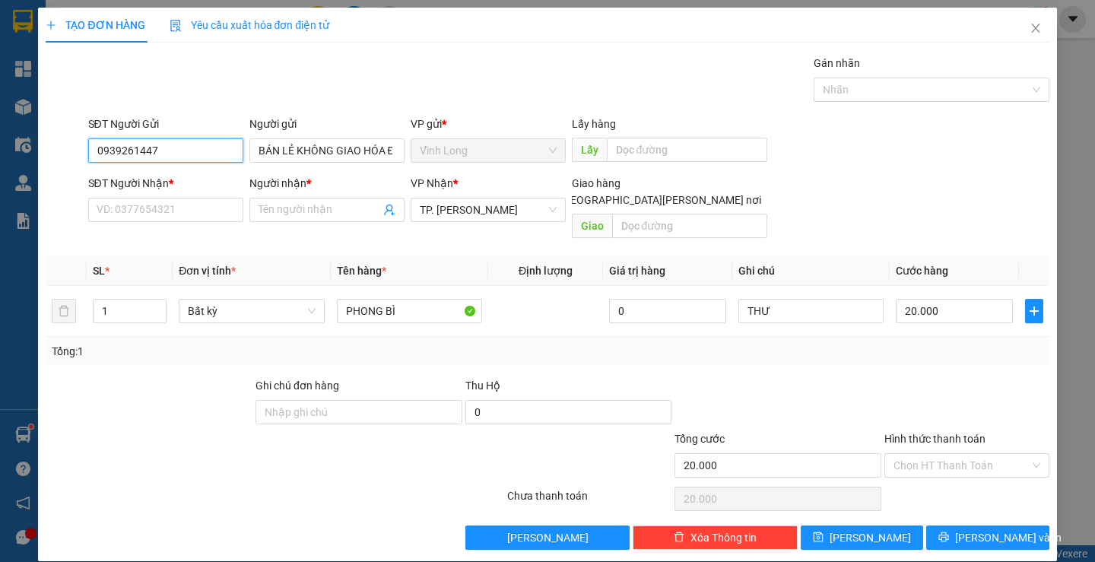
click at [201, 154] on input "0939261447" at bounding box center [165, 150] width 155 height 24
click at [153, 210] on input "SĐT Người Nhận *" at bounding box center [165, 210] width 155 height 24
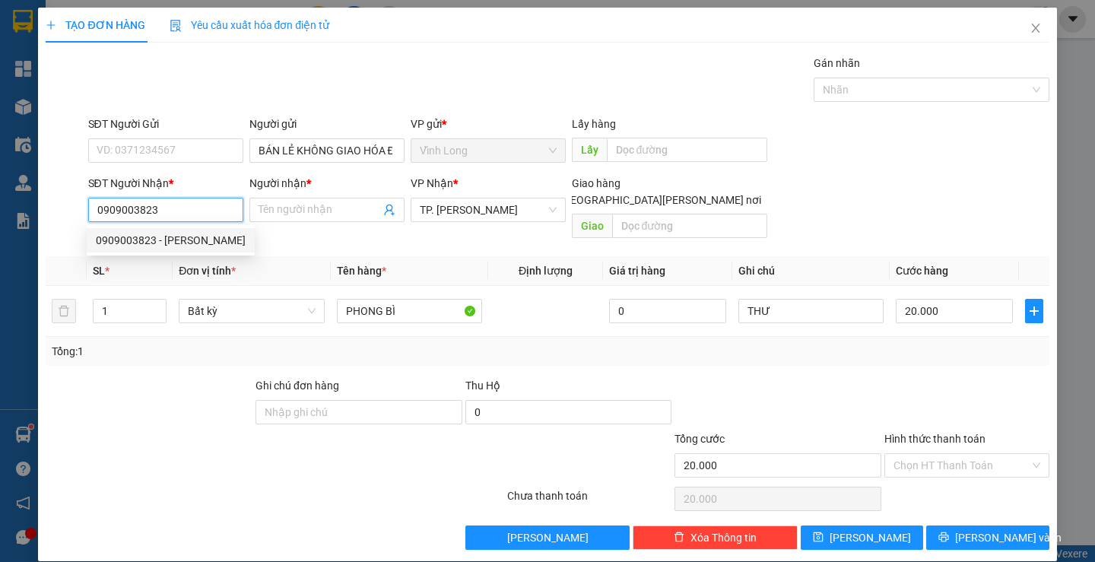
click at [208, 238] on div "0909003823 - [PERSON_NAME]" at bounding box center [171, 240] width 150 height 17
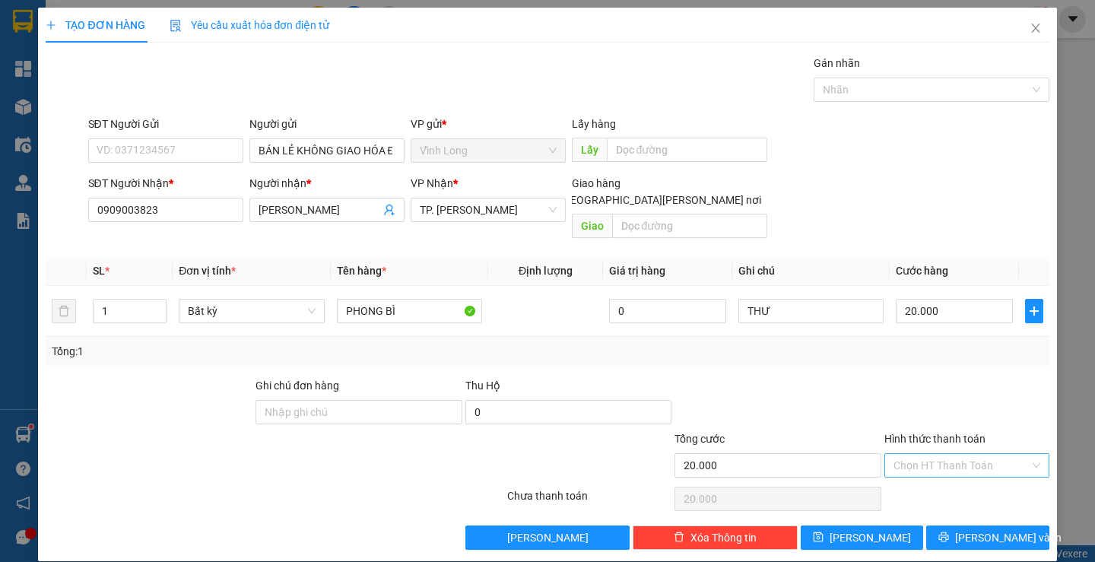
click at [985, 454] on input "Hình thức thanh toán" at bounding box center [961, 465] width 136 height 23
click at [962, 472] on div "Tại văn phòng" at bounding box center [957, 479] width 144 height 17
click at [984, 525] on button "[PERSON_NAME] và In" at bounding box center [987, 537] width 122 height 24
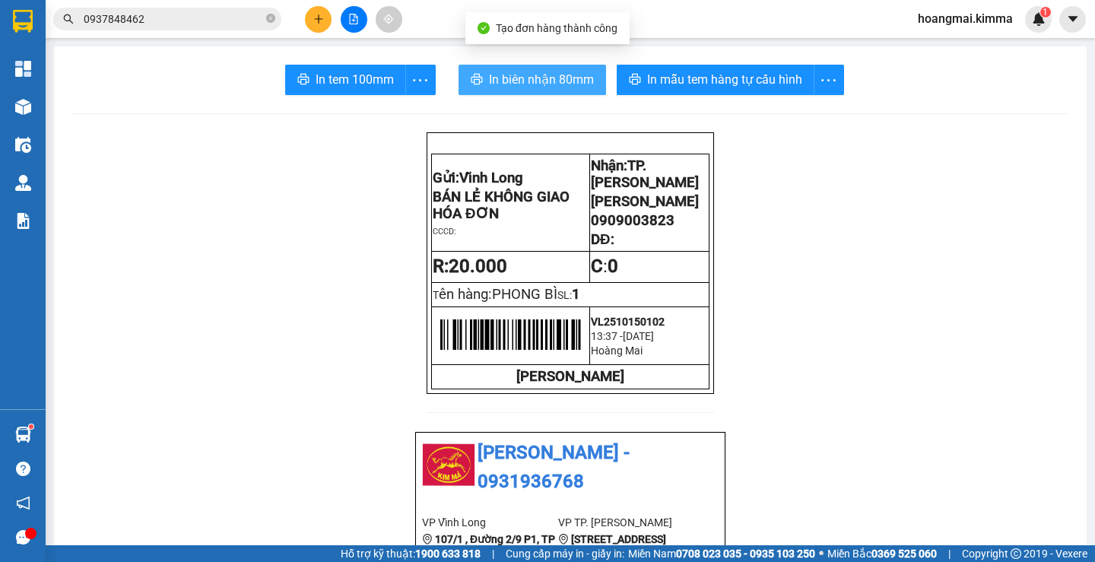
click at [512, 77] on span "In biên nhận 80mm" at bounding box center [541, 79] width 105 height 19
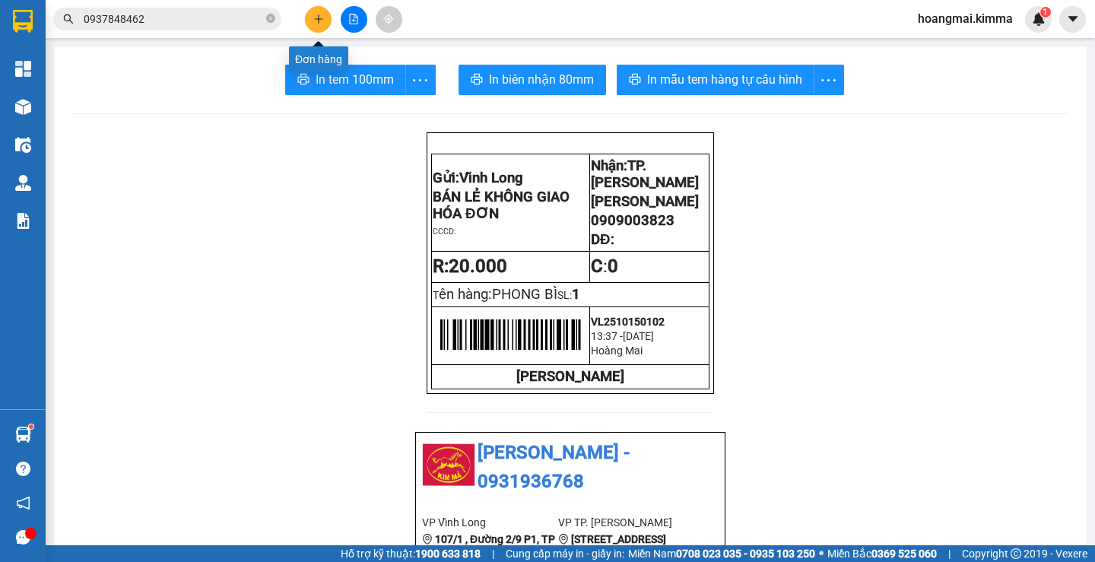
click at [315, 20] on icon "plus" at bounding box center [318, 19] width 11 height 11
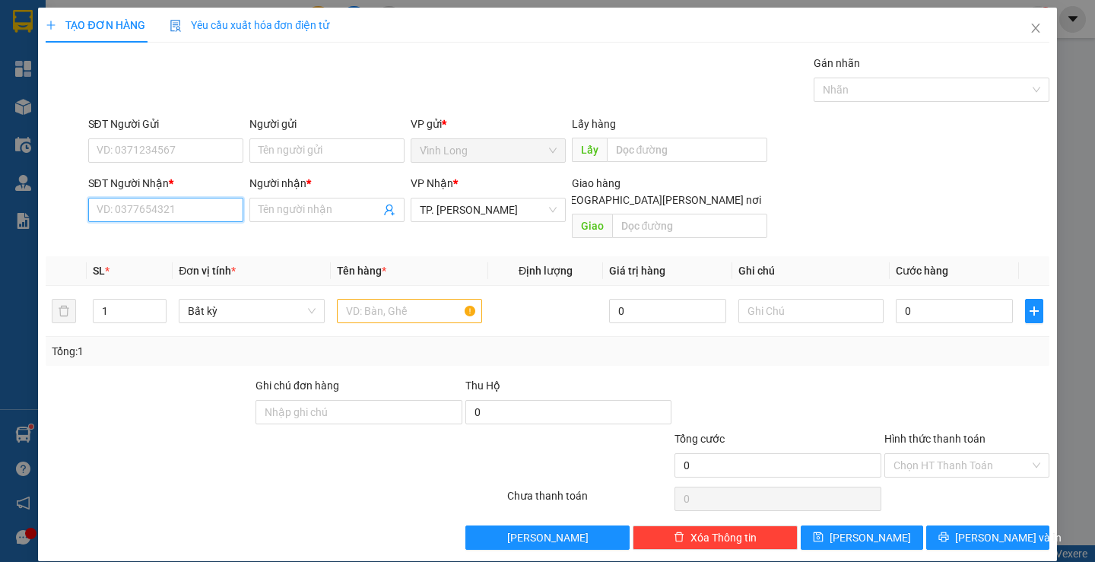
click at [184, 210] on input "SĐT Người Nhận *" at bounding box center [165, 210] width 155 height 24
click at [1029, 26] on icon "close" at bounding box center [1035, 28] width 12 height 12
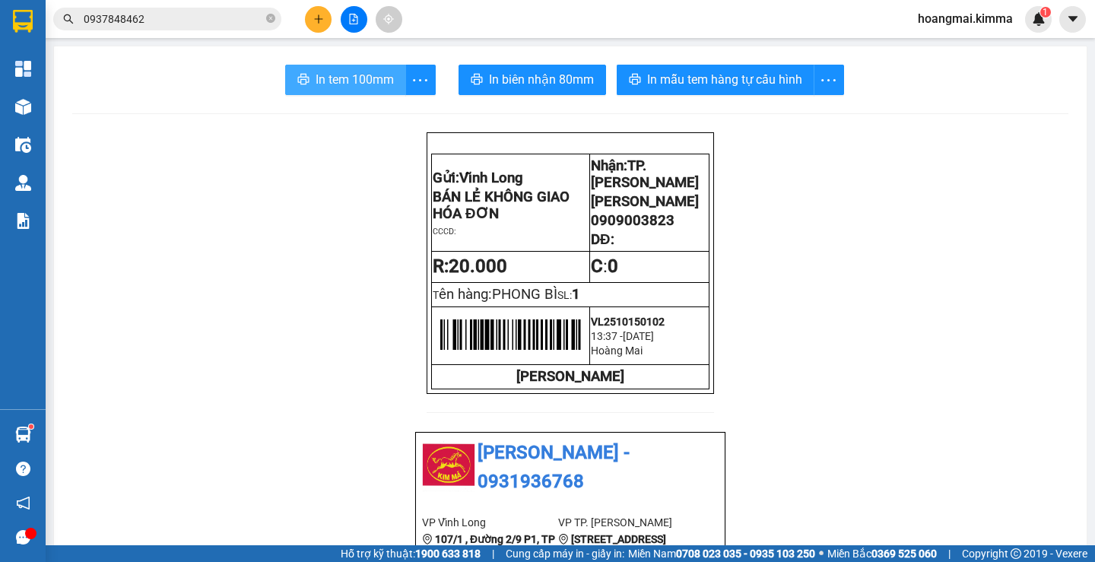
click at [344, 84] on span "In tem 100mm" at bounding box center [355, 79] width 78 height 19
click at [322, 20] on icon "plus" at bounding box center [318, 19] width 11 height 11
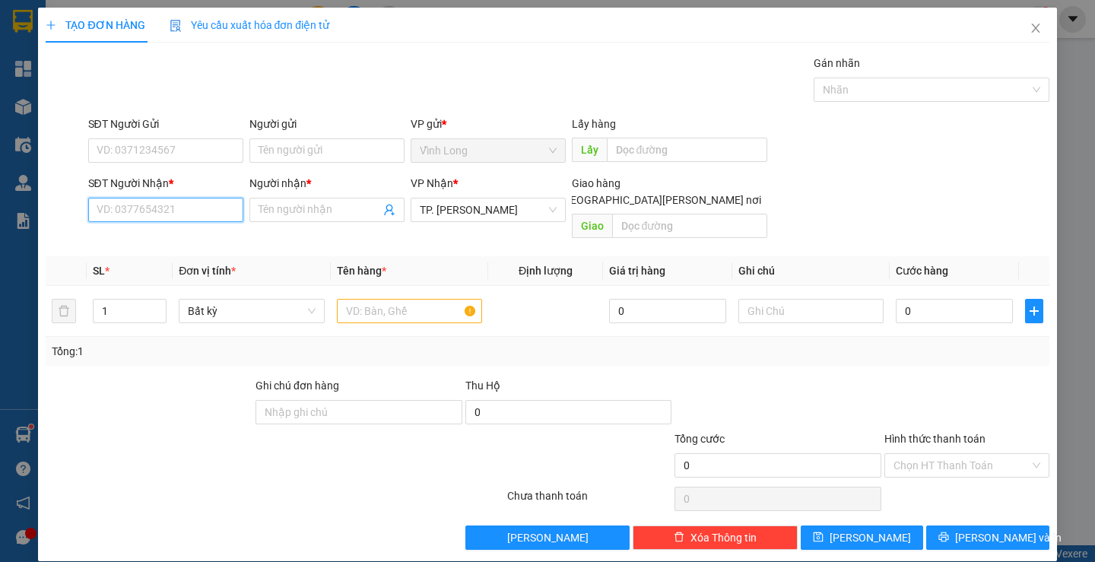
click at [187, 217] on input "SĐT Người Nhận *" at bounding box center [165, 210] width 155 height 24
click at [201, 240] on div "0904178549 - [PERSON_NAME]" at bounding box center [171, 240] width 150 height 17
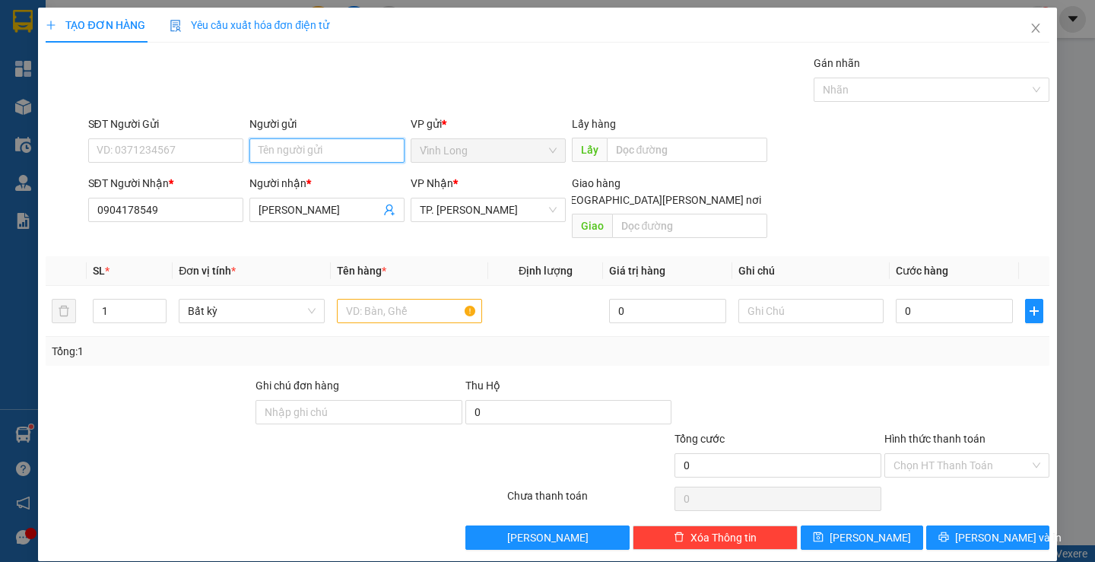
click at [344, 153] on input "Người gửi" at bounding box center [326, 150] width 155 height 24
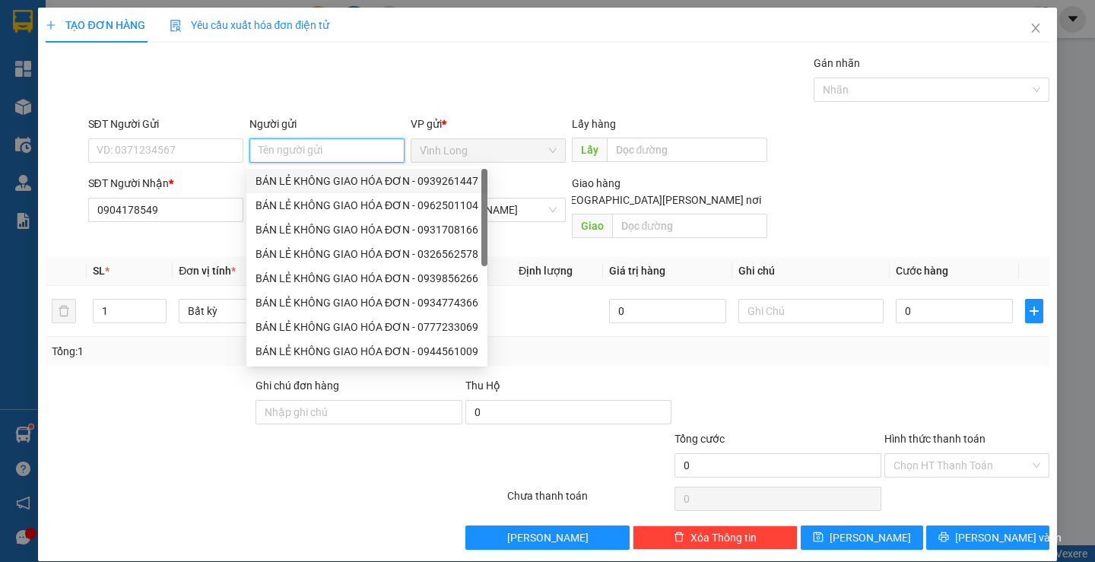
click at [338, 177] on div "BÁN LẺ KHÔNG GIAO HÓA ĐƠN - 0939261447" at bounding box center [366, 181] width 223 height 17
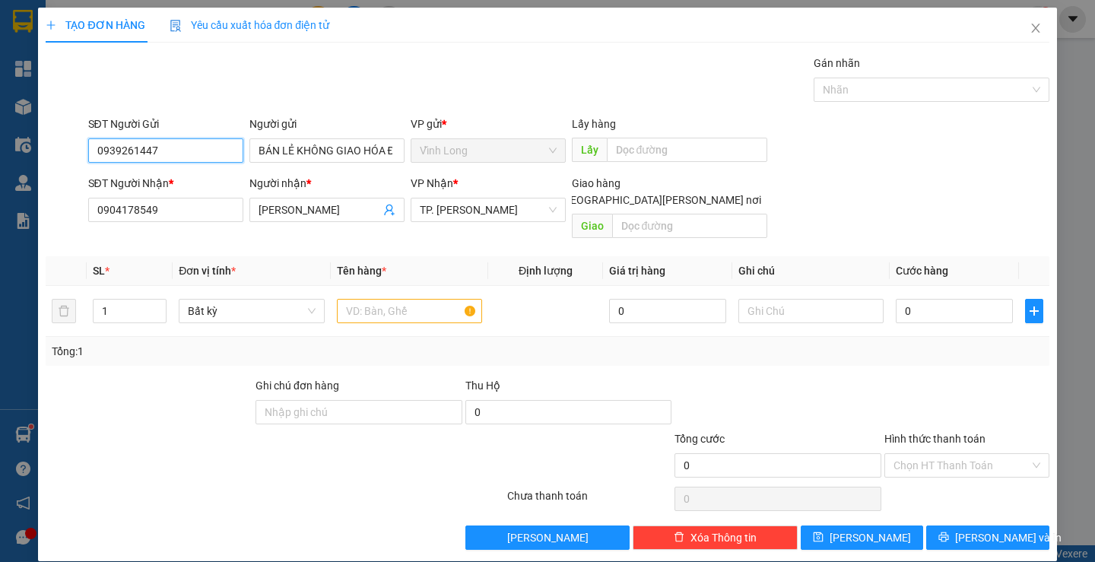
click at [212, 155] on input "0939261447" at bounding box center [165, 150] width 155 height 24
drag, startPoint x: 398, startPoint y: 296, endPoint x: 728, endPoint y: 233, distance: 335.9
click at [399, 299] on input "text" at bounding box center [409, 311] width 145 height 24
click at [962, 343] on div "Tổng: 1" at bounding box center [547, 351] width 991 height 17
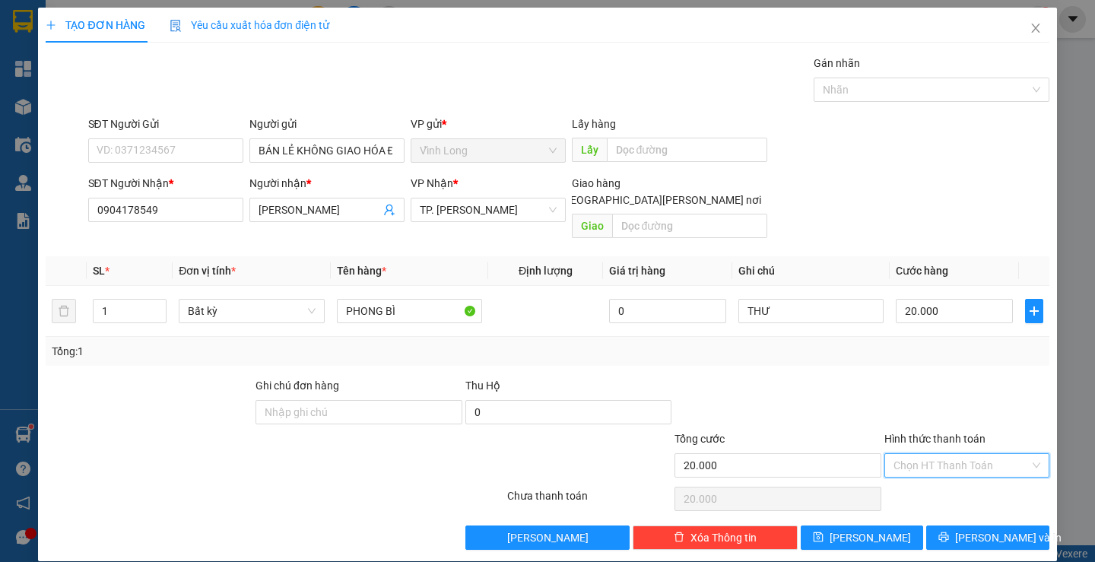
click at [934, 454] on input "Hình thức thanh toán" at bounding box center [961, 465] width 136 height 23
click at [957, 471] on div "Tại văn phòng" at bounding box center [957, 479] width 144 height 17
click at [1003, 529] on span "[PERSON_NAME] và In" at bounding box center [1008, 537] width 106 height 17
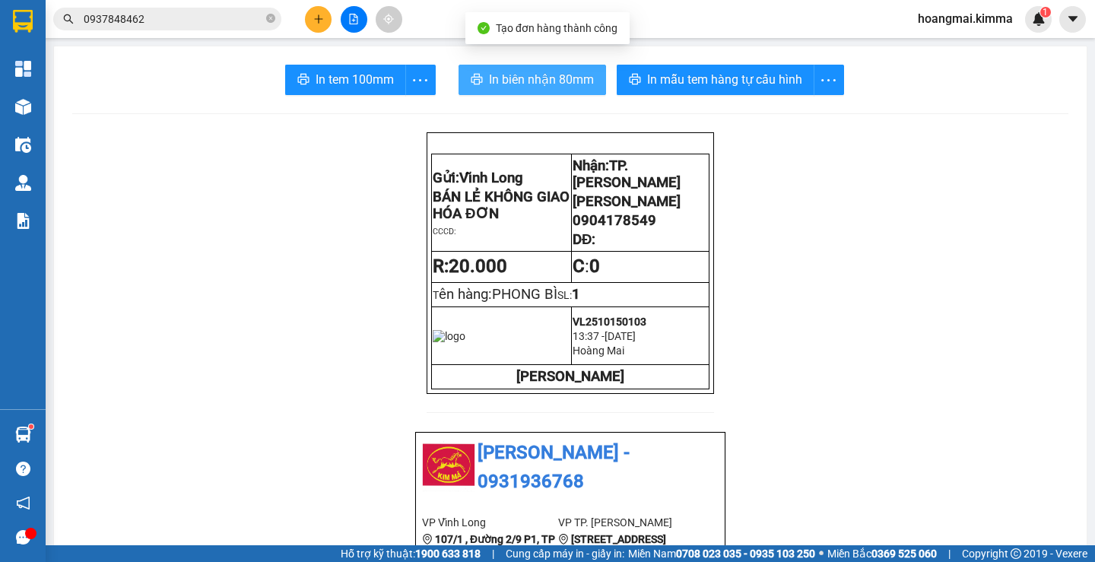
click at [528, 68] on button "In biên nhận 80mm" at bounding box center [531, 80] width 147 height 30
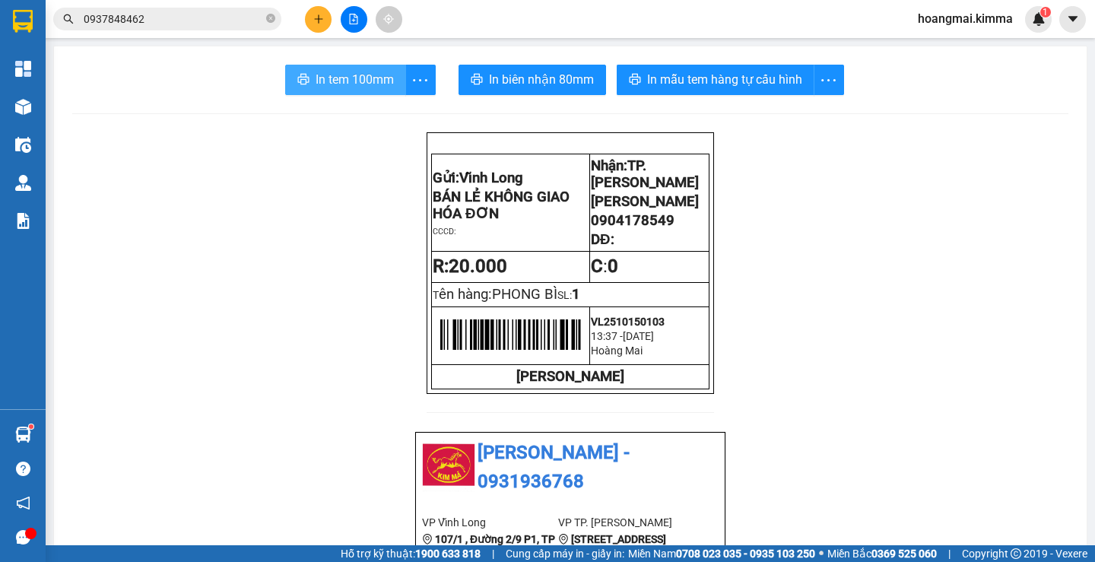
click at [346, 82] on span "In tem 100mm" at bounding box center [355, 79] width 78 height 19
click at [163, 27] on input "0937848462" at bounding box center [173, 19] width 179 height 17
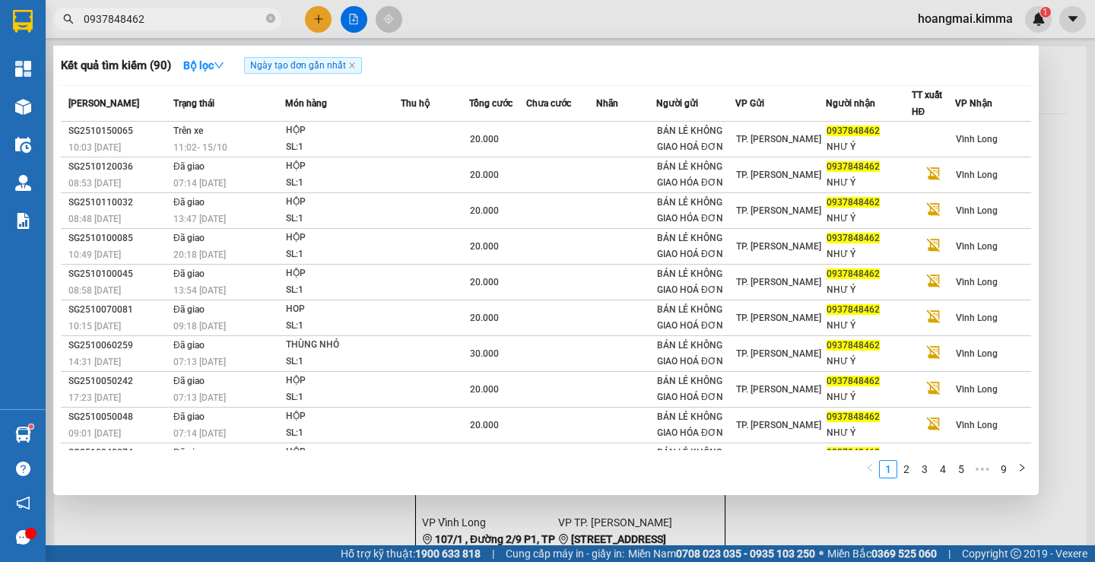
click at [163, 27] on input "0937848462" at bounding box center [173, 19] width 179 height 17
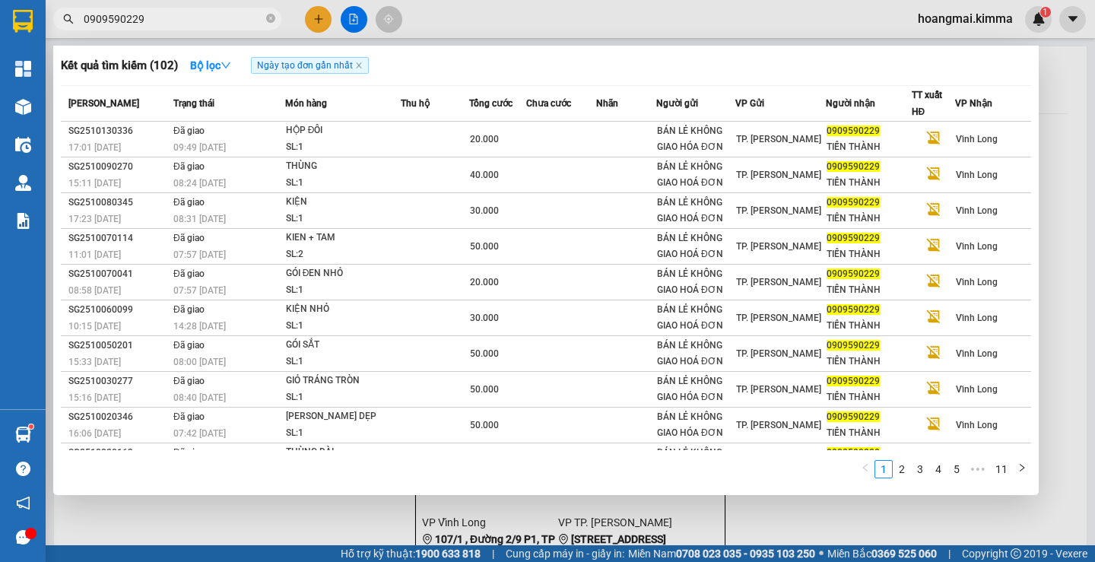
click at [168, 24] on input "0909590229" at bounding box center [173, 19] width 179 height 17
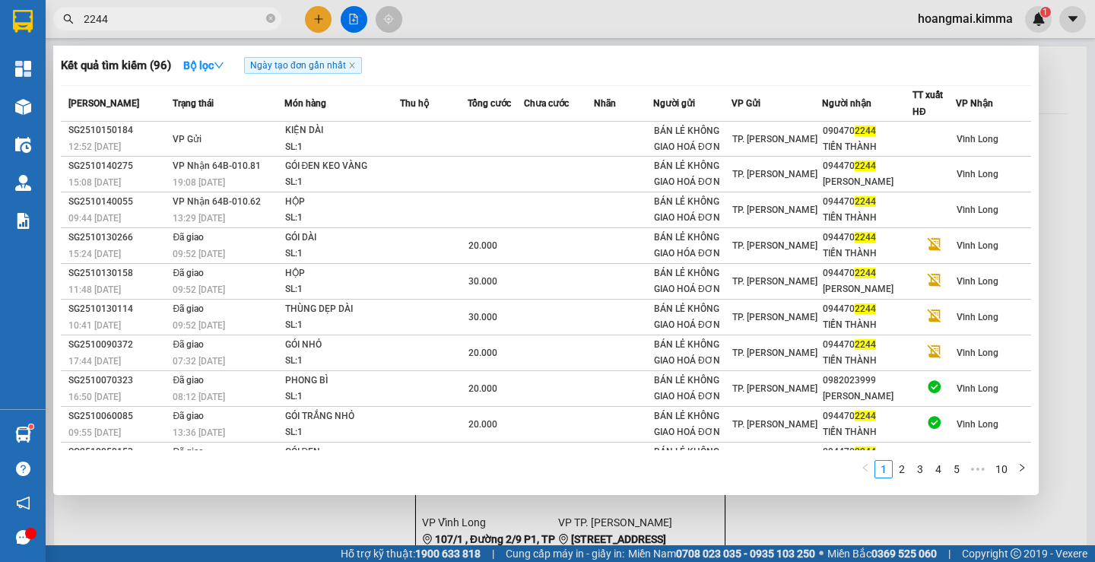
click at [287, 522] on div at bounding box center [547, 281] width 1095 height 562
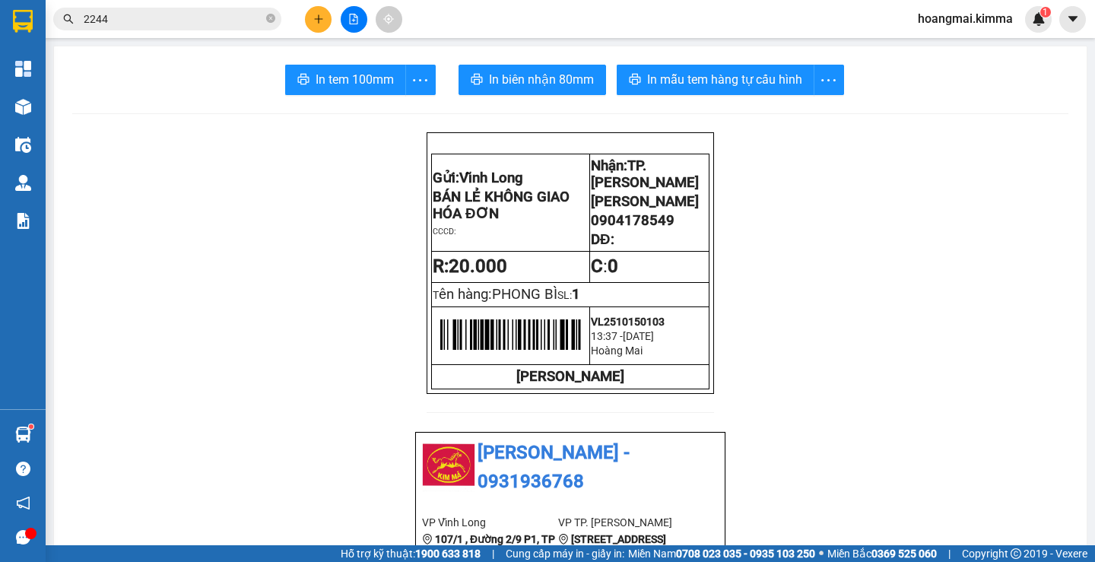
click at [316, 17] on icon "plus" at bounding box center [318, 19] width 11 height 11
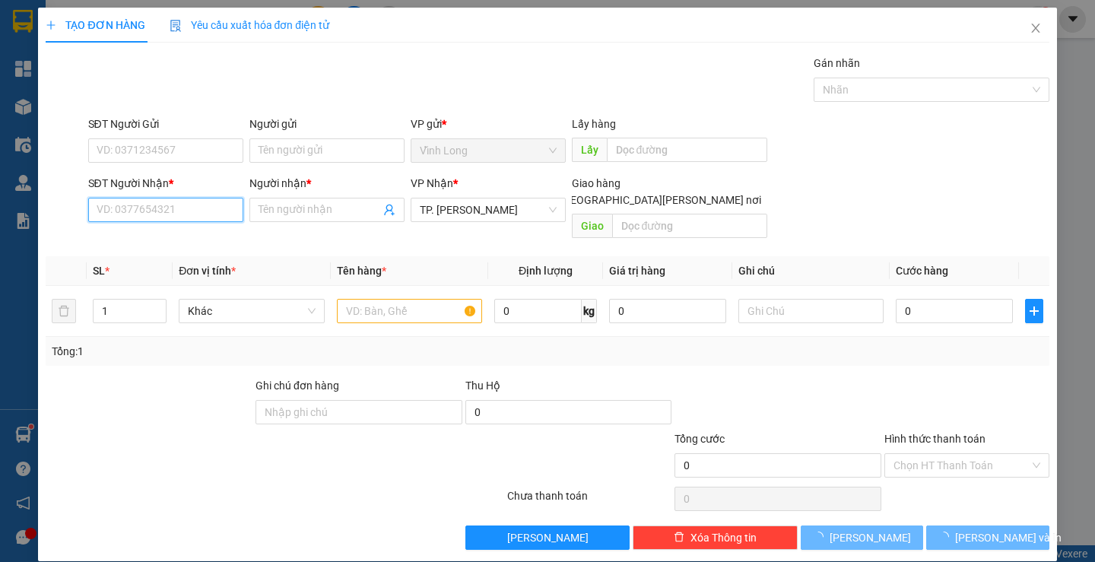
click at [195, 201] on input "SĐT Người Nhận *" at bounding box center [165, 210] width 155 height 24
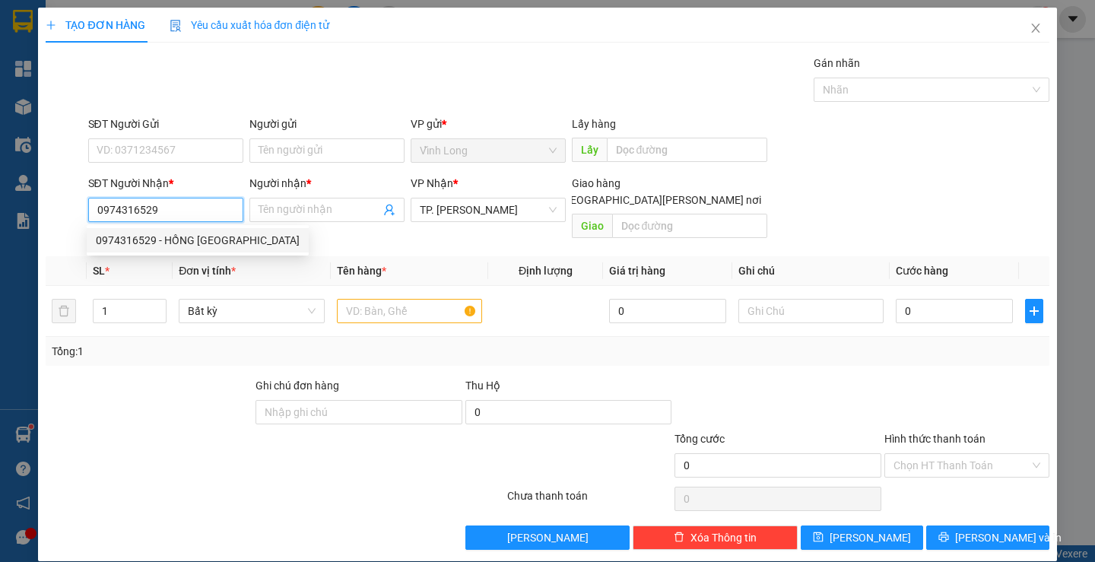
click at [169, 240] on div "0974316529 - HỒNG [GEOGRAPHIC_DATA]" at bounding box center [198, 240] width 204 height 17
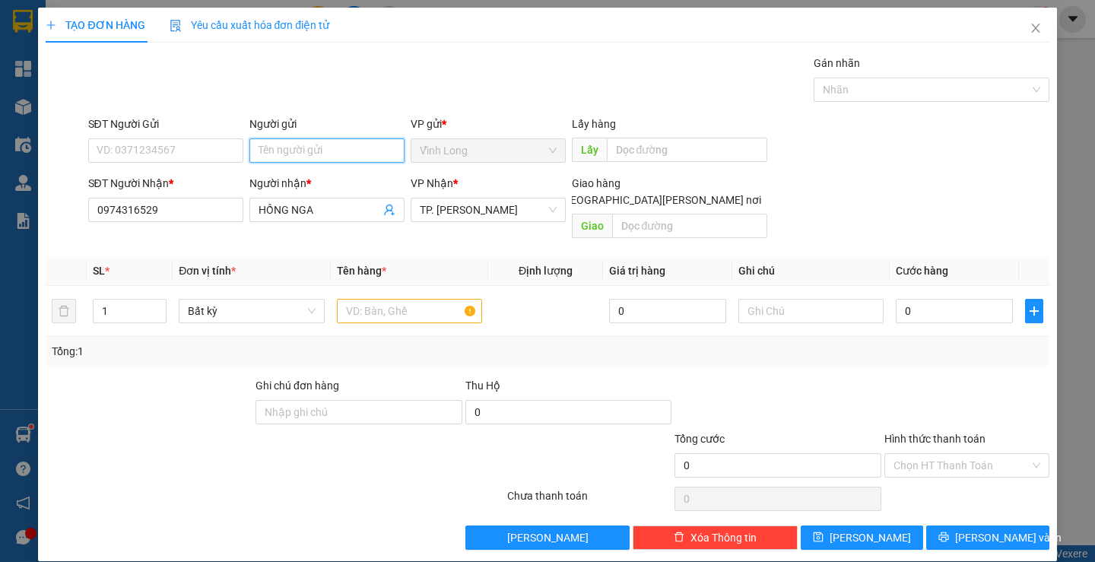
click at [327, 155] on input "Người gửi" at bounding box center [326, 150] width 155 height 24
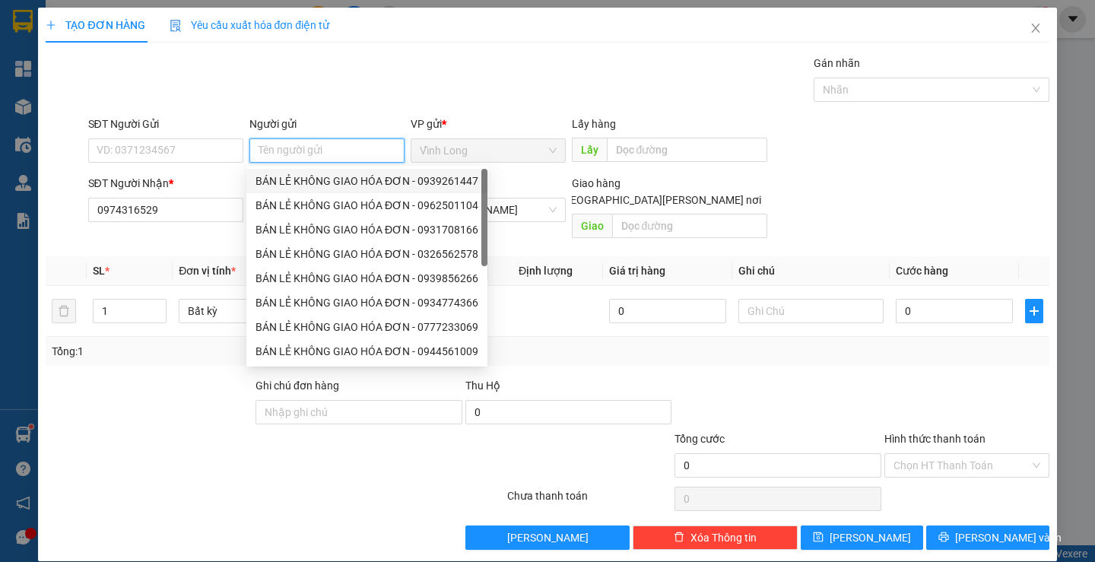
click at [324, 174] on div "BÁN LẺ KHÔNG GIAO HÓA ĐƠN - 0939261447" at bounding box center [366, 181] width 223 height 17
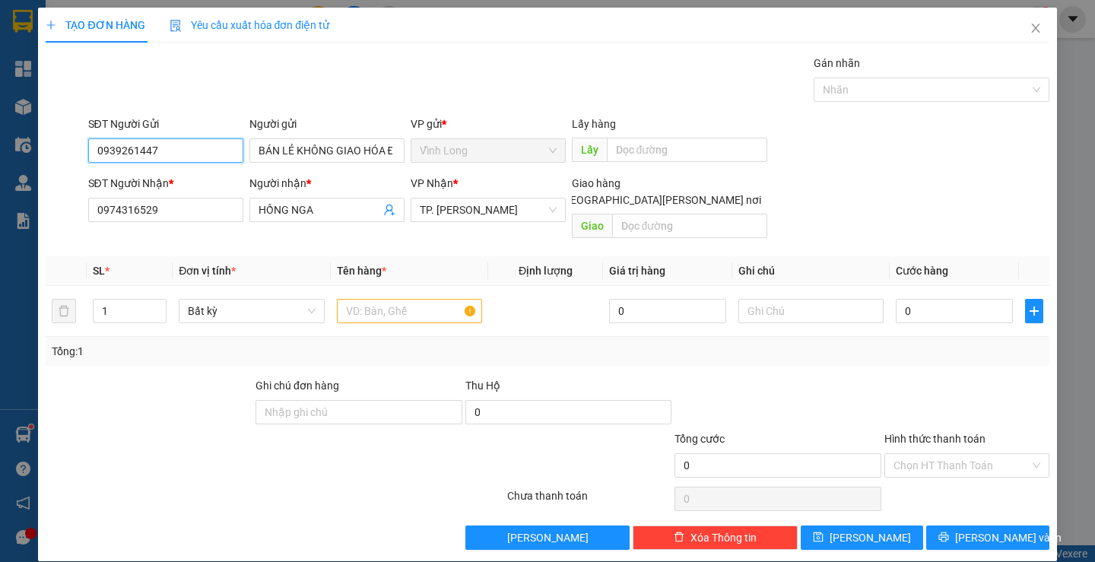
click at [198, 157] on input "0939261447" at bounding box center [165, 150] width 155 height 24
click at [418, 299] on input "text" at bounding box center [409, 311] width 145 height 24
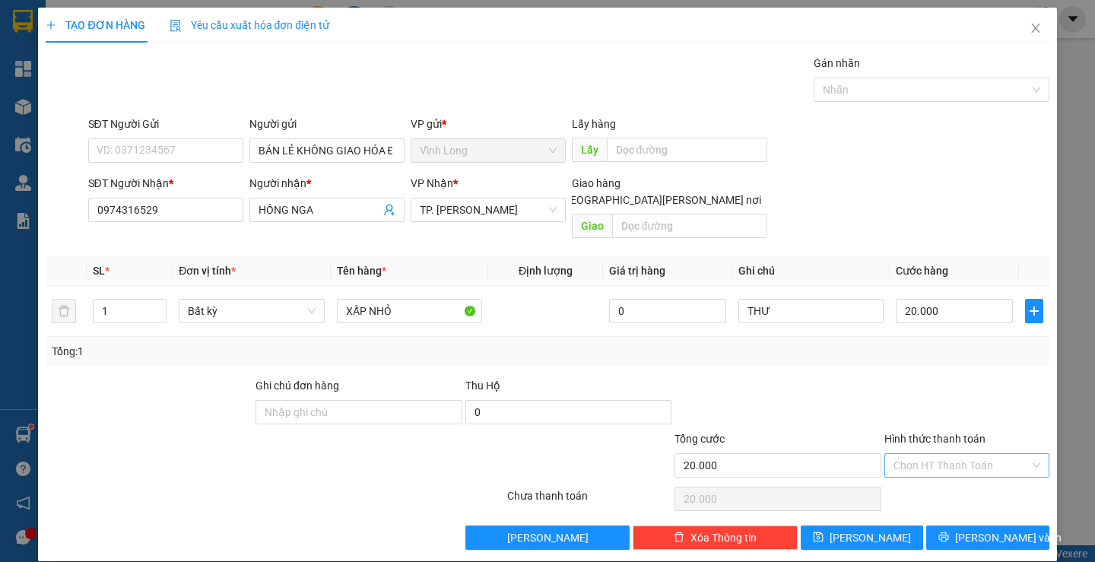
click at [972, 454] on input "Hình thức thanh toán" at bounding box center [961, 465] width 136 height 23
click at [953, 471] on div "Tại văn phòng" at bounding box center [957, 479] width 144 height 17
click at [967, 529] on span "[PERSON_NAME] và In" at bounding box center [1008, 537] width 106 height 17
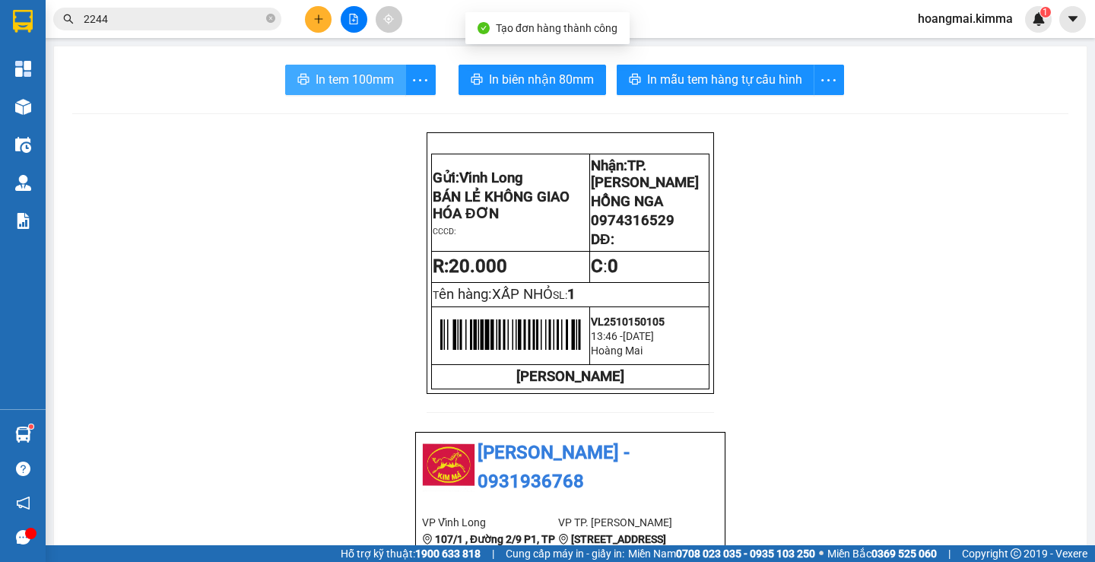
drag, startPoint x: 313, startPoint y: 81, endPoint x: 44, endPoint y: 52, distance: 270.8
click at [316, 82] on span "In tem 100mm" at bounding box center [355, 79] width 78 height 19
